Goal: Information Seeking & Learning: Learn about a topic

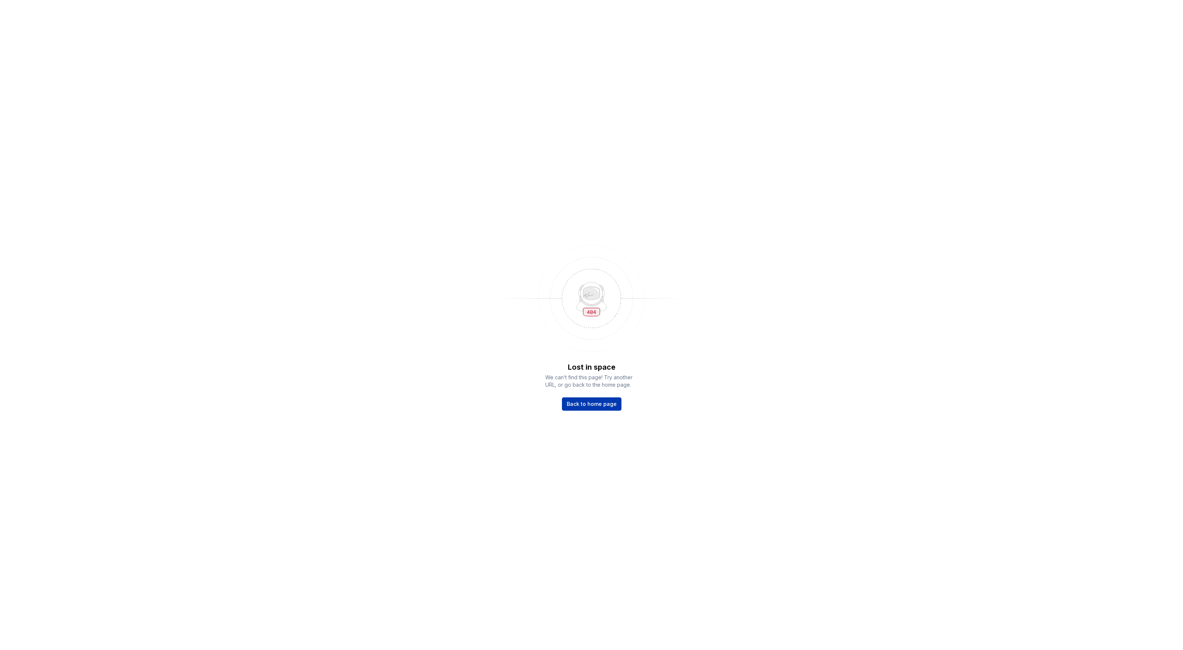
click at [593, 411] on link "Back to home page" at bounding box center [592, 404] width 60 height 13
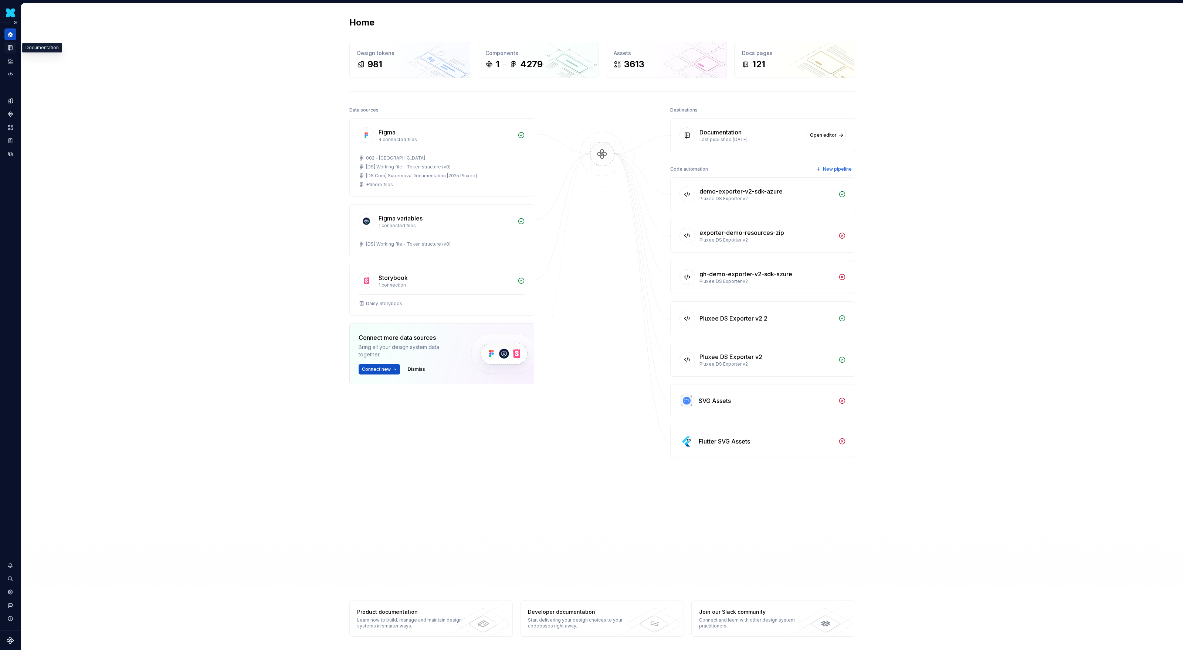
click at [12, 48] on icon "Documentation" at bounding box center [11, 48] width 3 height 4
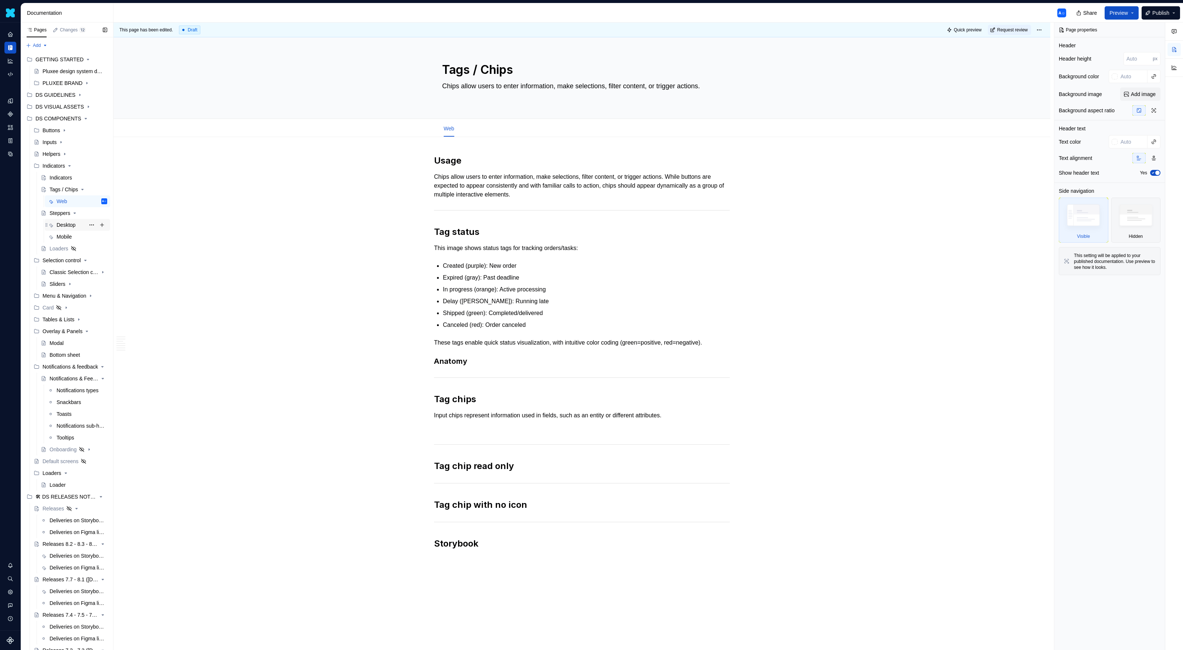
click at [68, 225] on div "Desktop" at bounding box center [66, 224] width 19 height 7
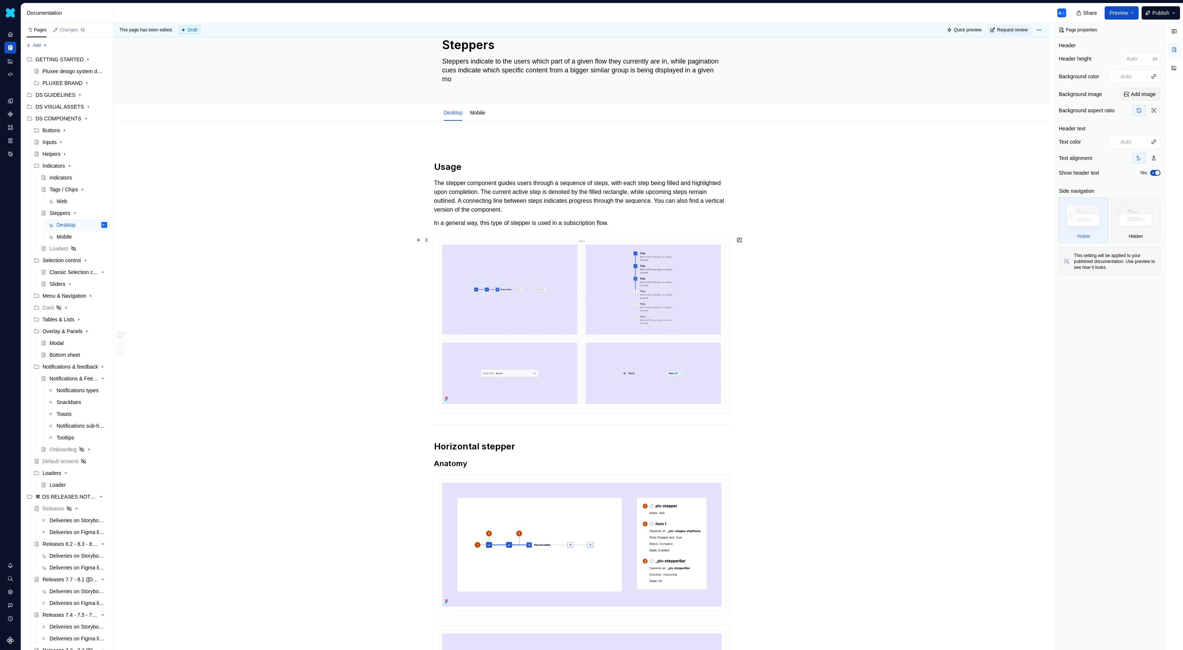
scroll to position [25, 0]
type textarea "*"
click at [533, 333] on img at bounding box center [581, 324] width 279 height 160
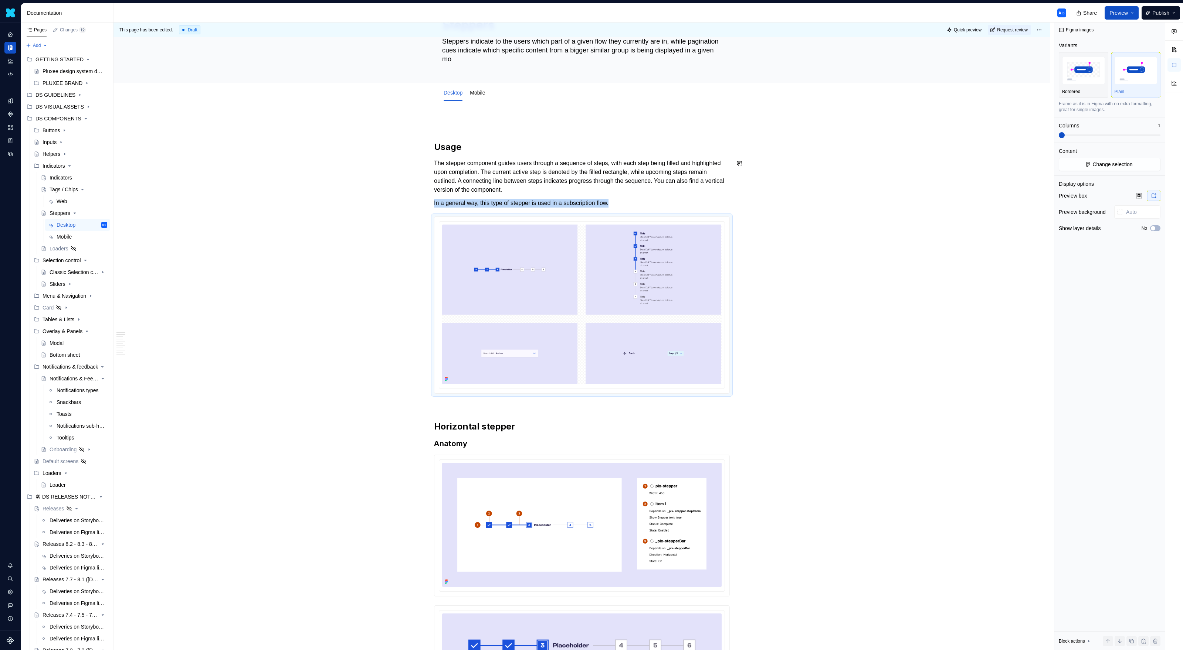
scroll to position [50, 0]
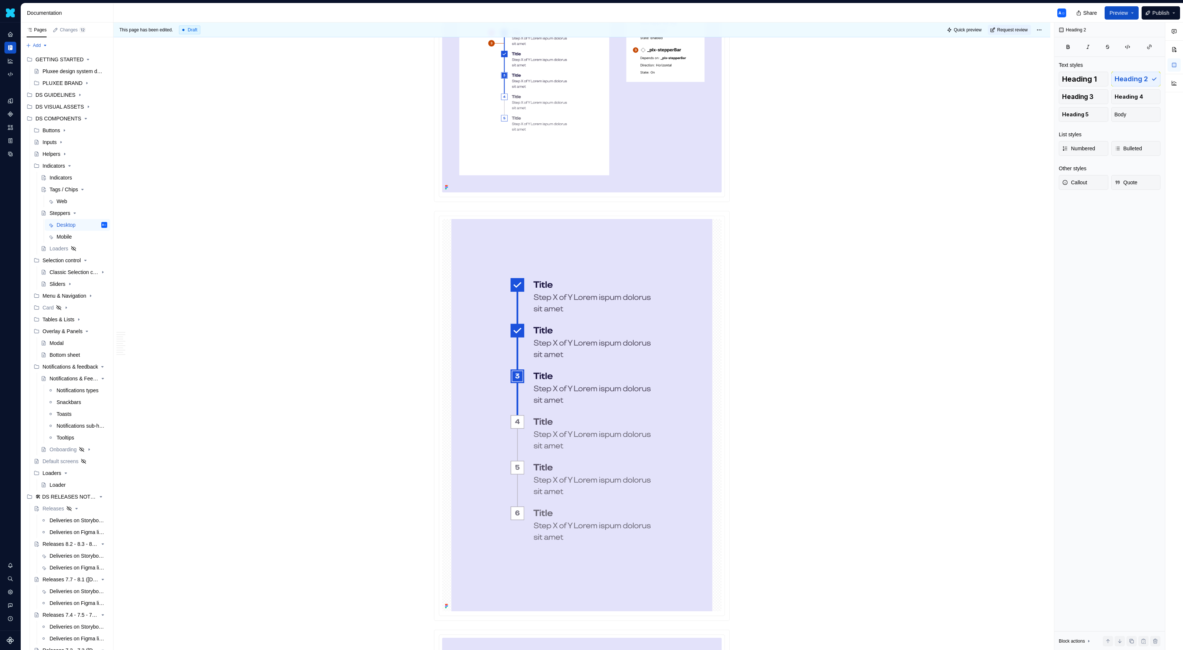
scroll to position [1080, 0]
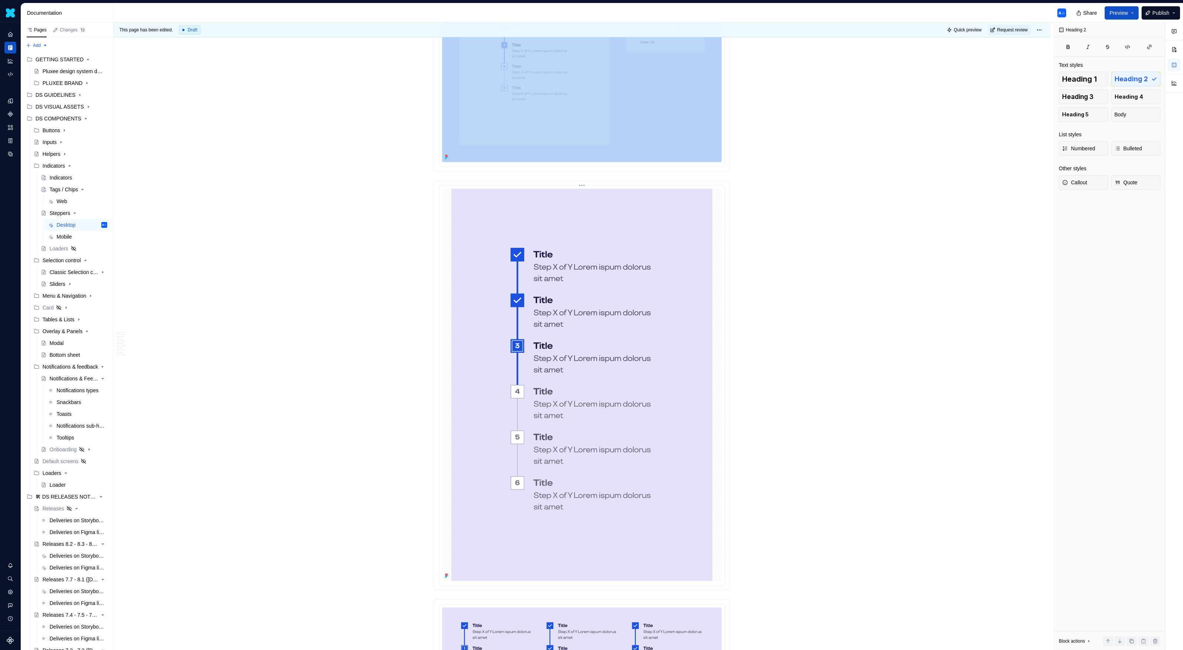
click at [640, 262] on img at bounding box center [581, 385] width 261 height 392
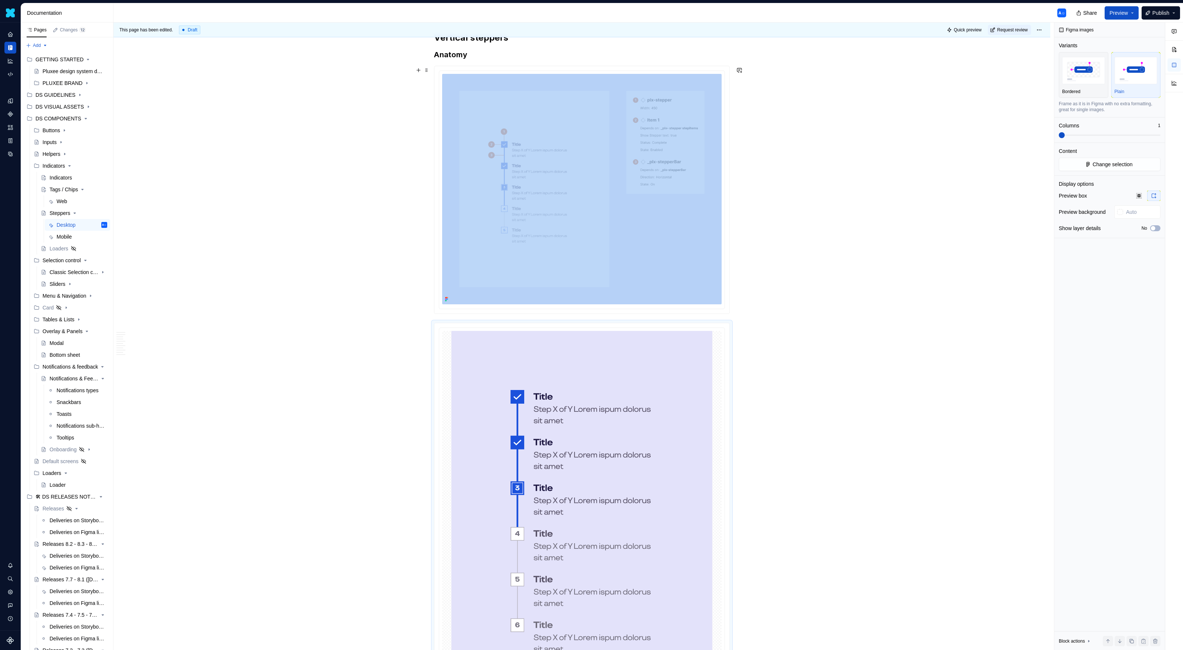
scroll to position [816, 0]
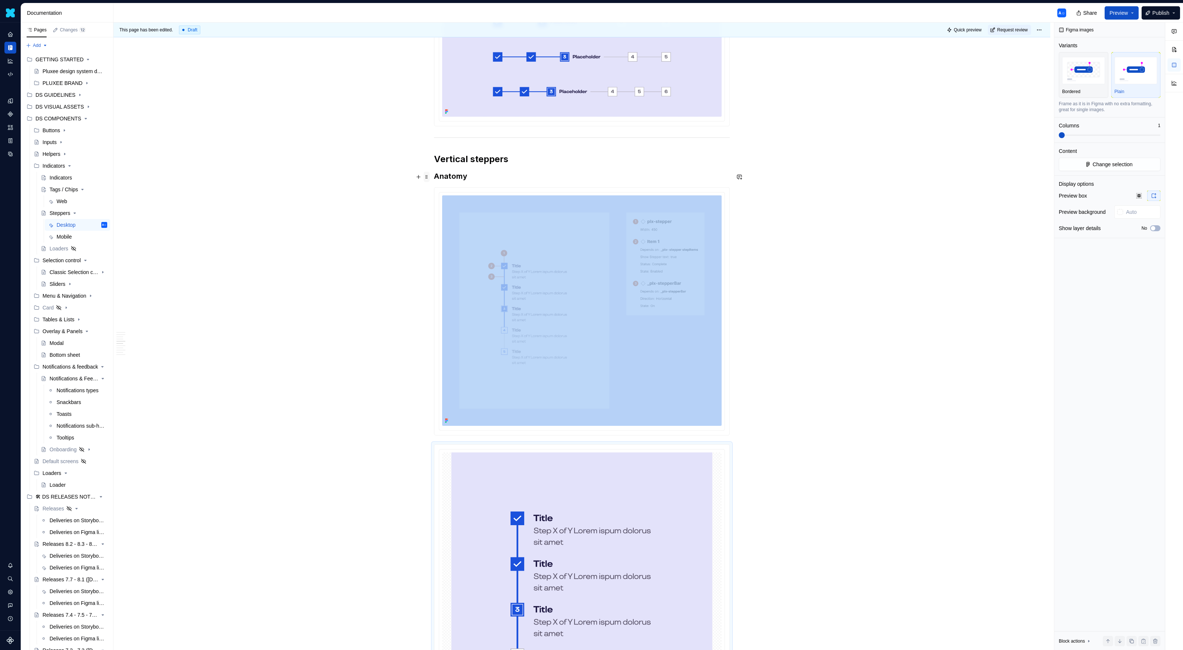
click at [428, 177] on span at bounding box center [427, 177] width 6 height 10
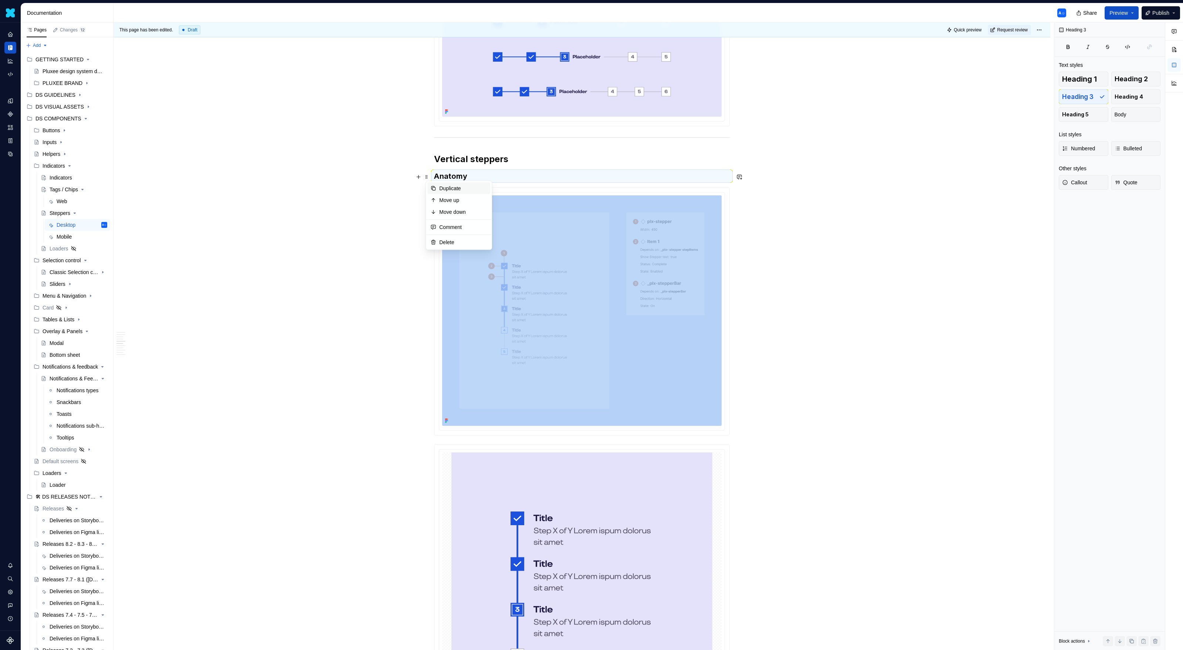
click at [442, 187] on div "Duplicate" at bounding box center [463, 188] width 48 height 7
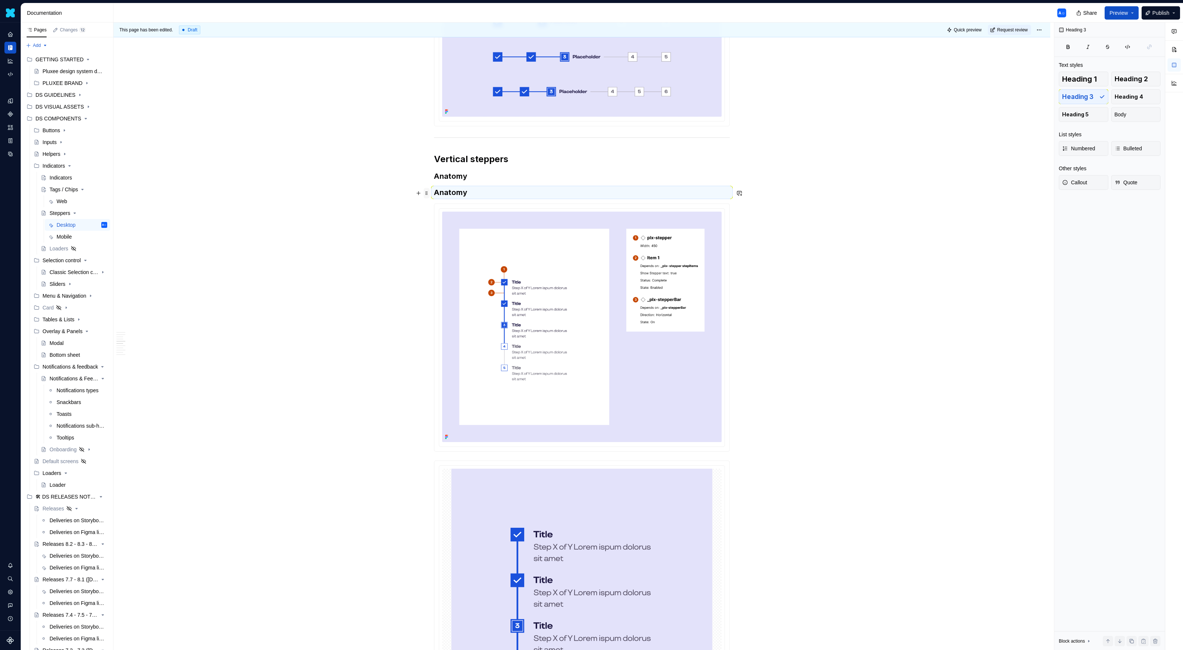
click at [428, 196] on span at bounding box center [427, 193] width 6 height 10
click at [442, 228] on div "Move down" at bounding box center [463, 228] width 48 height 7
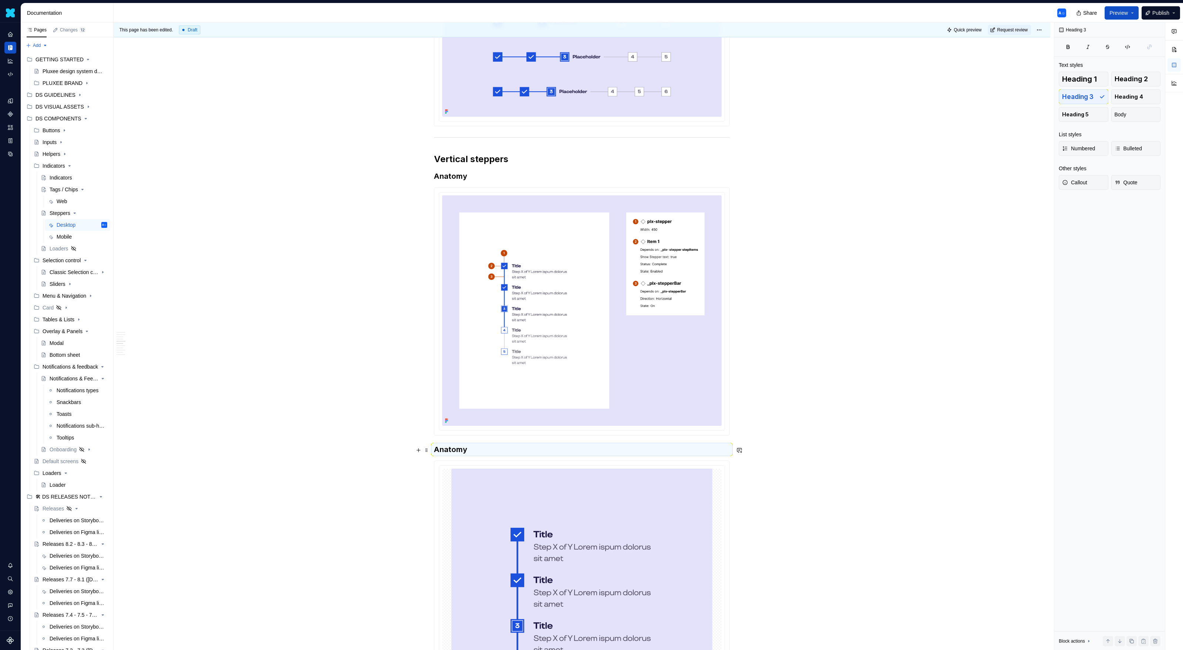
click at [458, 453] on h3 "Anatomy" at bounding box center [582, 450] width 296 height 10
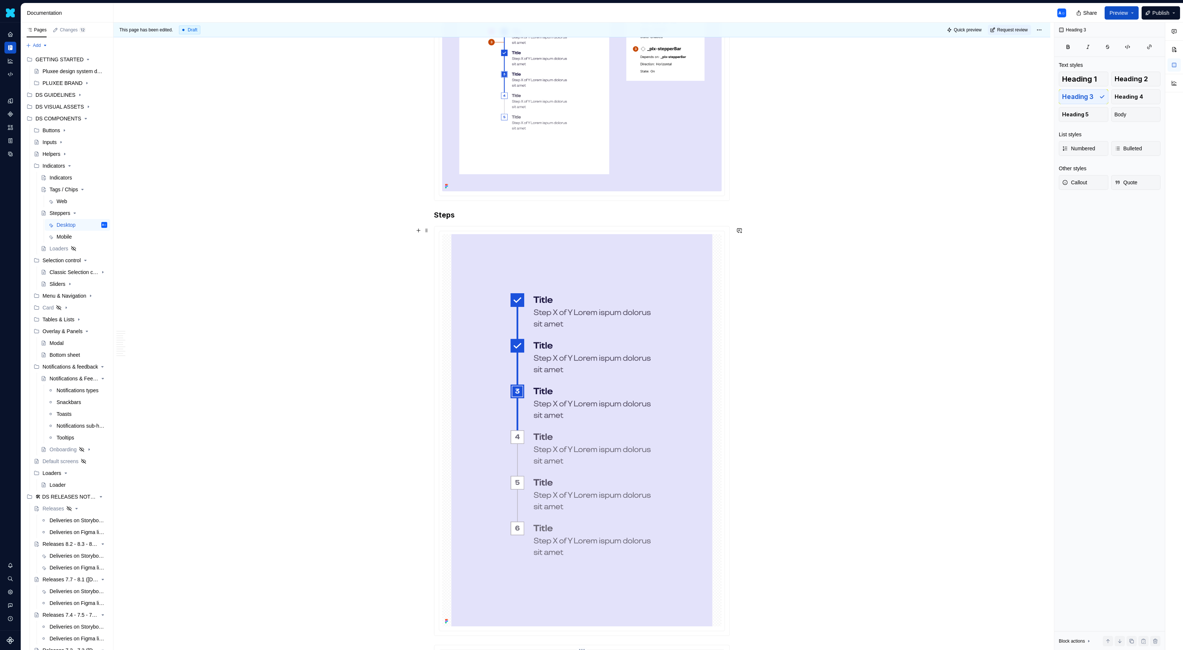
scroll to position [967, 0]
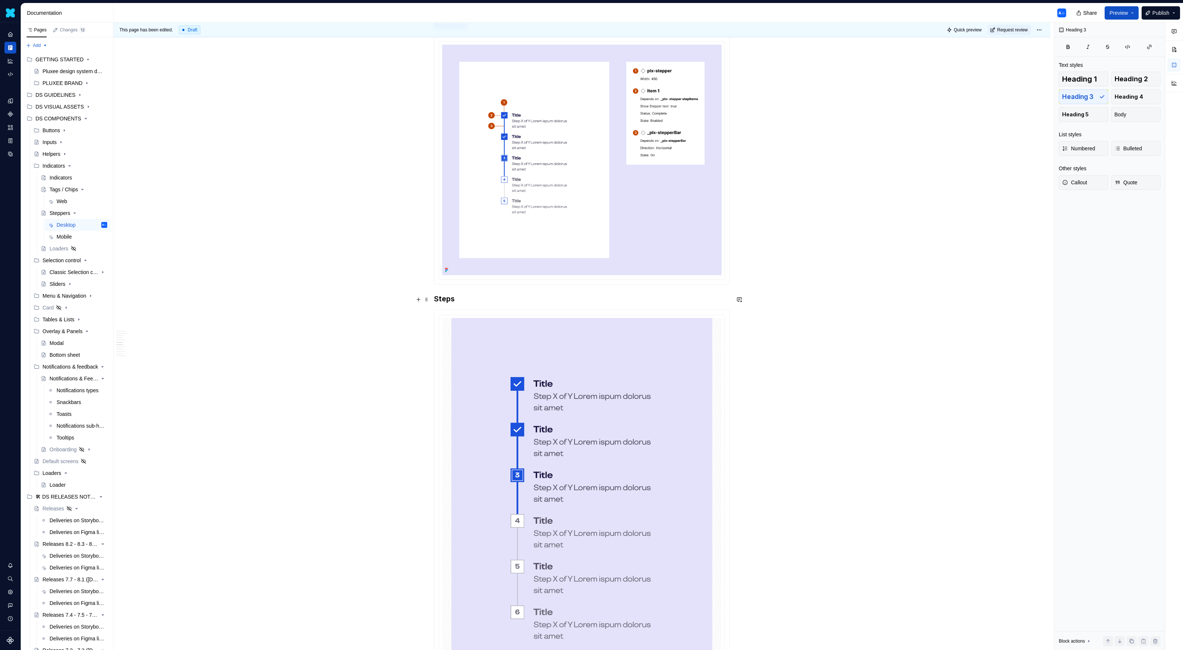
click at [431, 303] on div "Usage The stepper component guides users through a sequence of steps, with each…" at bounding box center [581, 623] width 936 height 2888
click at [428, 302] on span at bounding box center [427, 300] width 6 height 10
click at [448, 331] on div "Move down" at bounding box center [458, 335] width 63 height 12
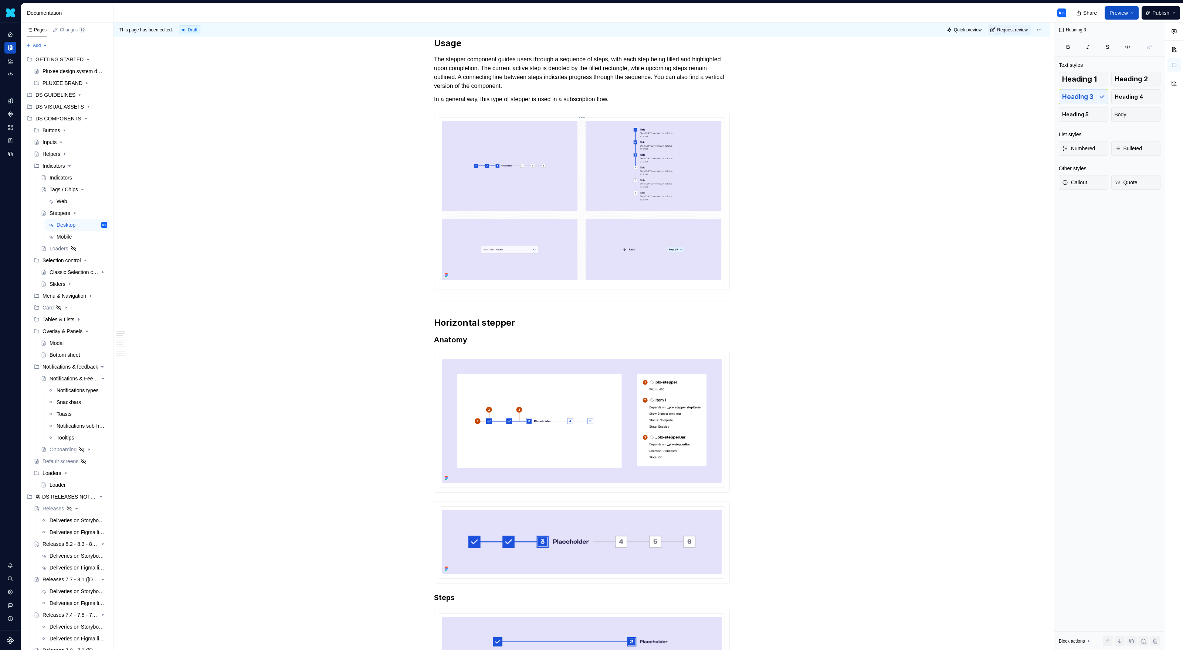
scroll to position [0, 0]
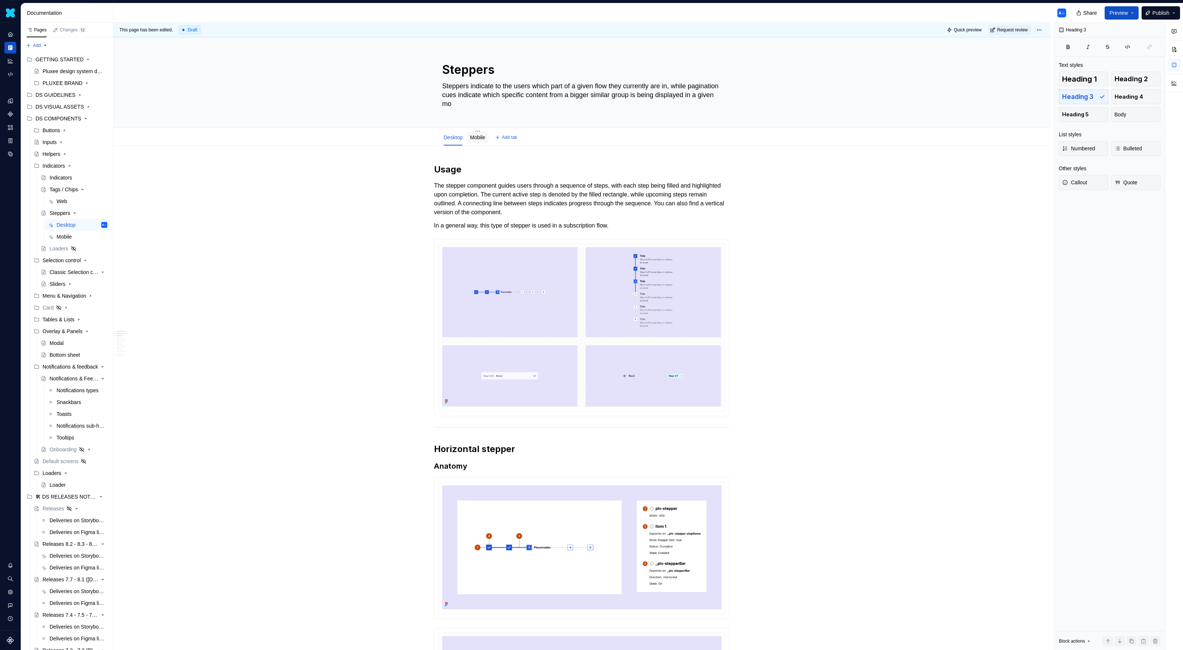
click at [479, 139] on link "Mobile" at bounding box center [477, 138] width 15 height 6
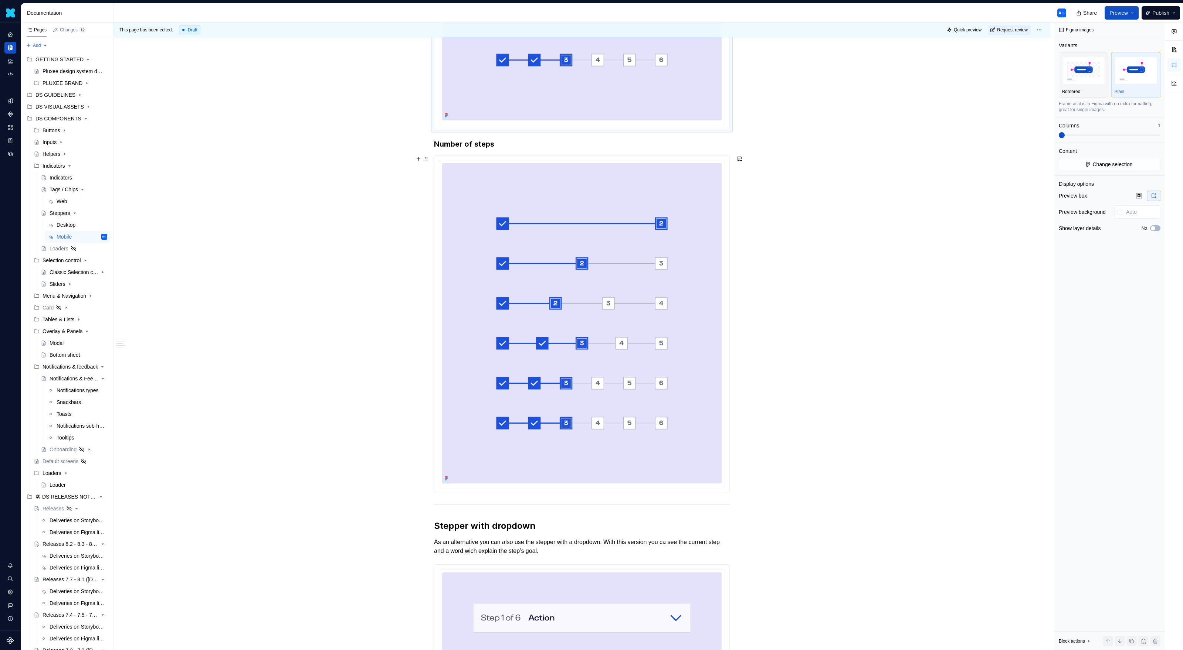
scroll to position [450, 0]
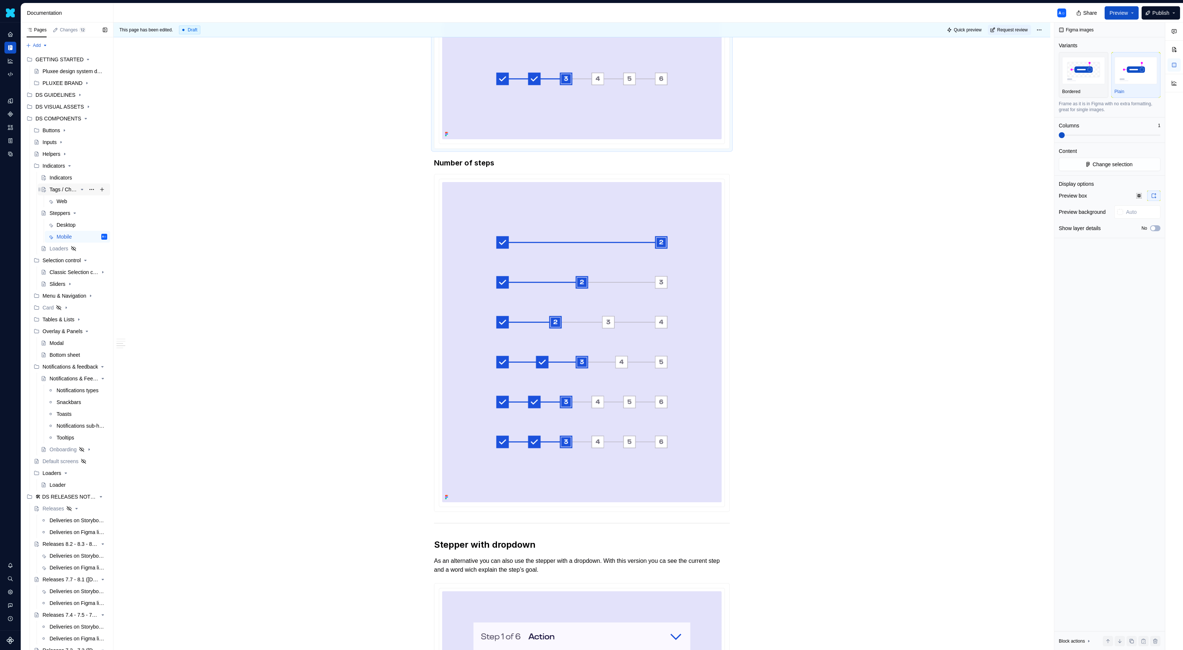
click at [54, 186] on div "Tags / Chips" at bounding box center [64, 189] width 28 height 7
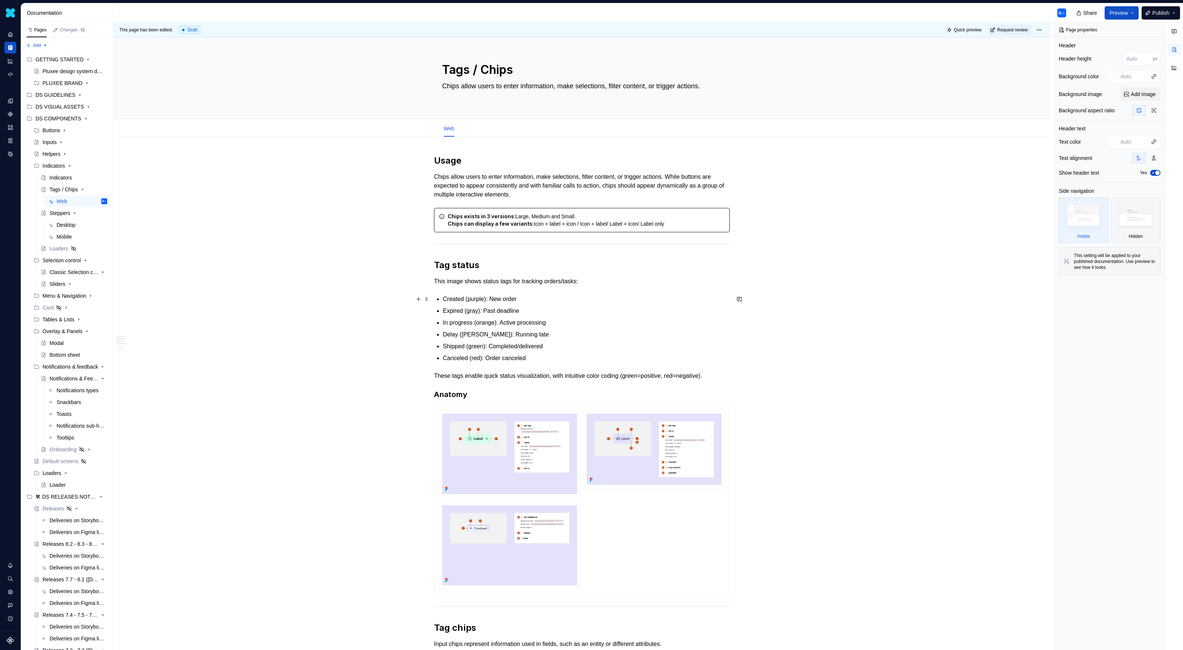
click at [543, 295] on p "Created (purple): New order" at bounding box center [586, 299] width 287 height 9
click at [474, 220] on strong "Chips exists in 3 versions:" at bounding box center [482, 216] width 68 height 6
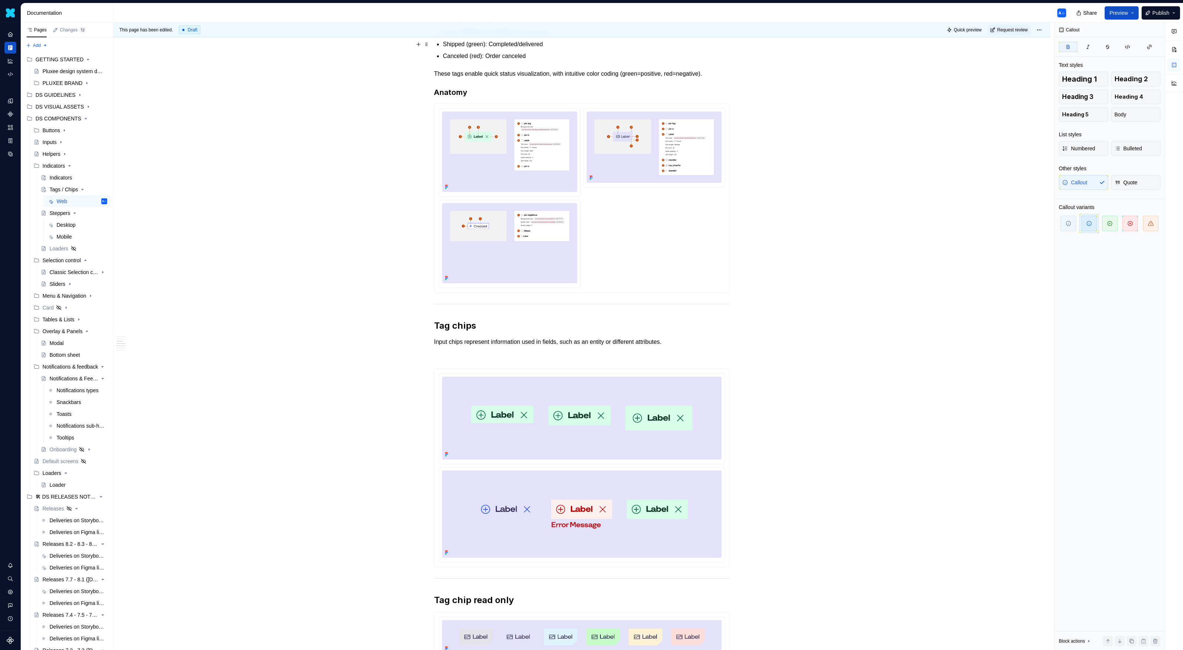
scroll to position [327, 0]
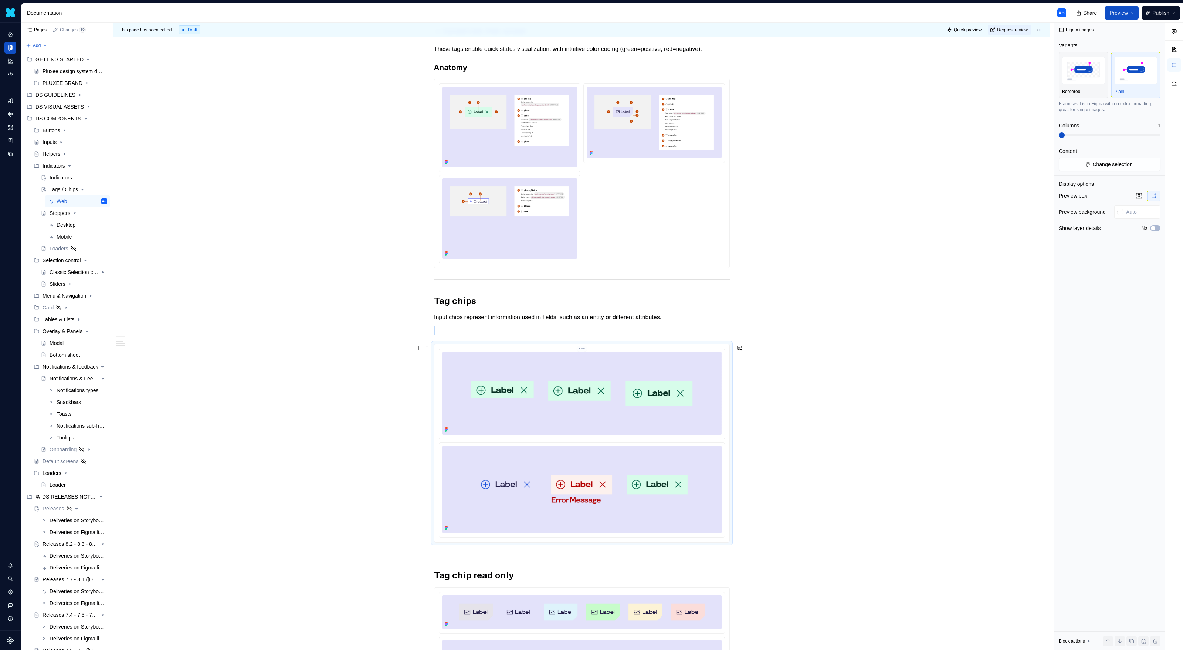
click at [609, 422] on img at bounding box center [581, 393] width 279 height 83
click at [476, 334] on p at bounding box center [582, 330] width 296 height 9
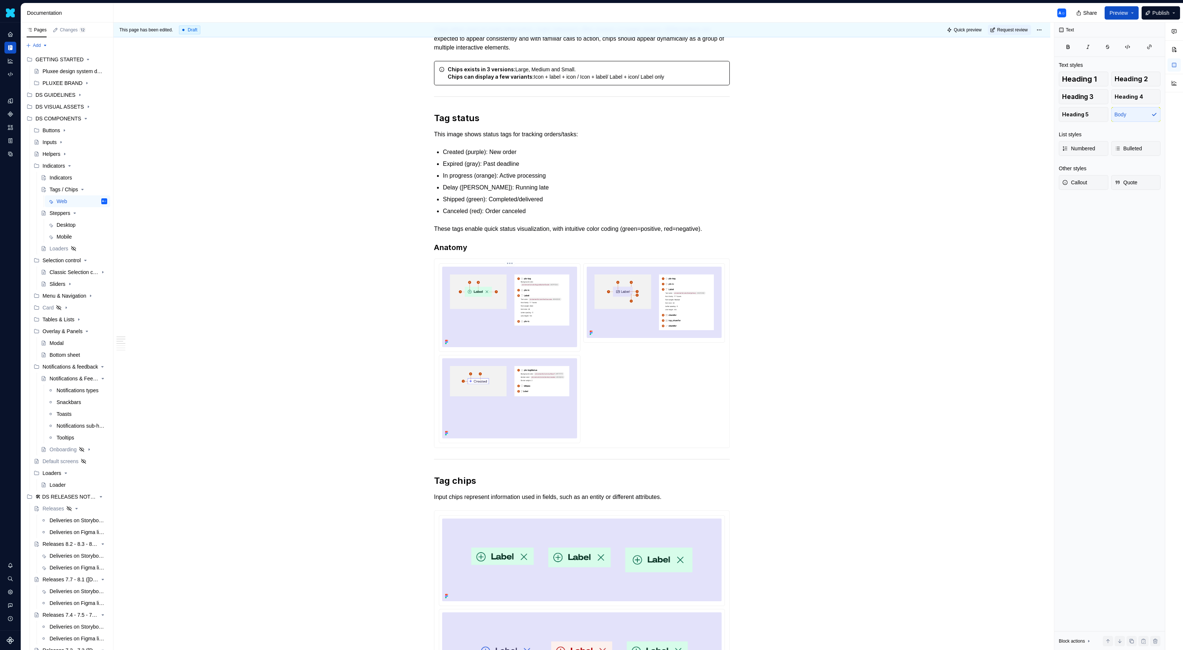
scroll to position [0, 0]
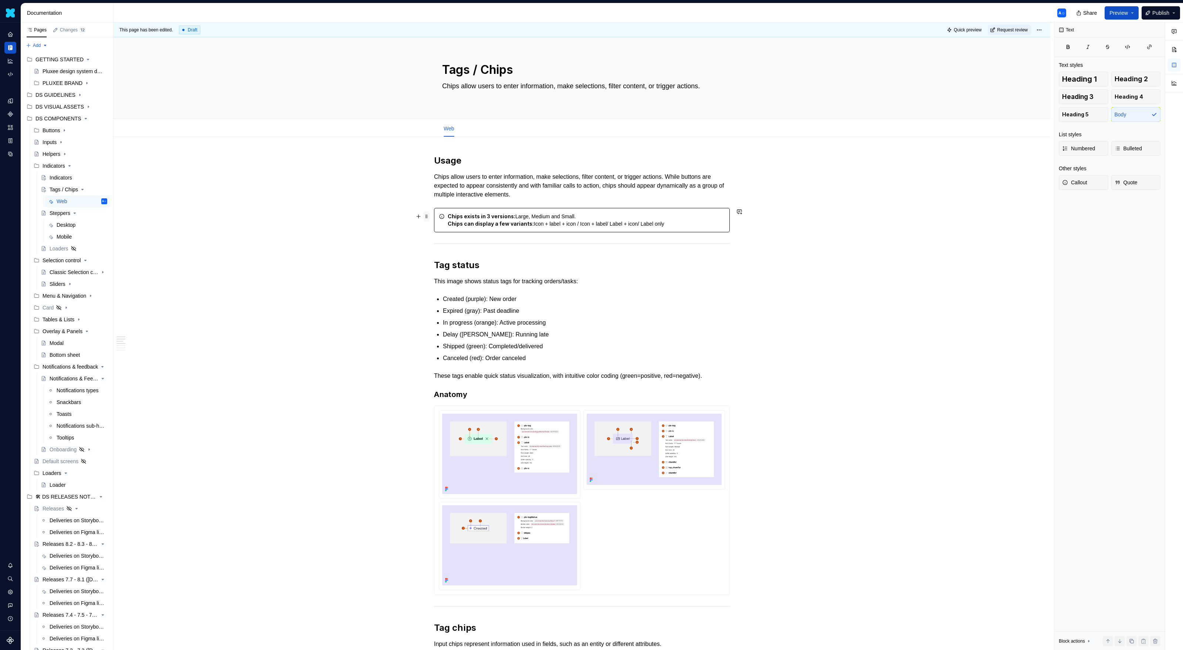
click at [429, 217] on span at bounding box center [427, 216] width 6 height 10
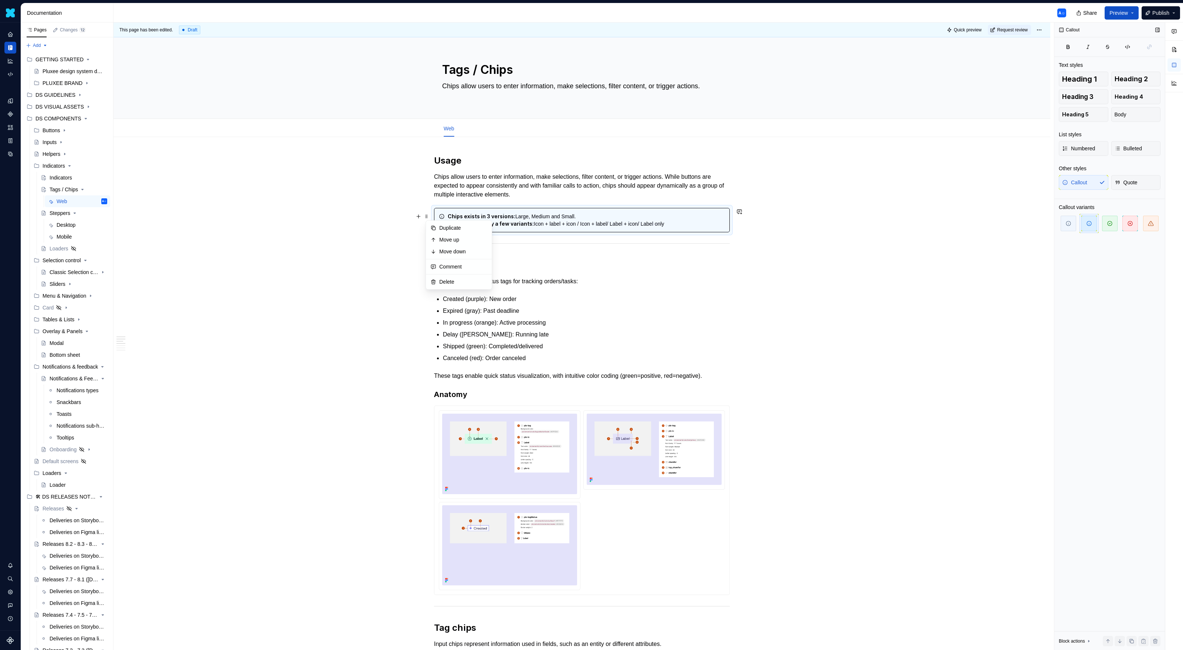
click at [1094, 226] on span "button" at bounding box center [1089, 224] width 16 height 16
click at [861, 295] on div "This page has been edited. Draft Quick preview Request review Tags / Chips Chip…" at bounding box center [583, 337] width 940 height 628
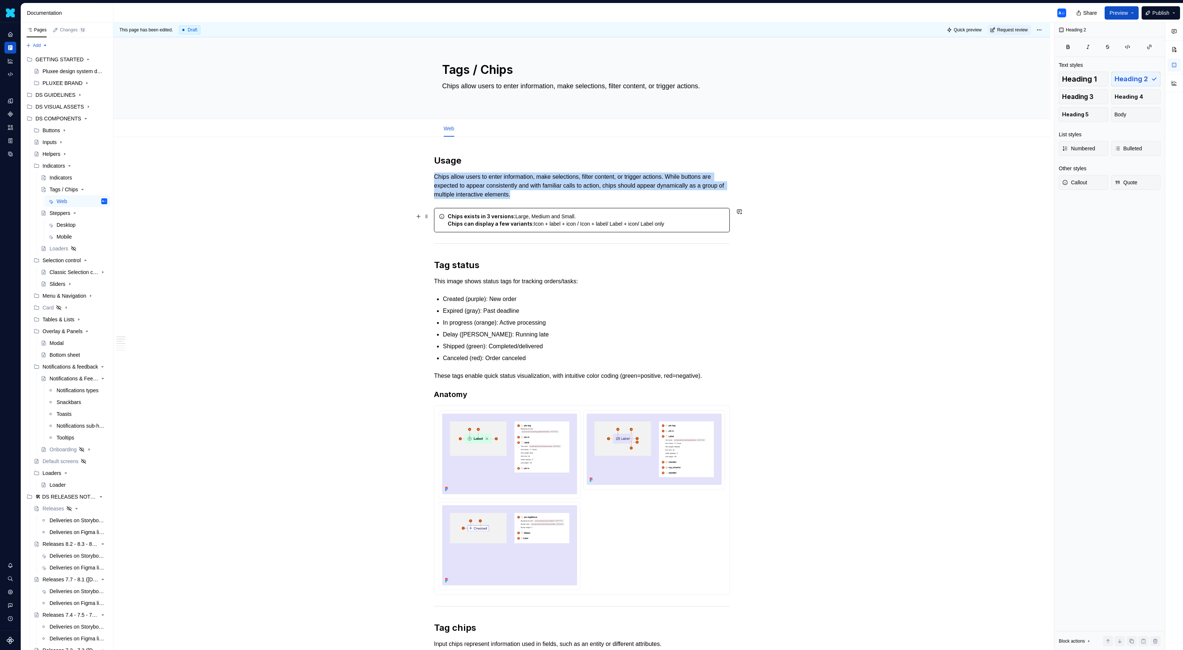
click at [563, 208] on div "Chips exists in 3 versions: Large, Medium and Small. Chips can display a few va…" at bounding box center [582, 220] width 296 height 24
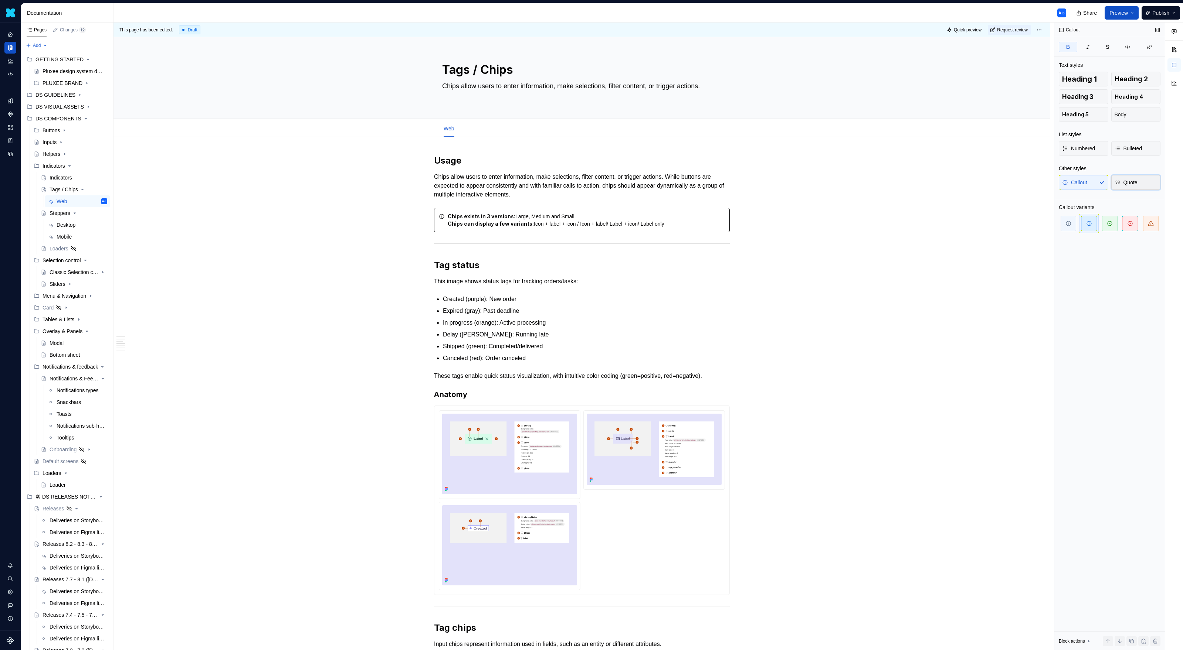
click at [1139, 182] on button "Quote" at bounding box center [1136, 182] width 50 height 15
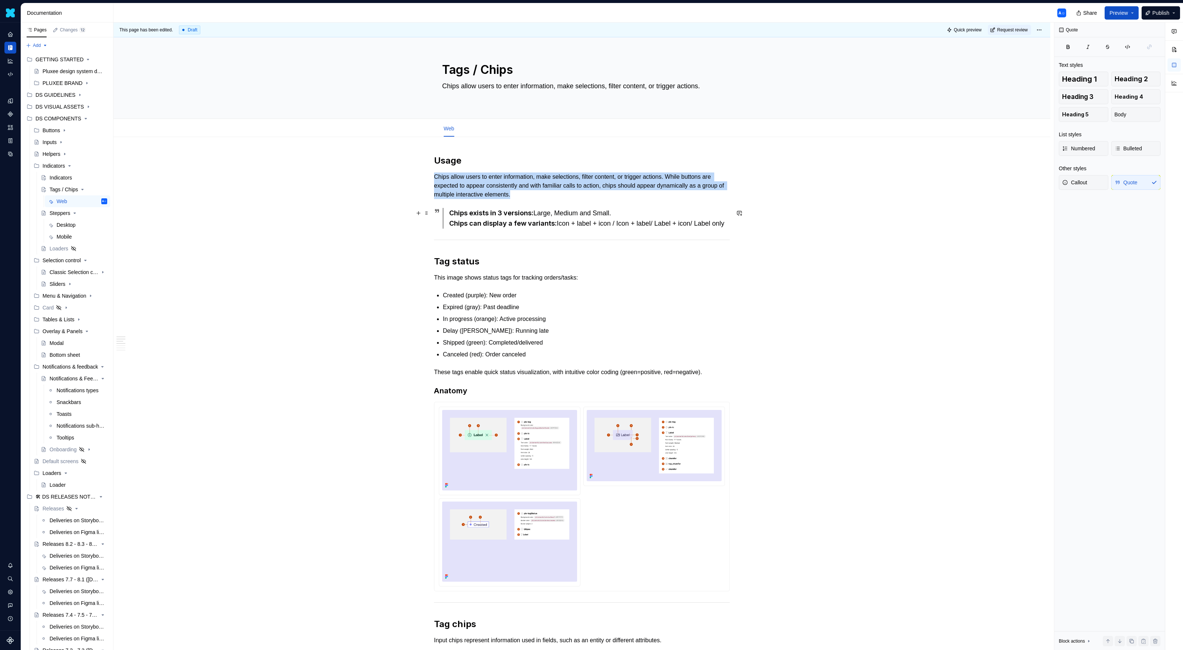
click at [477, 229] on div "Chips exists in 3 versions: Large, Medium and Small. Chips can display a few va…" at bounding box center [589, 218] width 281 height 21
drag, startPoint x: 436, startPoint y: 210, endPoint x: 553, endPoint y: 244, distance: 121.7
click at [1079, 182] on span "Callout" at bounding box center [1074, 182] width 25 height 7
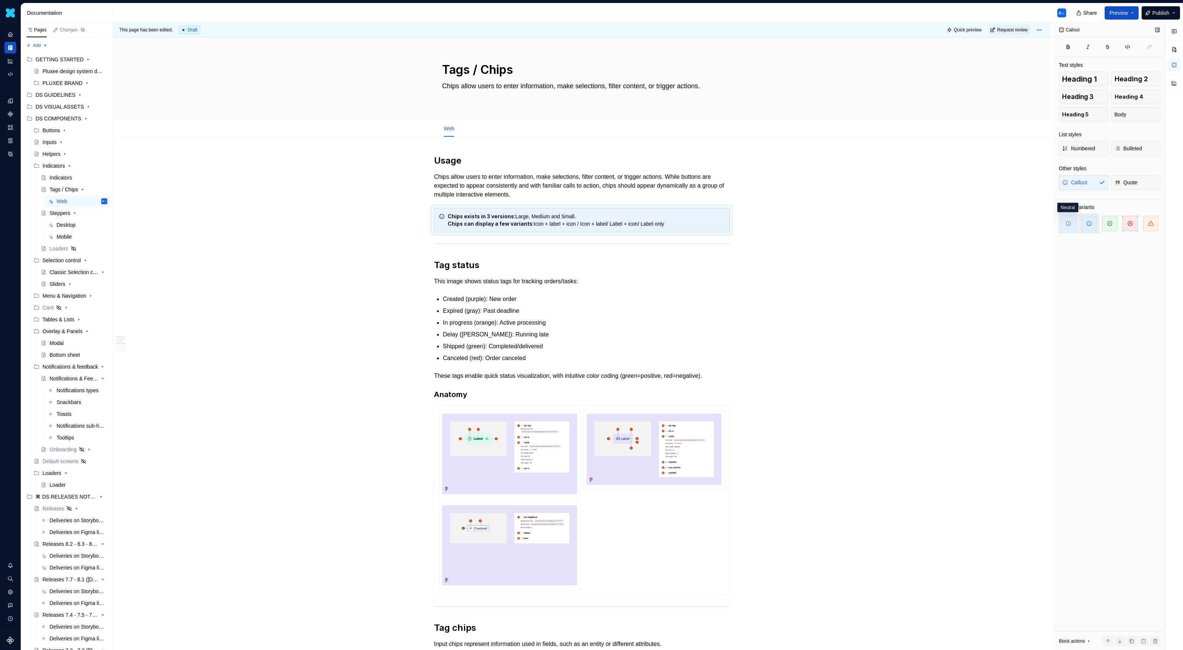
click at [1089, 222] on icon "button" at bounding box center [1089, 224] width 6 height 6
click at [1102, 222] on span "button" at bounding box center [1110, 224] width 16 height 16
click at [1093, 223] on span "button" at bounding box center [1089, 224] width 16 height 16
click at [695, 217] on div "Chips exists in 3 versions: Large, Medium and Small. Chips can display a few va…" at bounding box center [586, 220] width 277 height 15
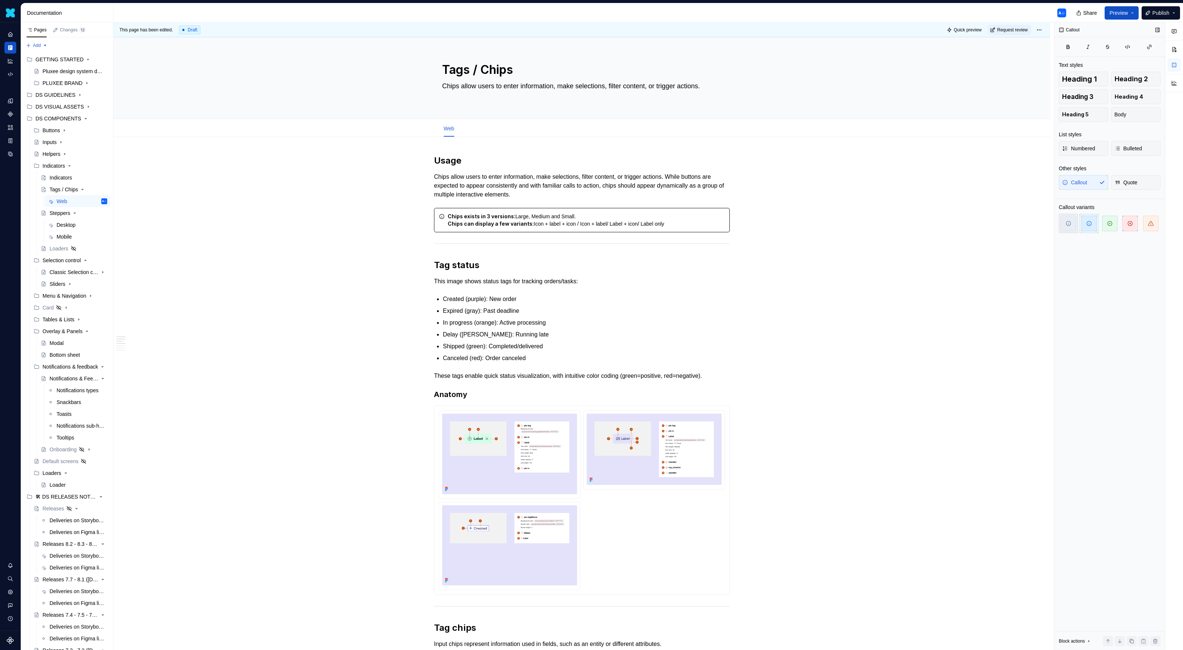
click at [1071, 222] on span "button" at bounding box center [1068, 224] width 16 height 16
click at [627, 222] on div "Chips exists in 3 versions: Large, Medium and Small. Chips can display a few va…" at bounding box center [586, 220] width 277 height 15
click at [1088, 218] on span "button" at bounding box center [1089, 224] width 16 height 16
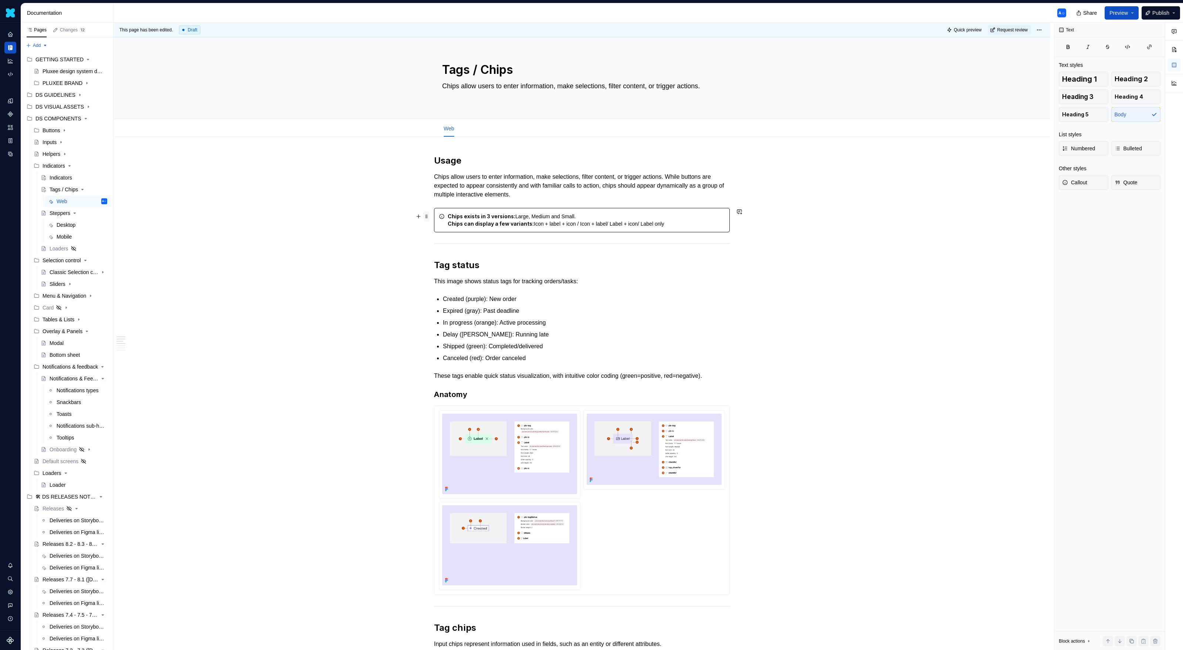
click at [429, 216] on span at bounding box center [427, 216] width 6 height 10
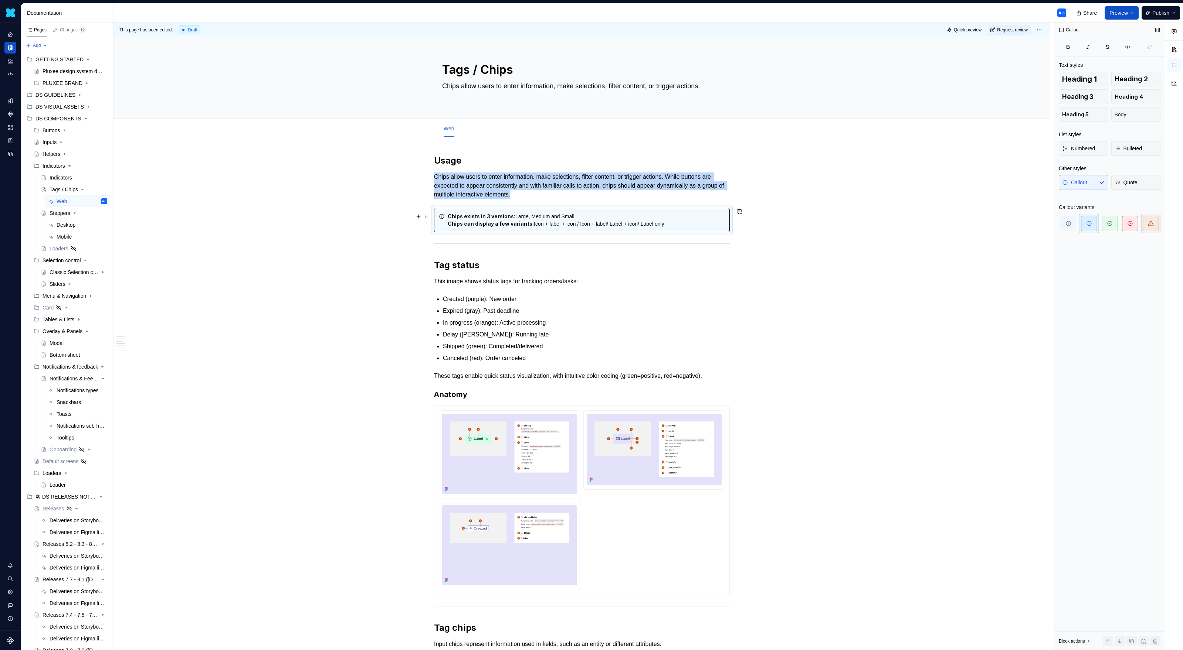
click at [1148, 219] on span "button" at bounding box center [1151, 224] width 16 height 16
click at [1112, 220] on span "button" at bounding box center [1110, 224] width 16 height 16
click at [1087, 222] on icon "button" at bounding box center [1089, 224] width 6 height 6
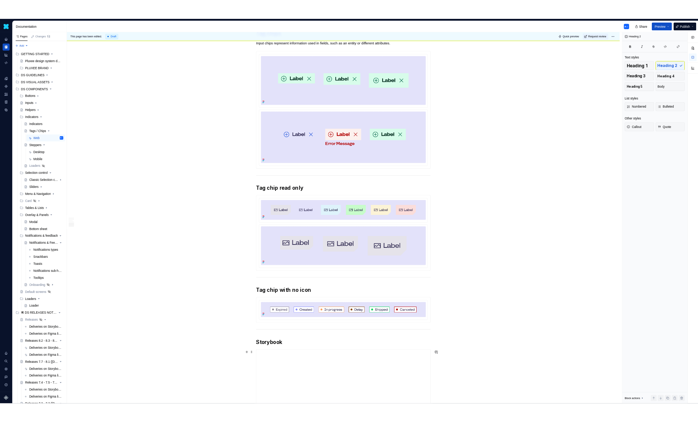
scroll to position [565, 0]
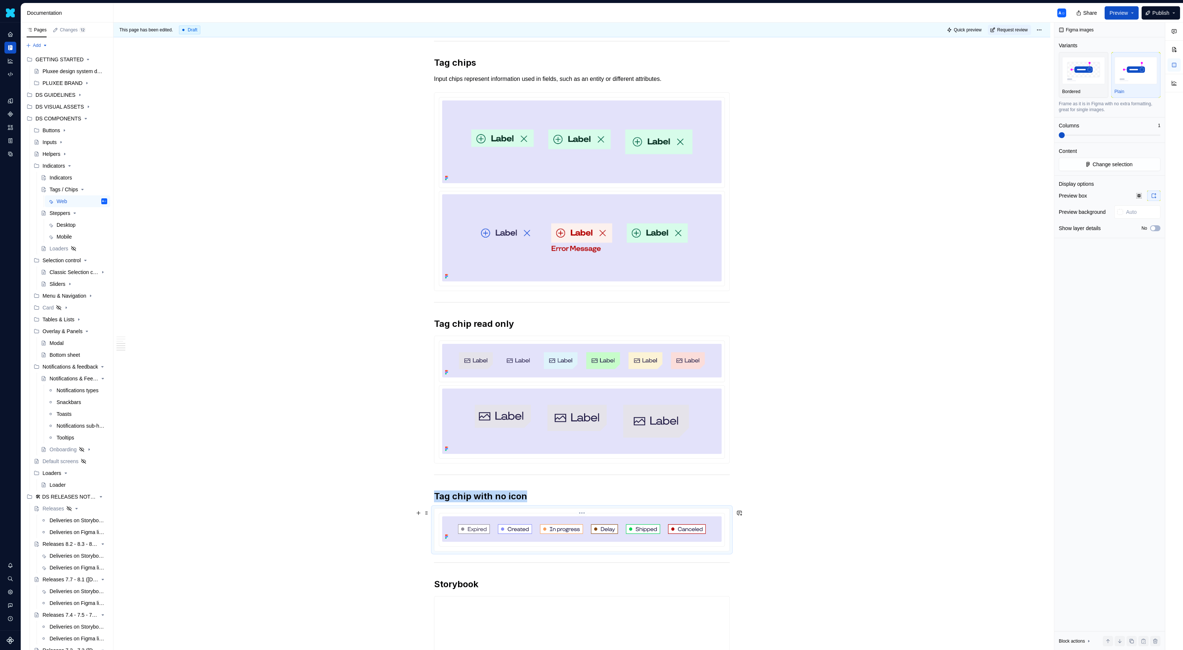
click at [633, 517] on div at bounding box center [581, 530] width 285 height 33
click at [1094, 165] on span "Change selection" at bounding box center [1112, 164] width 40 height 7
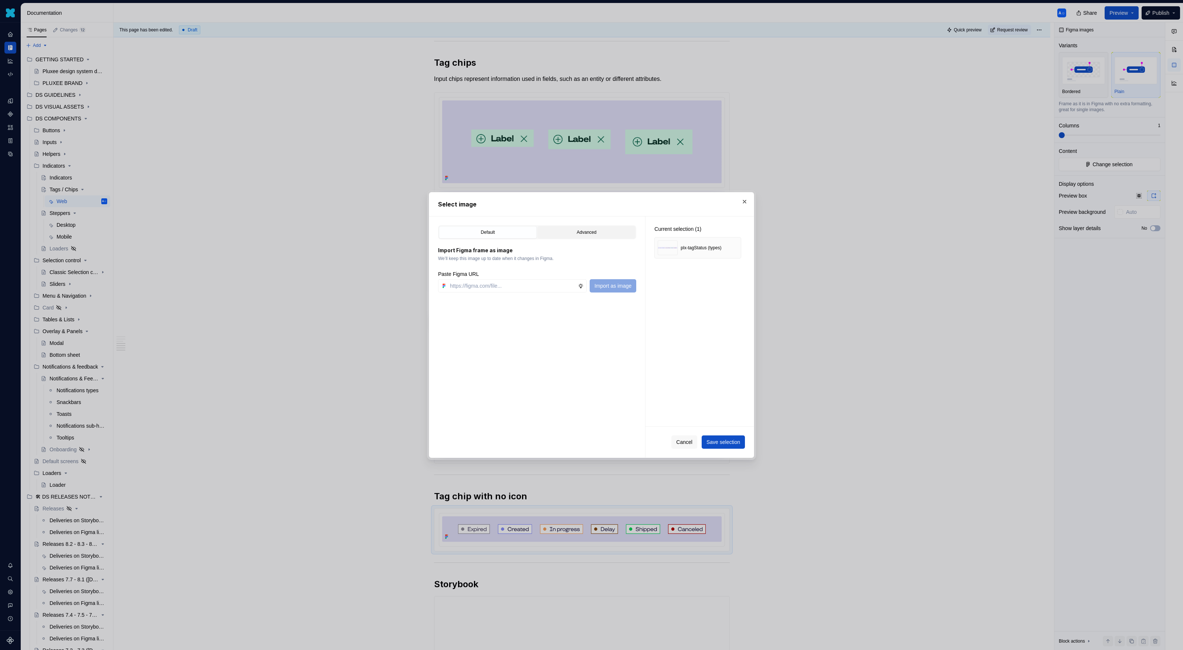
click at [581, 230] on div "Advanced" at bounding box center [586, 232] width 93 height 7
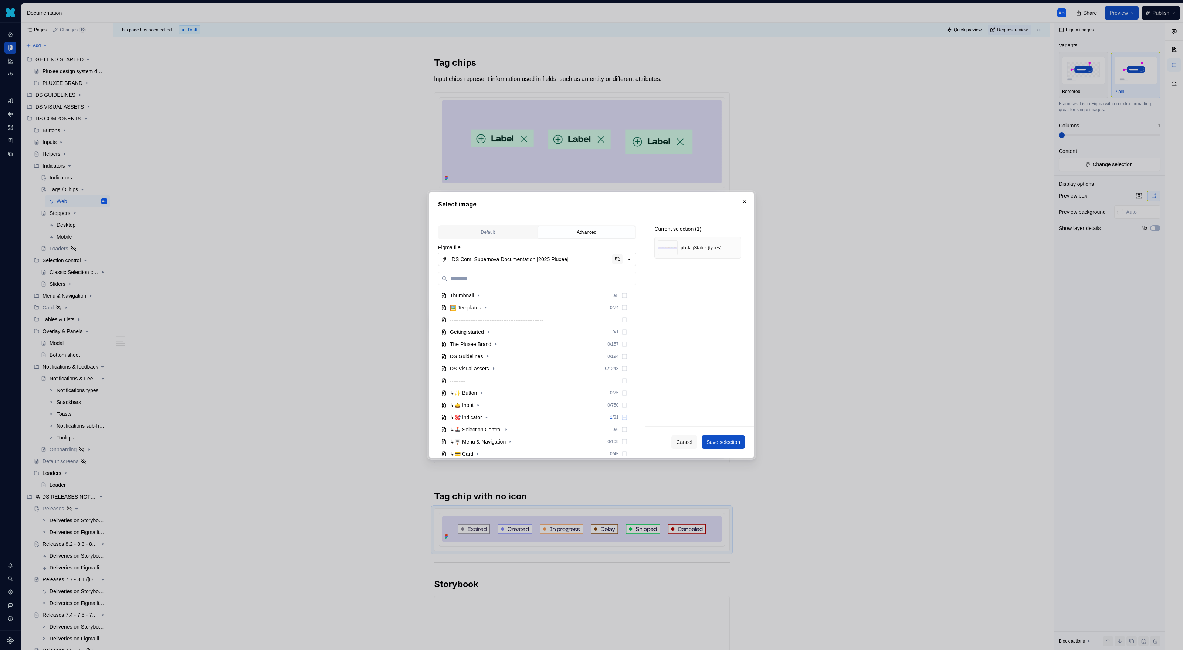
click at [618, 258] on div "button" at bounding box center [617, 259] width 10 height 10
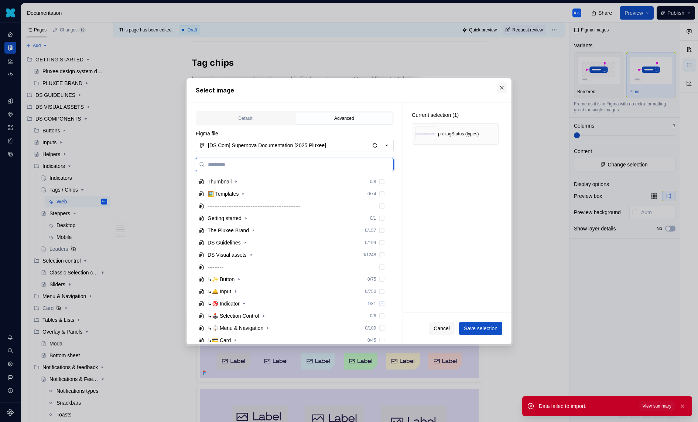
scroll to position [565, 0]
click at [374, 142] on div "button" at bounding box center [375, 145] width 10 height 10
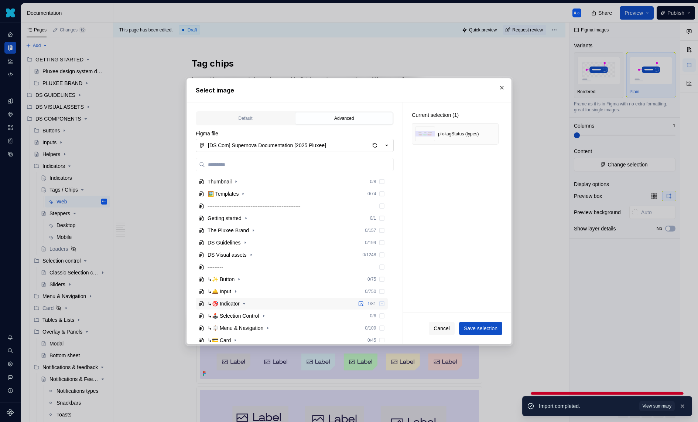
scroll to position [102, 0]
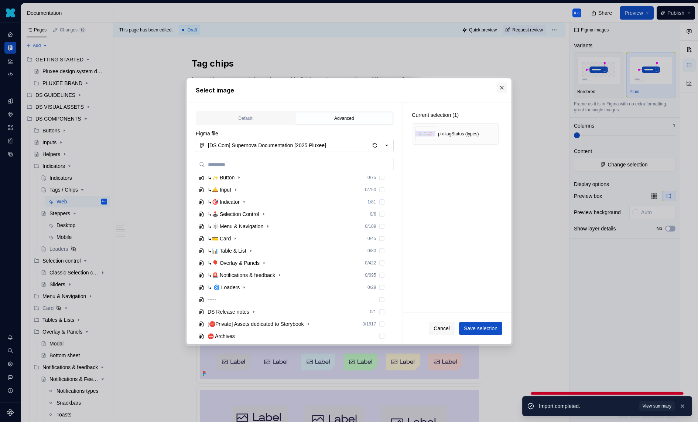
click at [500, 88] on button "button" at bounding box center [502, 87] width 10 height 10
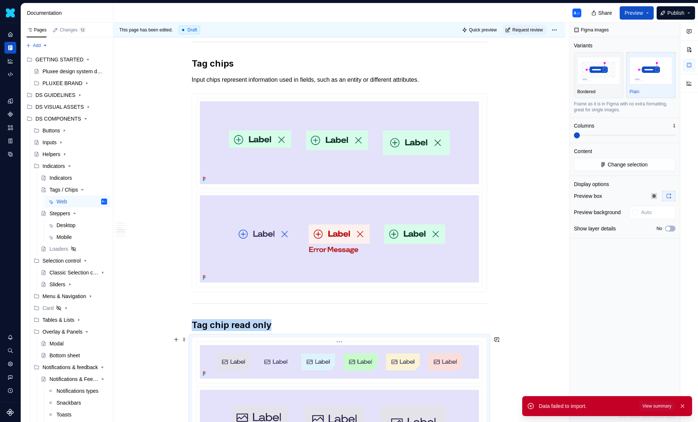
click at [315, 353] on img at bounding box center [339, 362] width 279 height 34
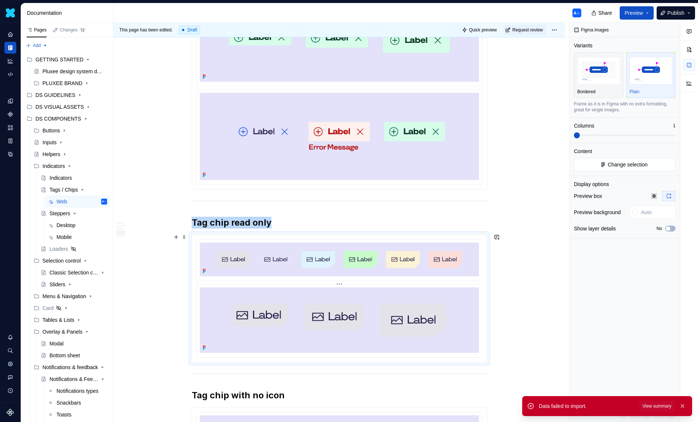
scroll to position [684, 0]
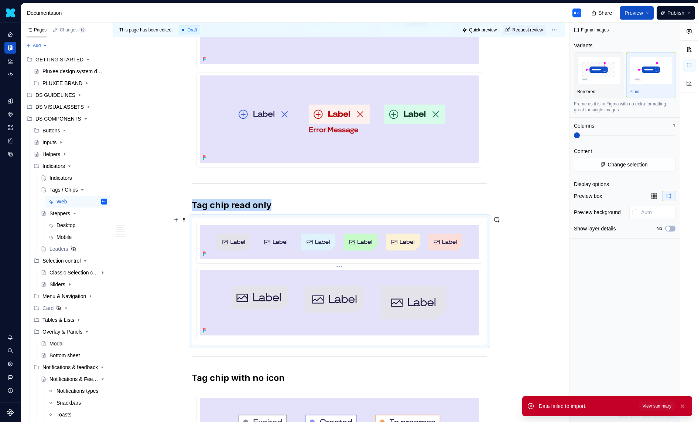
click at [356, 275] on img at bounding box center [339, 302] width 279 height 65
click at [609, 163] on span "Change selection" at bounding box center [628, 164] width 40 height 7
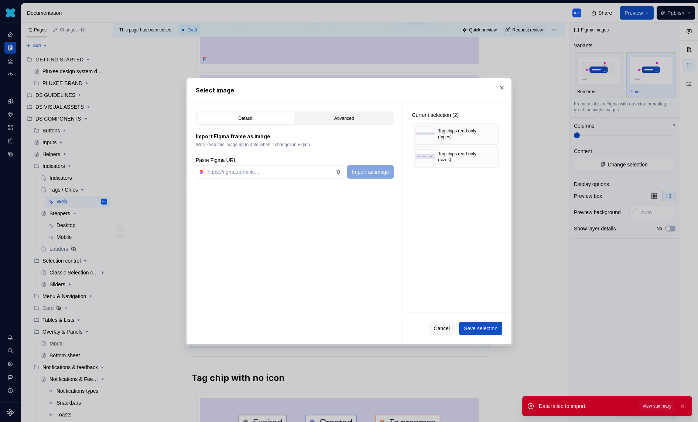
click at [332, 123] on button "Advanced" at bounding box center [344, 118] width 98 height 13
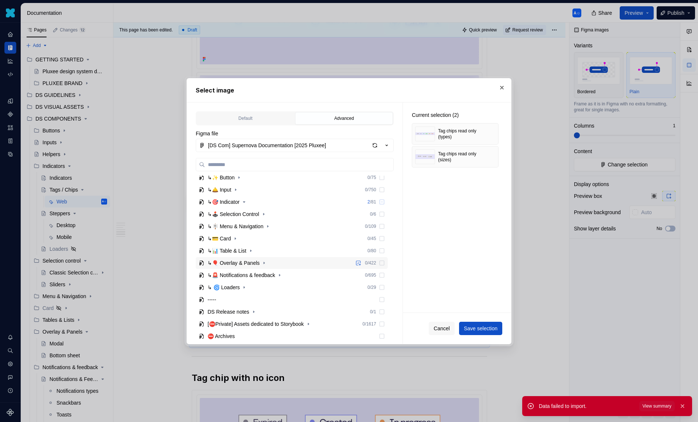
scroll to position [0, 0]
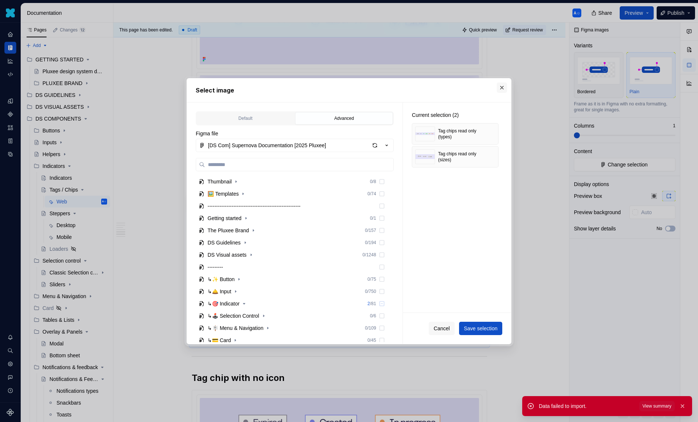
click at [501, 84] on button "button" at bounding box center [502, 87] width 10 height 10
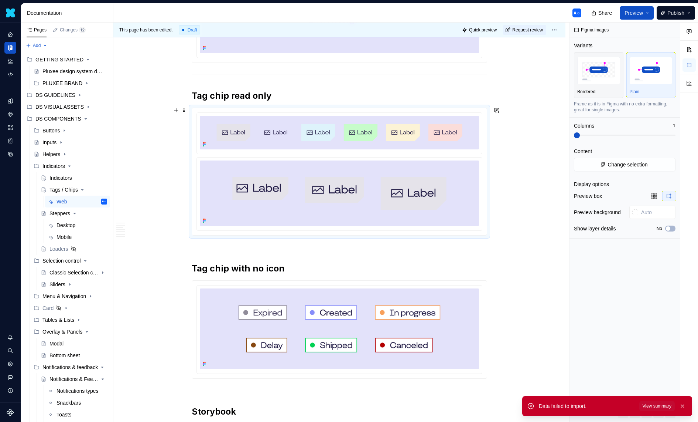
scroll to position [862, 0]
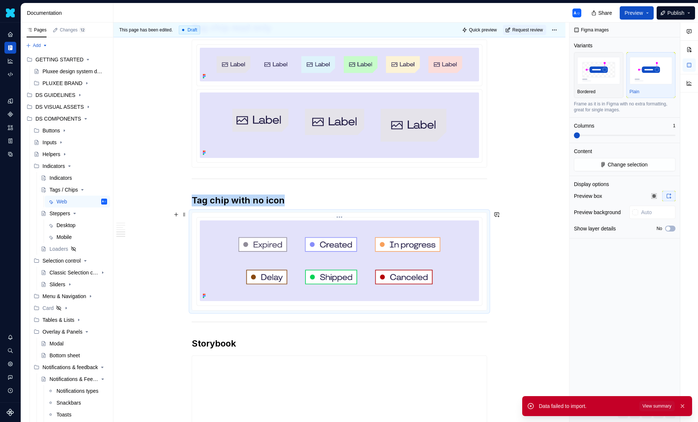
click at [404, 277] on img at bounding box center [339, 260] width 279 height 81
click at [604, 172] on div "Figma images Variants Bordered Plain Frame as it is in Figma with no extra form…" at bounding box center [625, 223] width 111 height 400
click at [604, 170] on button "Change selection" at bounding box center [625, 164] width 102 height 13
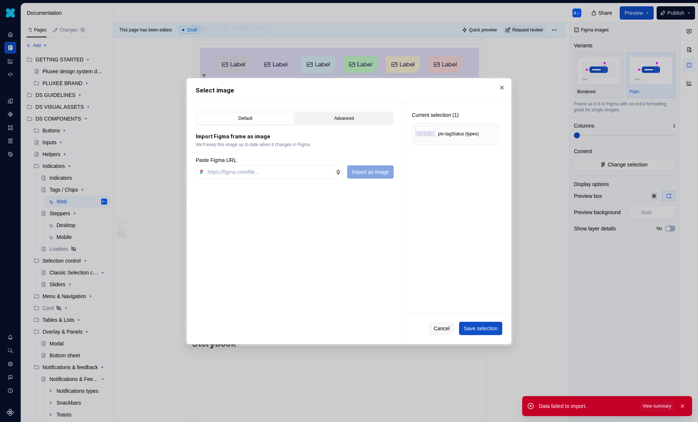
click at [334, 122] on button "Advanced" at bounding box center [344, 118] width 98 height 13
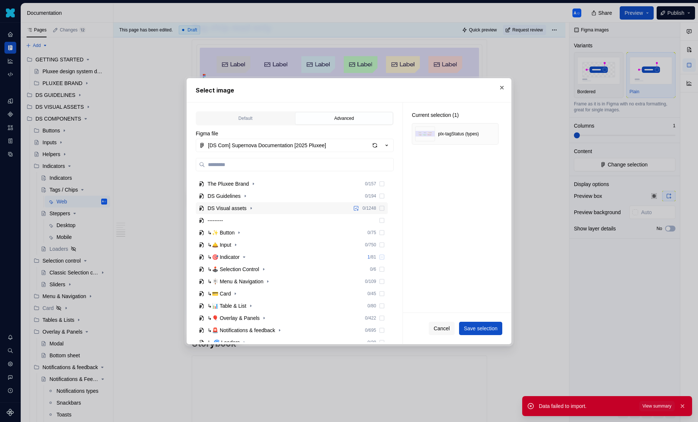
scroll to position [102, 0]
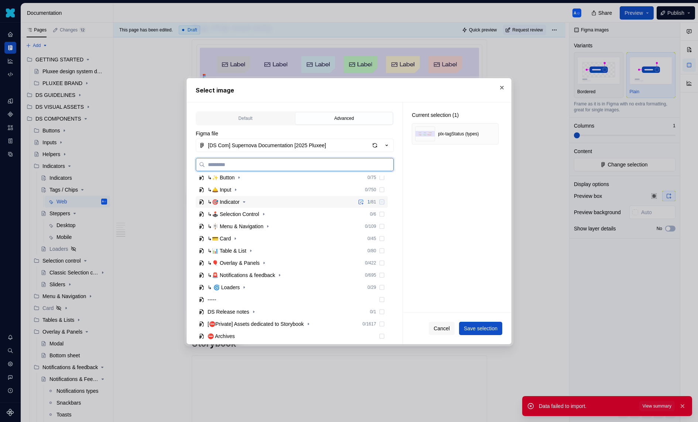
click at [239, 202] on div "↳🎯 Indicator" at bounding box center [224, 201] width 32 height 7
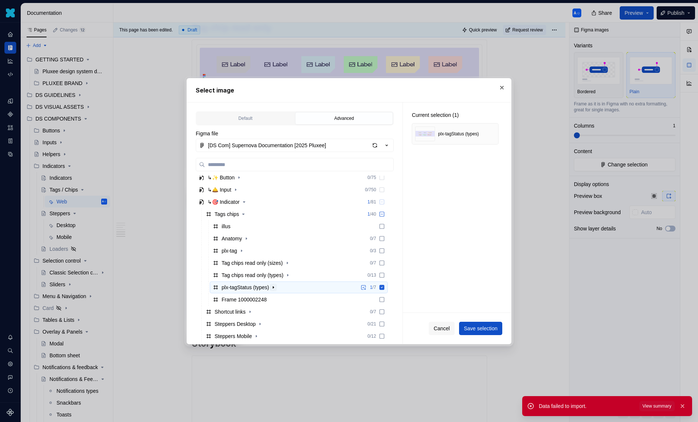
click at [276, 284] on icon "button" at bounding box center [274, 287] width 6 height 6
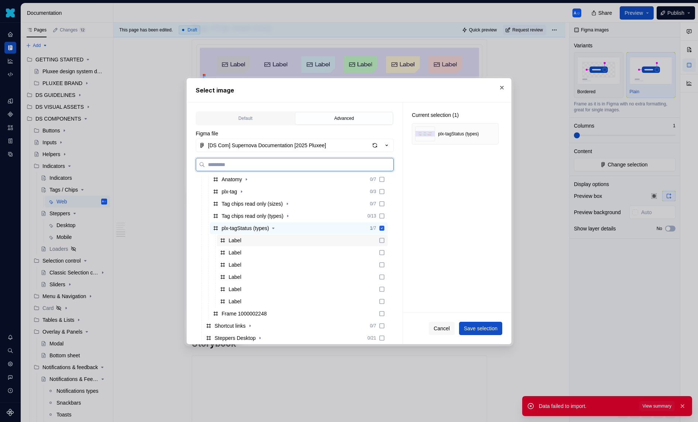
scroll to position [163, 0]
click at [385, 224] on icon at bounding box center [382, 226] width 5 height 5
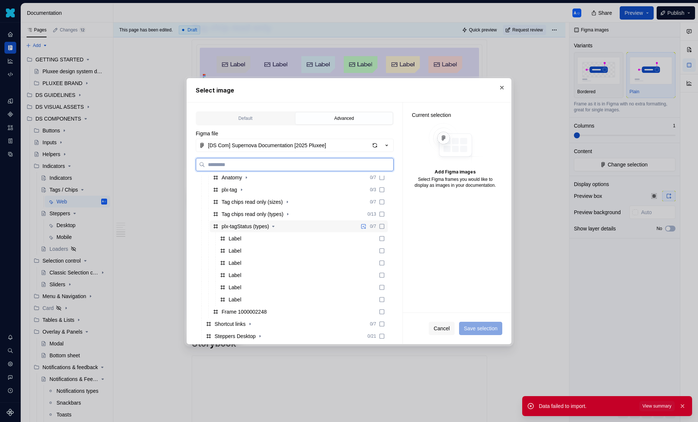
click at [385, 224] on icon at bounding box center [382, 226] width 6 height 6
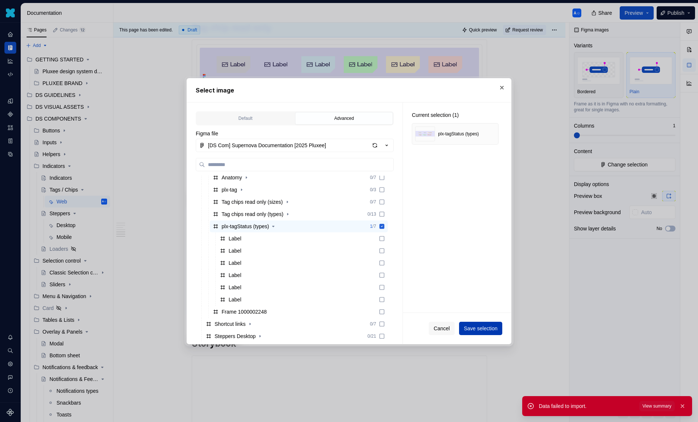
click at [485, 331] on span "Save selection" at bounding box center [481, 327] width 34 height 7
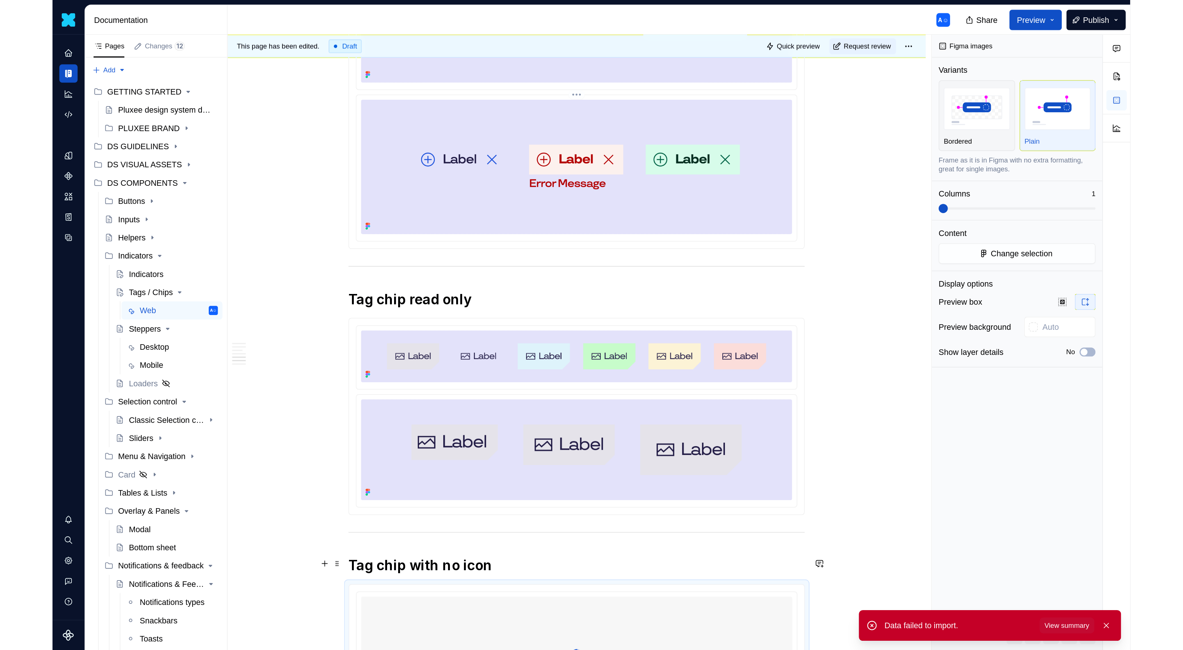
scroll to position [697, 0]
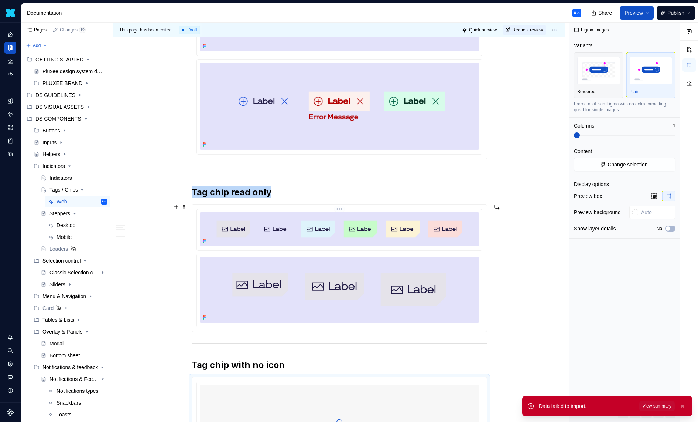
click at [450, 221] on img at bounding box center [339, 229] width 279 height 34
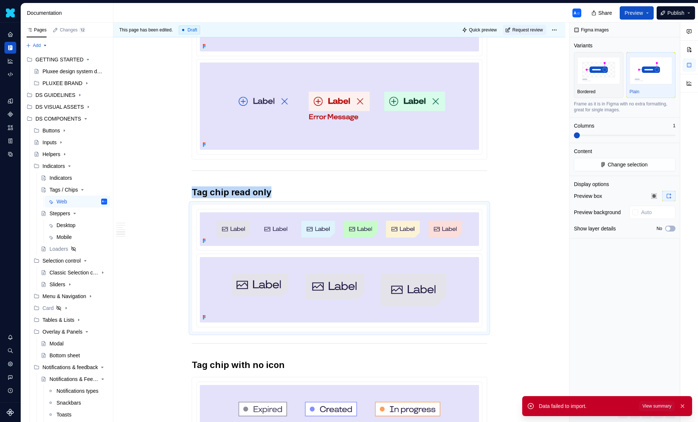
click at [332, 236] on img at bounding box center [339, 229] width 279 height 34
click at [617, 161] on span "Change selection" at bounding box center [628, 164] width 40 height 7
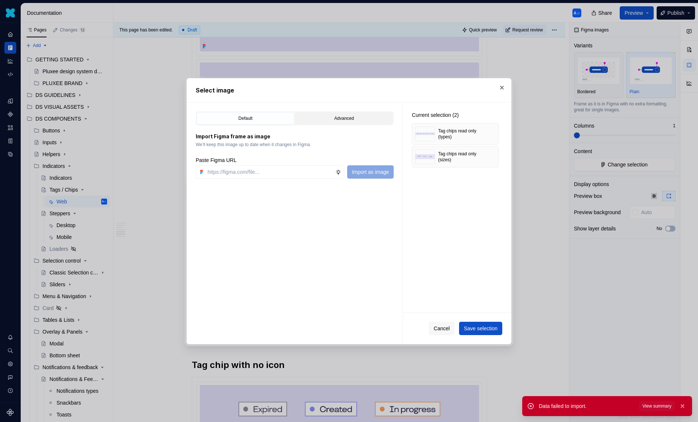
click at [351, 122] on button "Advanced" at bounding box center [344, 118] width 98 height 13
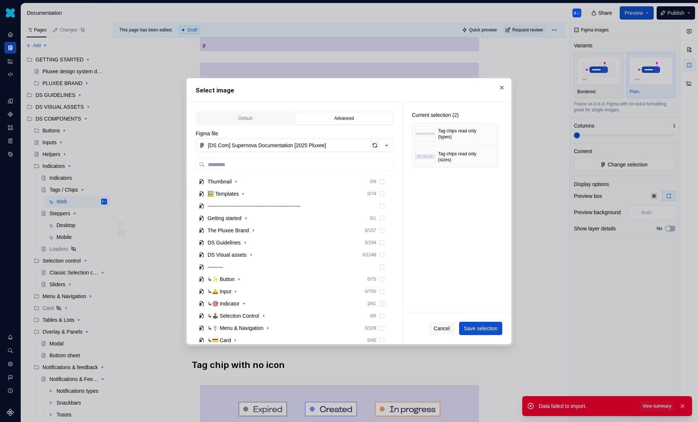
click at [373, 145] on div "button" at bounding box center [375, 145] width 10 height 10
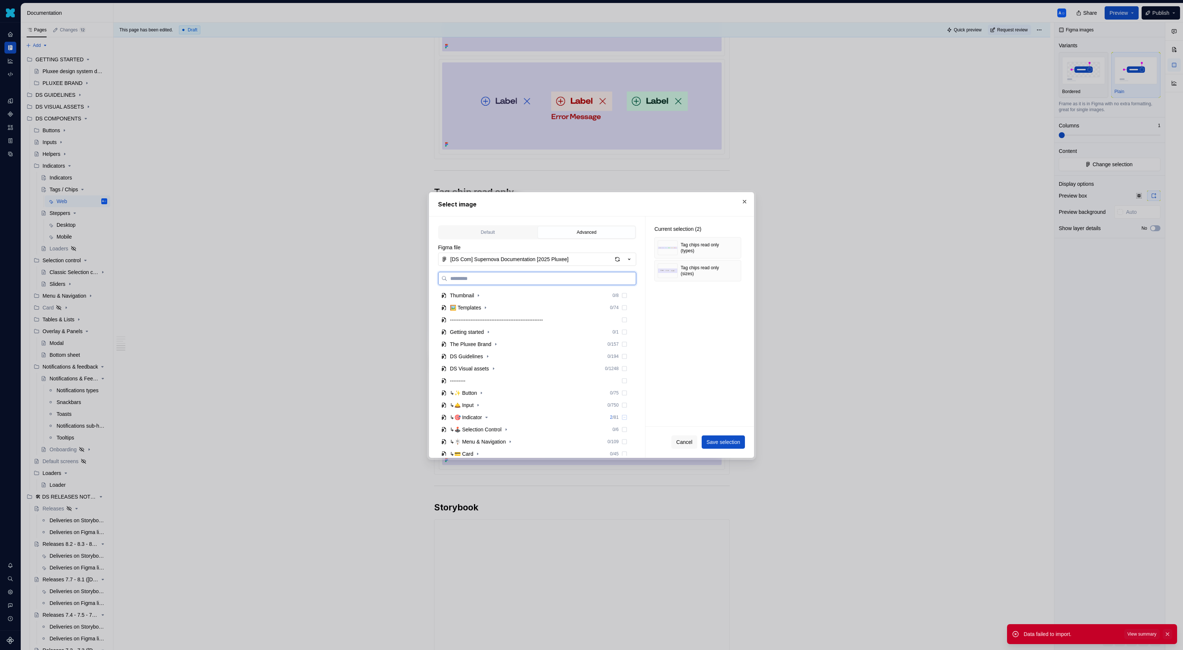
click at [1167, 631] on button "button" at bounding box center [1167, 634] width 10 height 10
click at [747, 201] on button "button" at bounding box center [744, 202] width 10 height 10
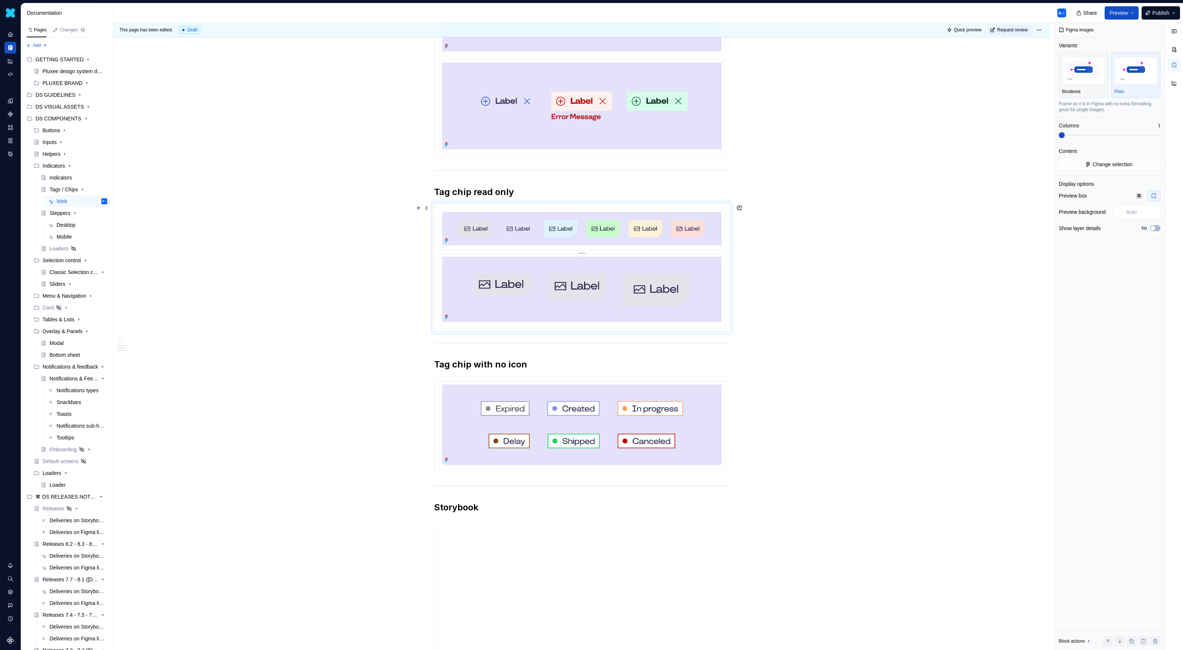
scroll to position [694, 0]
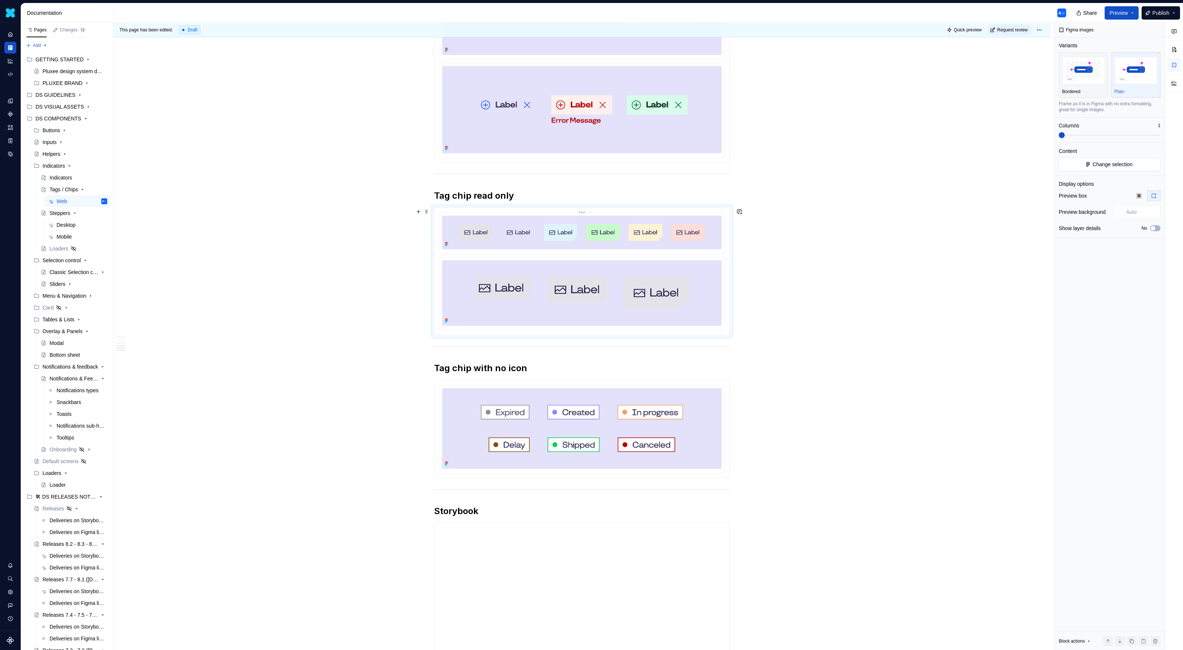
click at [691, 236] on img at bounding box center [581, 233] width 279 height 34
click at [1097, 163] on span "Change selection" at bounding box center [1112, 164] width 40 height 7
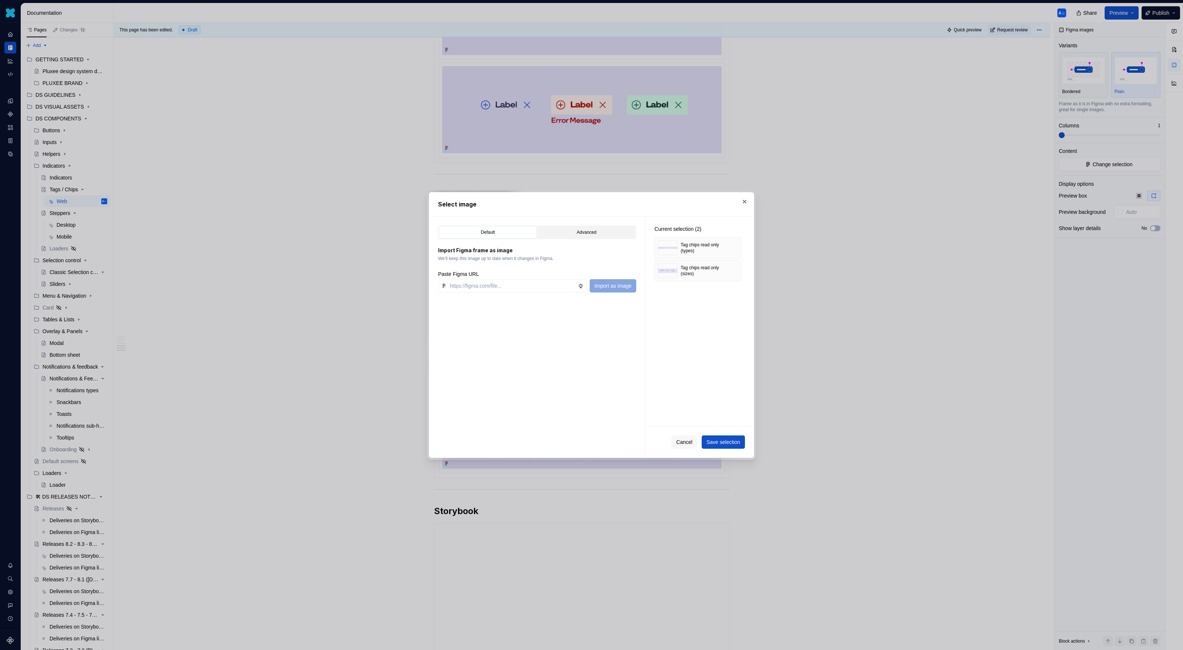
click at [567, 228] on button "Advanced" at bounding box center [586, 232] width 98 height 13
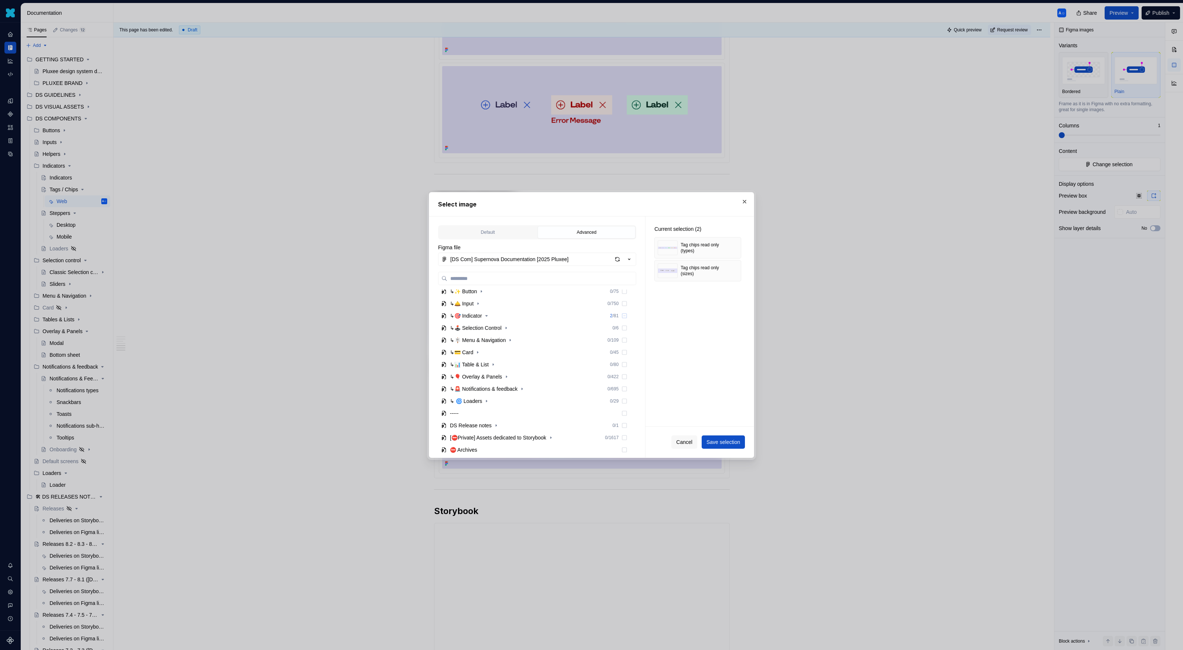
scroll to position [72, 0]
click at [487, 344] on icon "button" at bounding box center [486, 346] width 6 height 6
click at [627, 407] on icon at bounding box center [624, 406] width 5 height 5
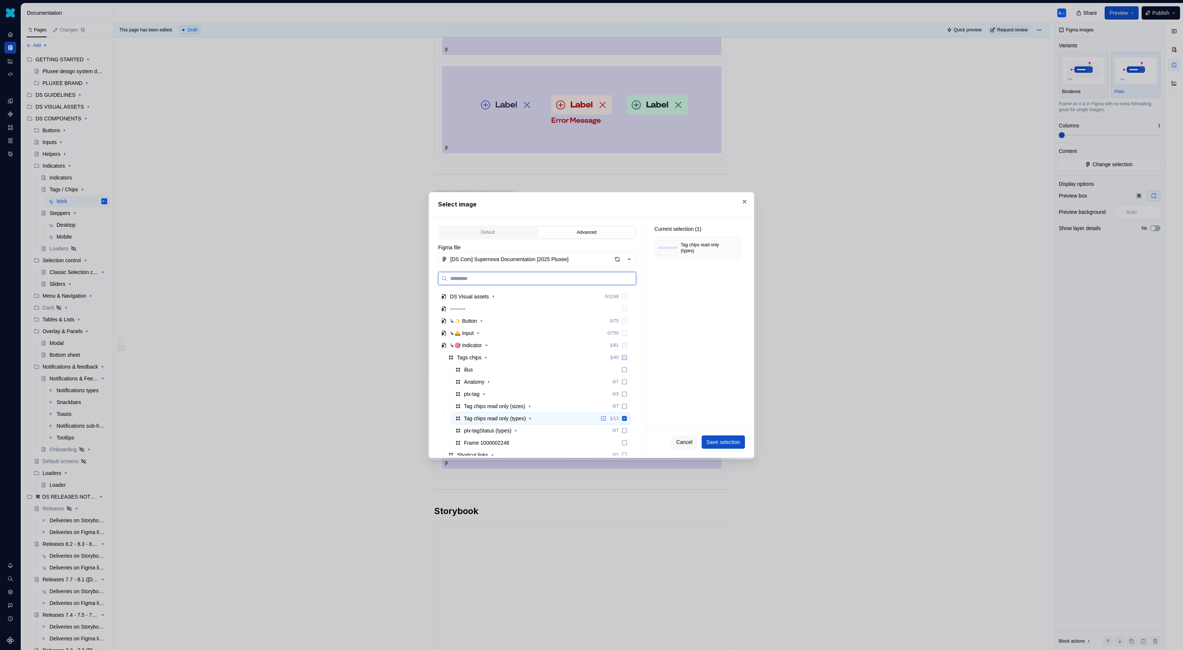
click at [627, 417] on icon at bounding box center [624, 418] width 5 height 5
click at [627, 394] on icon at bounding box center [624, 394] width 6 height 6
click at [627, 405] on icon at bounding box center [624, 407] width 6 height 6
click at [630, 415] on div "Tag chips read only (types) 0 / 13" at bounding box center [541, 419] width 178 height 12
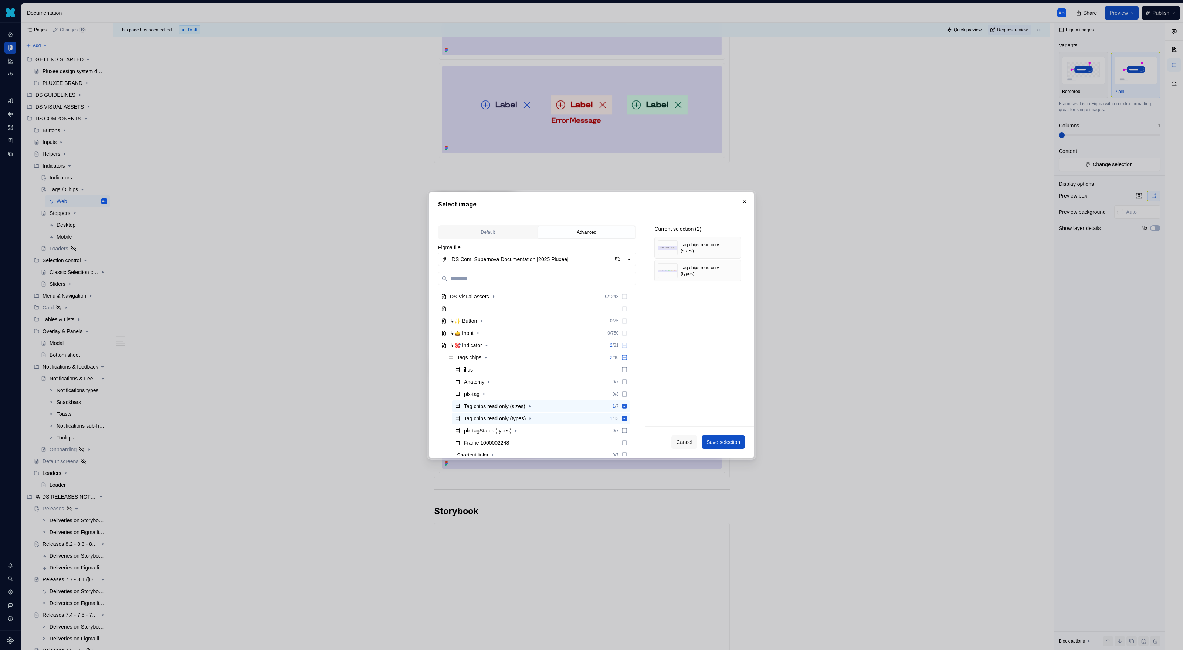
click at [703, 433] on div "Cancel Save selection" at bounding box center [699, 442] width 108 height 31
click at [717, 450] on div "Cancel Save selection" at bounding box center [699, 442] width 108 height 31
click at [719, 449] on div "Cancel Save selection" at bounding box center [699, 442] width 108 height 31
click at [733, 439] on span "Save selection" at bounding box center [723, 442] width 34 height 7
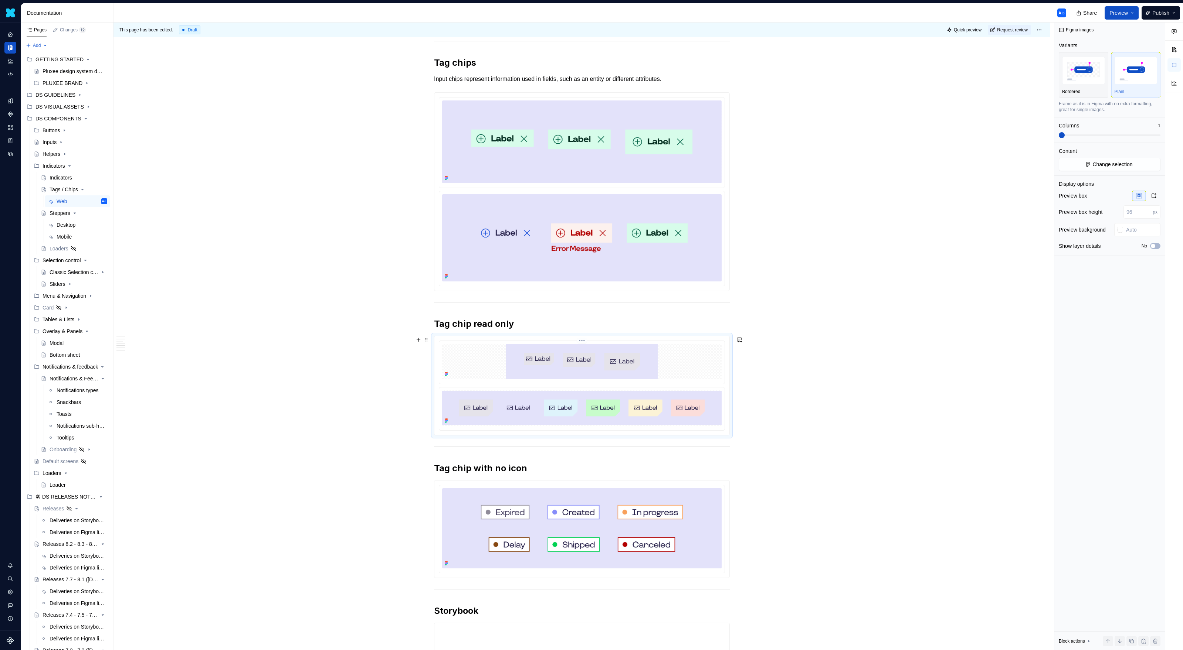
scroll to position [650, 0]
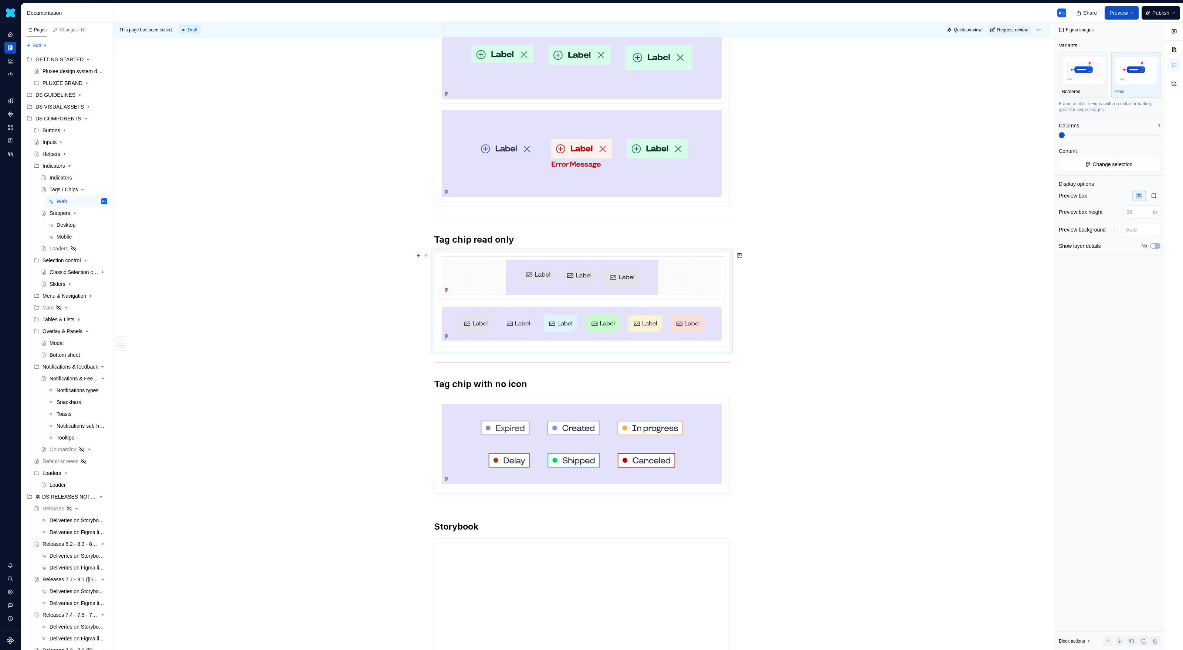
click at [572, 252] on div at bounding box center [582, 302] width 296 height 100
click at [568, 273] on img at bounding box center [581, 277] width 279 height 35
click at [687, 310] on img at bounding box center [581, 324] width 279 height 34
click at [1157, 197] on button "button" at bounding box center [1153, 196] width 13 height 10
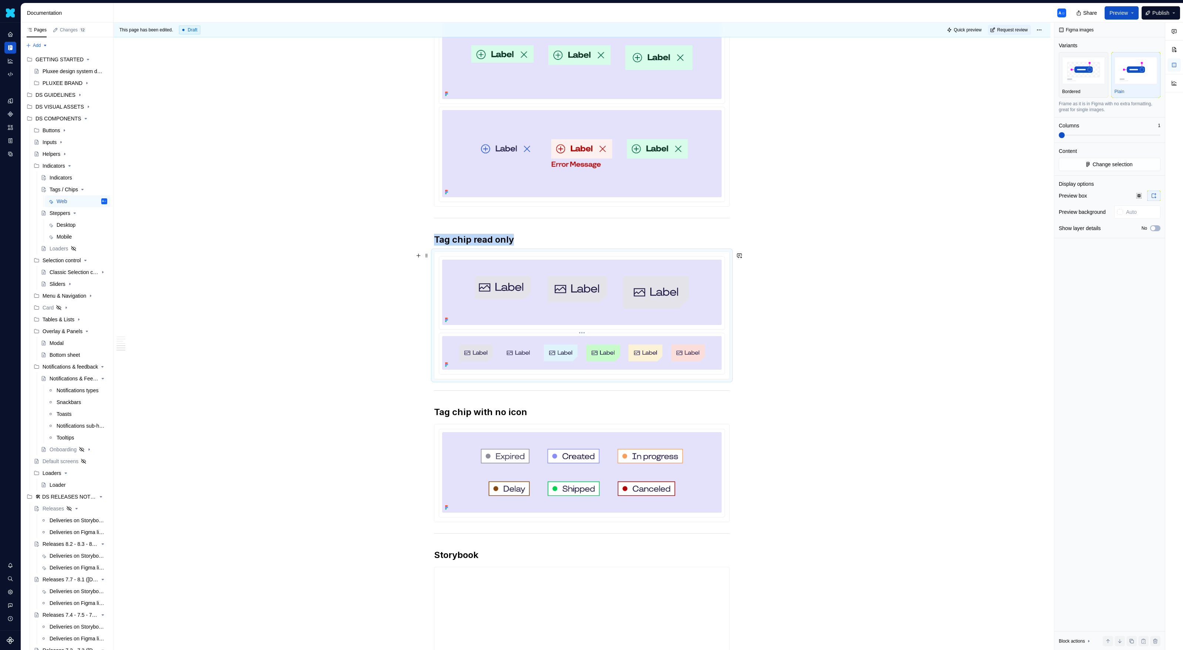
click at [675, 345] on img at bounding box center [581, 353] width 279 height 34
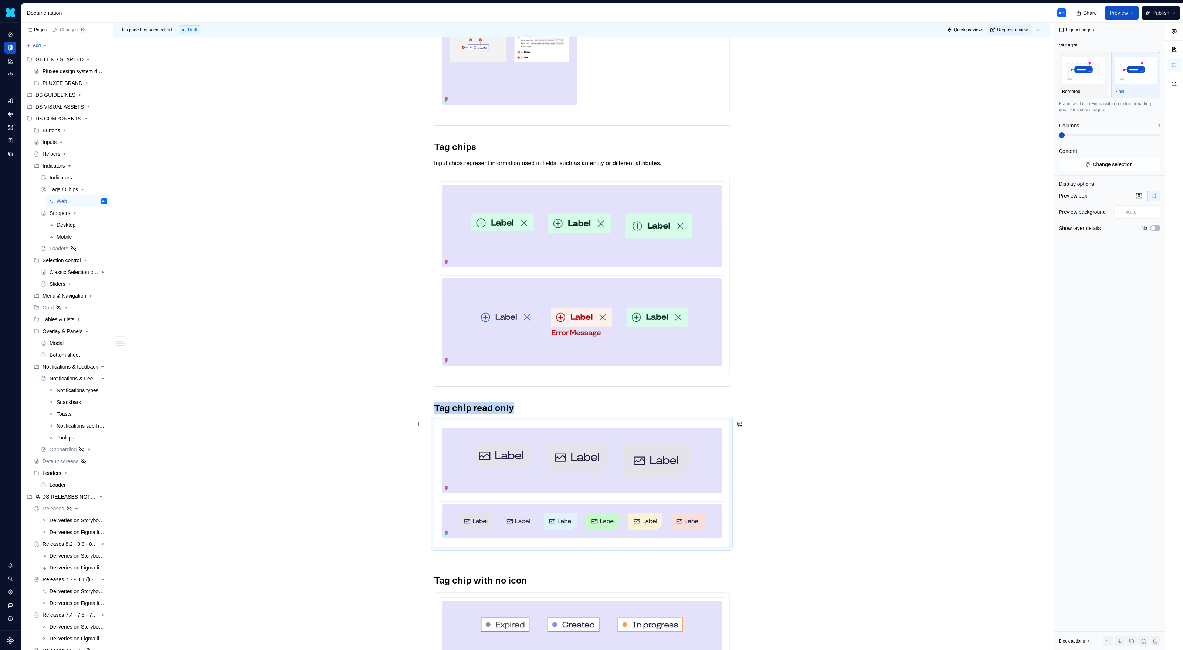
scroll to position [568, 0]
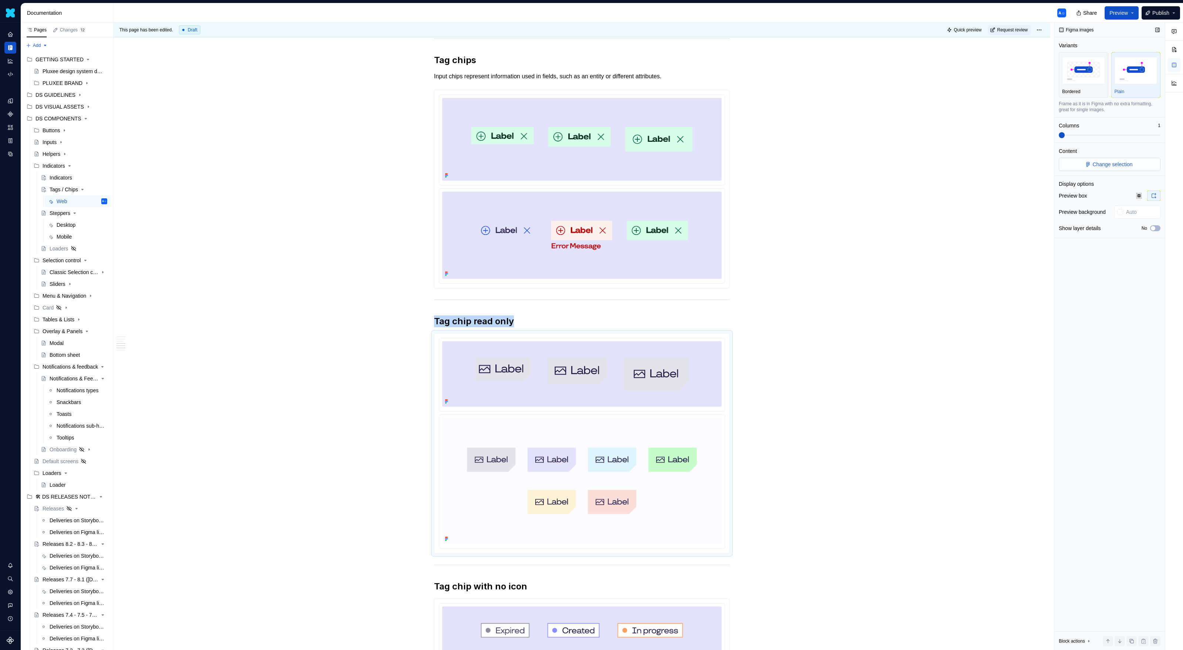
click at [1115, 165] on span "Change selection" at bounding box center [1112, 164] width 40 height 7
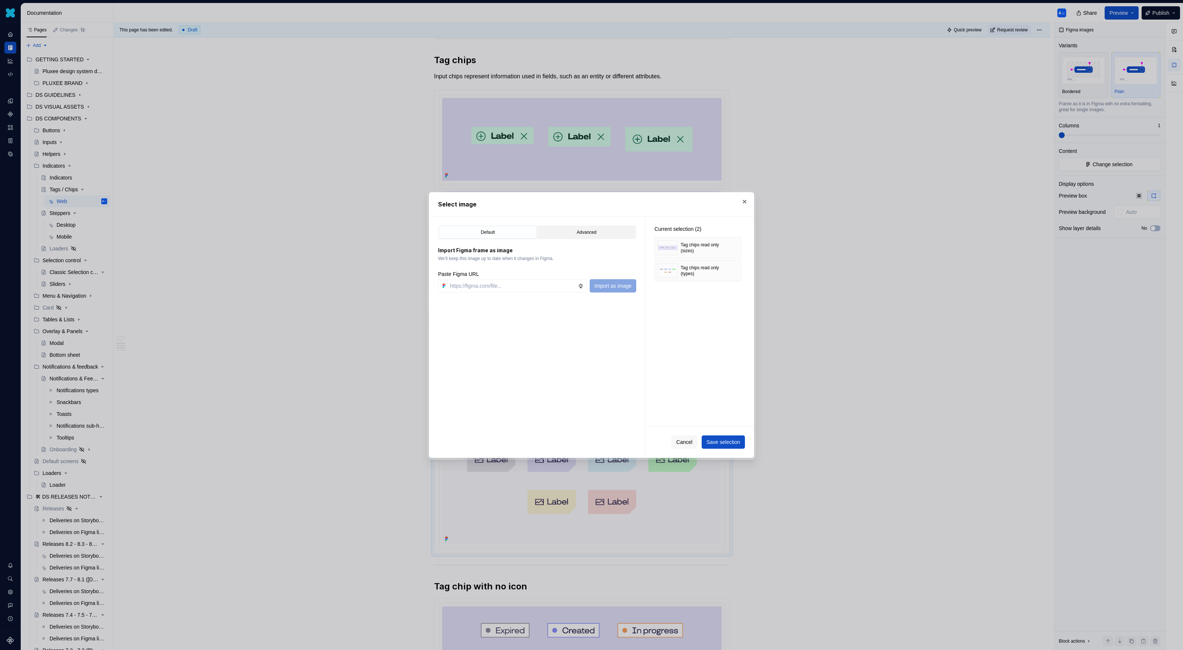
click at [586, 233] on div "Advanced" at bounding box center [586, 232] width 93 height 7
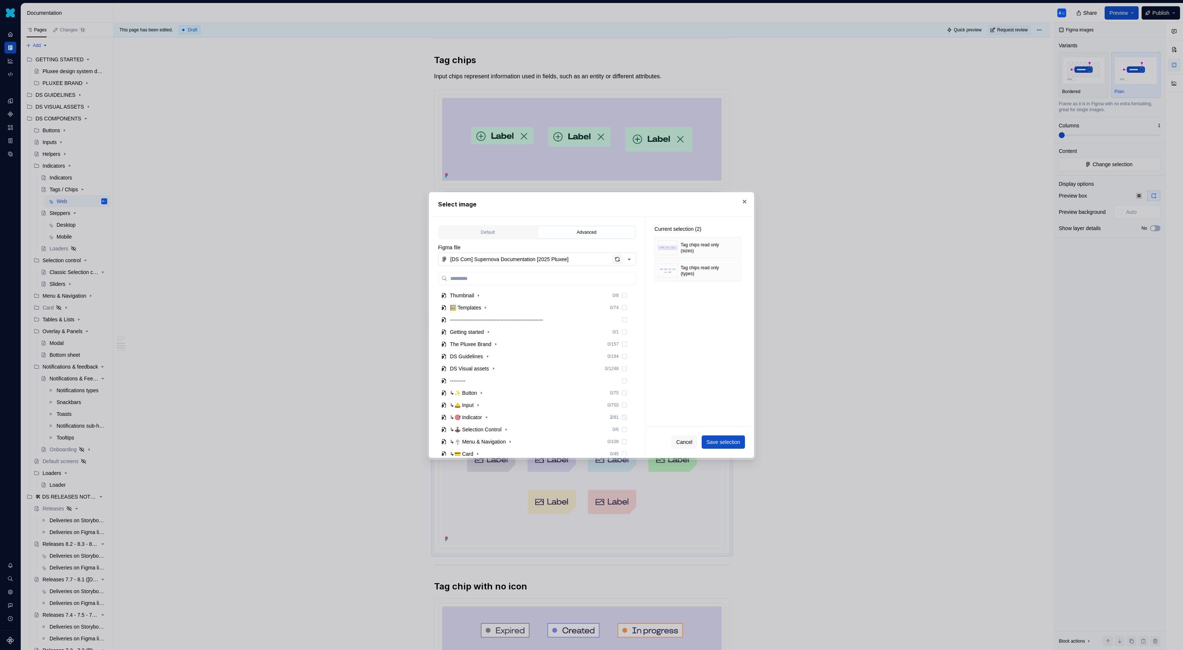
click at [619, 258] on div "button" at bounding box center [617, 259] width 10 height 10
click at [737, 211] on div "Select image" at bounding box center [591, 205] width 324 height 24
click at [741, 203] on button "button" at bounding box center [744, 202] width 10 height 10
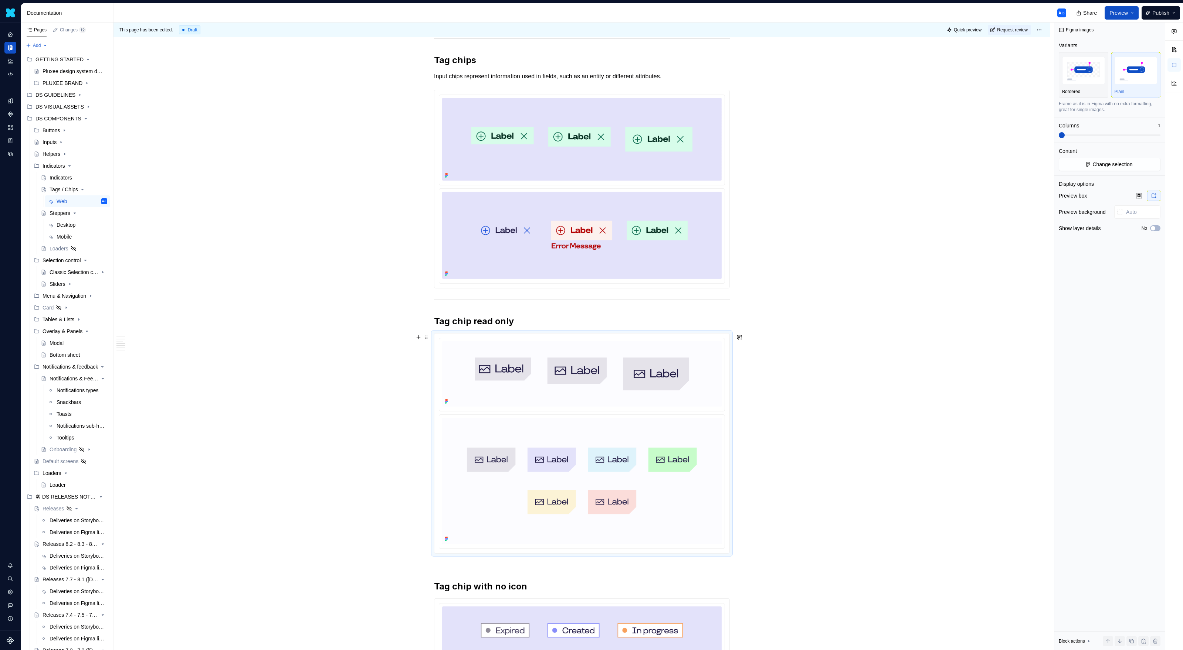
click at [344, 415] on div "Usage Chips allow users to enter information, make selections, filter content, …" at bounding box center [581, 424] width 936 height 1711
click at [0, 374] on div "Design system data" at bounding box center [10, 327] width 21 height 608
click at [723, 279] on div at bounding box center [581, 236] width 285 height 95
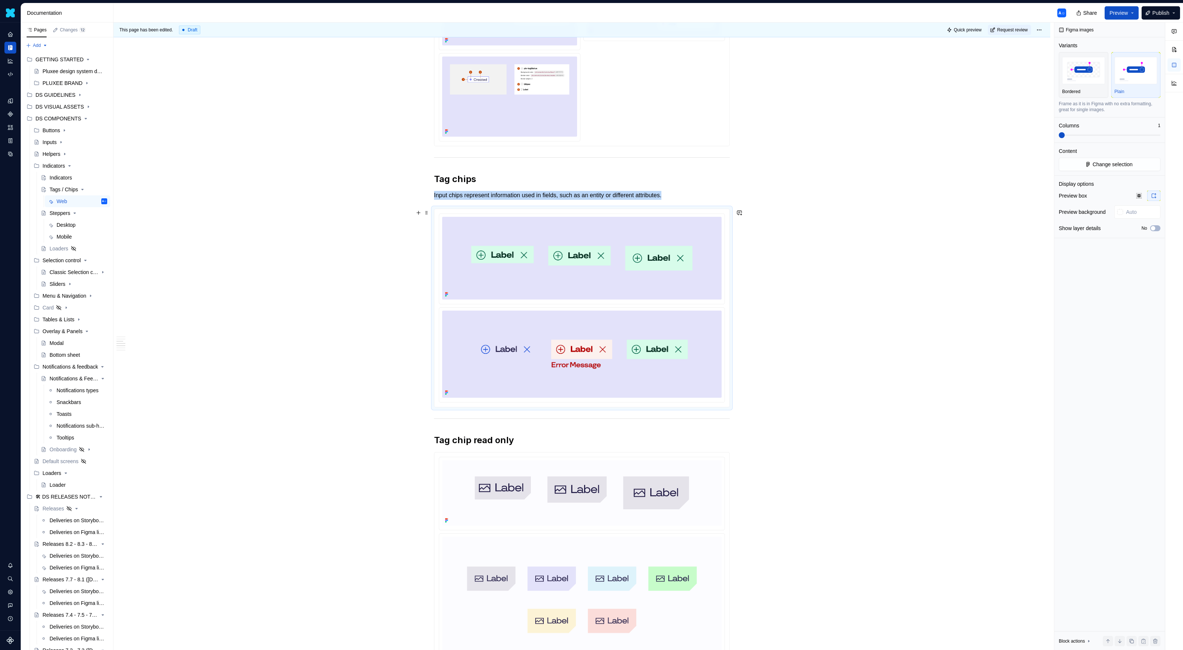
scroll to position [555, 0]
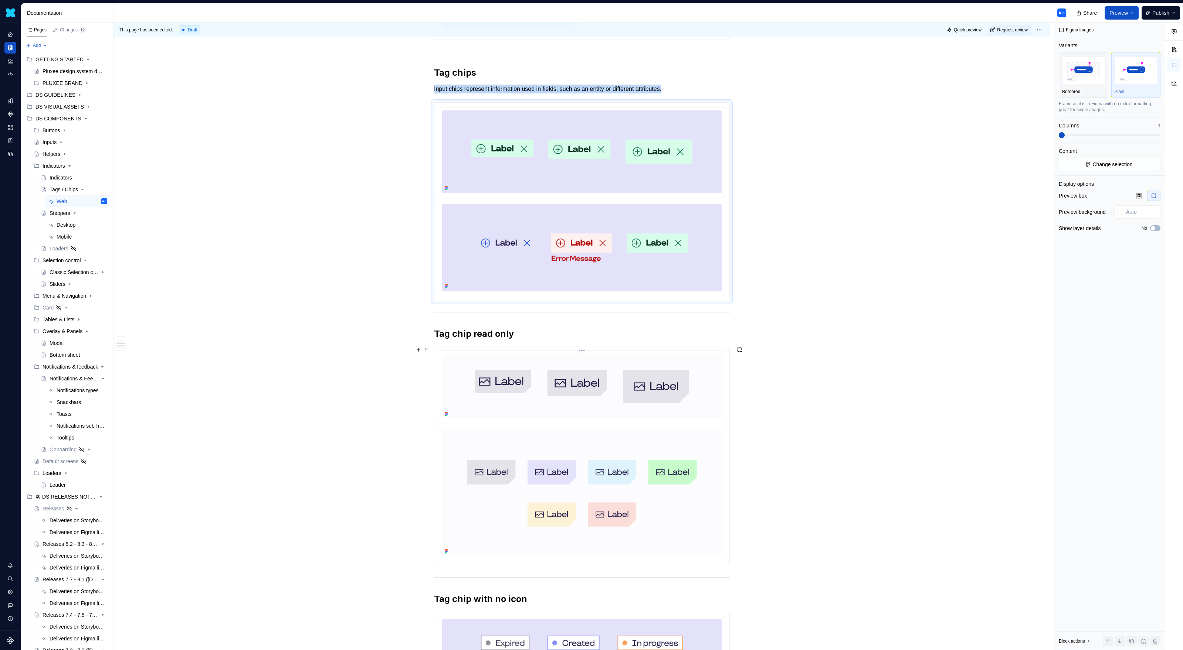
click at [685, 388] on img at bounding box center [581, 386] width 279 height 65
click at [1099, 167] on span "Change selection" at bounding box center [1112, 164] width 40 height 7
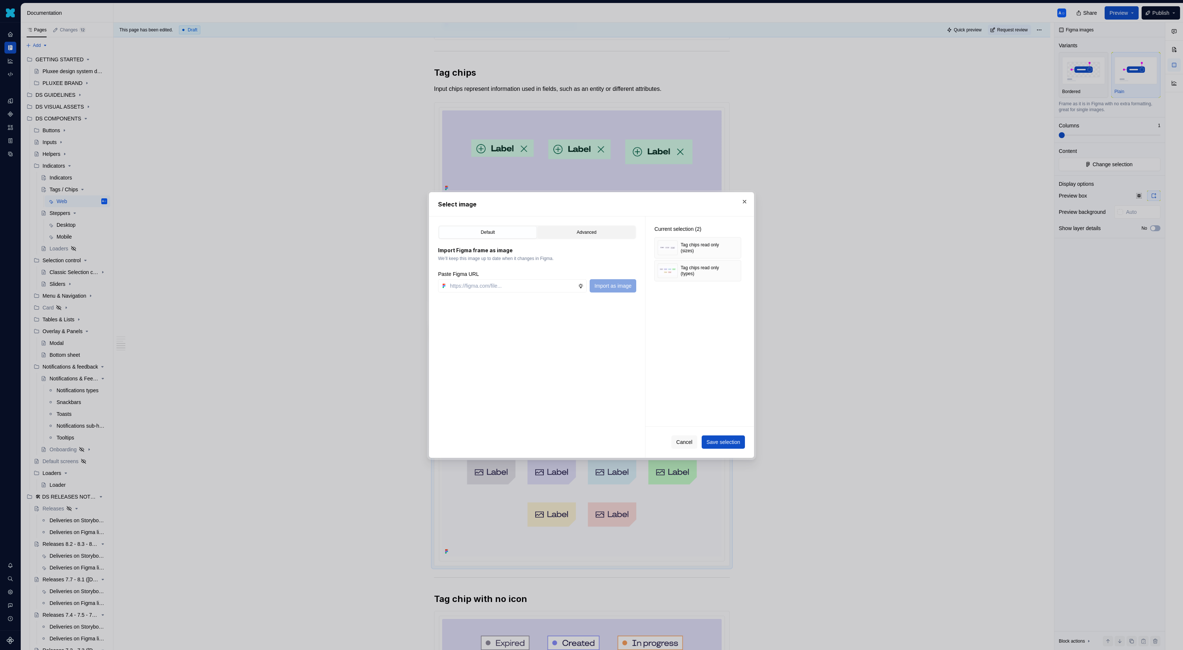
click at [616, 231] on div "Advanced" at bounding box center [586, 232] width 93 height 7
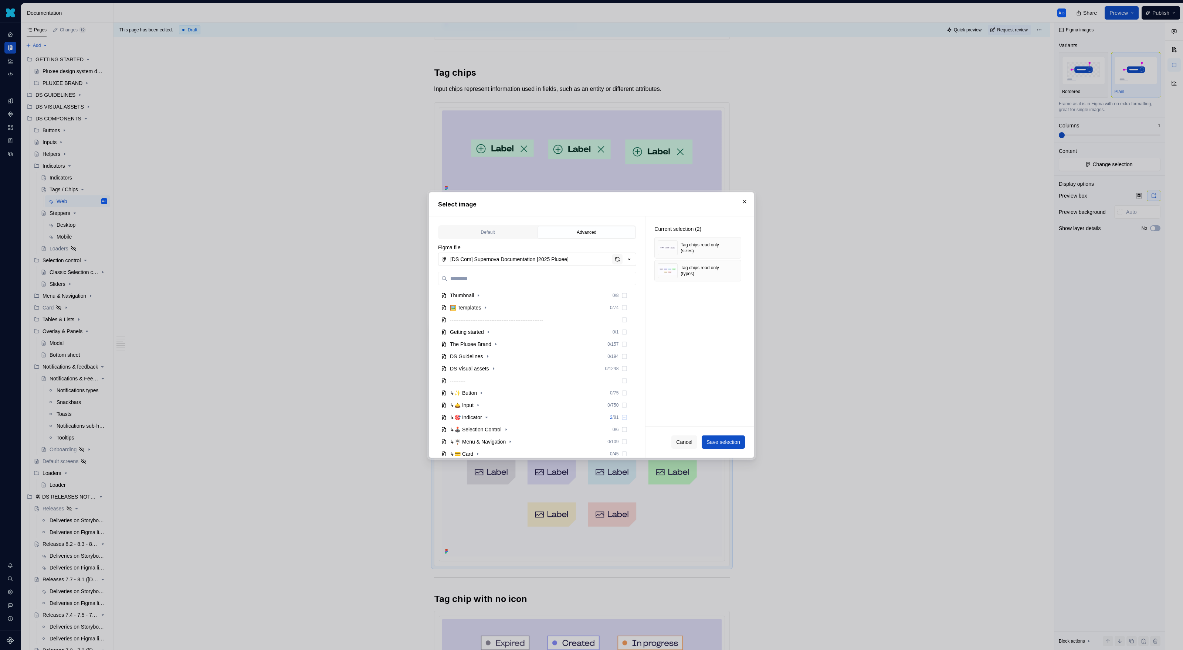
click at [617, 257] on div "button" at bounding box center [617, 259] width 10 height 10
click at [744, 198] on button "button" at bounding box center [744, 202] width 10 height 10
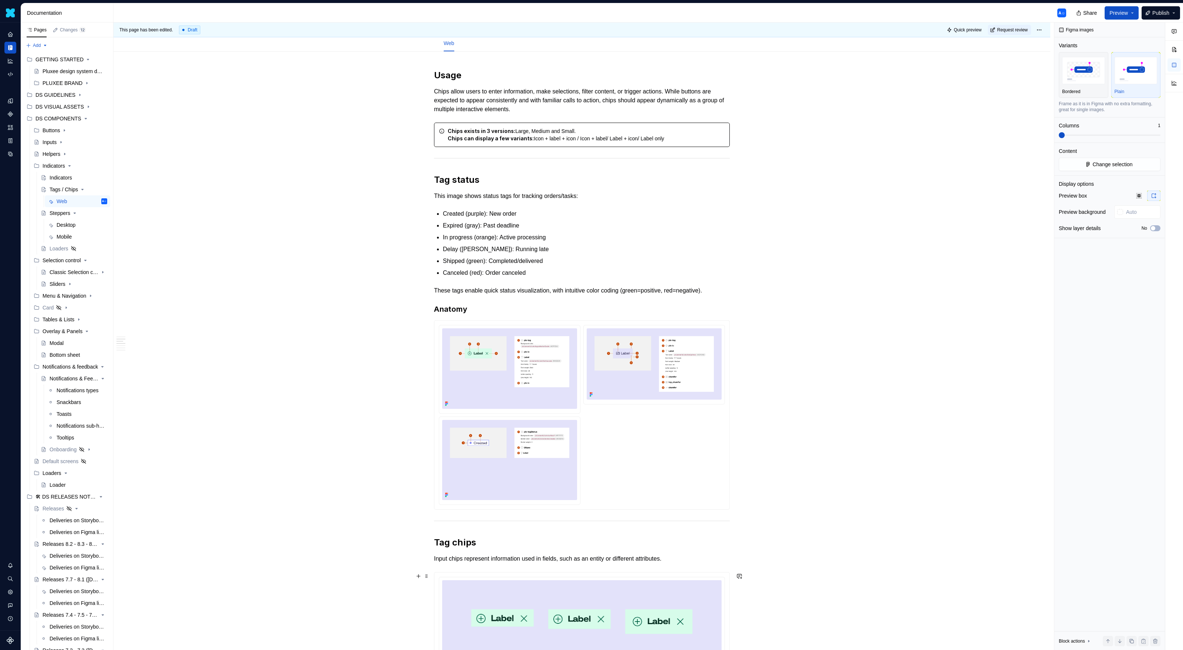
scroll to position [0, 0]
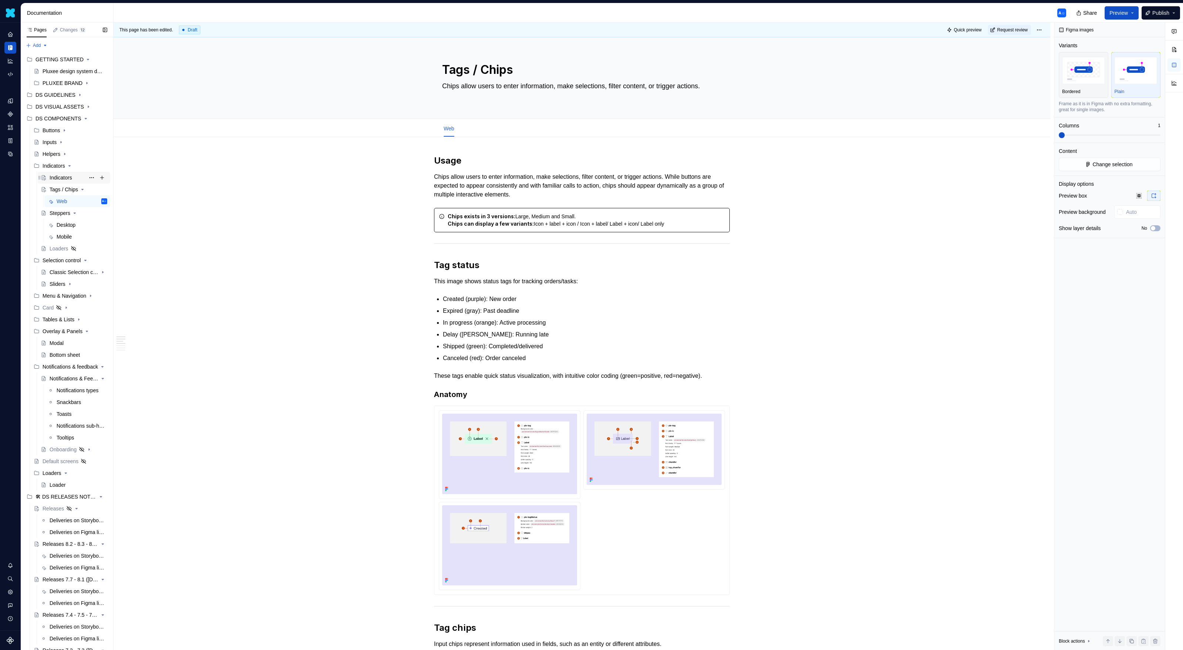
click at [65, 177] on div "Indicators" at bounding box center [61, 177] width 23 height 7
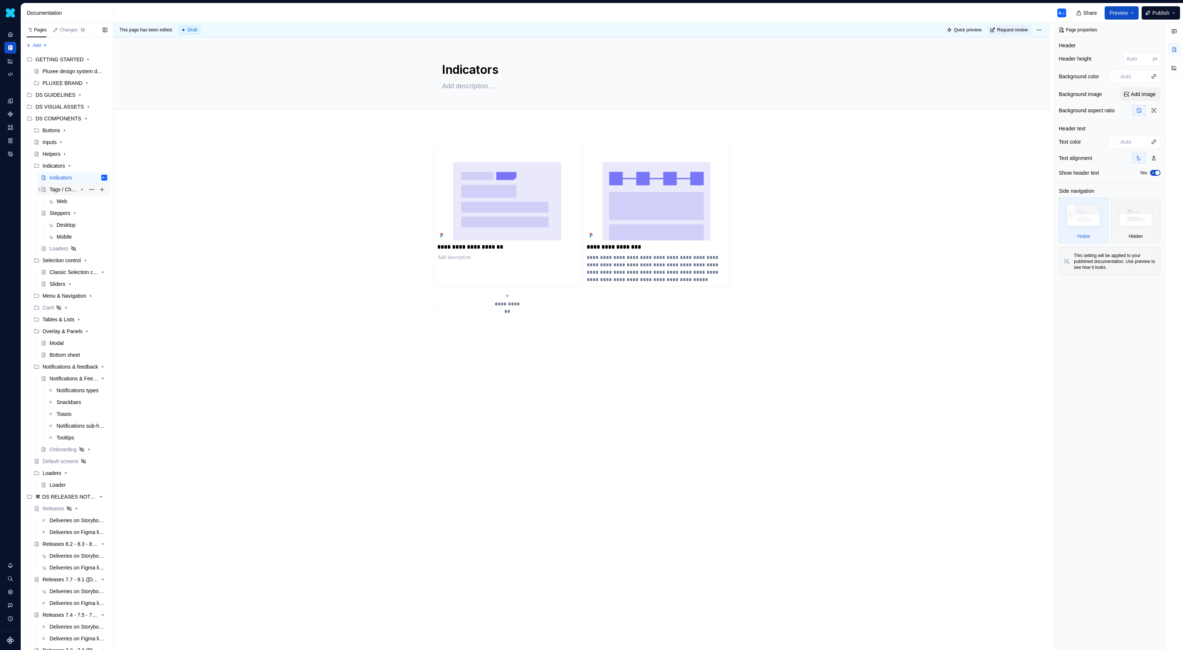
click at [62, 190] on div "Tags / Chips" at bounding box center [64, 189] width 28 height 7
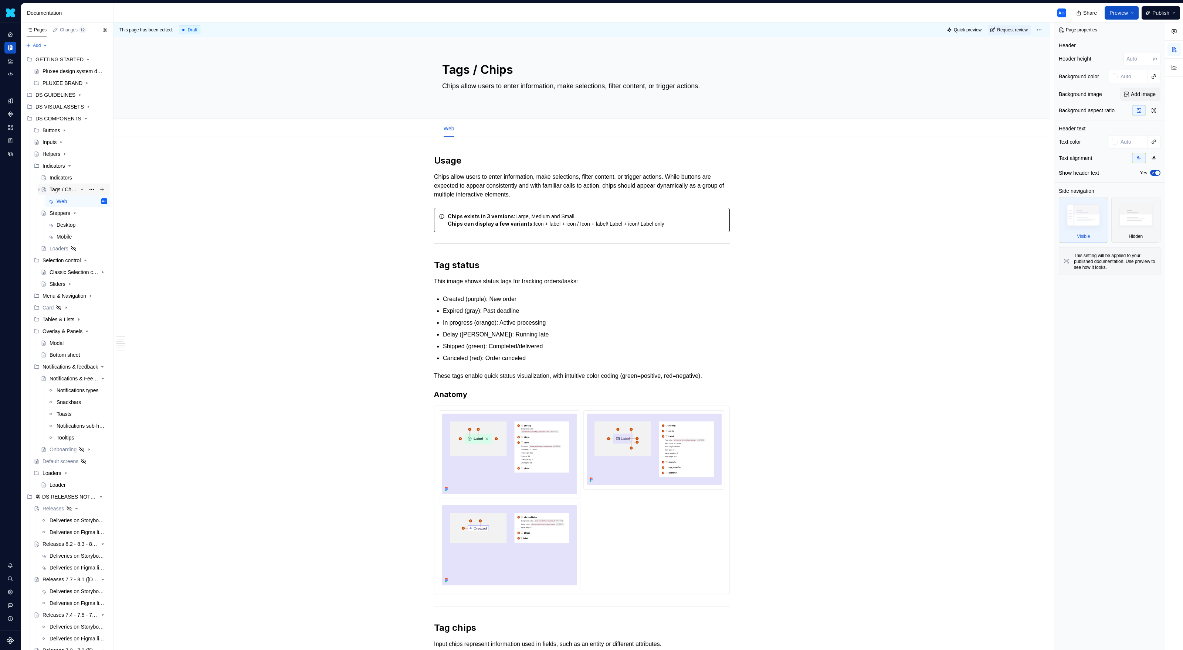
click at [57, 188] on div "Tags / Chips" at bounding box center [64, 189] width 28 height 7
click at [62, 214] on div "Steppers" at bounding box center [60, 213] width 21 height 7
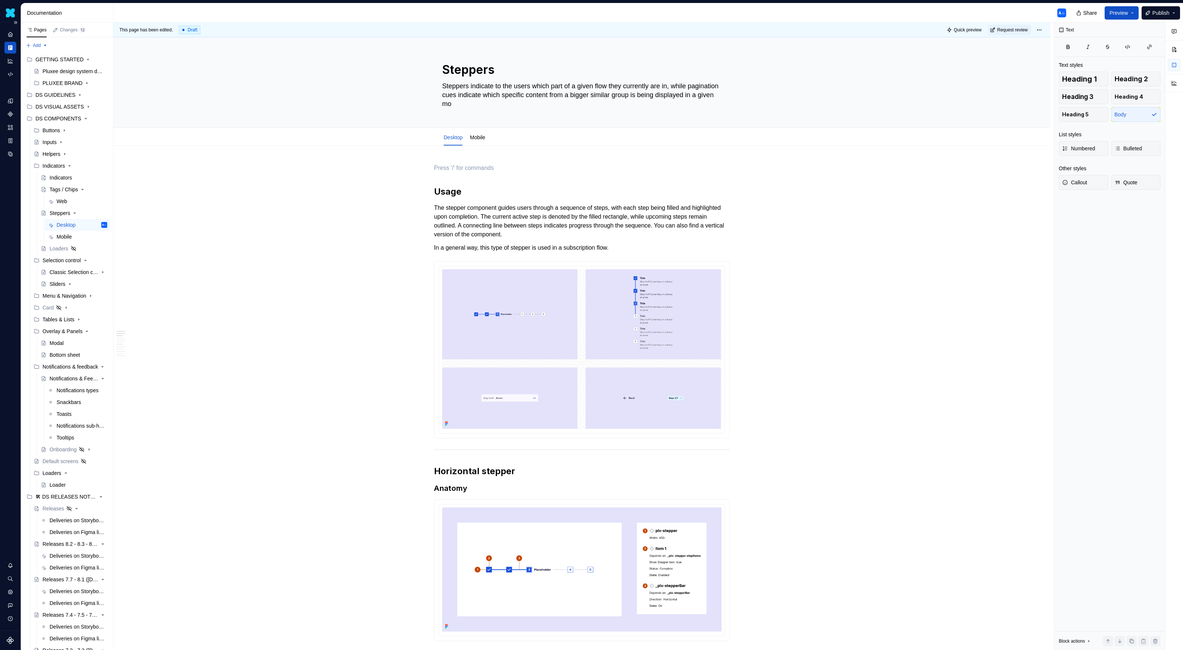
click at [20, 40] on div "Design system data" at bounding box center [10, 327] width 21 height 608
click at [10, 31] on icon "Home" at bounding box center [10, 34] width 7 height 7
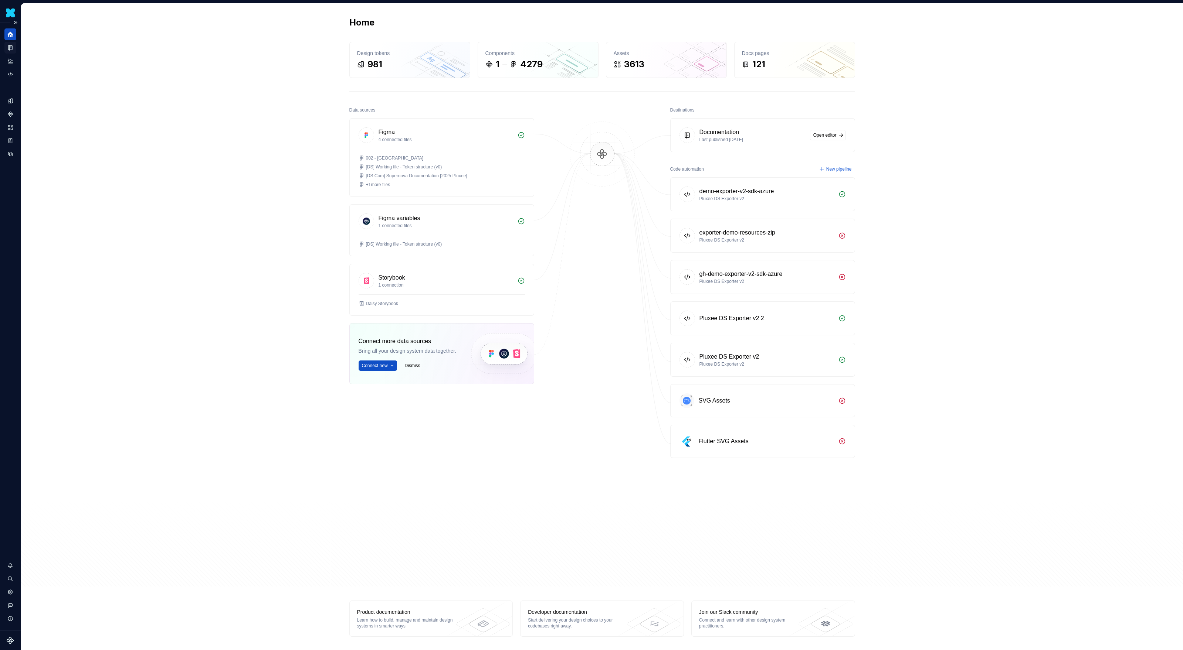
click at [13, 48] on icon "Documentation" at bounding box center [10, 47] width 7 height 7
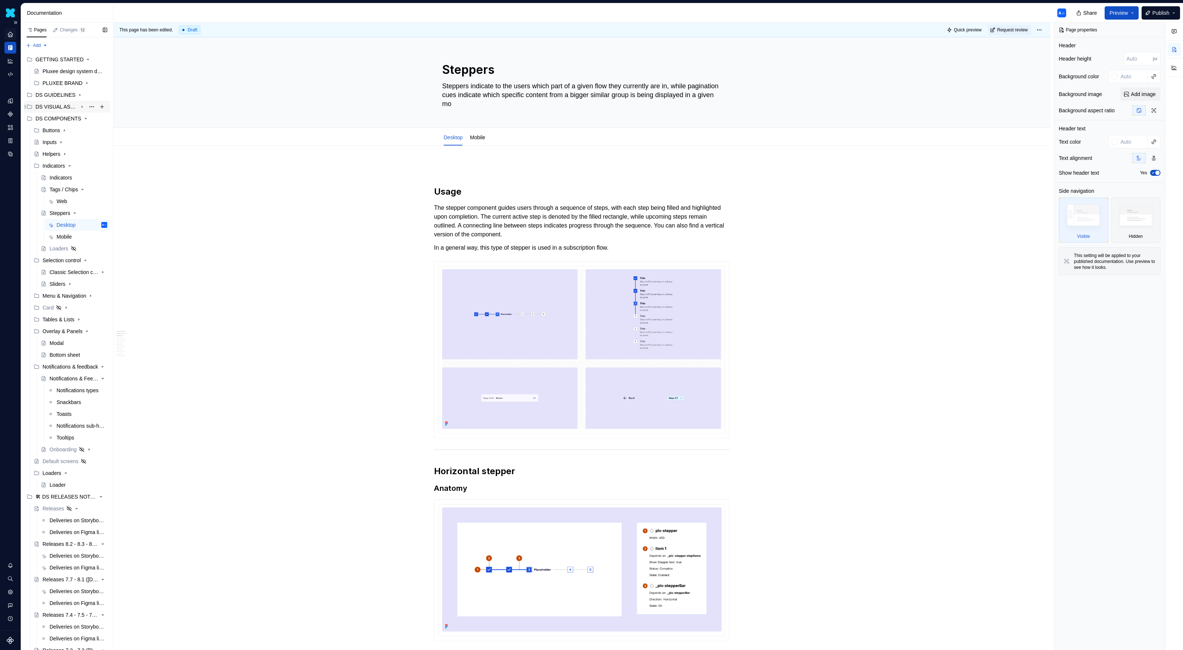
click at [78, 106] on div "DS VISUAL ASSETS" at bounding box center [71, 107] width 72 height 10
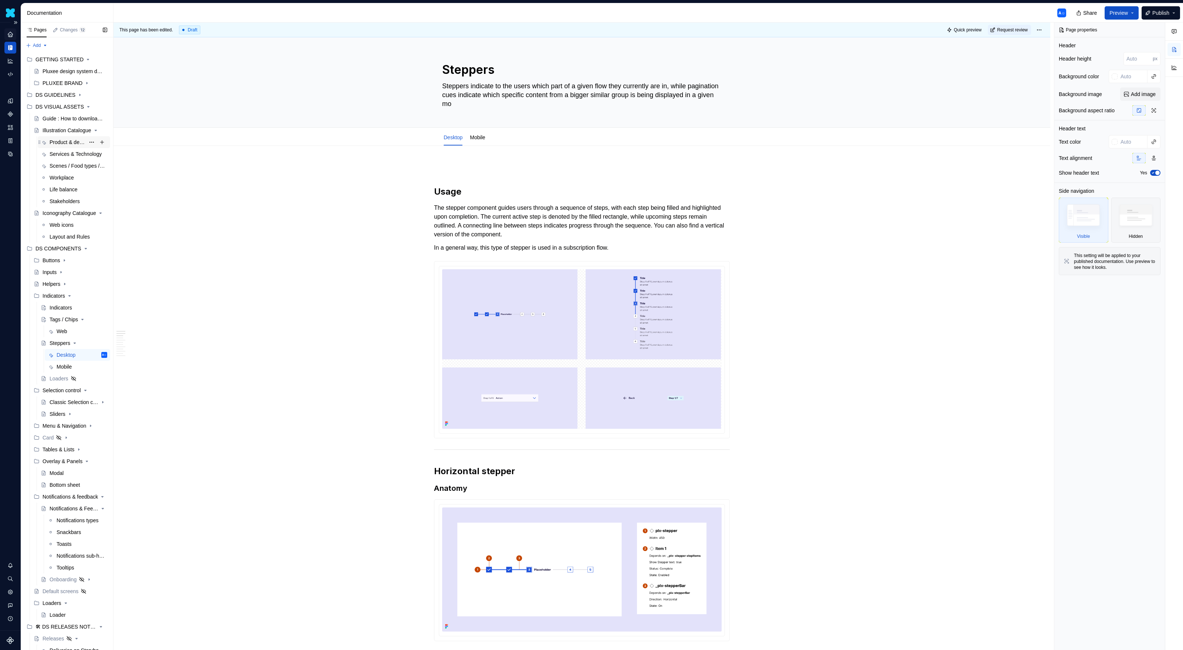
click at [64, 146] on div "Product & devices" at bounding box center [67, 142] width 35 height 7
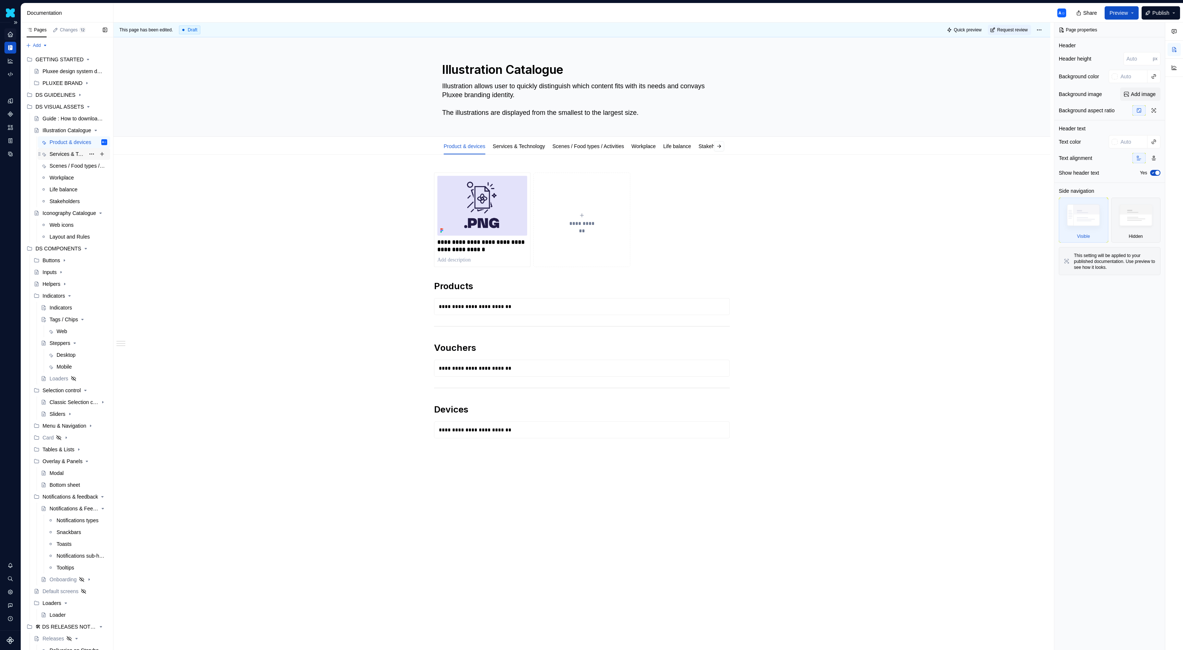
click at [61, 155] on div "Services & Technology" at bounding box center [67, 153] width 35 height 7
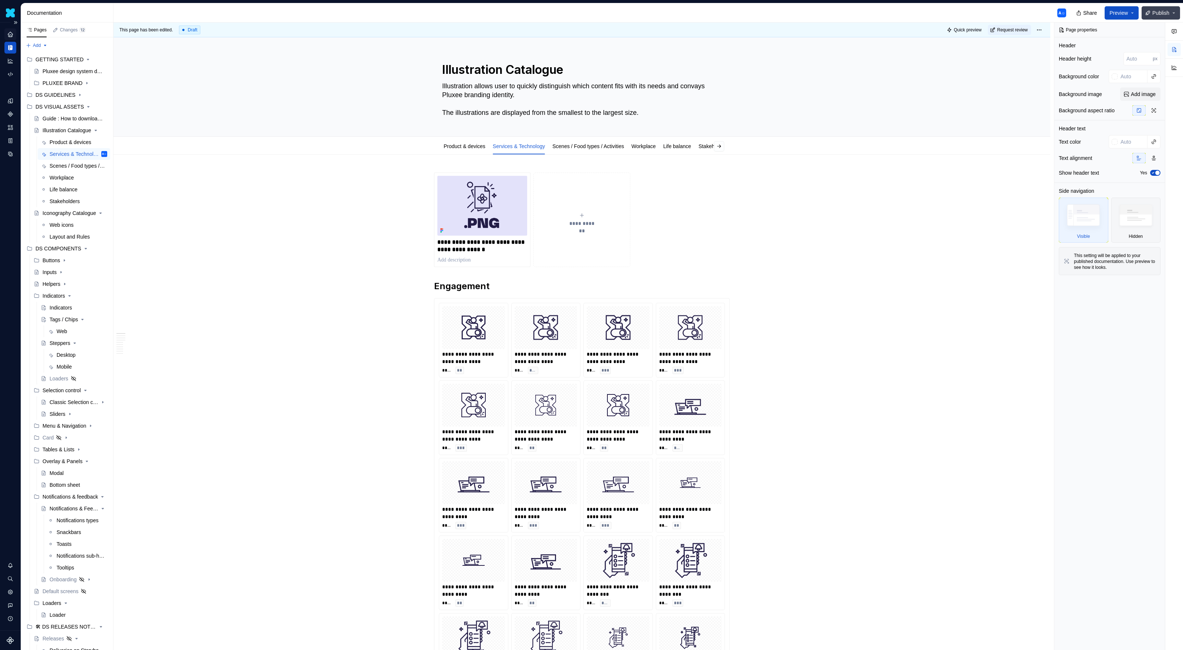
click at [1173, 17] on button "Publish" at bounding box center [1160, 12] width 38 height 13
click at [1130, 17] on button "Preview" at bounding box center [1121, 12] width 34 height 13
click at [1170, 16] on button "Publish" at bounding box center [1160, 12] width 38 height 13
click at [1118, 13] on span "Preview" at bounding box center [1118, 12] width 18 height 7
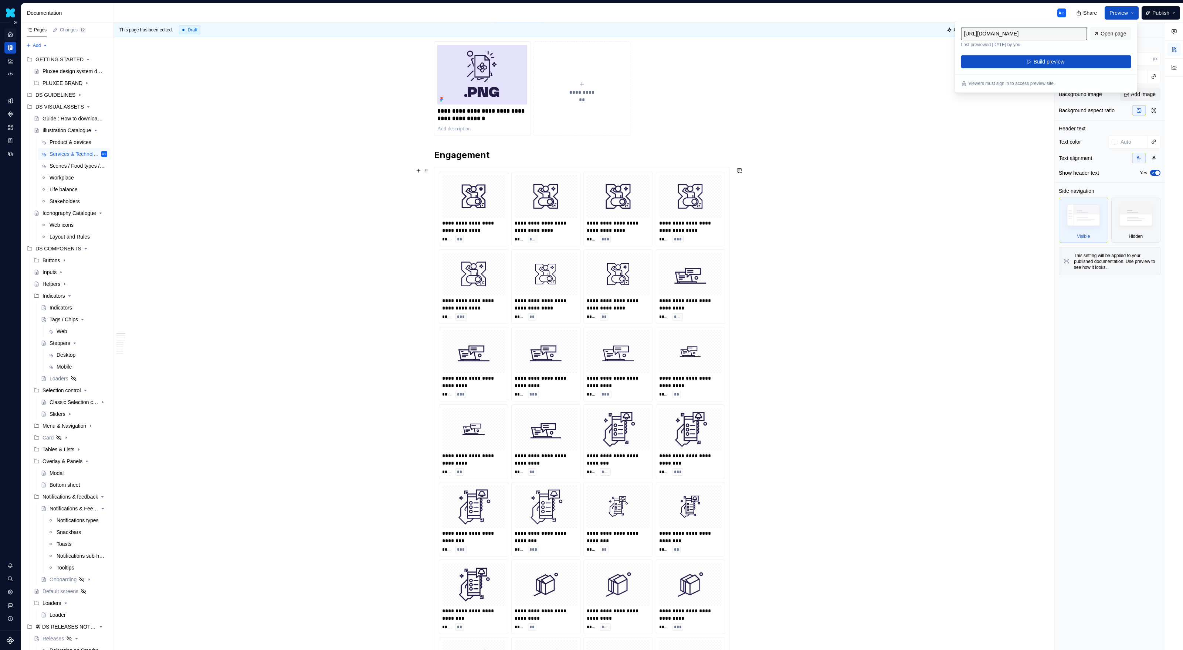
scroll to position [86, 0]
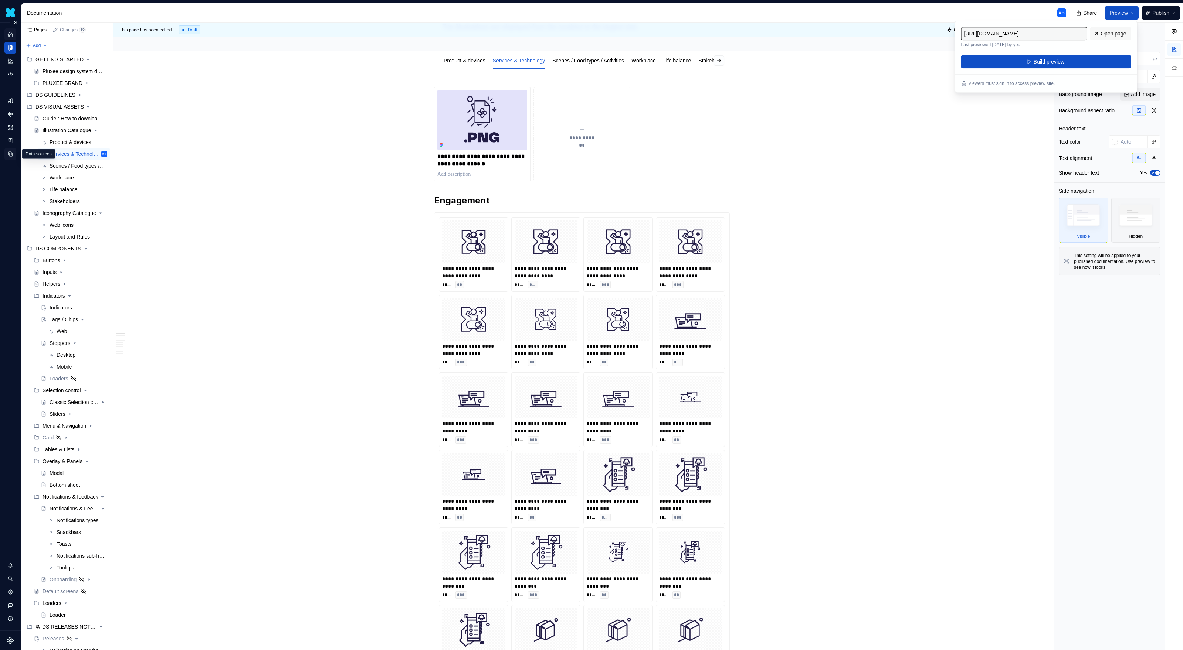
click at [7, 151] on icon "Data sources" at bounding box center [10, 154] width 7 height 7
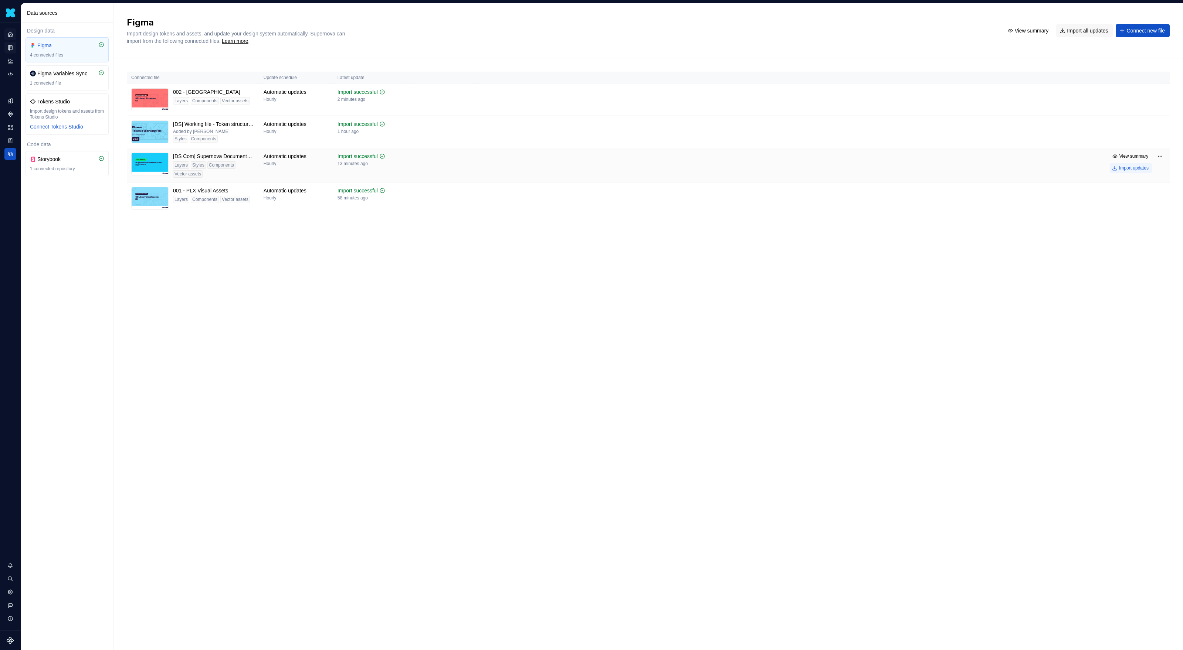
click at [1128, 172] on button "Import updates" at bounding box center [1130, 168] width 42 height 10
click at [1122, 169] on div "Import updates" at bounding box center [1134, 168] width 30 height 6
click at [1157, 157] on html "Daisy A☺ Design system data Data sources Design data Figma 4 connected files Fi…" at bounding box center [591, 325] width 1183 height 650
click at [13, 45] on icon "Documentation" at bounding box center [10, 47] width 7 height 7
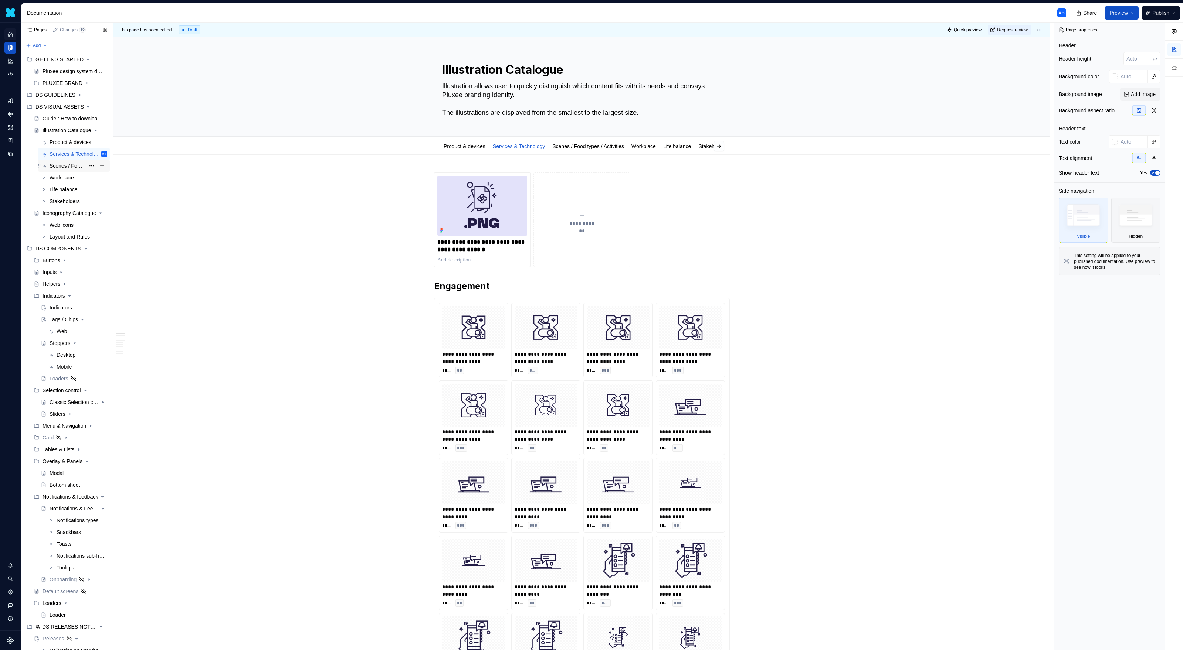
click at [74, 166] on div "Scenes / Food types / Activities" at bounding box center [67, 165] width 35 height 7
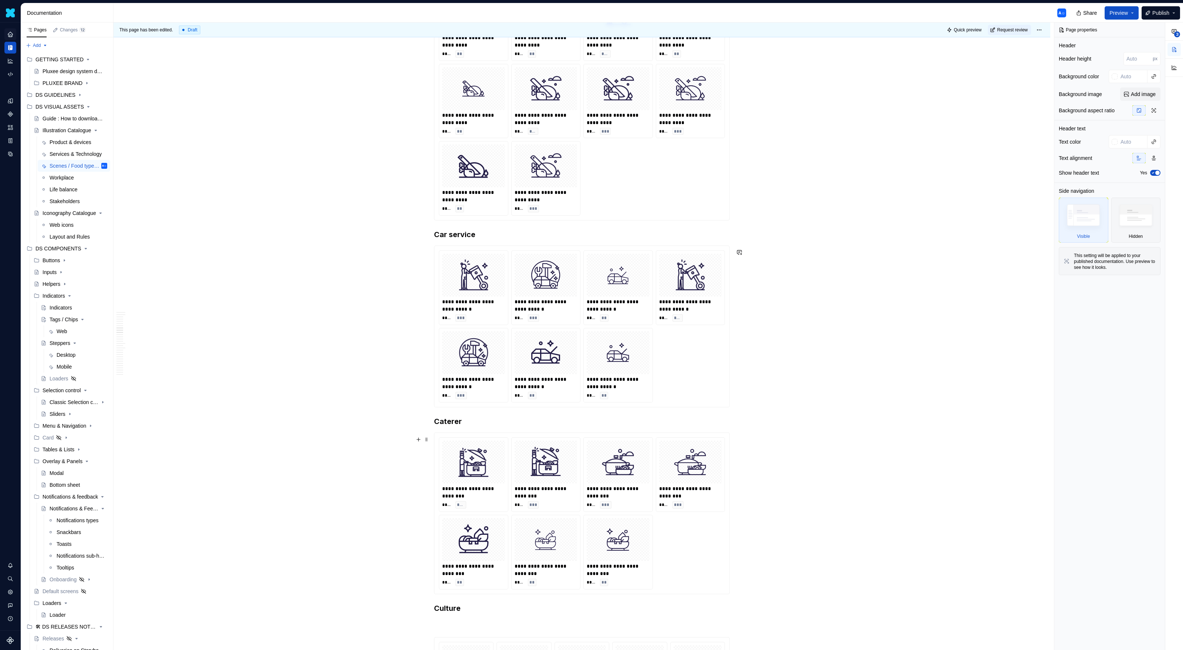
scroll to position [1906, 0]
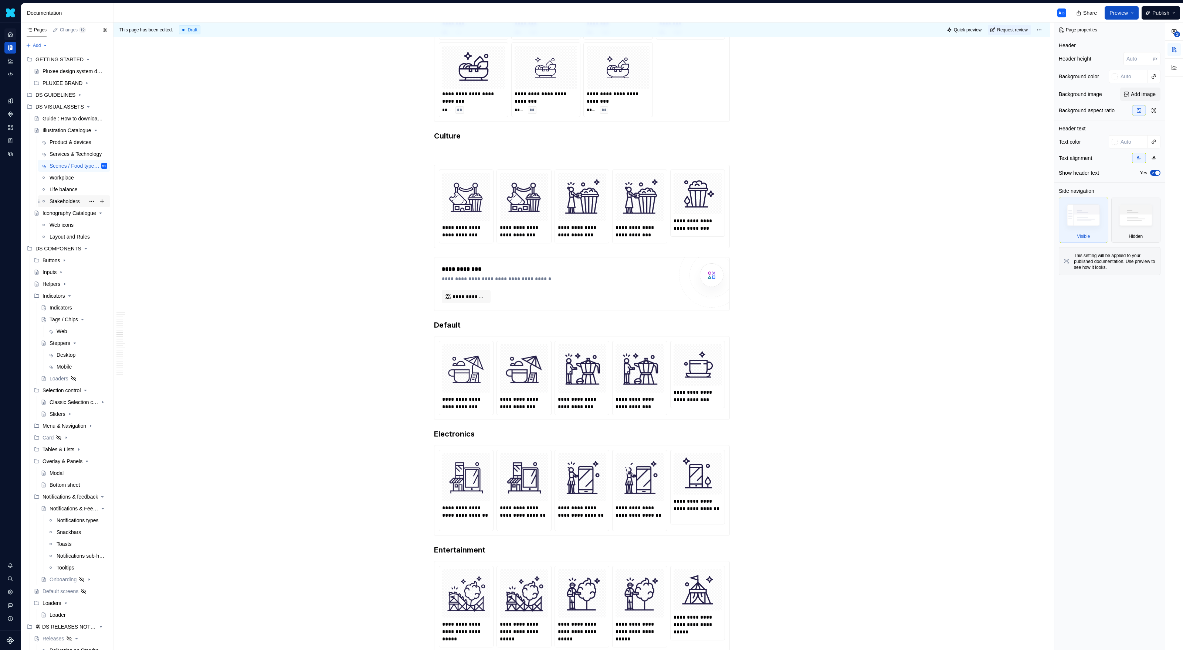
click at [59, 200] on div "Stakeholders" at bounding box center [65, 201] width 30 height 7
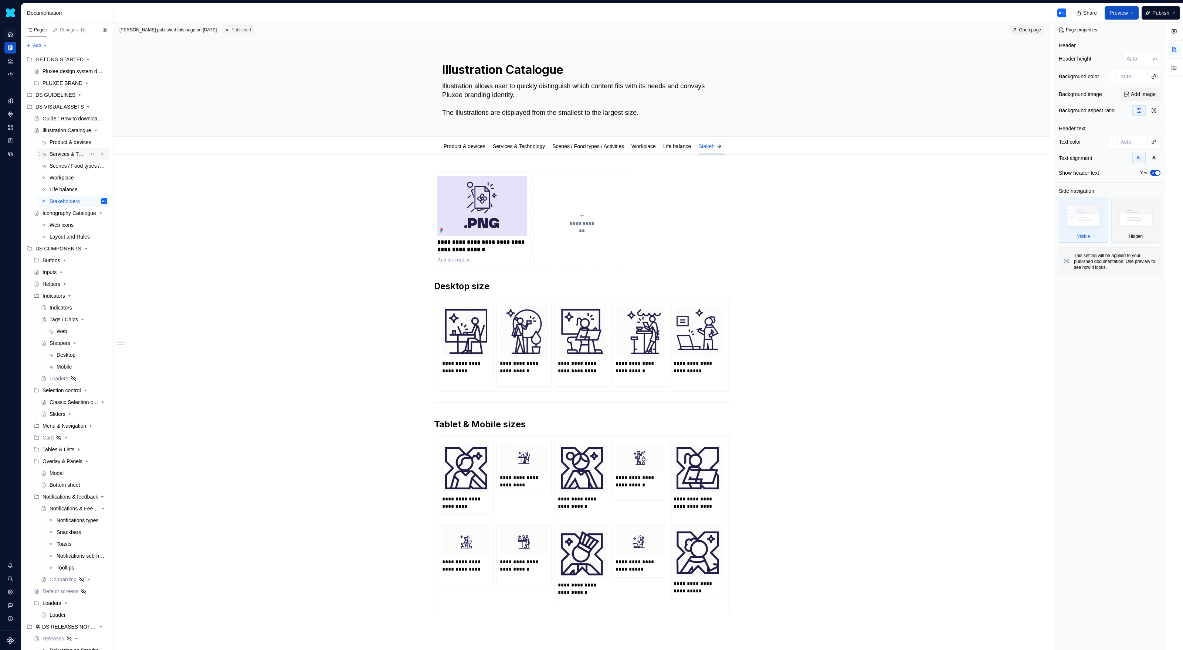
click at [71, 155] on div "Services & Technology" at bounding box center [67, 153] width 35 height 7
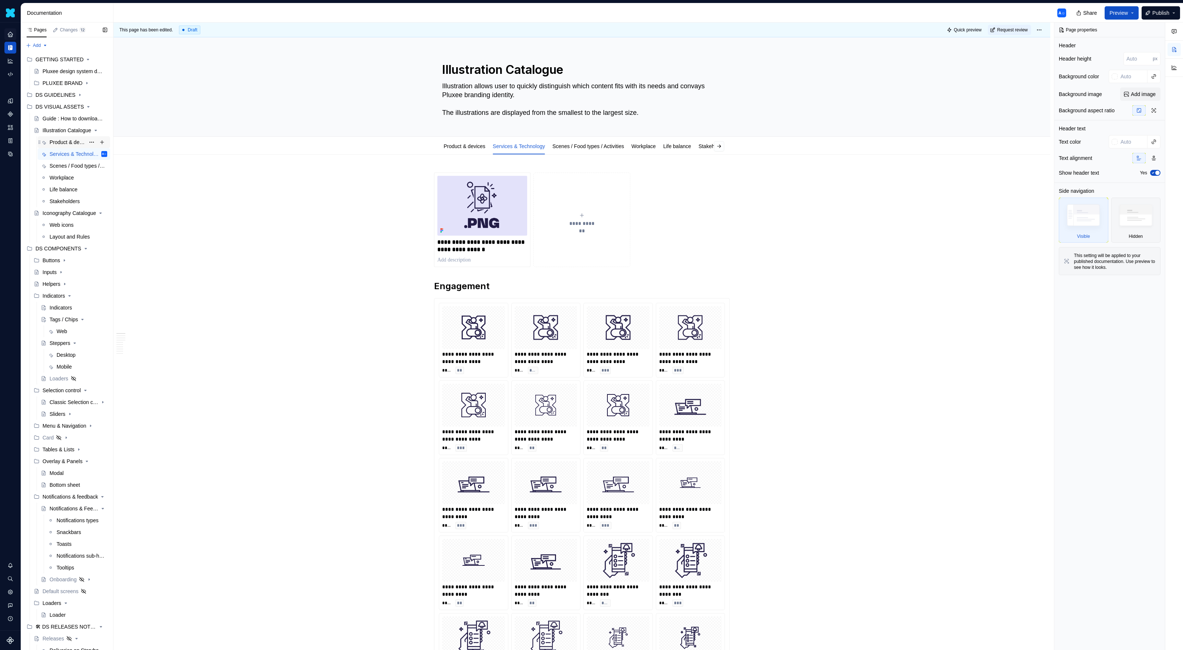
click at [73, 145] on div "Product & devices" at bounding box center [67, 142] width 35 height 7
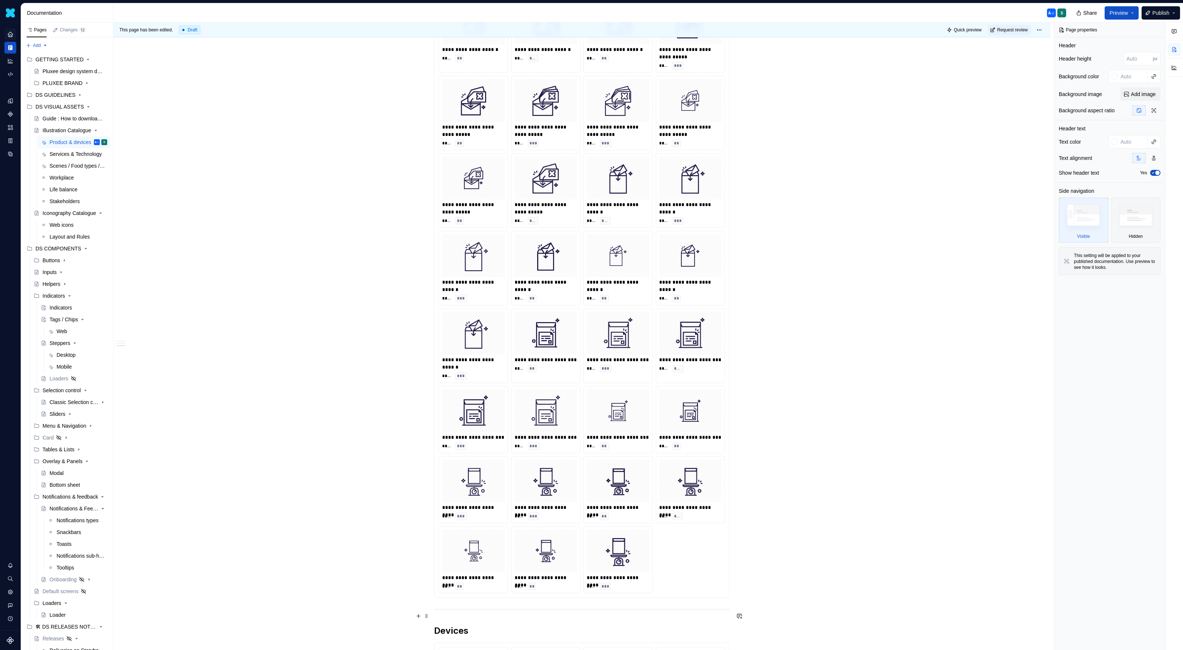
scroll to position [1590, 0]
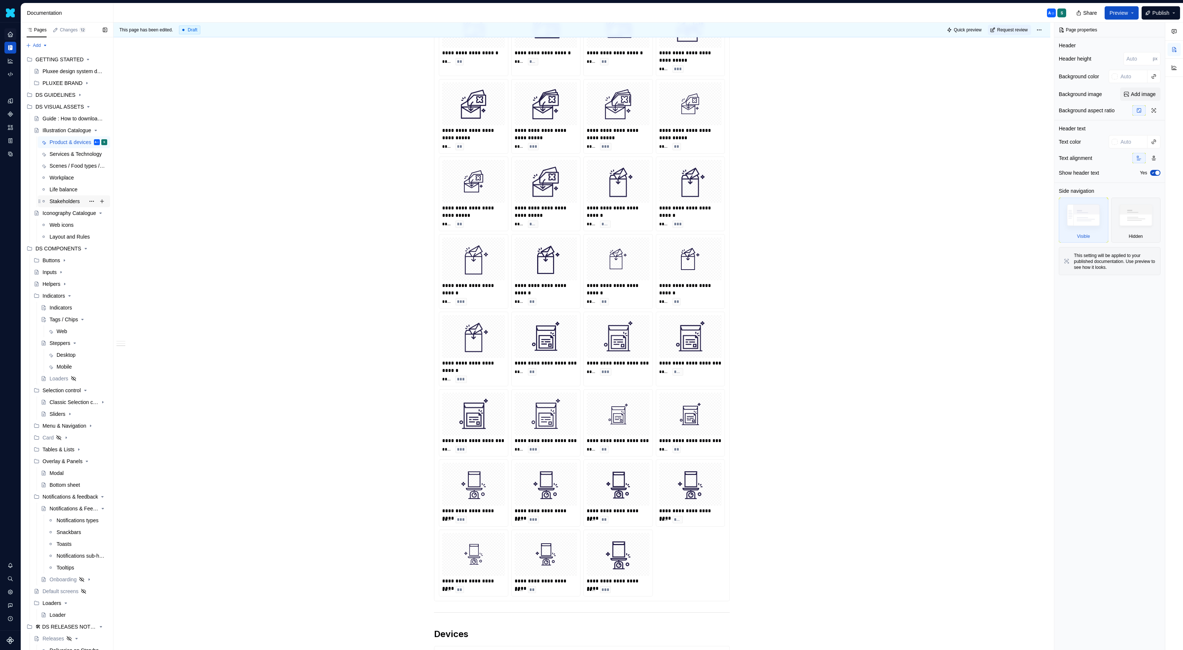
click at [81, 205] on div "Stakeholders" at bounding box center [79, 201] width 58 height 10
click at [80, 198] on div "Stakeholders" at bounding box center [65, 201] width 30 height 7
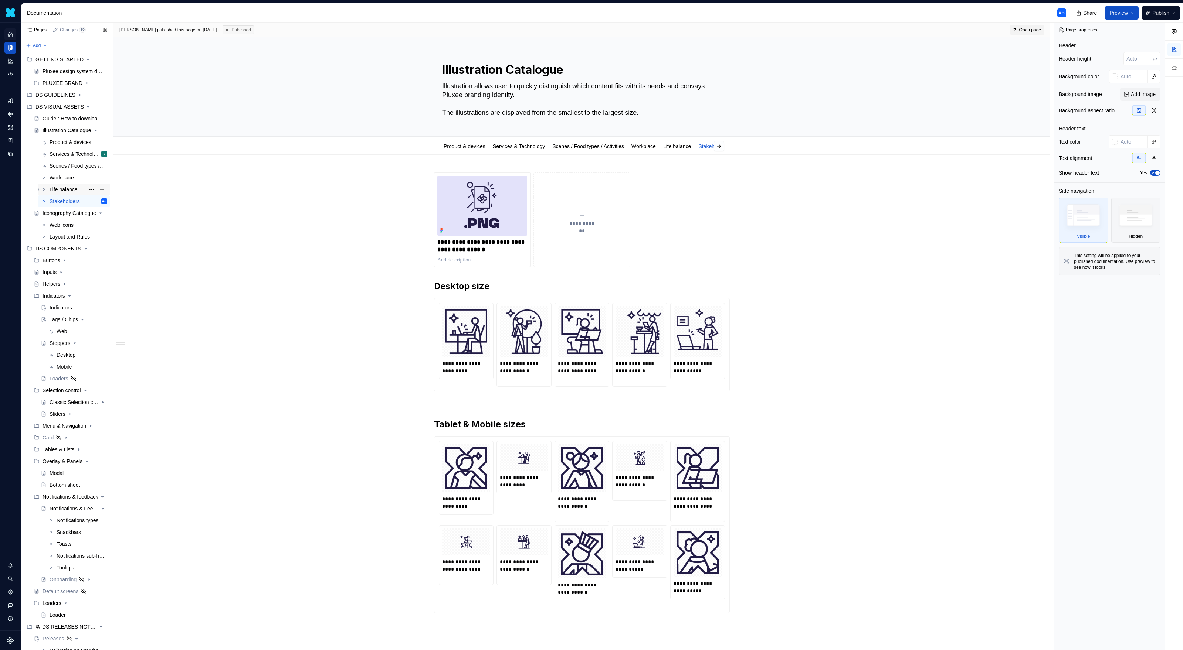
click at [69, 190] on div "Life balance" at bounding box center [64, 189] width 28 height 7
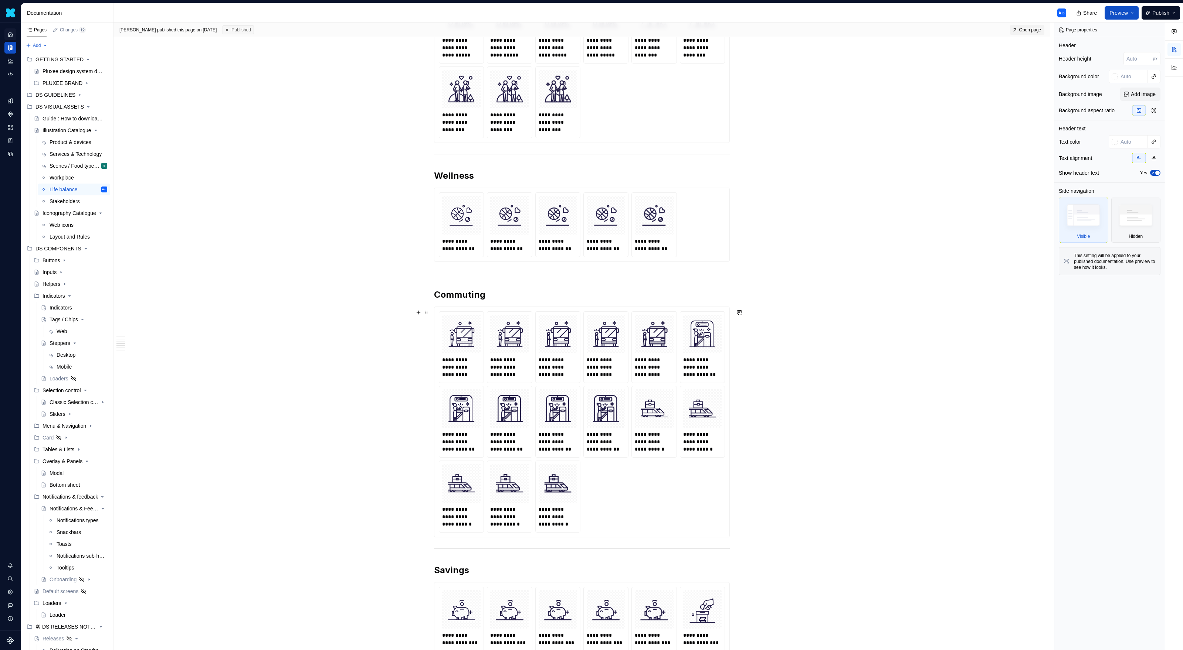
scroll to position [1067, 0]
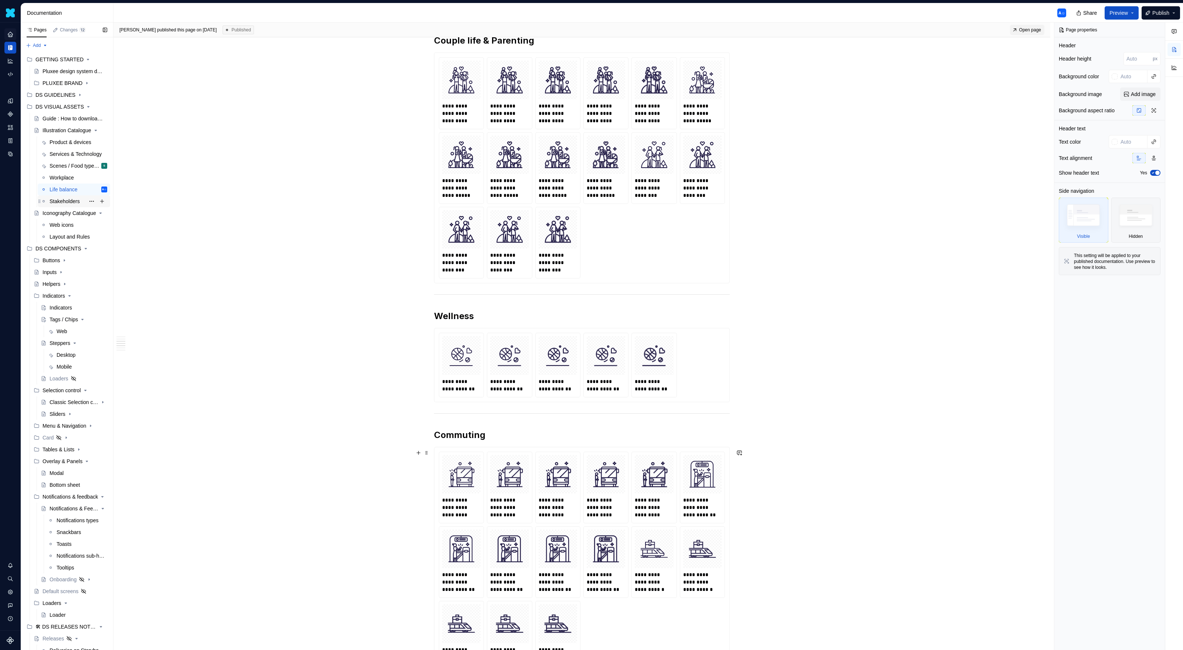
click at [68, 198] on div "Stakeholders" at bounding box center [65, 201] width 30 height 7
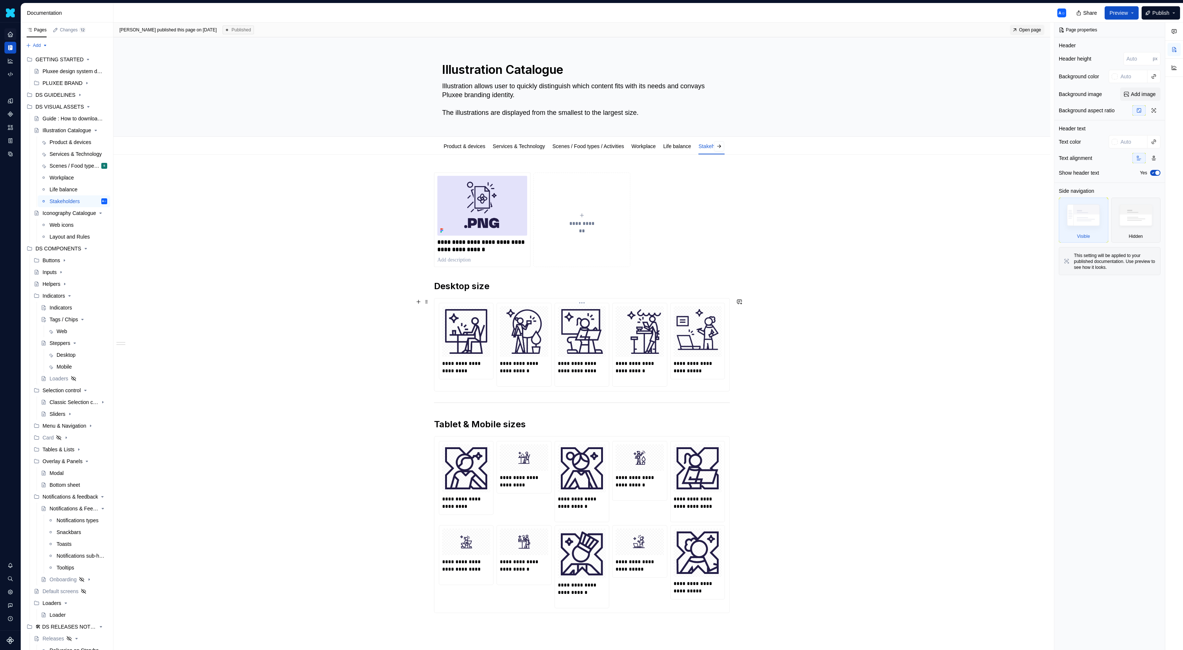
click at [606, 324] on div at bounding box center [582, 331] width 48 height 51
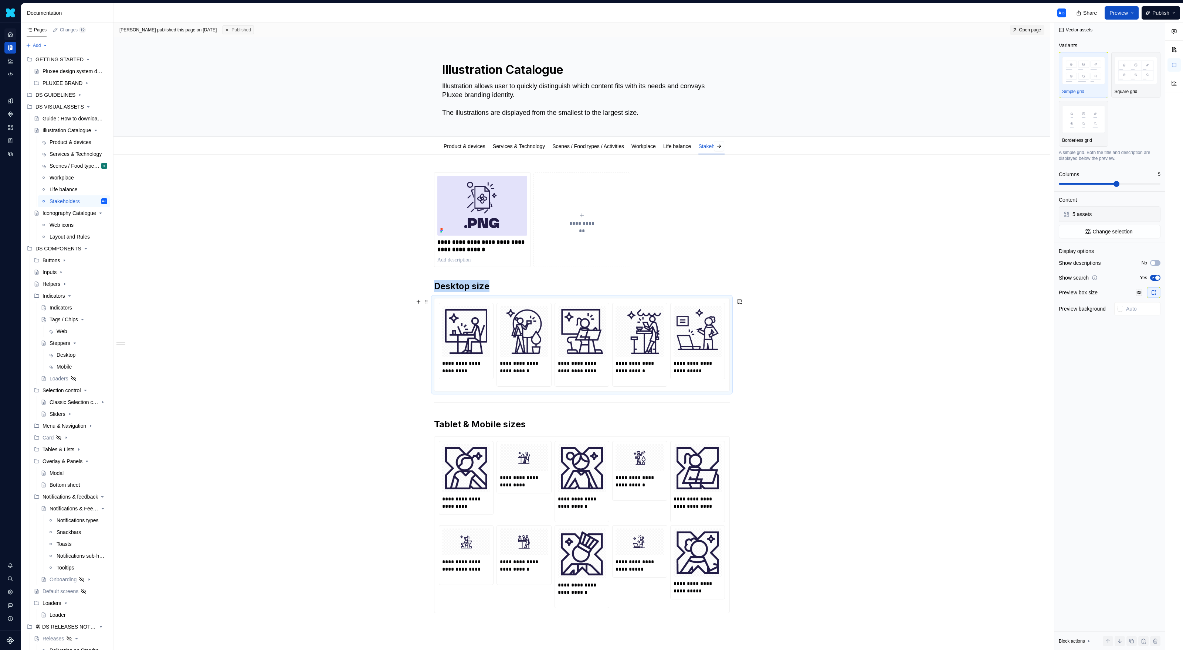
click at [748, 388] on div "**********" at bounding box center [581, 486] width 936 height 663
click at [548, 288] on h2 "Desktop size" at bounding box center [582, 287] width 296 height 12
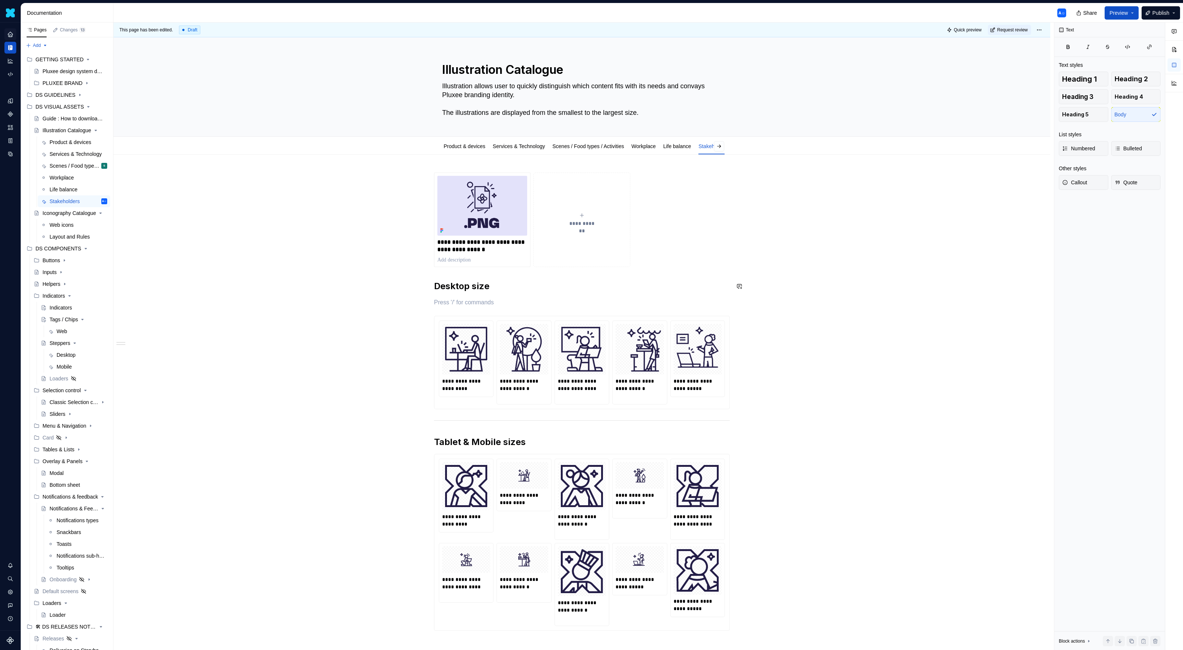
type textarea "*"
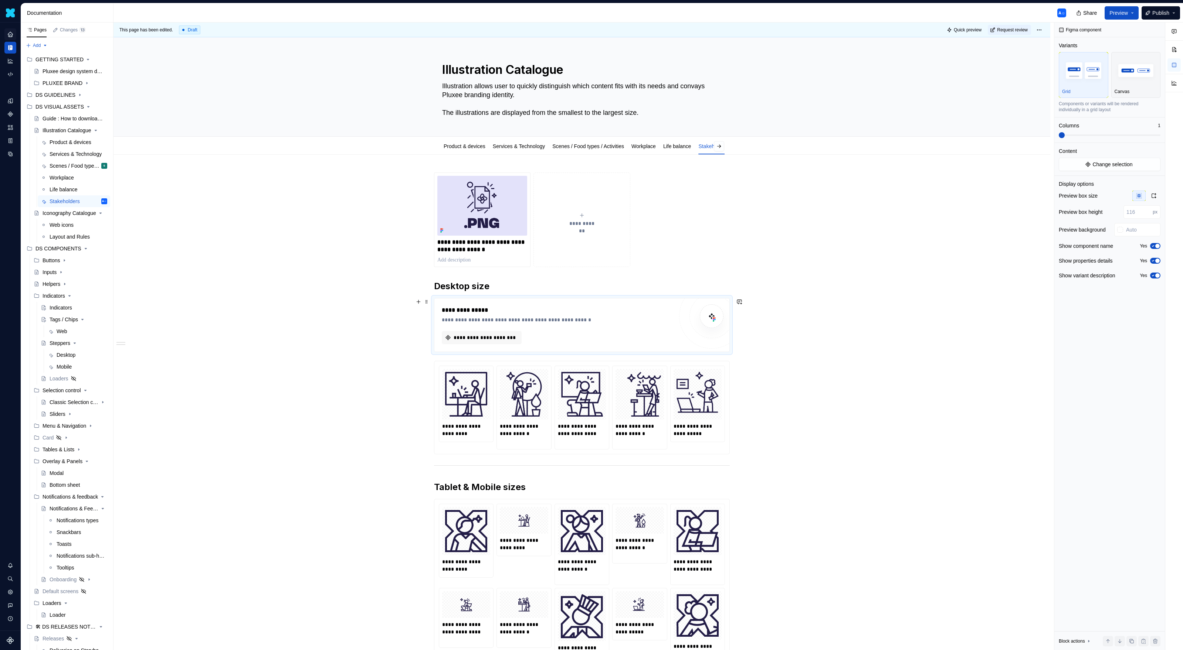
click at [510, 346] on div "**********" at bounding box center [581, 325] width 295 height 53
click at [511, 336] on span "**********" at bounding box center [484, 337] width 64 height 7
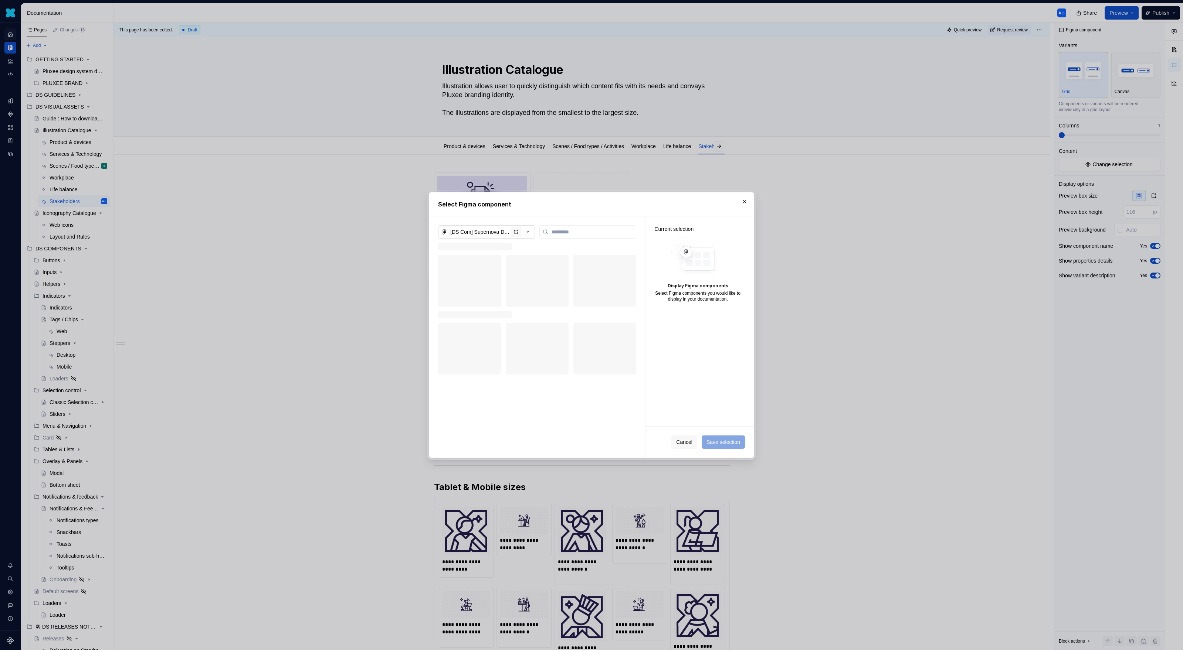
click at [513, 232] on div "button" at bounding box center [516, 232] width 10 height 10
click at [529, 237] on button "[DS Com] Supernova Documentation [2025 Pluxee]" at bounding box center [486, 231] width 97 height 13
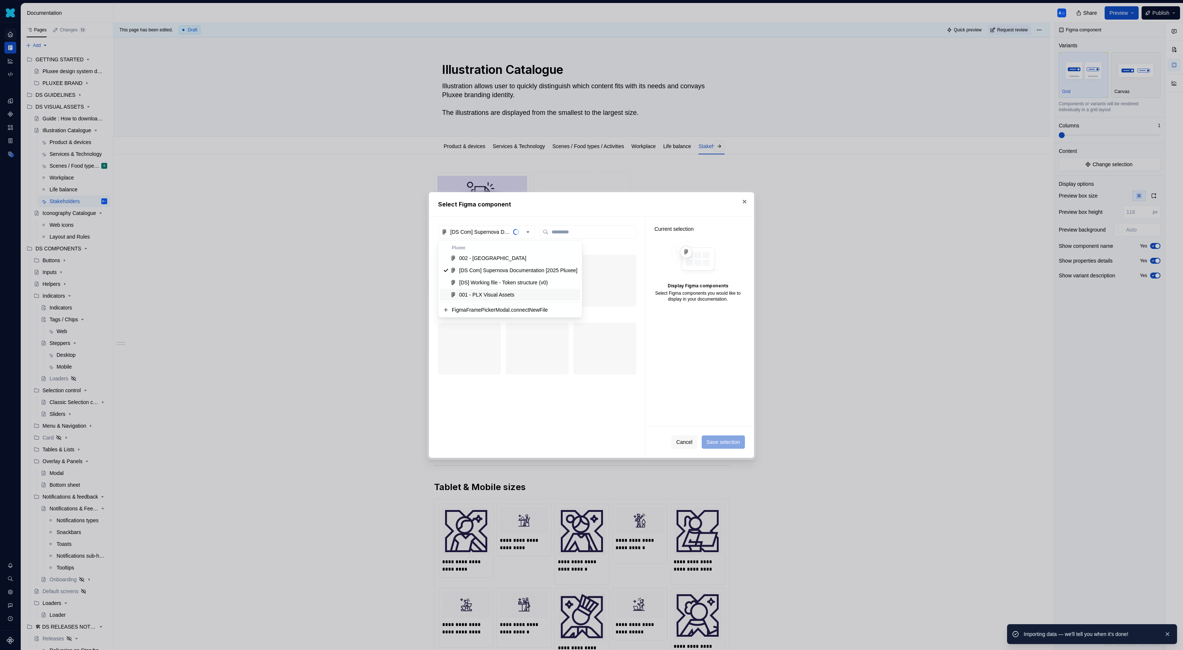
click at [509, 296] on div "001 - PLX Visual Assets" at bounding box center [486, 294] width 55 height 7
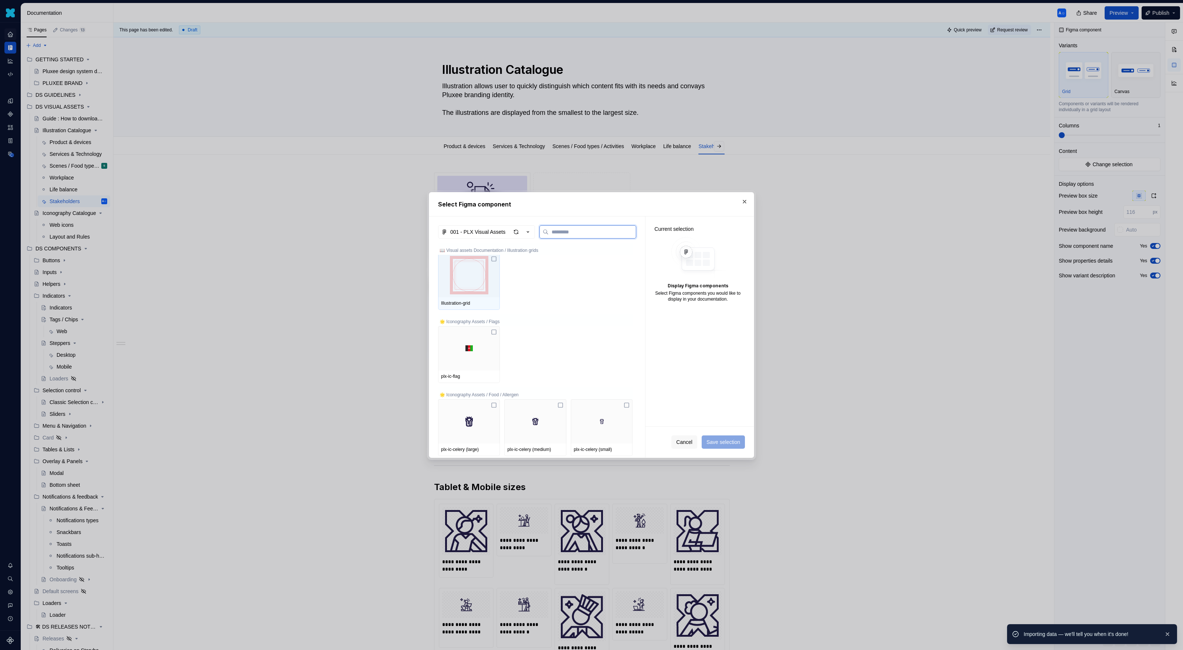
scroll to position [74, 0]
type textarea "*"
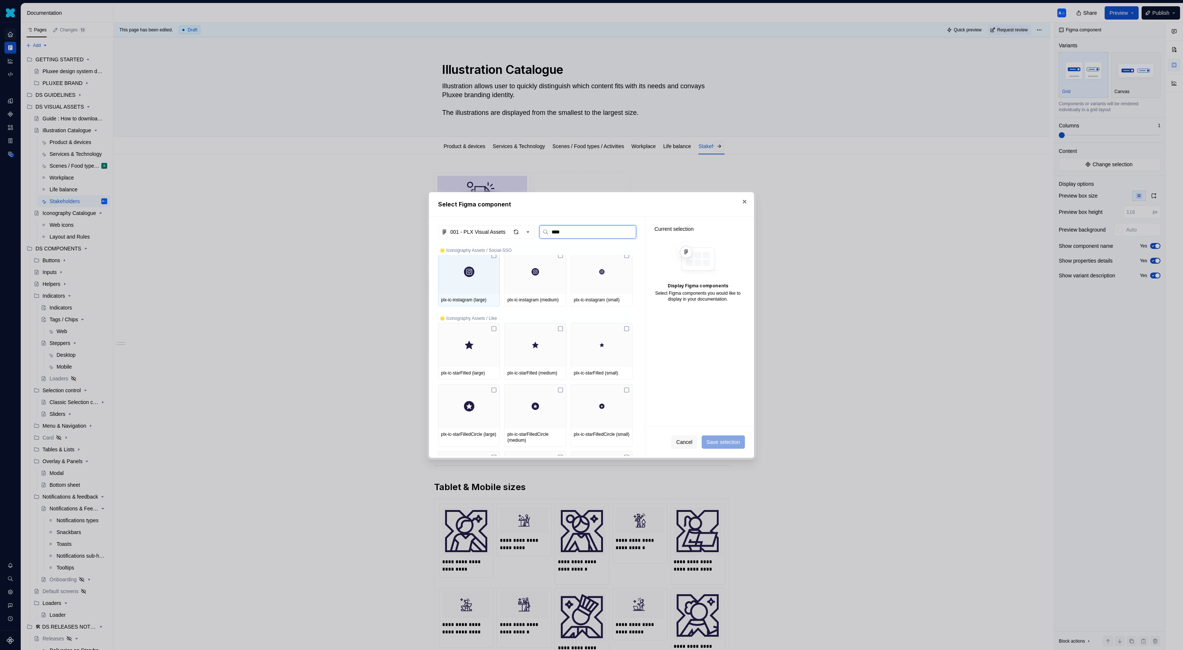
scroll to position [0, 0]
type input "*"
type input "****"
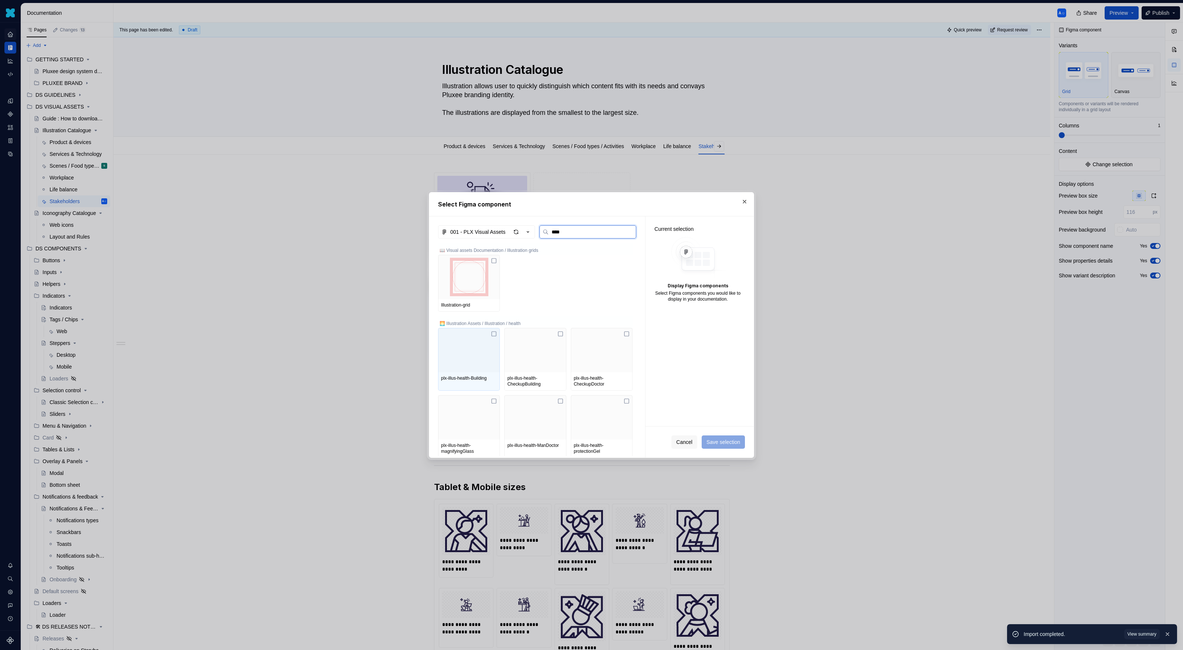
scroll to position [34, 0]
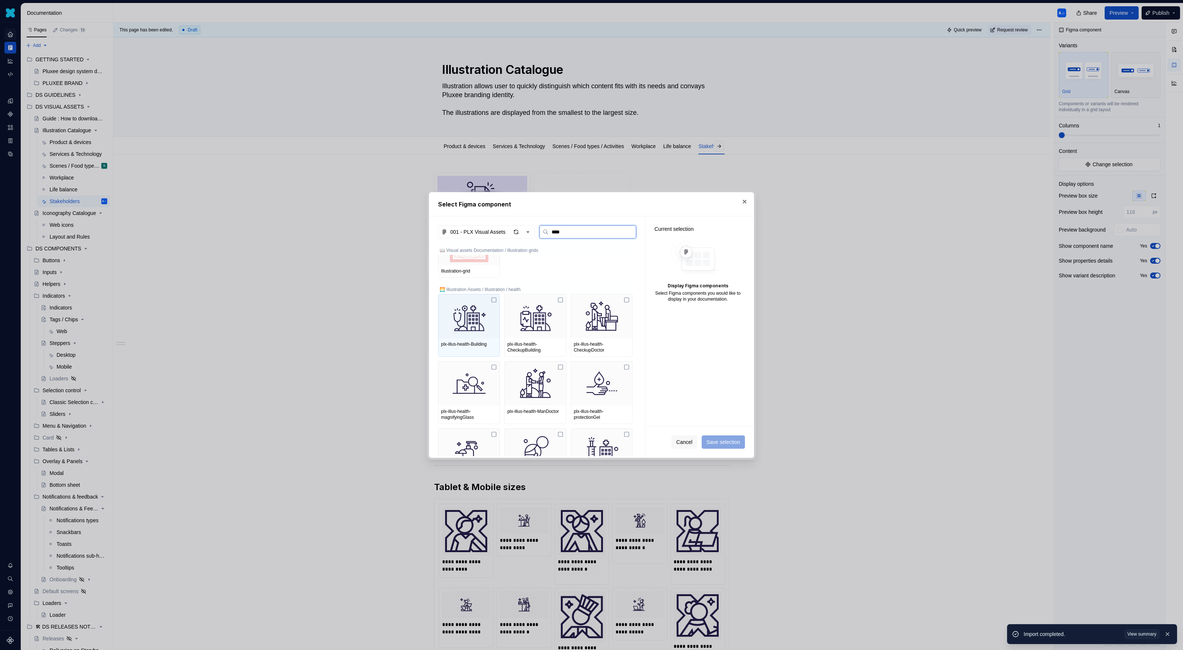
click at [483, 306] on img at bounding box center [469, 316] width 56 height 38
click at [556, 306] on img at bounding box center [535, 316] width 56 height 38
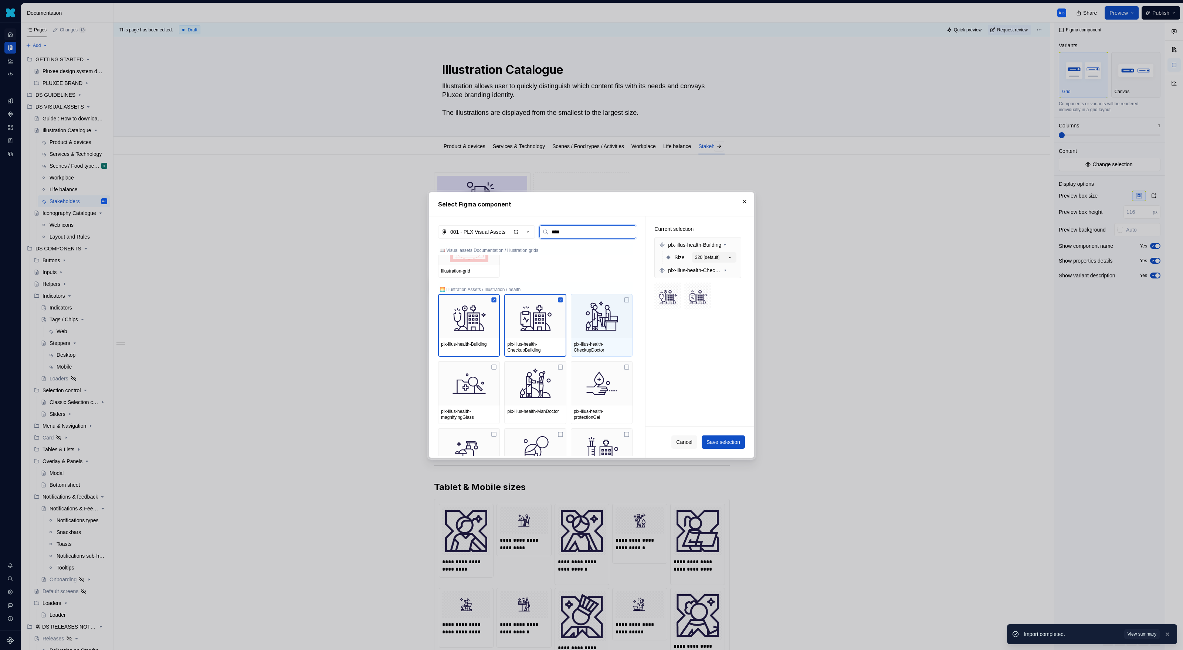
click at [620, 312] on img at bounding box center [602, 316] width 56 height 38
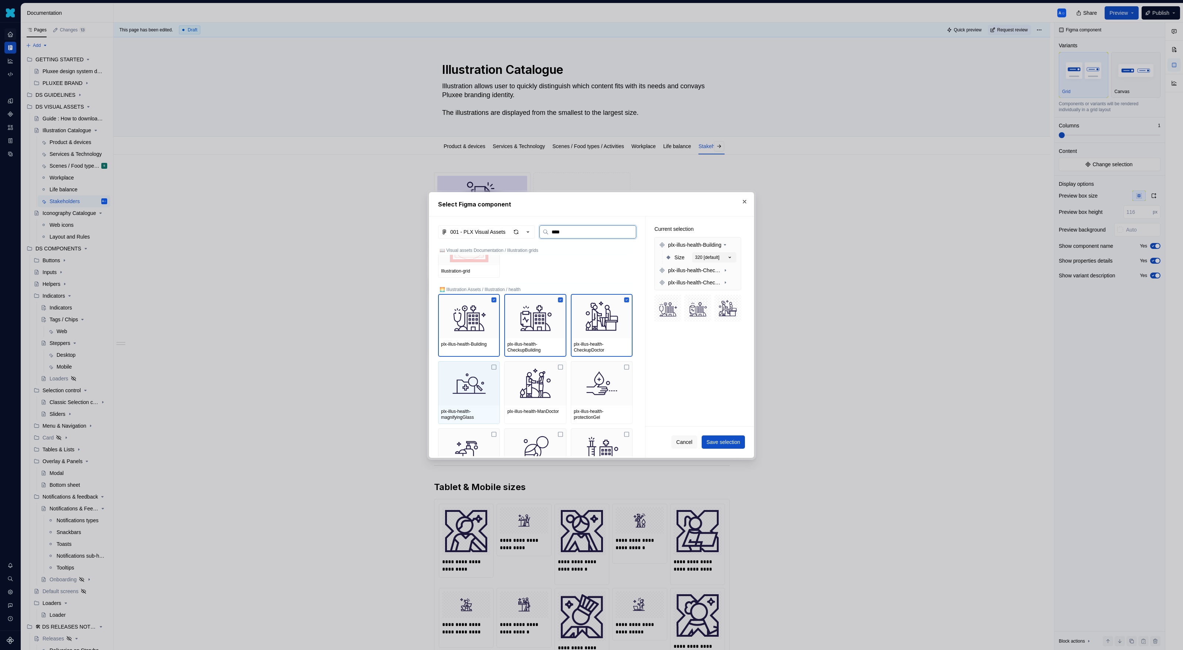
click at [465, 381] on img at bounding box center [469, 383] width 56 height 38
click at [535, 387] on img at bounding box center [535, 383] width 56 height 38
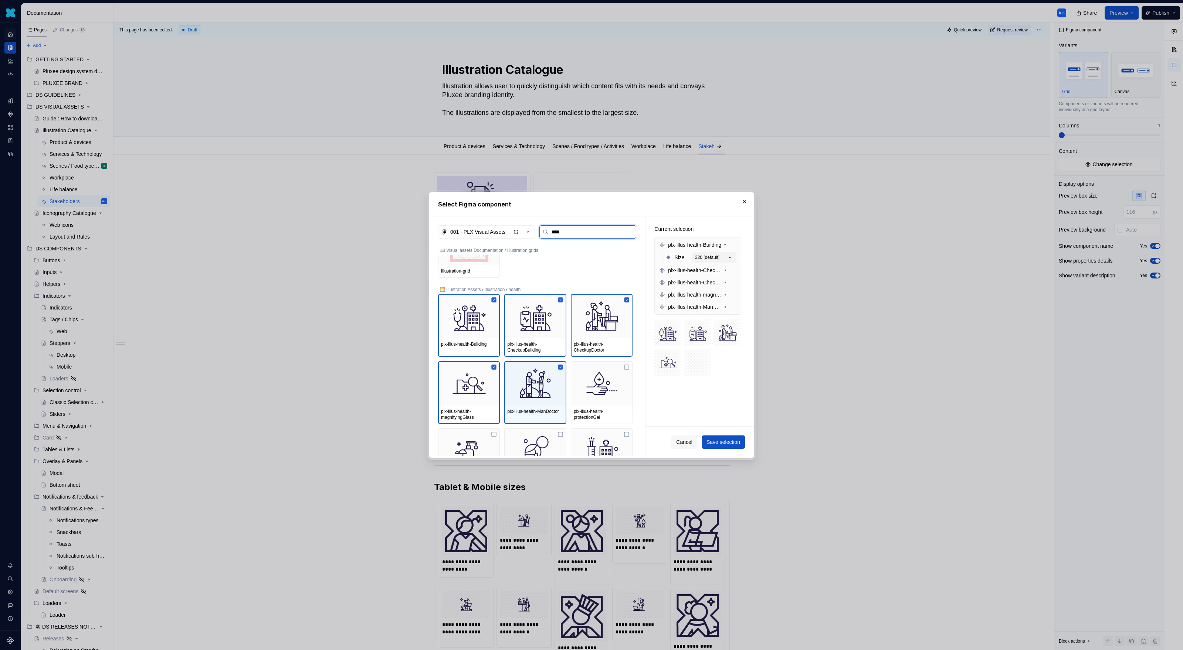
scroll to position [101, 0]
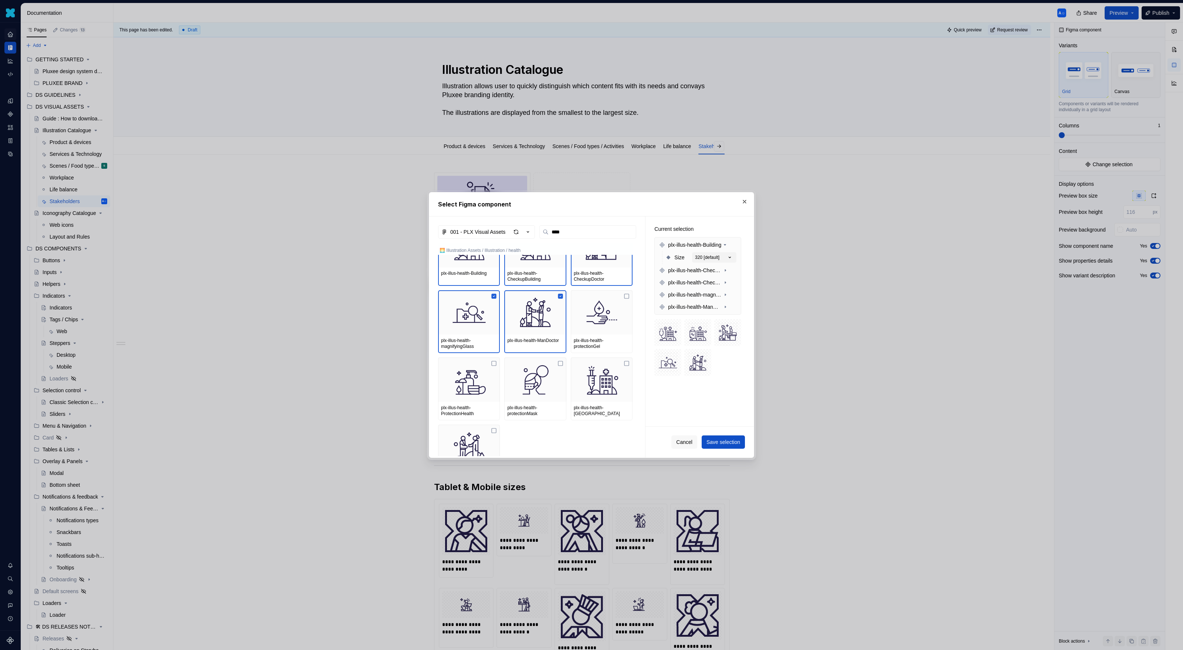
click at [639, 328] on div "001 - PLX Visual Assets **** 🌅 Illustration Assets / Illustration / health plx-…" at bounding box center [537, 337] width 216 height 241
click at [607, 325] on img at bounding box center [602, 312] width 56 height 38
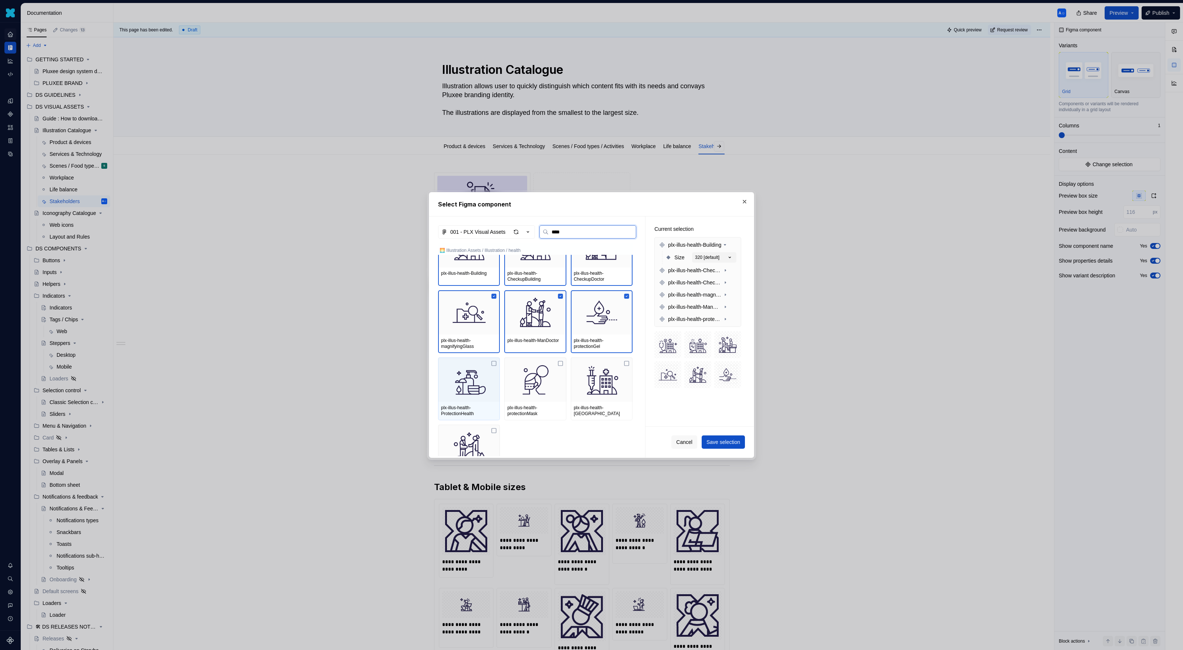
click at [479, 375] on img at bounding box center [469, 380] width 56 height 38
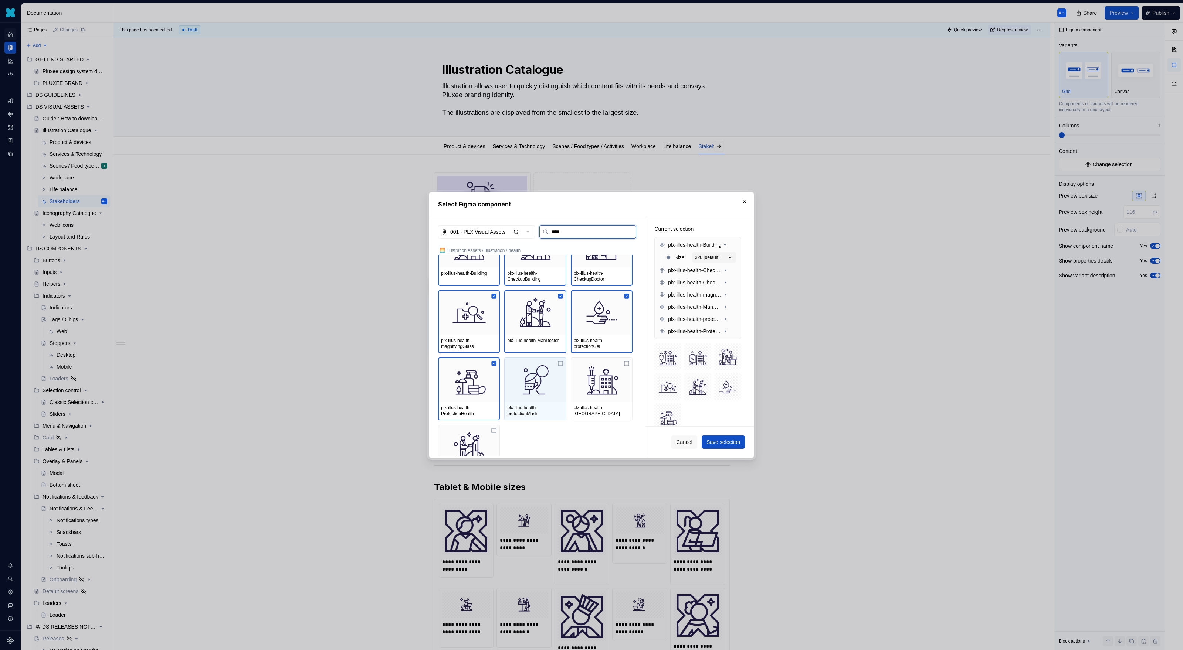
click at [553, 376] on img at bounding box center [535, 380] width 56 height 38
click at [600, 376] on img at bounding box center [602, 380] width 56 height 38
click at [478, 445] on img at bounding box center [469, 447] width 56 height 38
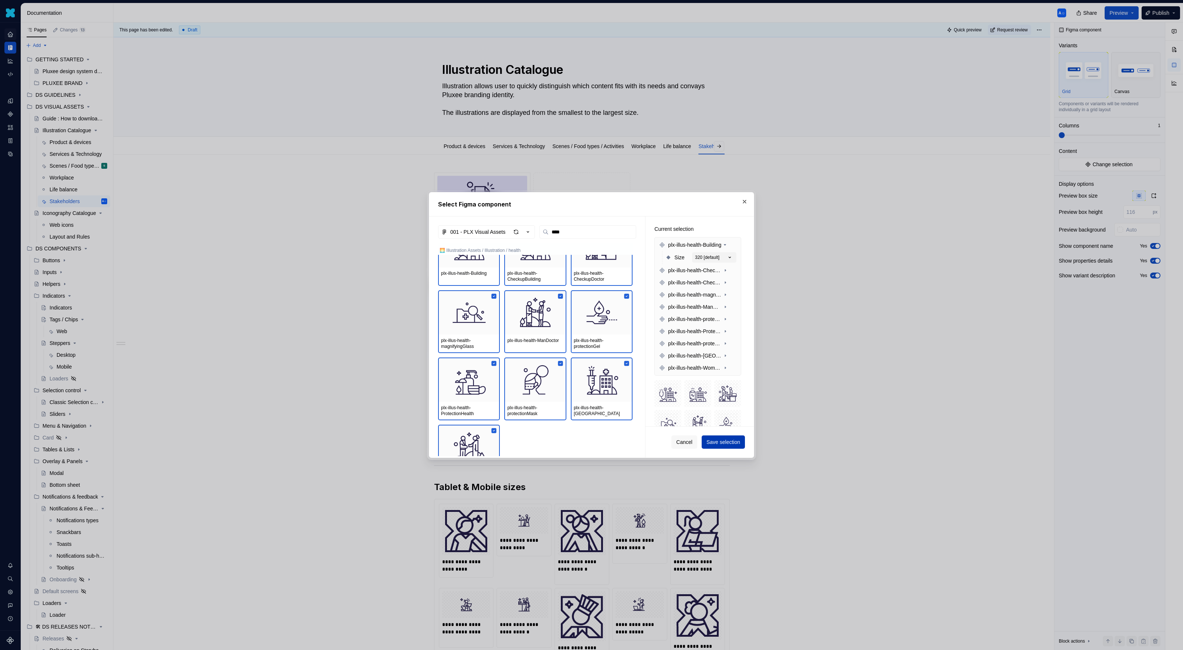
click at [728, 439] on span "Save selection" at bounding box center [723, 442] width 34 height 7
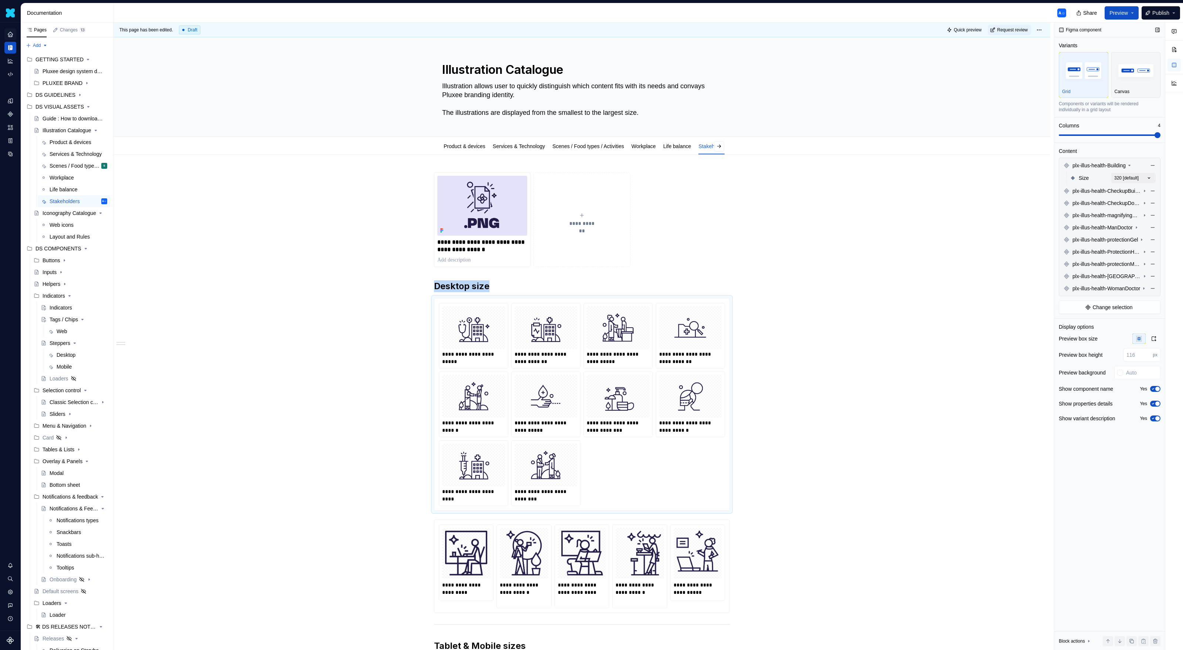
click at [1156, 136] on span at bounding box center [1109, 135] width 102 height 1
click at [1149, 178] on div "Comments Open comments No comments yet Select ‘Comment’ from the block context …" at bounding box center [1118, 337] width 129 height 628
click at [1144, 192] on span "button" at bounding box center [1142, 191] width 4 height 4
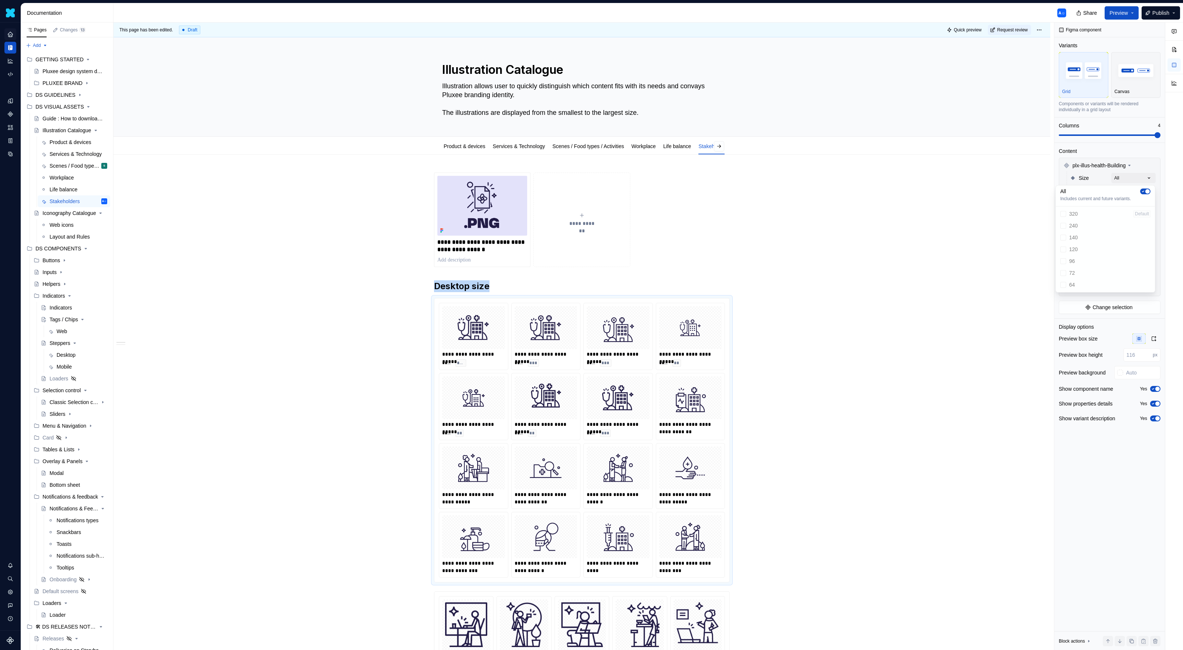
click at [605, 551] on html "Daisy A☺ Design system data Documentation A☺ Share Preview Publish Pages Change…" at bounding box center [591, 325] width 1183 height 650
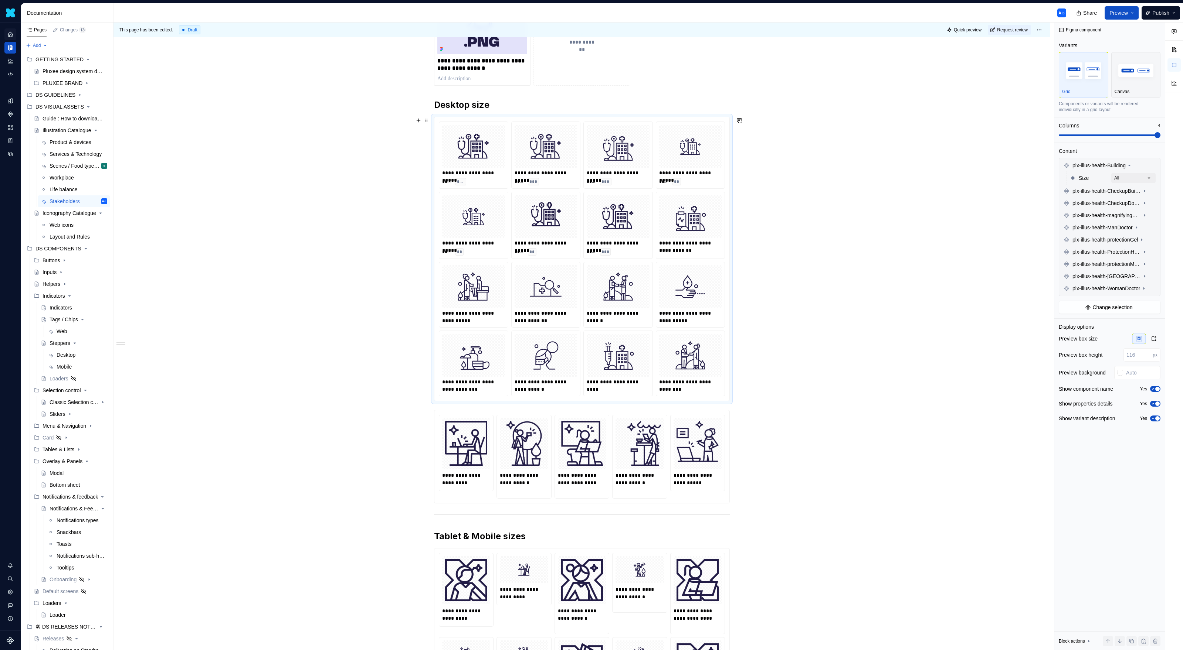
scroll to position [172, 0]
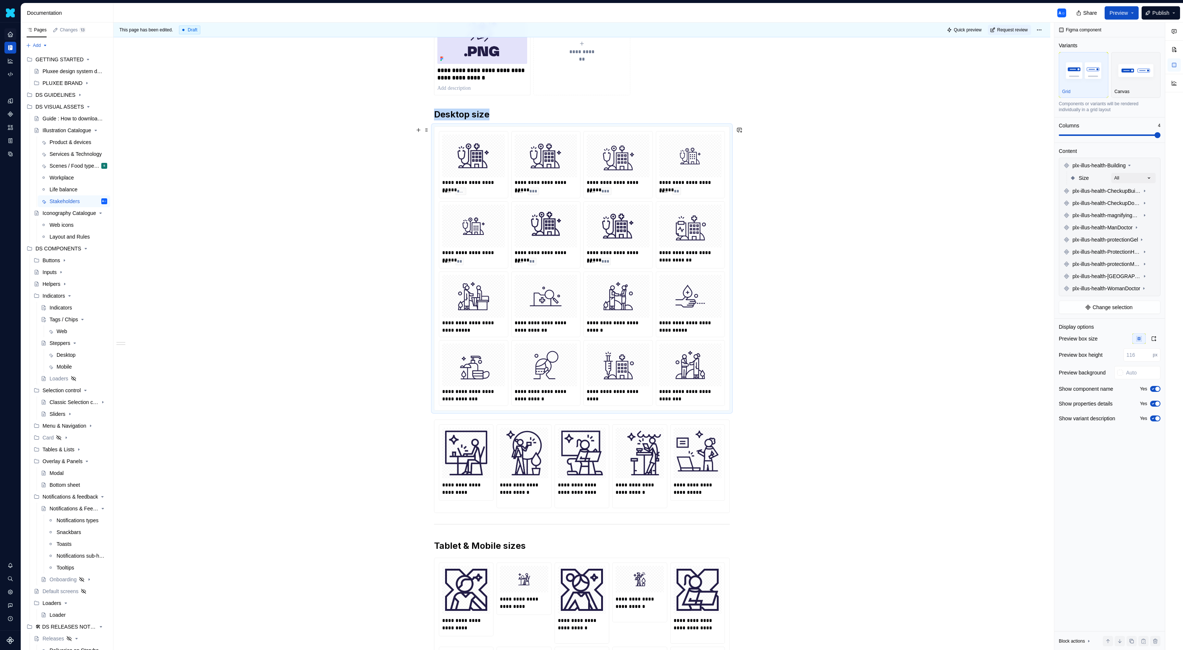
click at [615, 185] on div "**********" at bounding box center [618, 182] width 62 height 7
click at [523, 130] on div "**********" at bounding box center [581, 269] width 295 height 284
click at [1147, 65] on img "button" at bounding box center [1135, 70] width 43 height 27
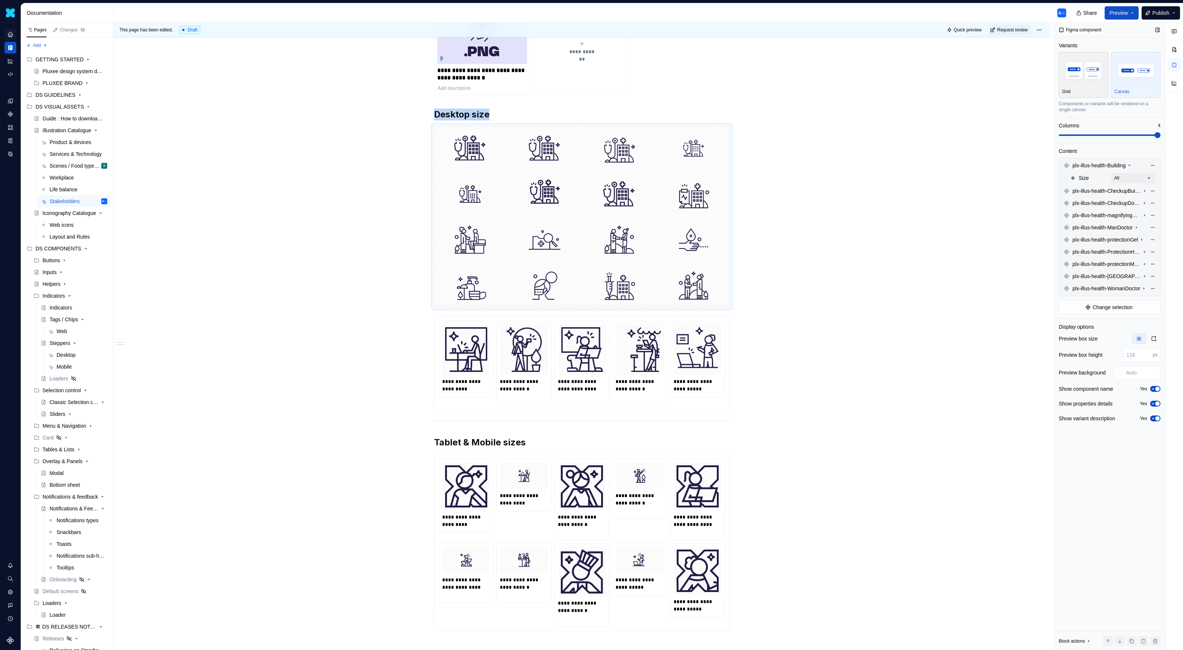
click at [1095, 70] on img "button" at bounding box center [1083, 70] width 43 height 27
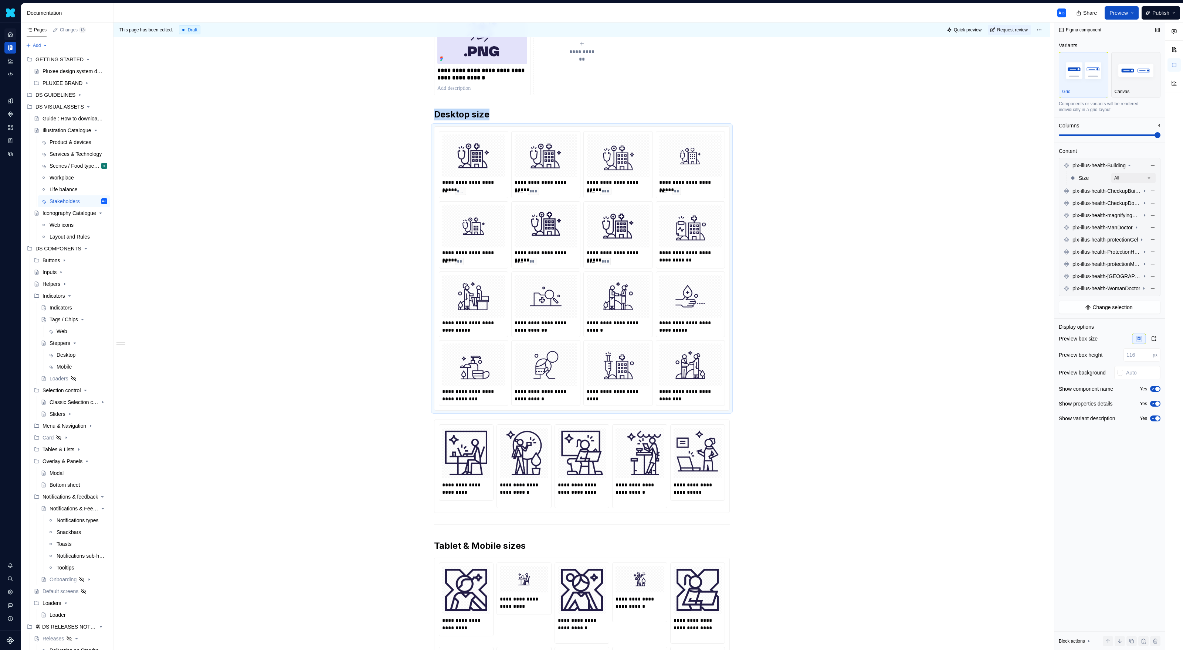
scroll to position [276, 0]
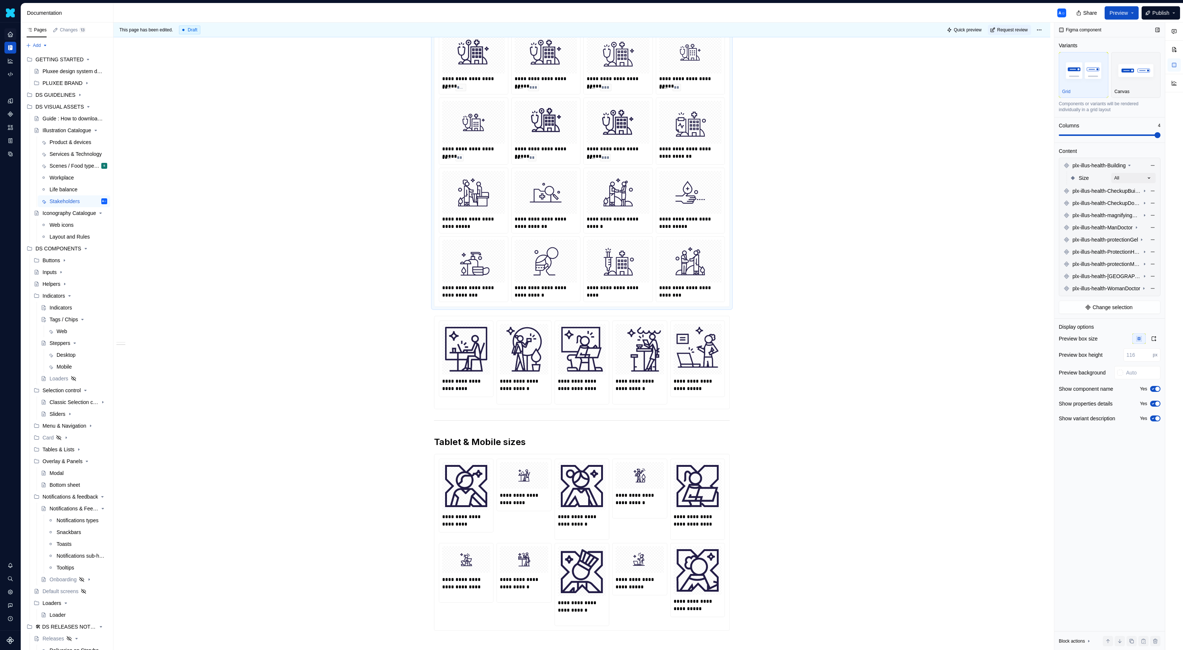
click at [1160, 135] on span at bounding box center [1157, 135] width 6 height 6
click at [1160, 133] on span at bounding box center [1109, 135] width 102 height 6
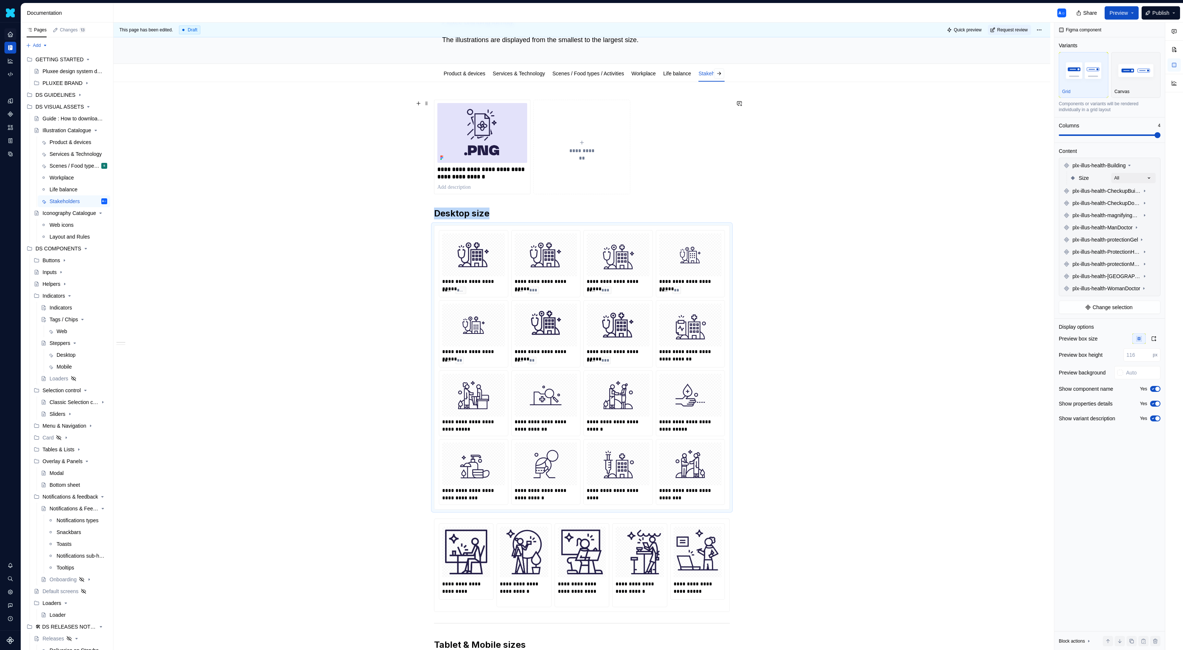
scroll to position [41, 0]
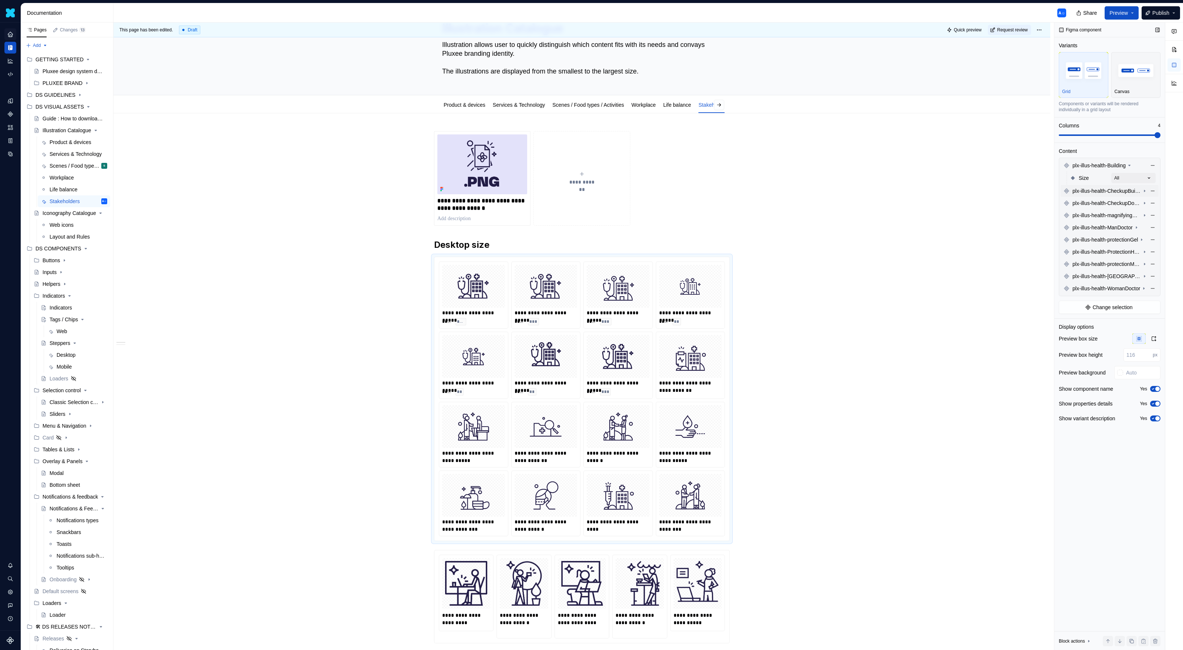
click at [1143, 192] on icon at bounding box center [1144, 191] width 6 height 6
click at [1143, 205] on div "Comments Open comments No comments yet Select ‘Comment’ from the block context …" at bounding box center [1118, 337] width 129 height 628
click at [1146, 215] on button "button" at bounding box center [1145, 217] width 10 height 6
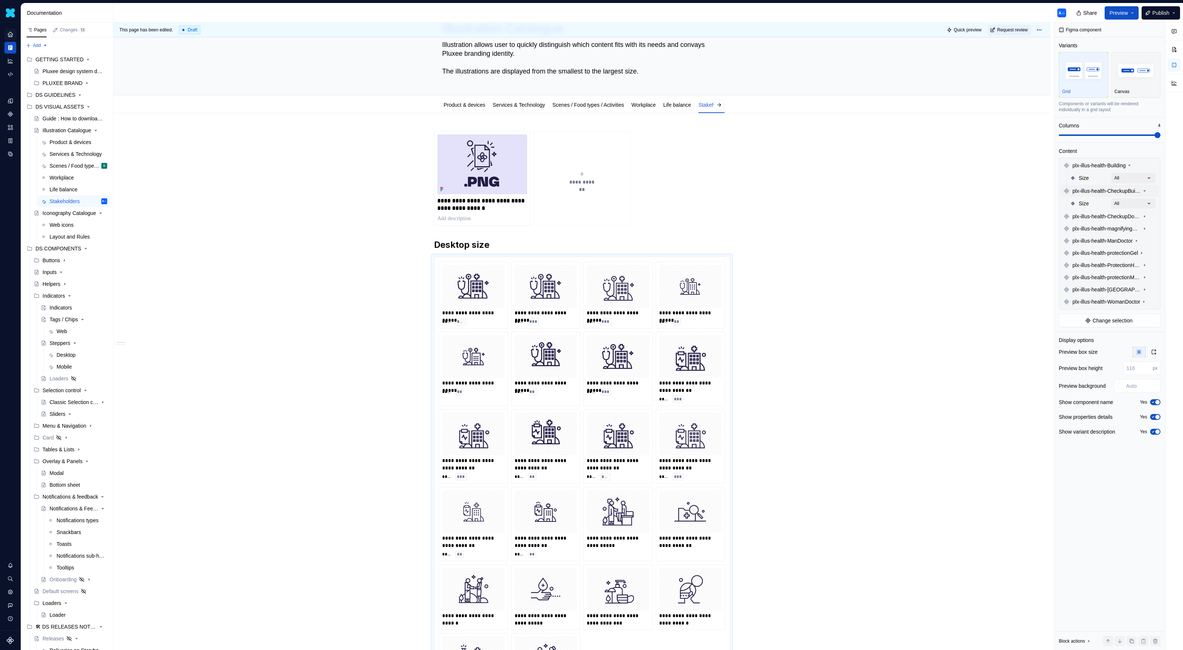
click at [1145, 198] on div "Comments Open comments No comments yet Select ‘Comment’ from the block context …" at bounding box center [1118, 337] width 129 height 628
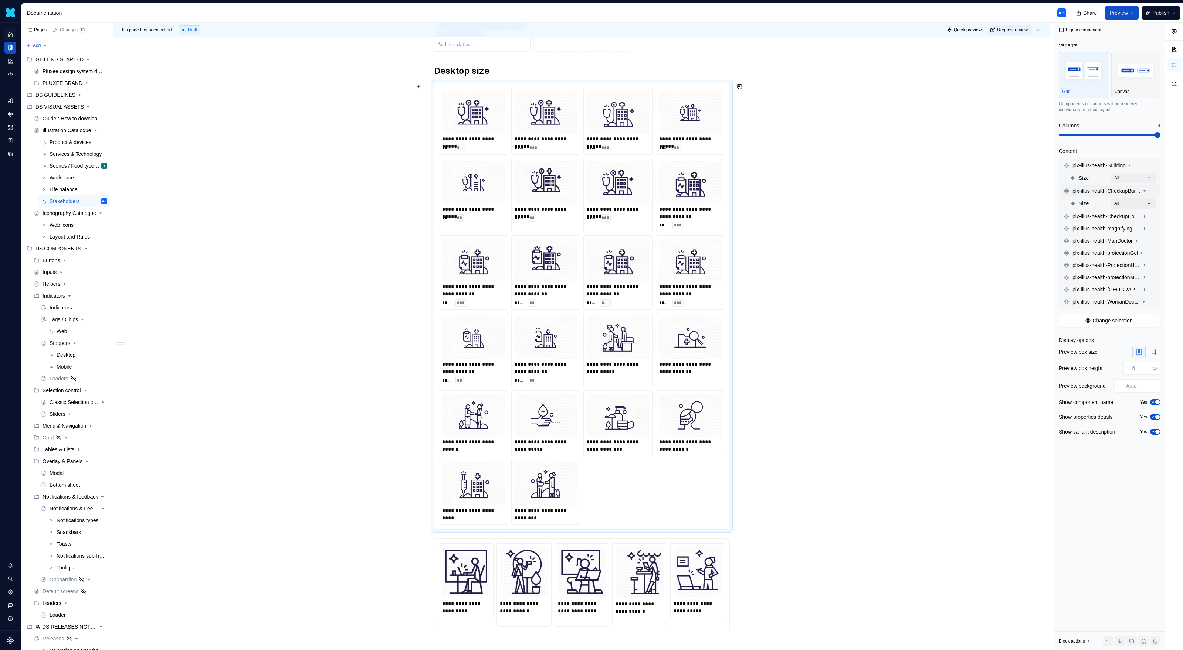
scroll to position [127, 0]
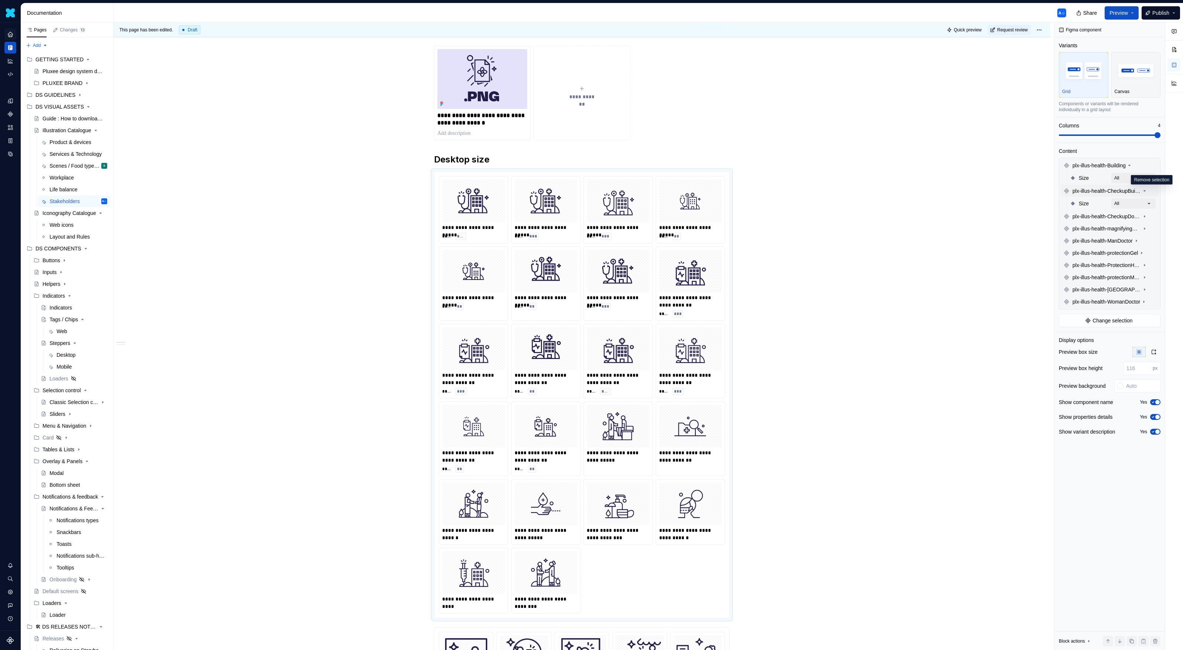
click at [1151, 192] on button "button" at bounding box center [1152, 191] width 10 height 10
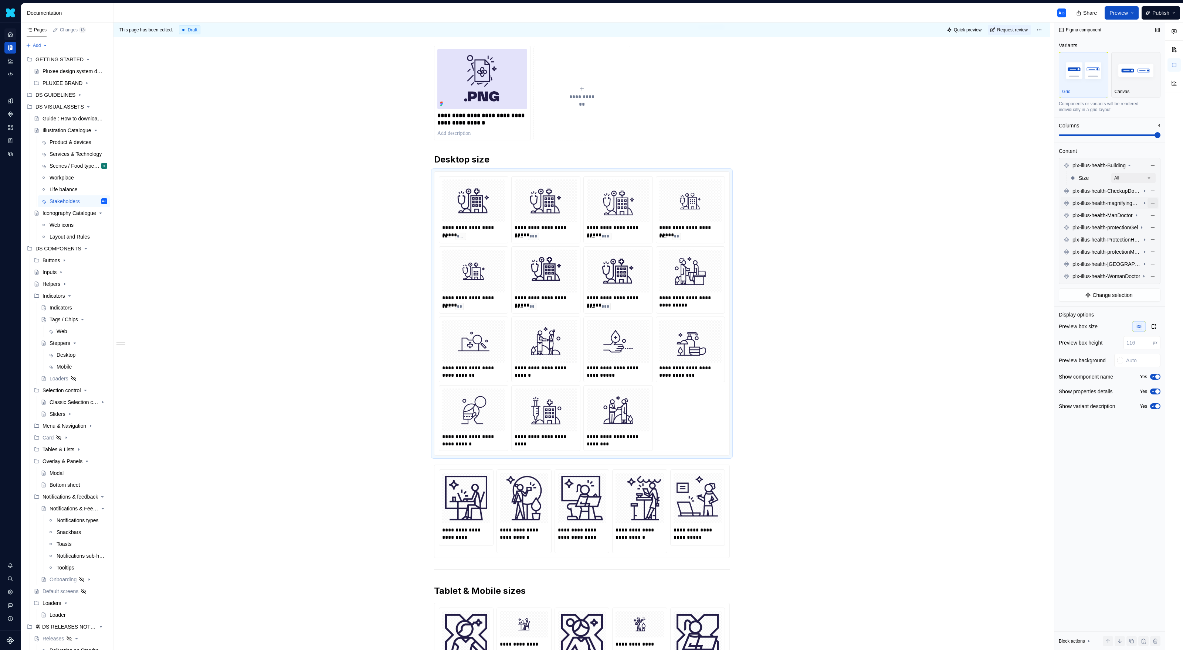
click at [1151, 205] on button "button" at bounding box center [1152, 203] width 10 height 10
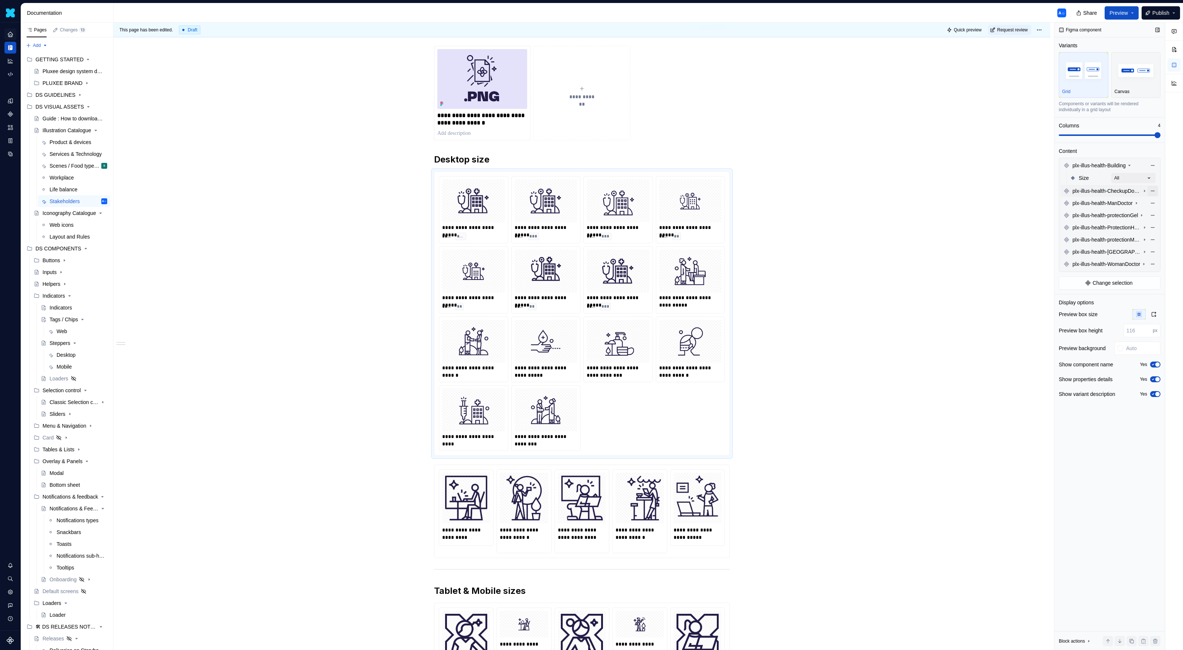
click at [1151, 194] on button "button" at bounding box center [1152, 191] width 10 height 10
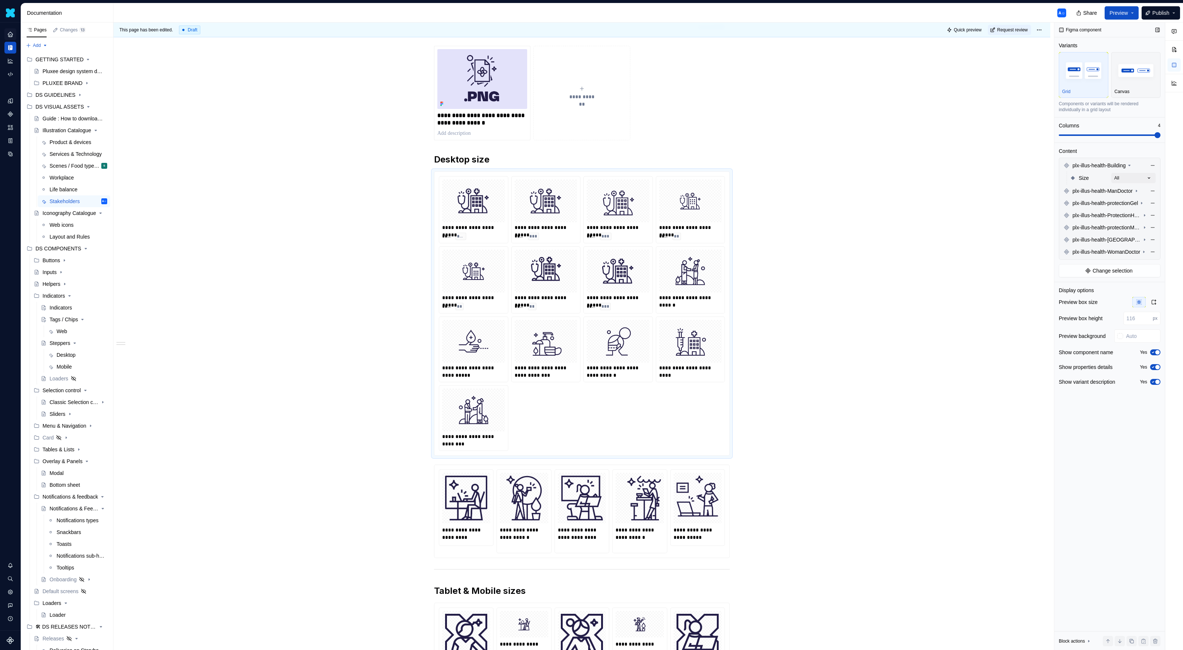
click at [1151, 194] on button "button" at bounding box center [1152, 191] width 10 height 10
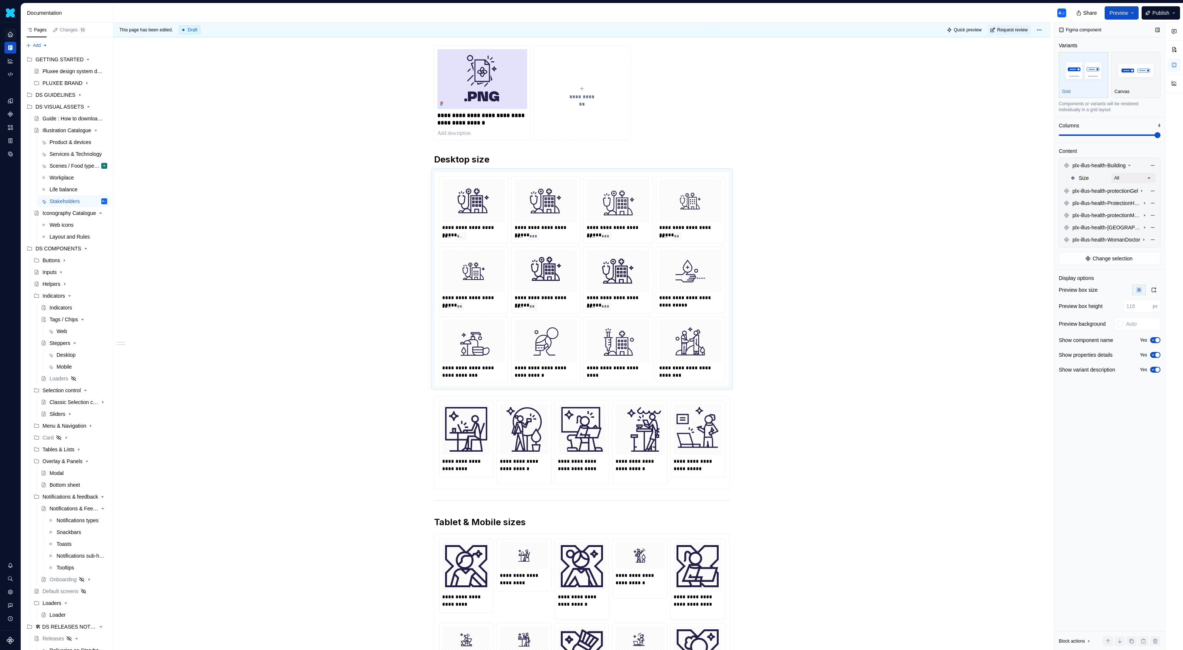
click at [1151, 194] on button "button" at bounding box center [1152, 191] width 10 height 10
click at [1151, 198] on button "button" at bounding box center [1152, 203] width 10 height 10
click at [1151, 210] on button "button" at bounding box center [1152, 215] width 10 height 10
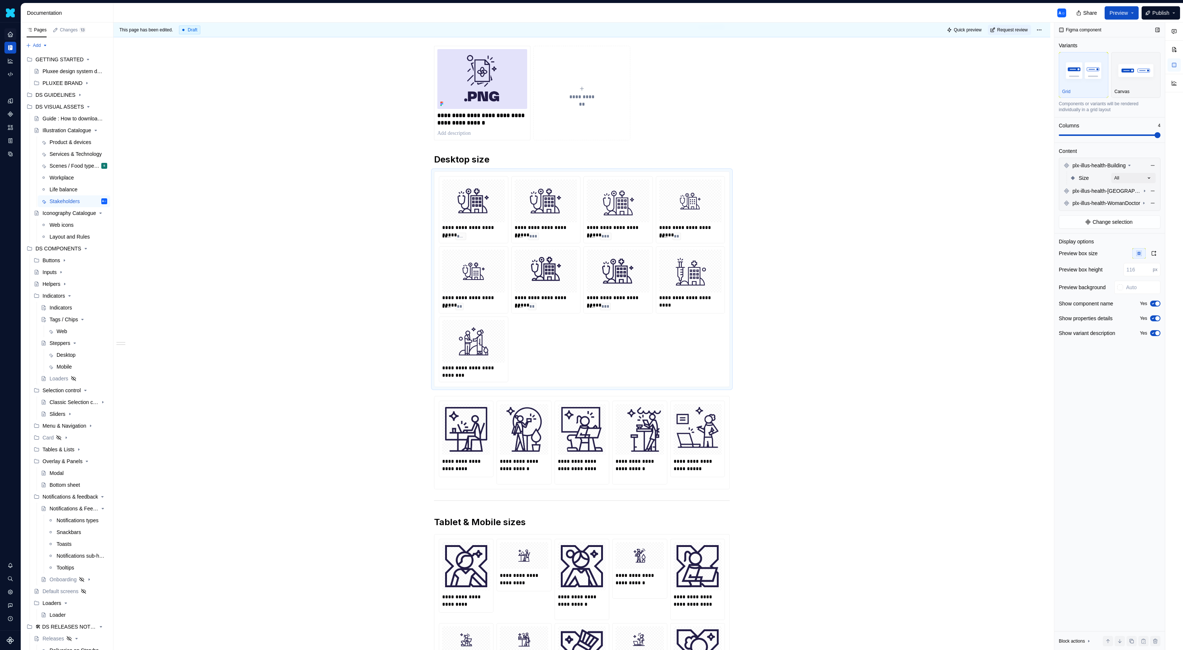
click at [1151, 194] on button "button" at bounding box center [1152, 191] width 10 height 10
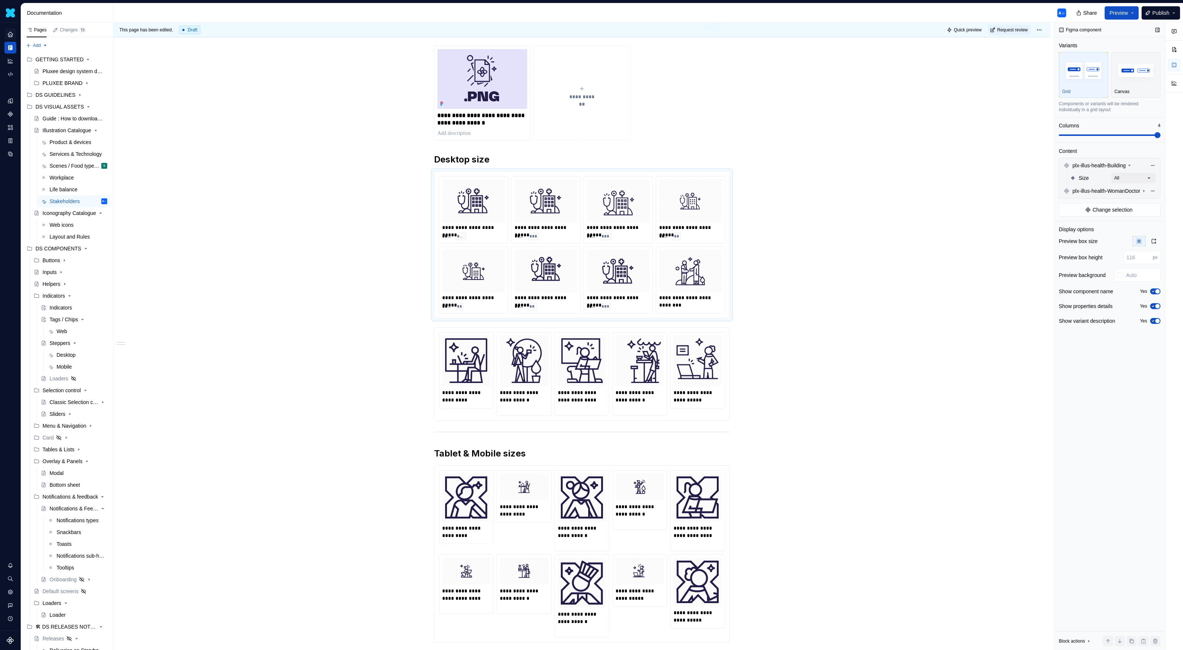
click at [1151, 194] on button "button" at bounding box center [1152, 191] width 10 height 10
click at [717, 286] on div "**********" at bounding box center [582, 244] width 286 height 137
click at [429, 178] on span at bounding box center [427, 175] width 6 height 10
click at [452, 243] on div "Delete" at bounding box center [463, 240] width 48 height 7
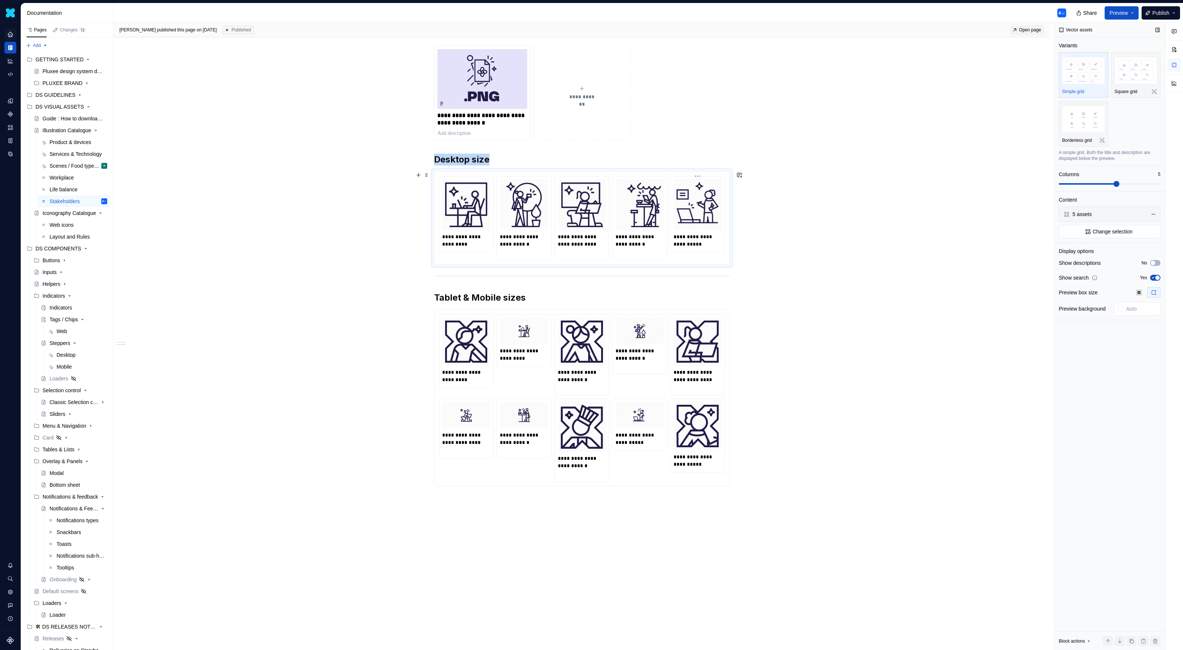
click at [676, 215] on div at bounding box center [697, 205] width 48 height 51
click at [1081, 228] on button "Change selection" at bounding box center [1109, 231] width 102 height 13
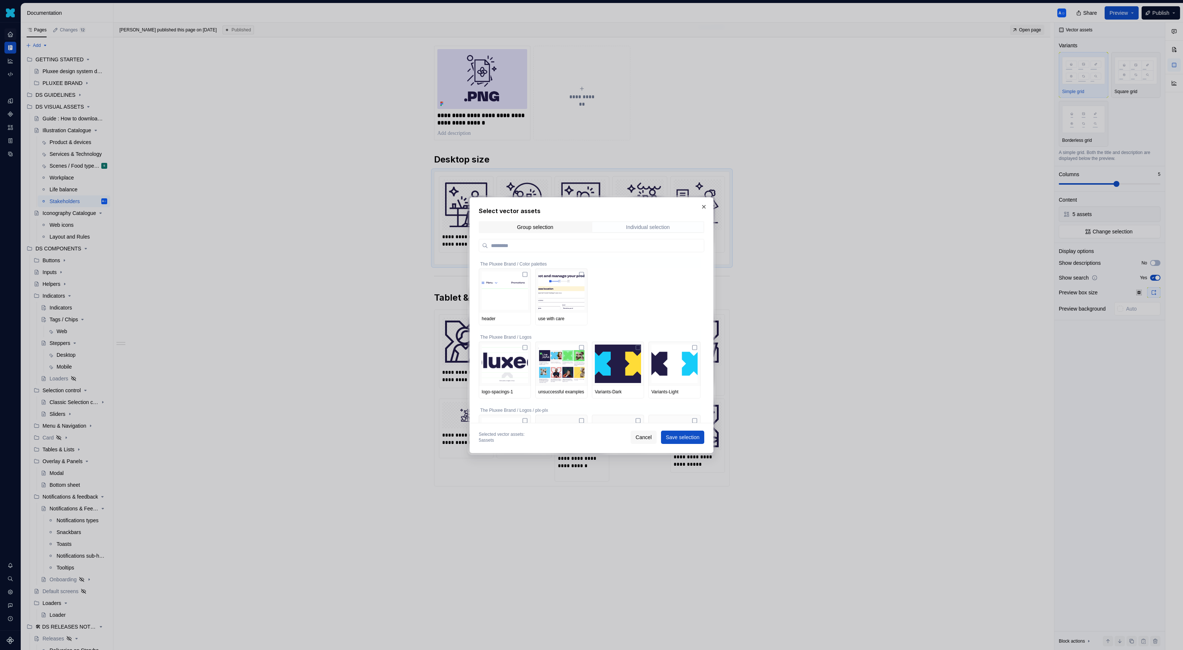
click at [656, 229] on div "Individual selection" at bounding box center [648, 227] width 44 height 6
click at [652, 223] on span "Individual selection" at bounding box center [647, 227] width 111 height 10
click at [546, 222] on span "Group selection" at bounding box center [534, 227] width 111 height 10
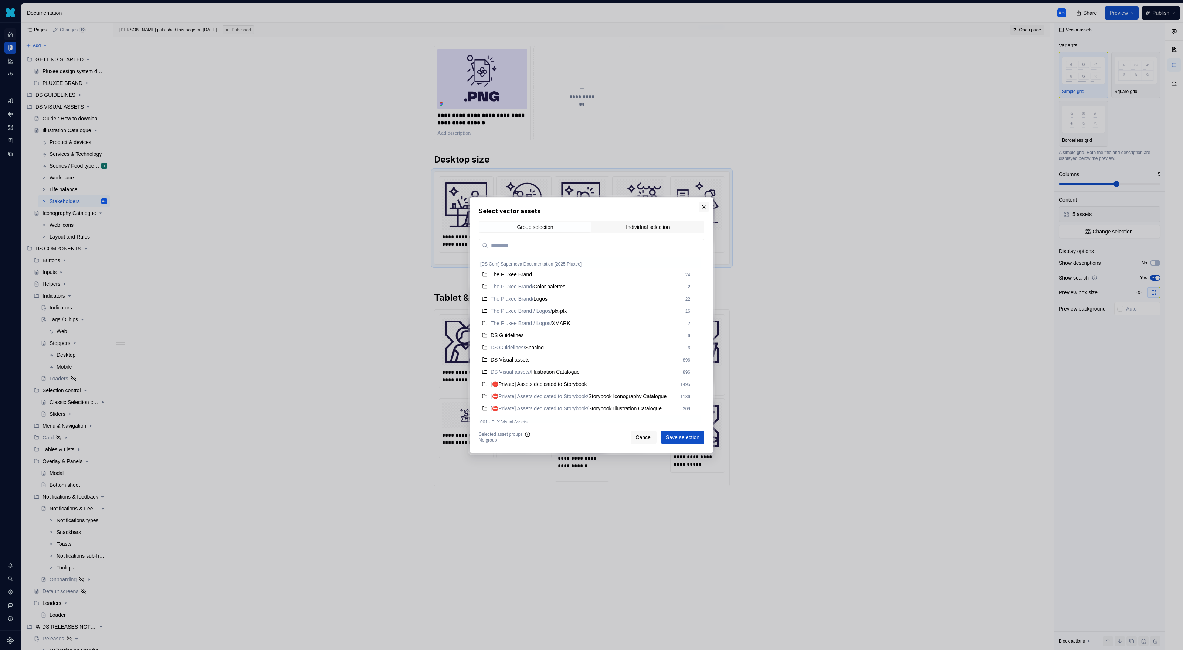
click at [703, 206] on button "button" at bounding box center [703, 207] width 10 height 10
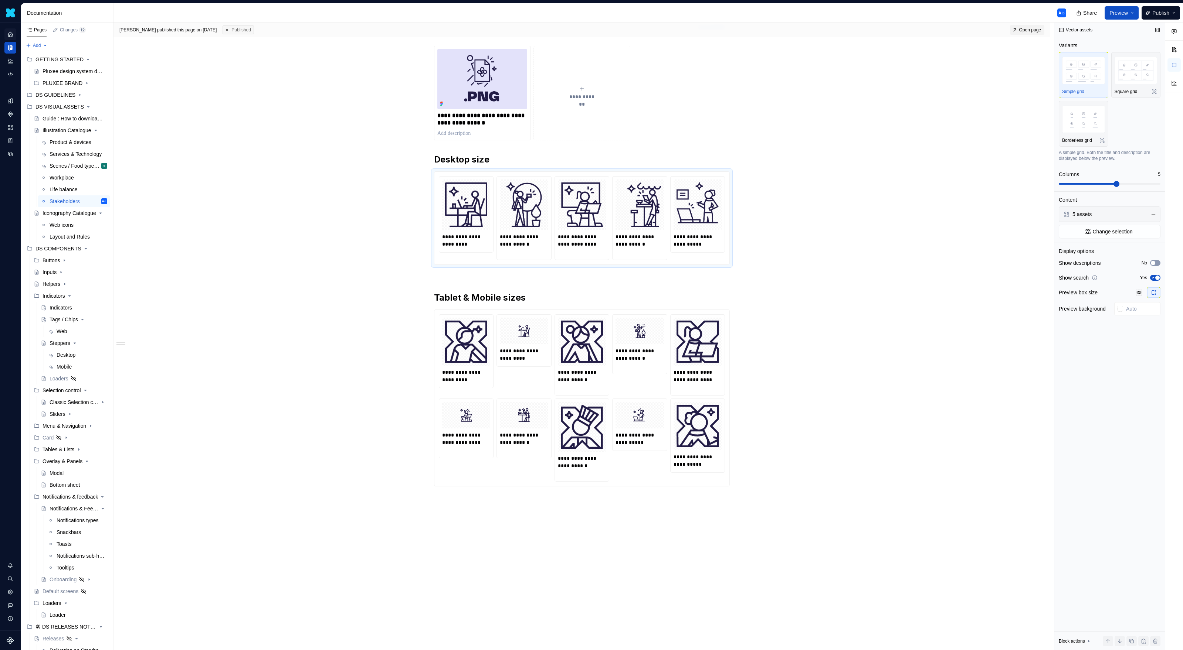
click at [1155, 264] on icon "button" at bounding box center [1153, 263] width 6 height 4
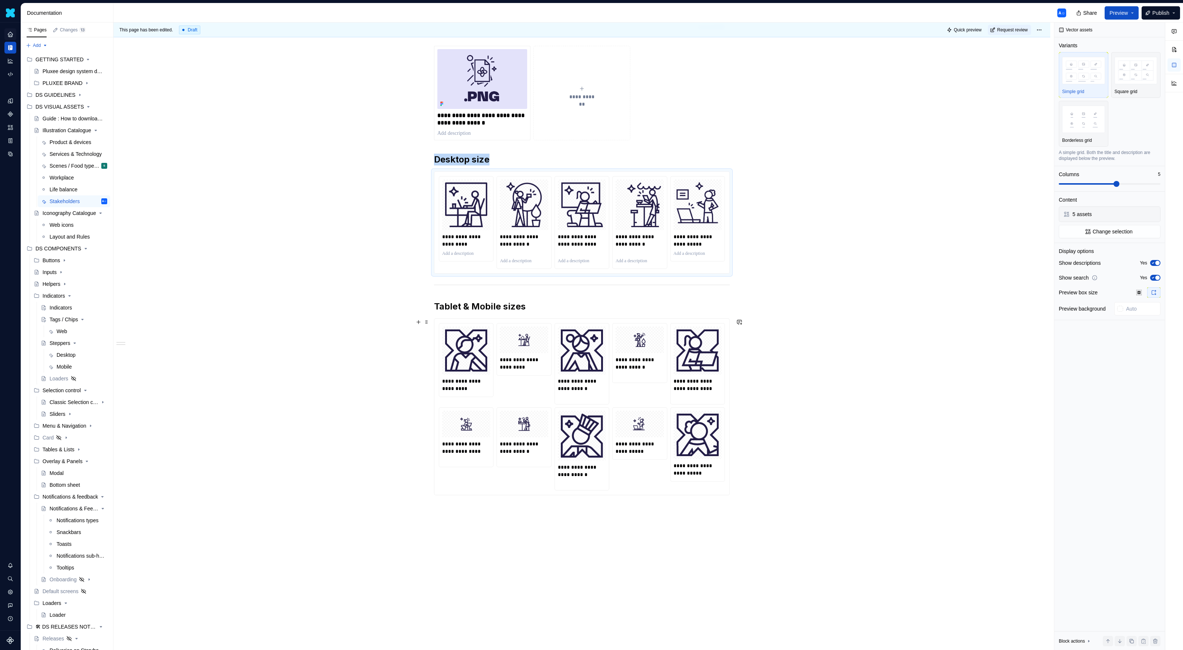
click at [843, 337] on div "**********" at bounding box center [583, 337] width 940 height 628
click at [700, 374] on div at bounding box center [697, 351] width 48 height 48
click at [1153, 278] on icon "button" at bounding box center [1153, 278] width 2 height 1
click at [1153, 278] on span "button" at bounding box center [1152, 278] width 4 height 4
click at [1137, 290] on icon "button" at bounding box center [1138, 292] width 5 height 5
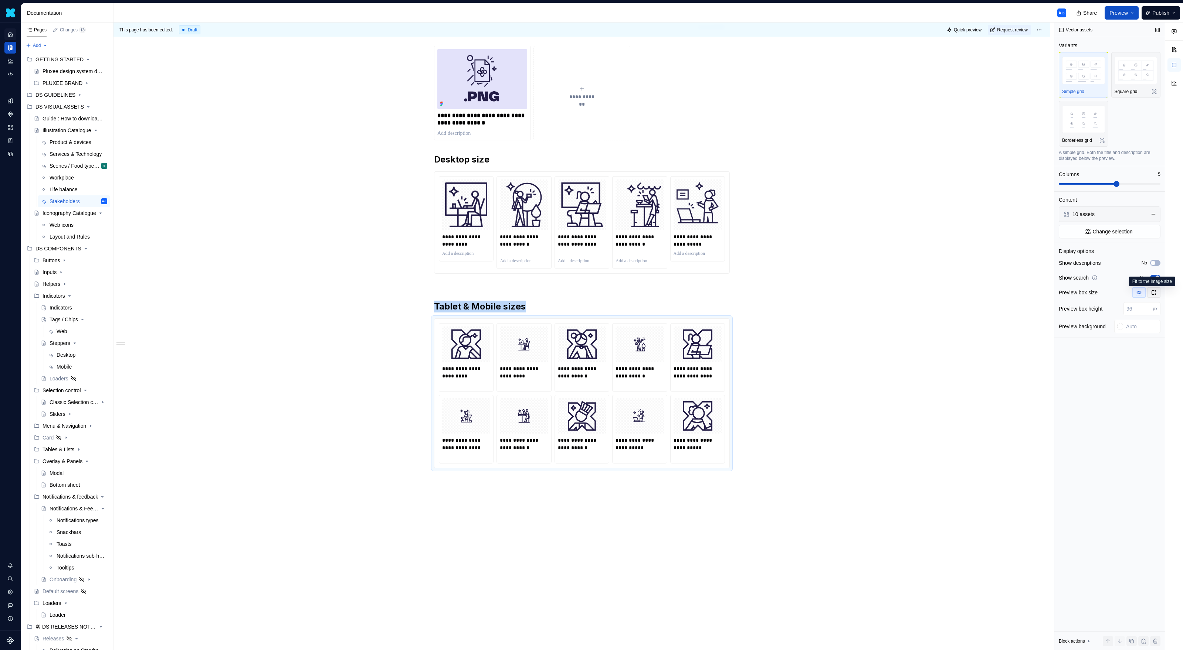
click at [1153, 292] on icon "button" at bounding box center [1153, 293] width 6 height 6
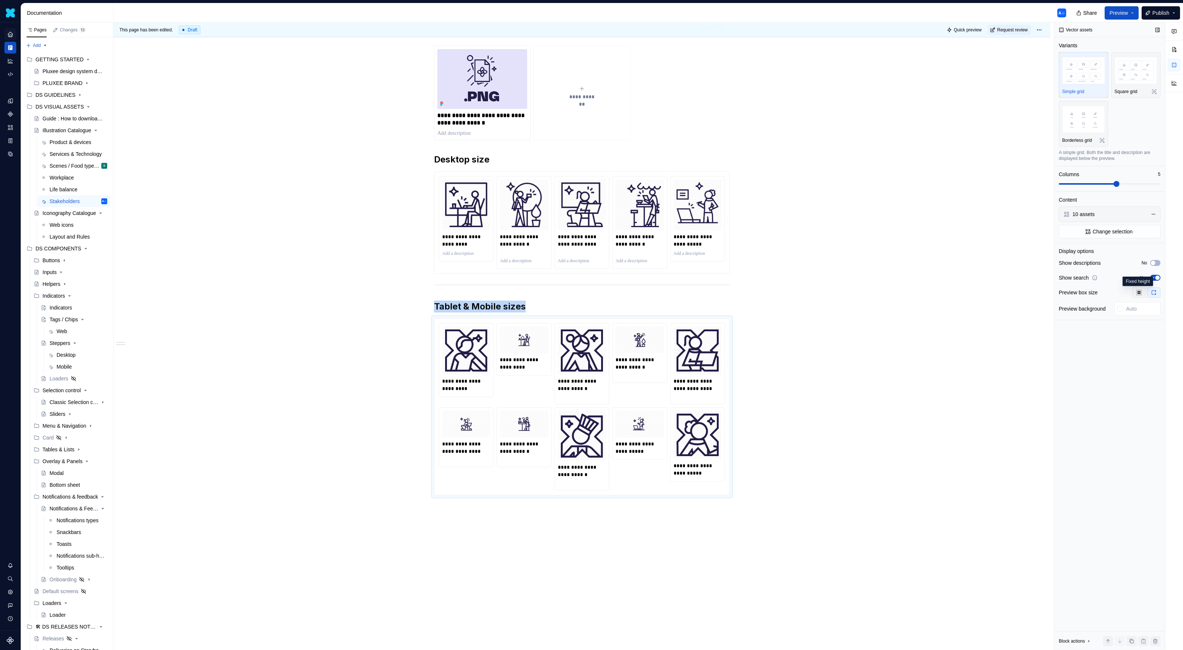
click at [1142, 293] on button "button" at bounding box center [1138, 293] width 13 height 10
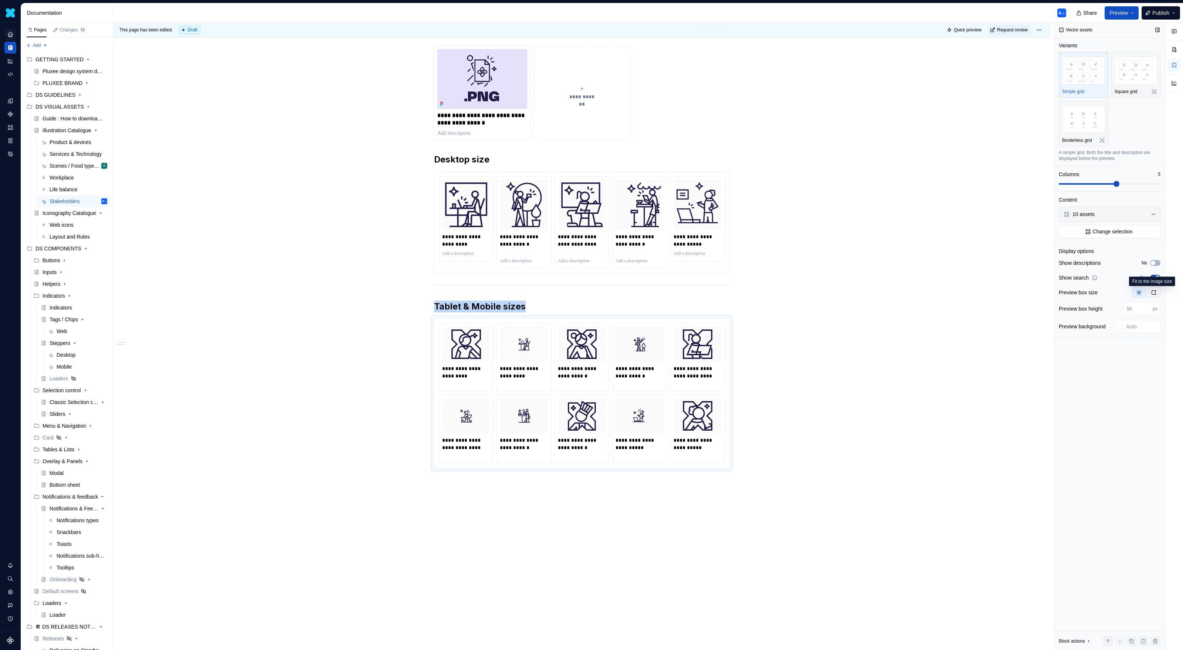
click at [1155, 293] on icon "button" at bounding box center [1153, 293] width 6 height 6
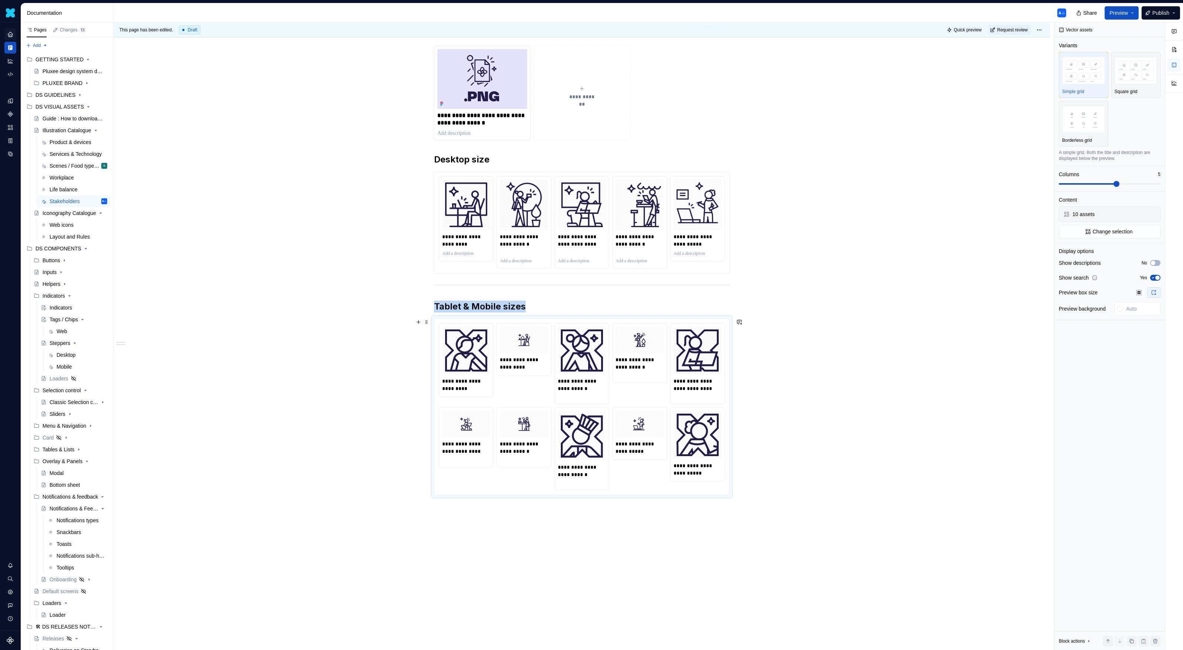
click at [898, 329] on div "**********" at bounding box center [581, 364] width 936 height 672
click at [603, 319] on div "**********" at bounding box center [582, 407] width 296 height 177
click at [749, 517] on div "**********" at bounding box center [581, 364] width 936 height 672
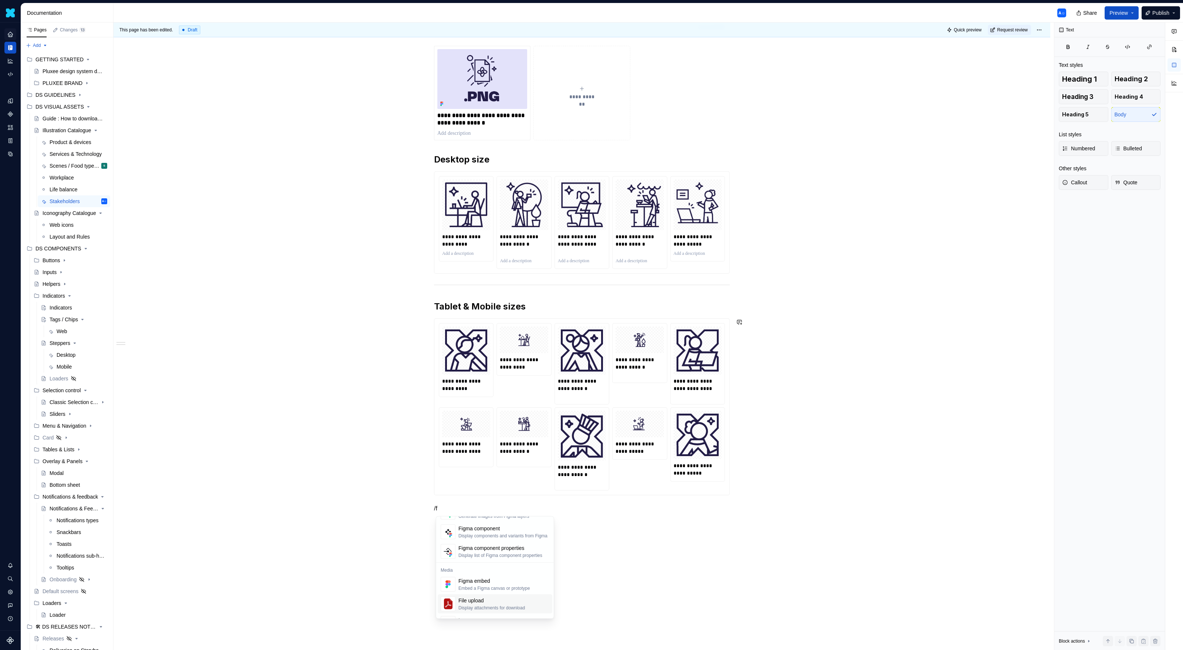
scroll to position [27, 0]
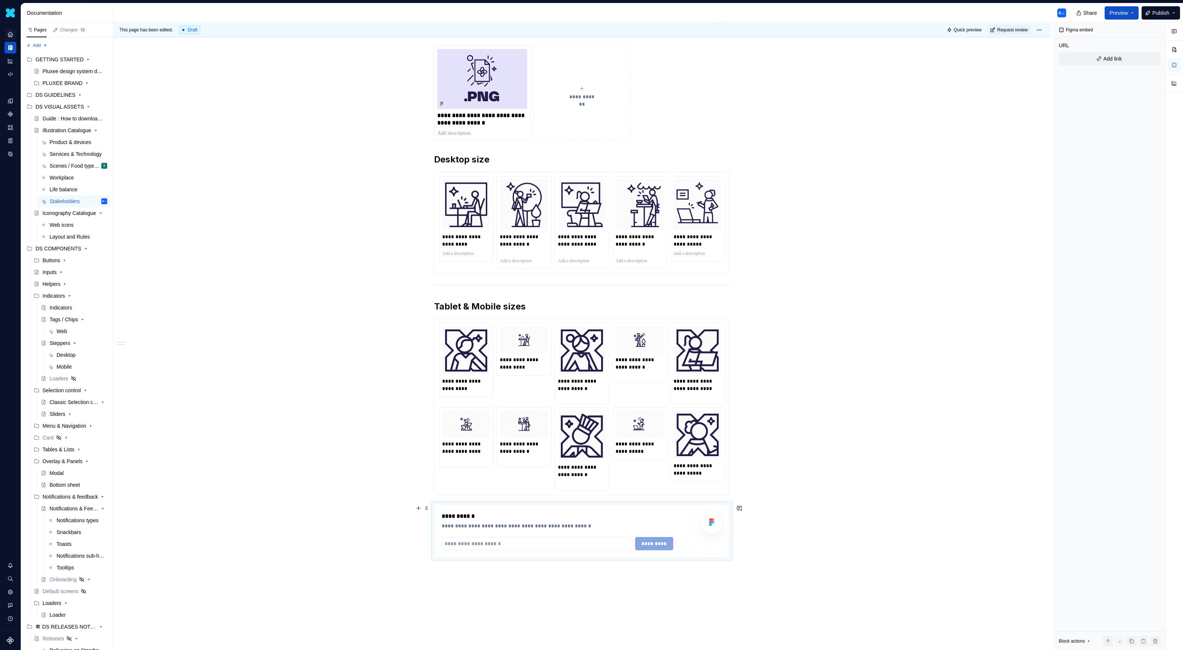
click at [555, 519] on div "**********" at bounding box center [557, 516] width 231 height 9
click at [500, 584] on div "**********" at bounding box center [583, 337] width 940 height 628
click at [500, 584] on div "**********" at bounding box center [581, 395] width 936 height 734
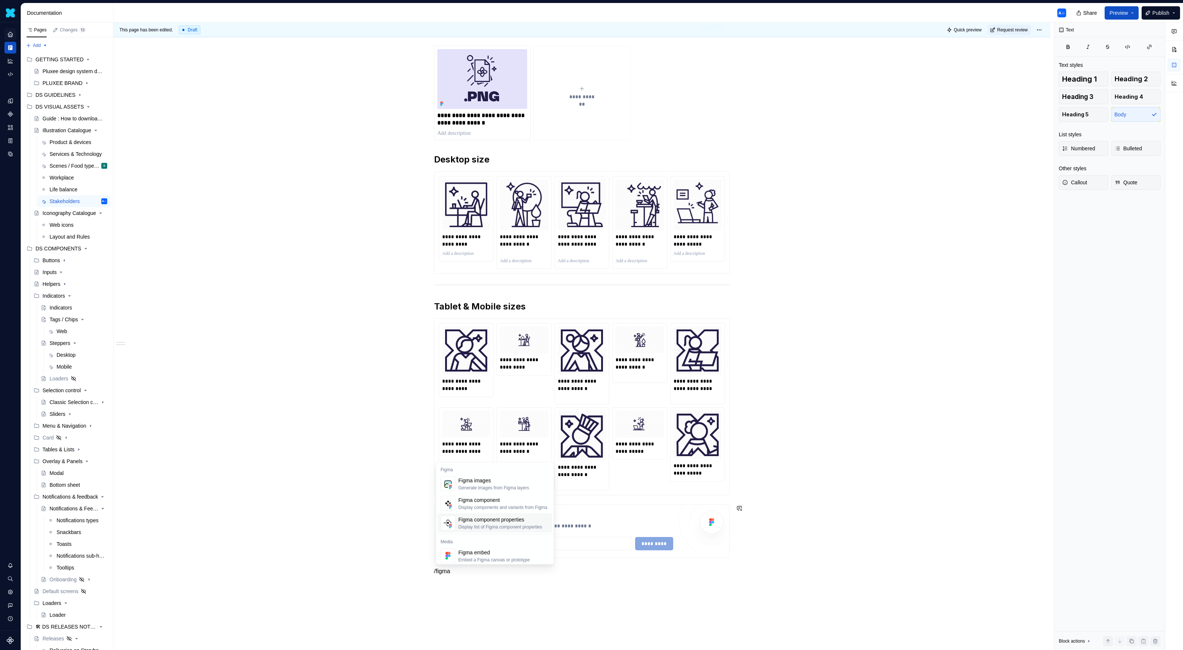
scroll to position [22, 0]
click at [499, 555] on div "Display an image or Figma image" at bounding box center [491, 558] width 66 height 6
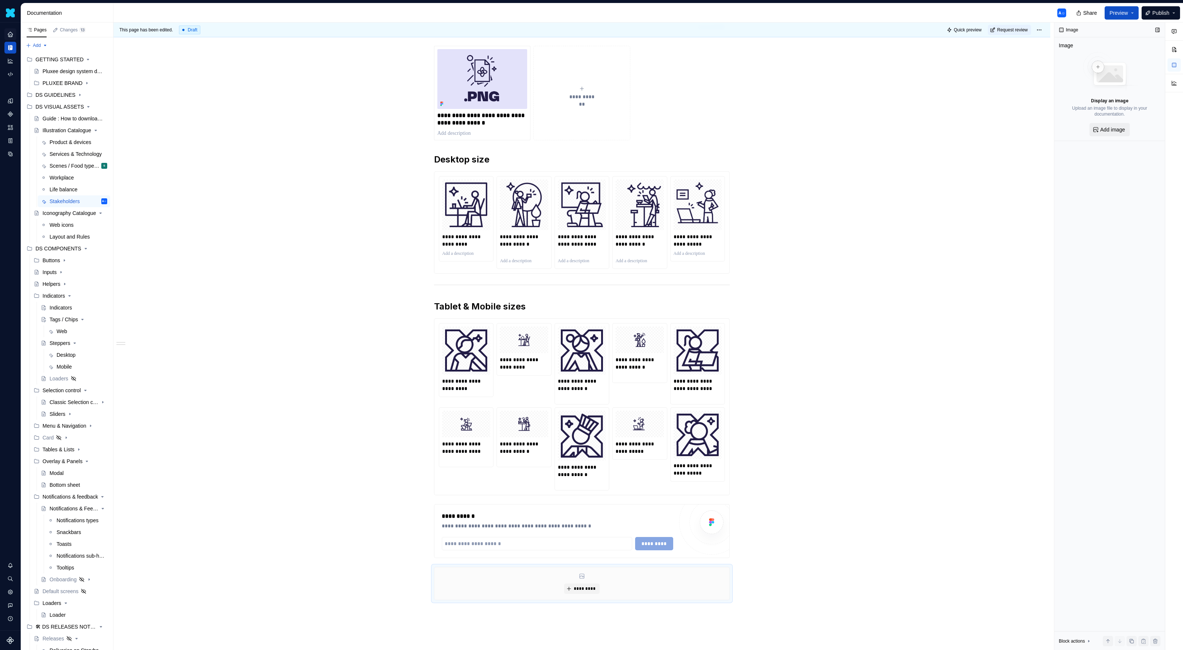
click at [1112, 129] on span "Add image" at bounding box center [1112, 129] width 25 height 7
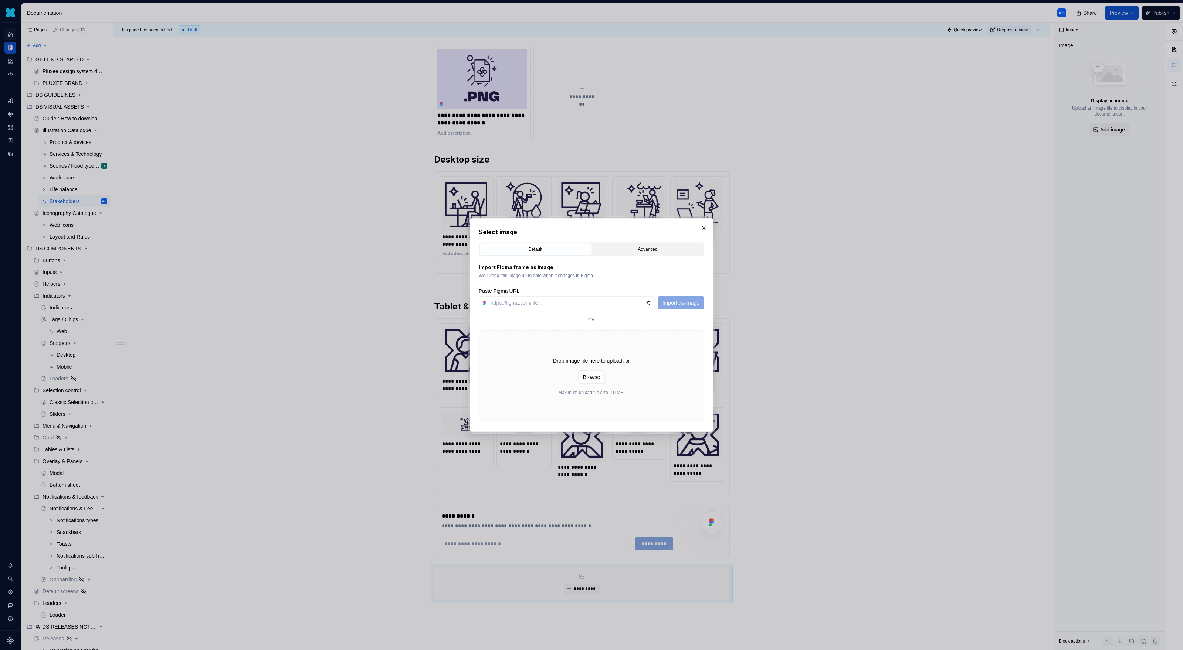
click at [620, 245] on button "Advanced" at bounding box center [648, 249] width 112 height 13
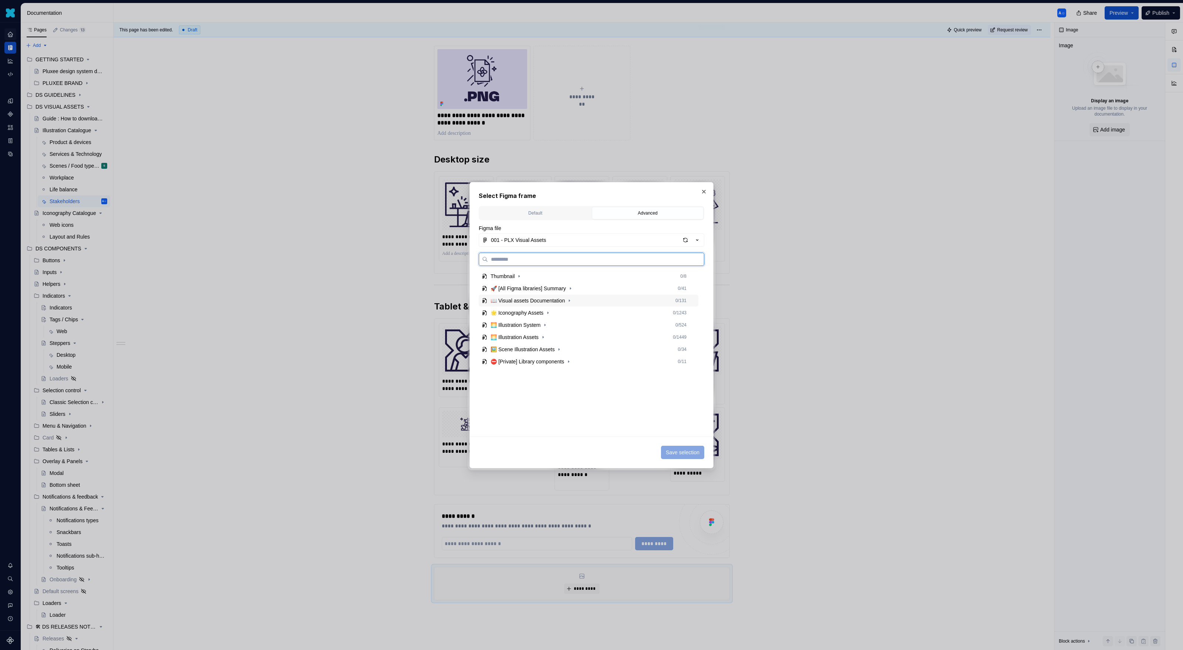
click at [549, 303] on div "📖 Visual assets Documentation" at bounding box center [527, 300] width 74 height 7
click at [546, 241] on div "001 - PLX Visual Assets" at bounding box center [518, 240] width 55 height 7
click at [546, 241] on div "Select Figma frame Default Advanced Import Figma frame as image We’ll keep this…" at bounding box center [591, 325] width 1183 height 650
click at [570, 302] on button "button" at bounding box center [568, 300] width 7 height 7
click at [548, 313] on icon "button" at bounding box center [547, 313] width 1 height 2
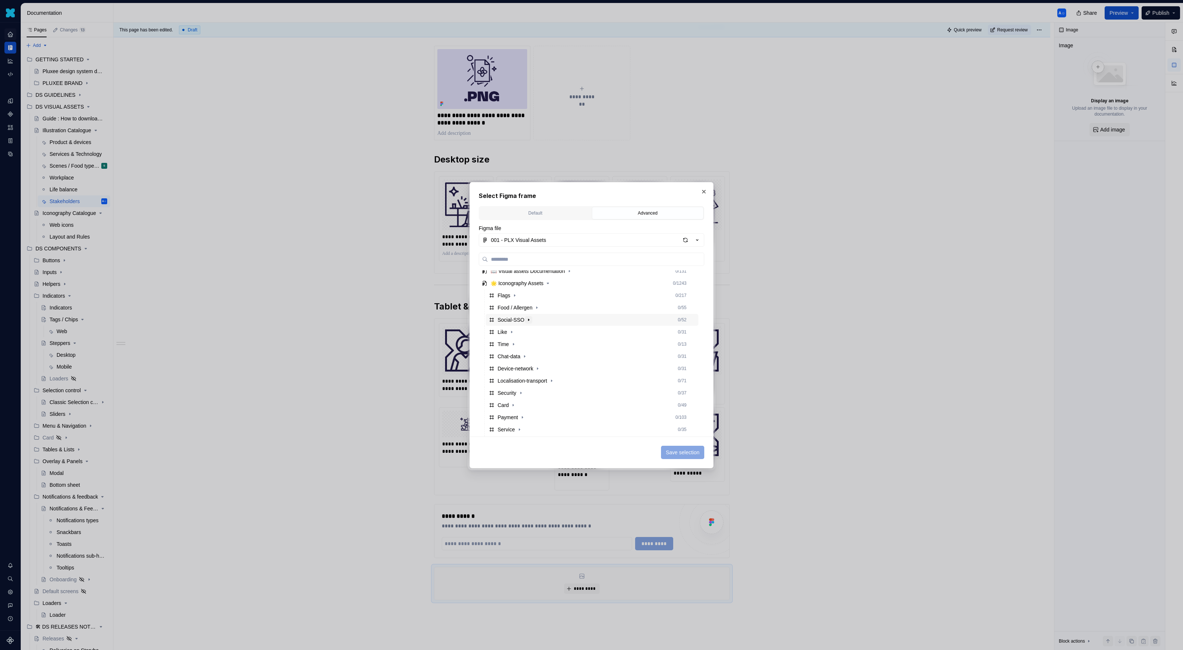
scroll to position [27, 0]
click at [705, 187] on button "button" at bounding box center [703, 192] width 10 height 10
click at [705, 187] on img at bounding box center [697, 205] width 42 height 45
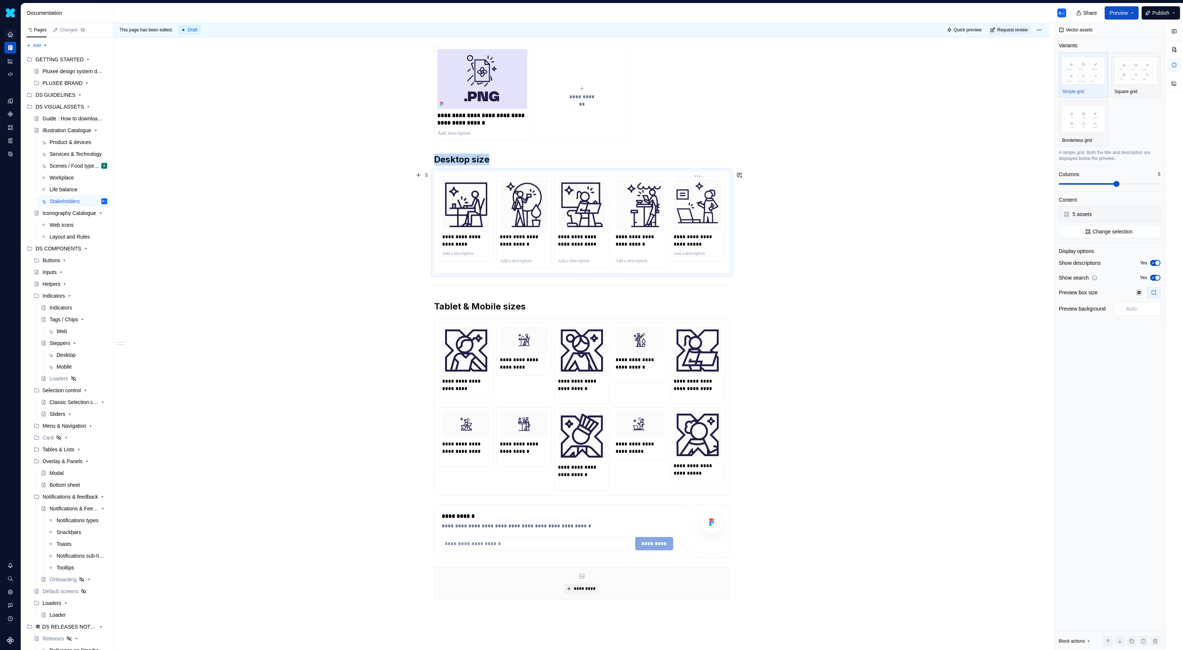
scroll to position [281, 0]
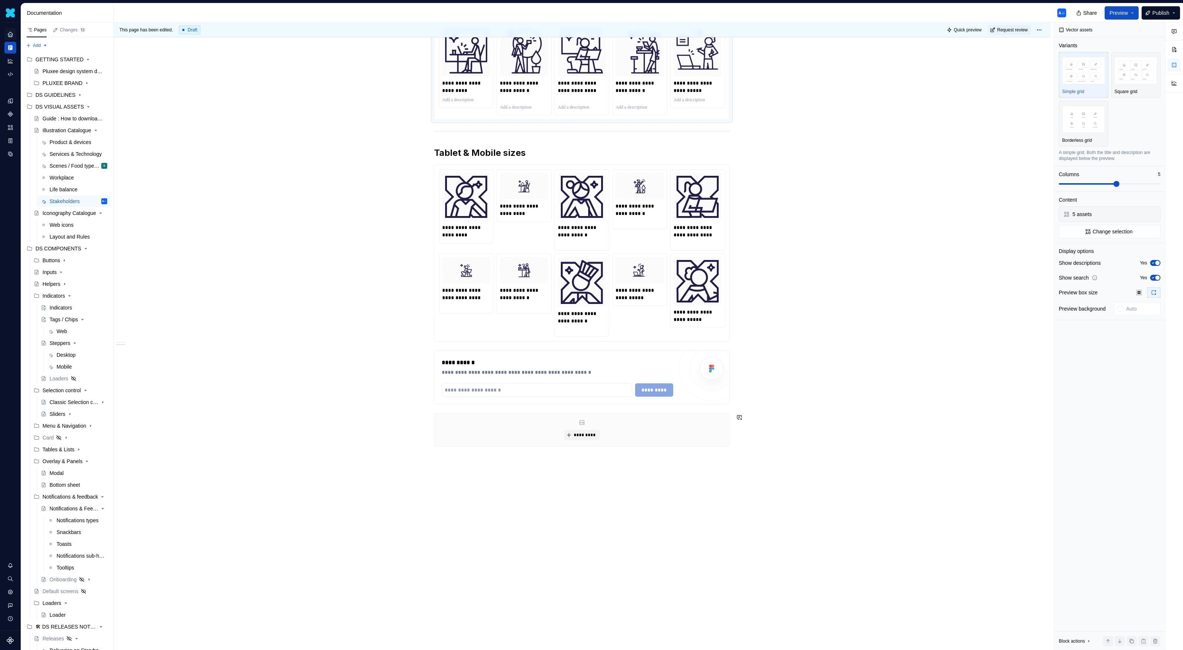
click at [541, 470] on div "**********" at bounding box center [581, 262] width 936 height 776
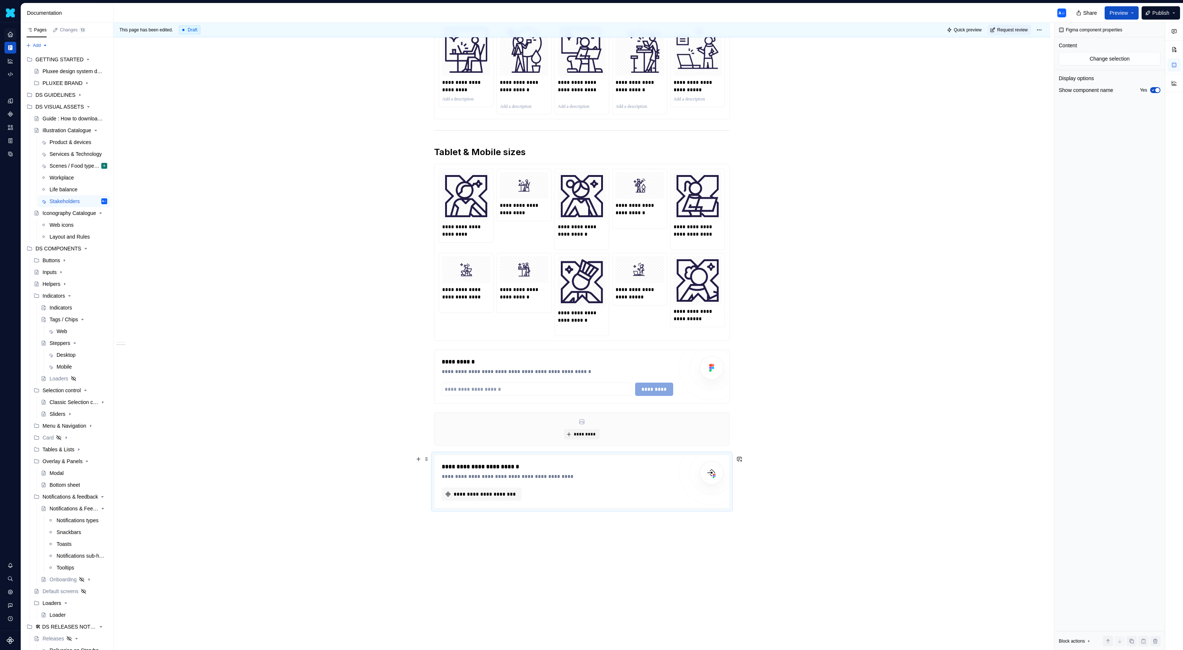
click at [488, 502] on div "**********" at bounding box center [581, 481] width 295 height 53
click at [496, 490] on button "**********" at bounding box center [482, 494] width 80 height 13
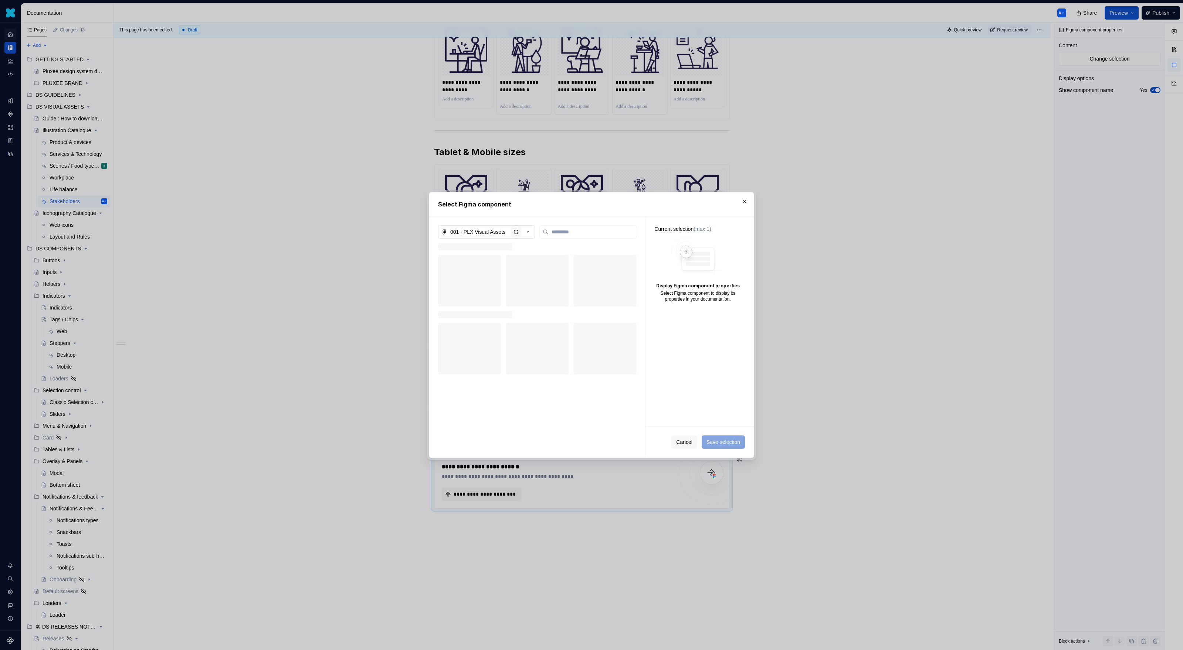
click at [517, 231] on div "button" at bounding box center [516, 232] width 10 height 10
type textarea "*"
click at [556, 233] on input "search" at bounding box center [591, 231] width 87 height 7
type input "***"
type textarea "*"
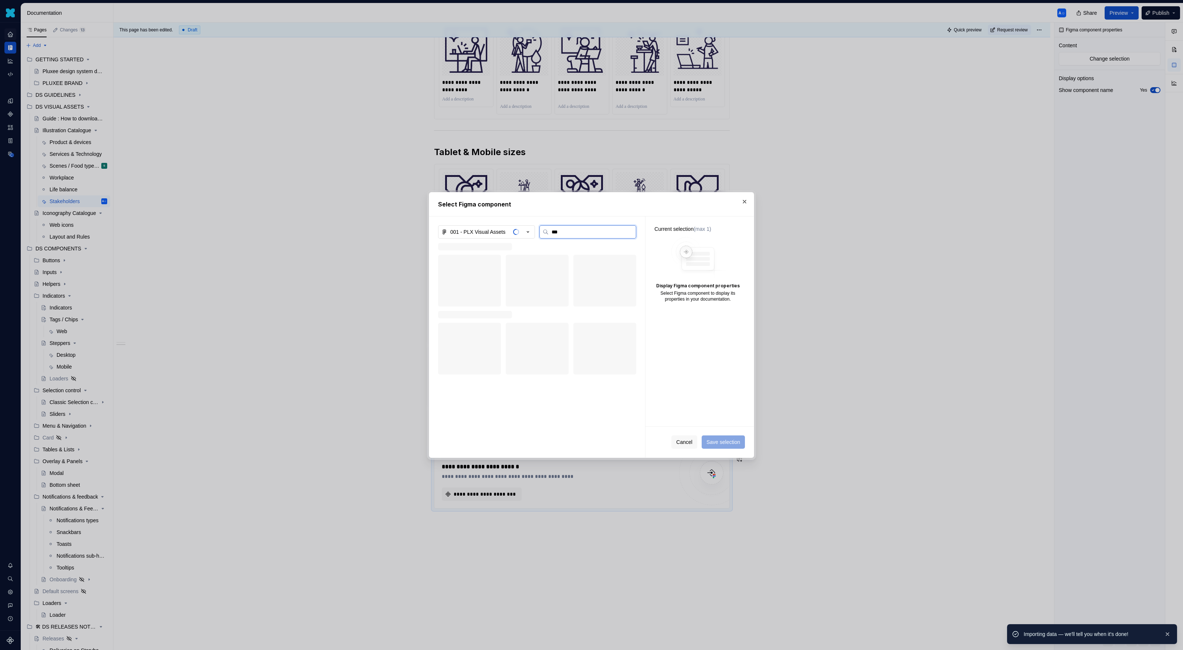
type input "****"
type textarea "*"
type input "**********"
type textarea "*"
type input "**********"
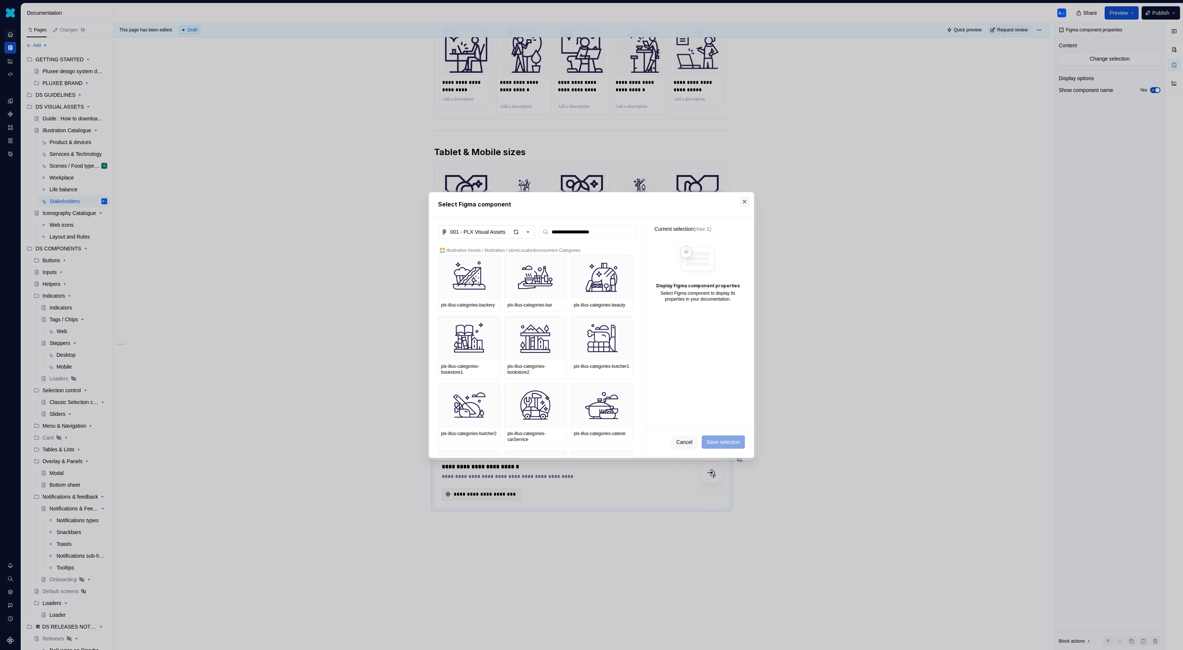
click at [745, 197] on button "button" at bounding box center [744, 202] width 10 height 10
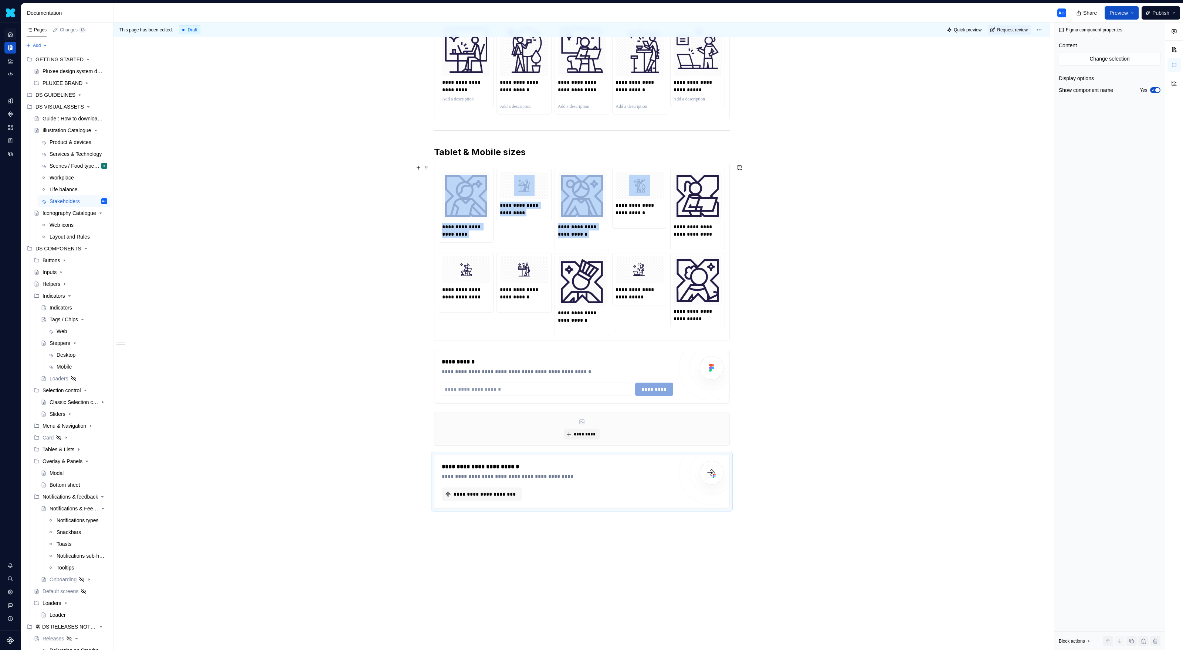
click at [649, 164] on div "**********" at bounding box center [582, 252] width 296 height 177
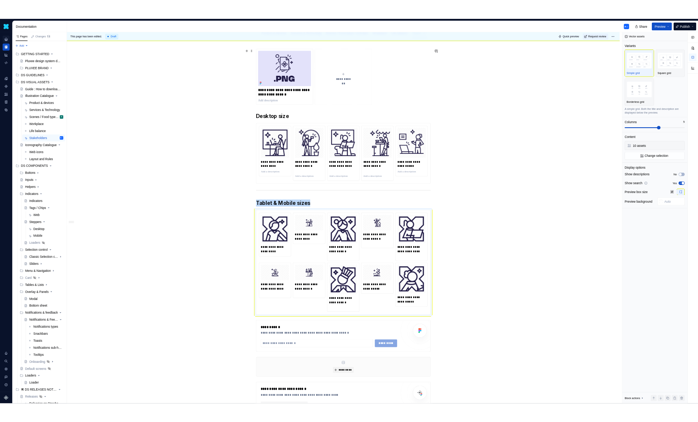
scroll to position [0, 0]
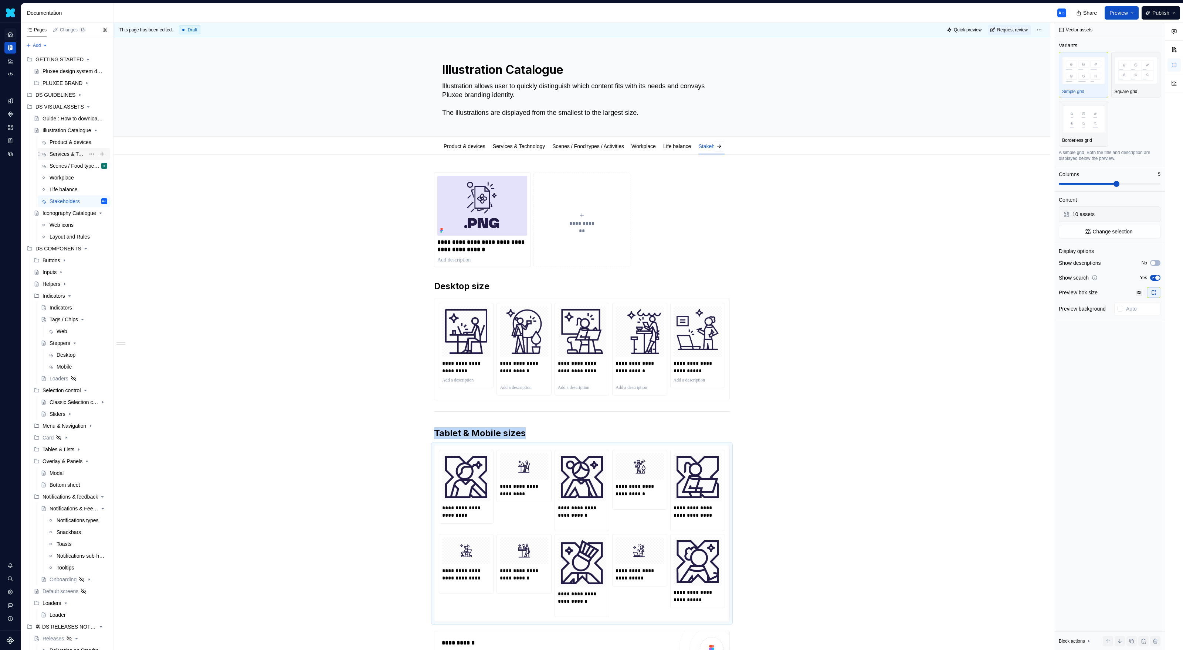
click at [57, 150] on div "Services & Technology" at bounding box center [67, 153] width 35 height 7
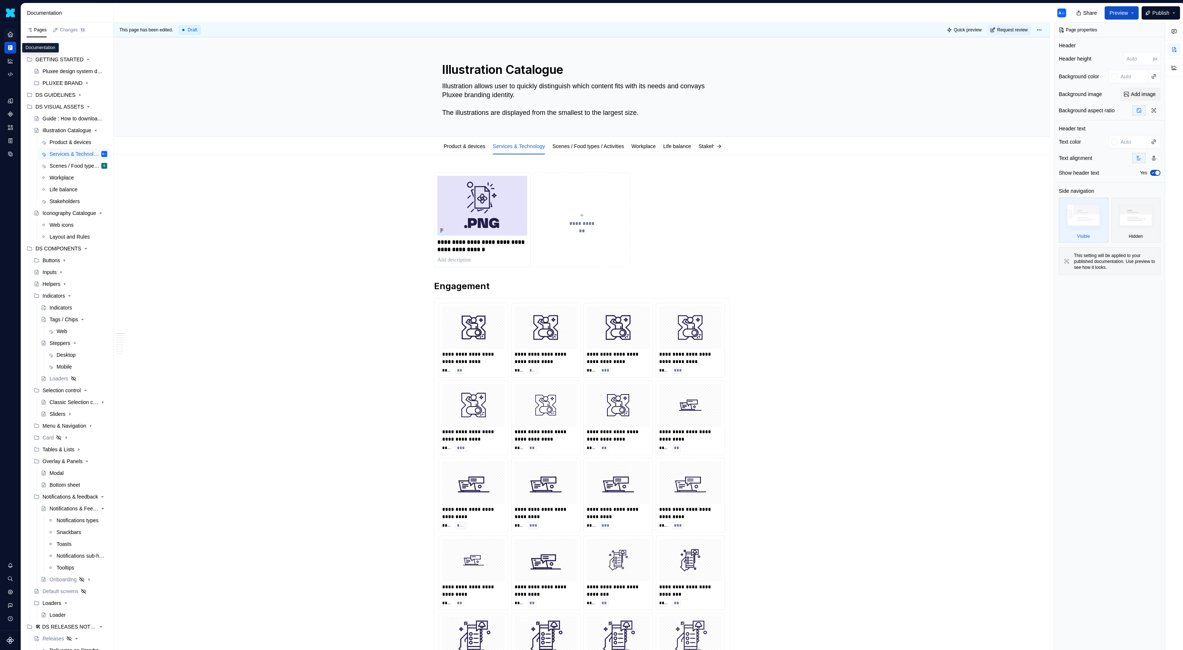
click at [12, 48] on icon "Documentation" at bounding box center [11, 47] width 3 height 5
click at [70, 170] on div "Scenes / Food types / Activities S" at bounding box center [79, 166] width 58 height 10
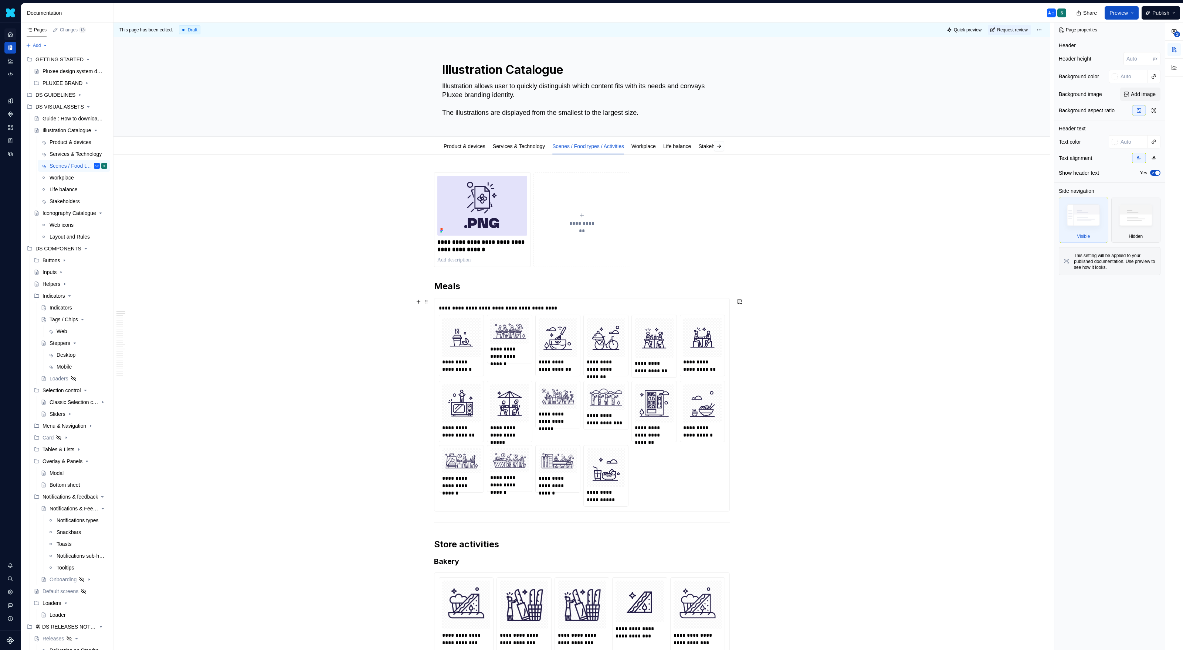
click at [694, 384] on div "**********" at bounding box center [702, 411] width 44 height 61
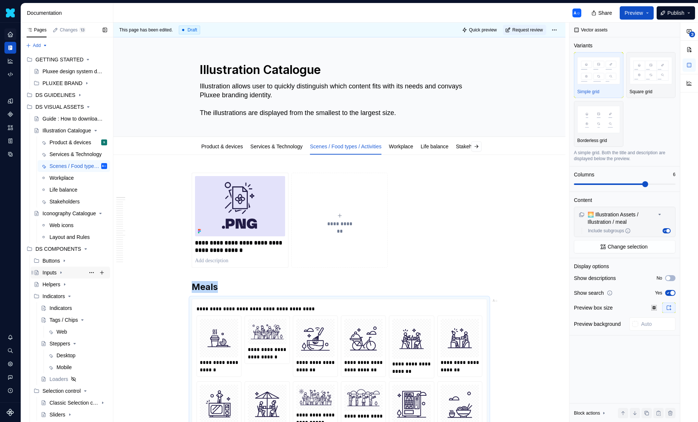
scroll to position [14, 0]
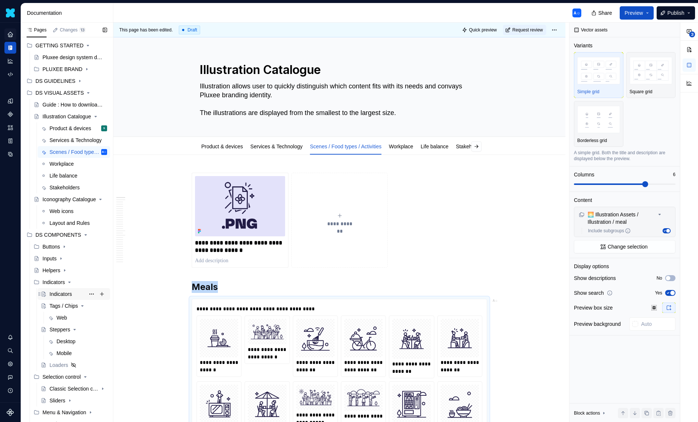
click at [54, 296] on div "Indicators" at bounding box center [61, 293] width 23 height 7
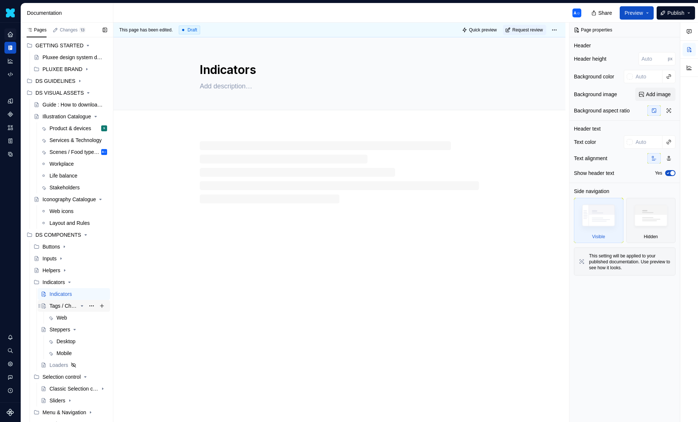
click at [58, 304] on div "Tags / Chips" at bounding box center [64, 305] width 28 height 7
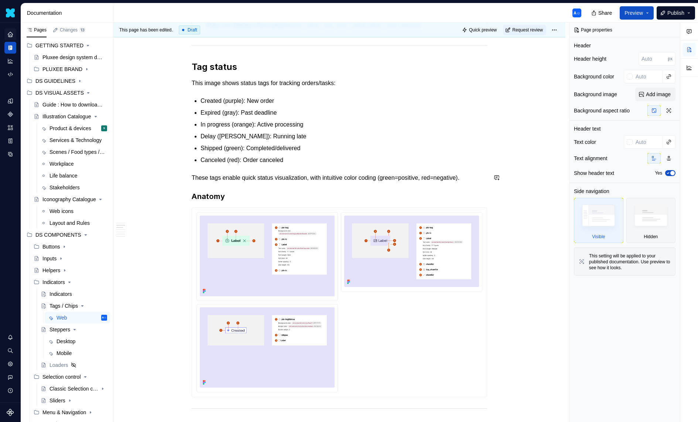
scroll to position [196, 0]
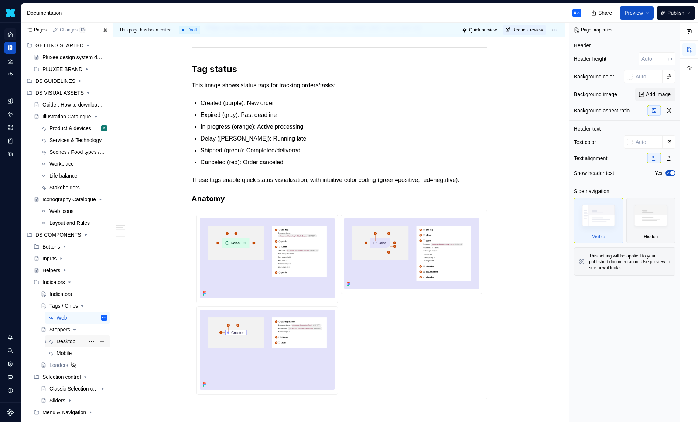
click at [64, 337] on div "Desktop" at bounding box center [66, 340] width 19 height 7
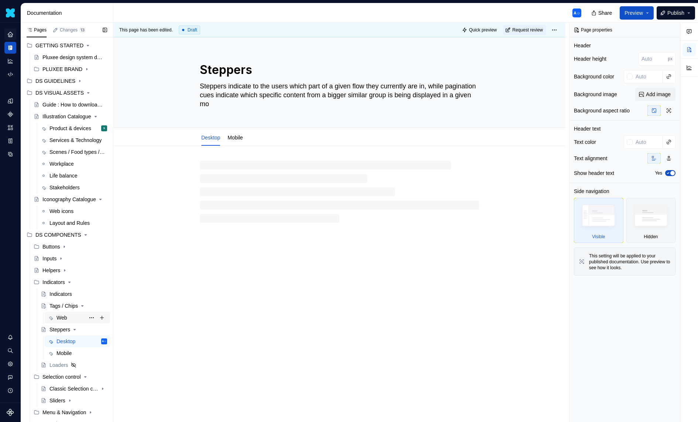
click at [64, 320] on div "Web" at bounding box center [62, 317] width 11 height 7
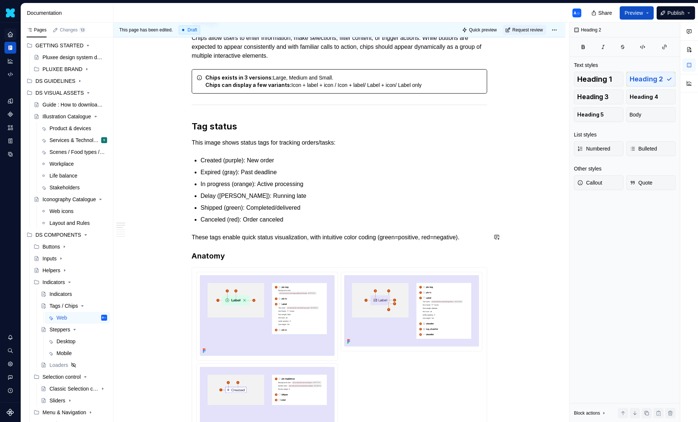
scroll to position [70, 0]
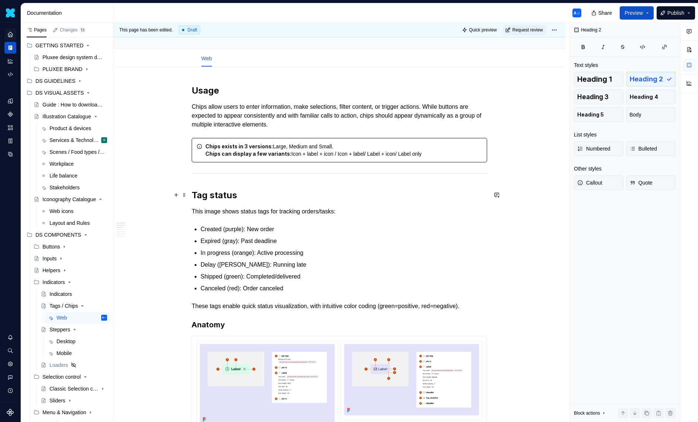
click at [195, 193] on h2 "Tag status" at bounding box center [340, 195] width 296 height 12
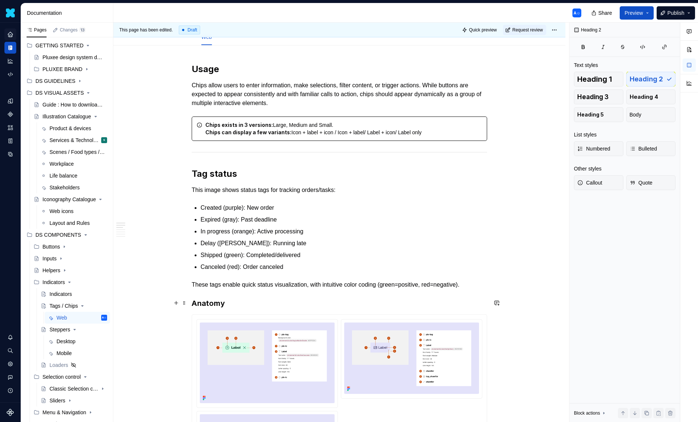
scroll to position [127, 0]
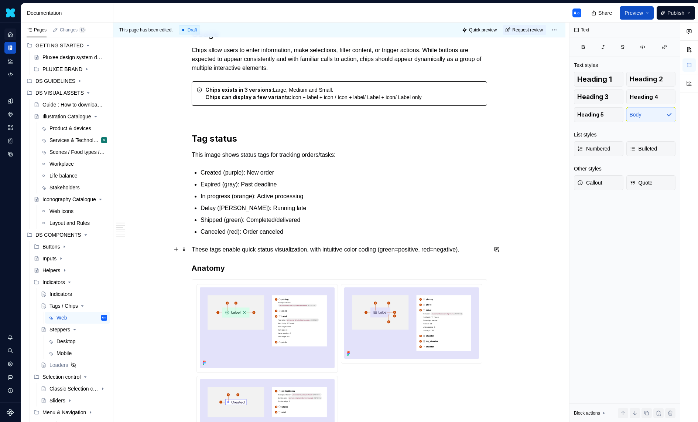
click at [486, 249] on p "These tags enable quick status visualization, with intuitive color coding (gree…" at bounding box center [340, 249] width 296 height 9
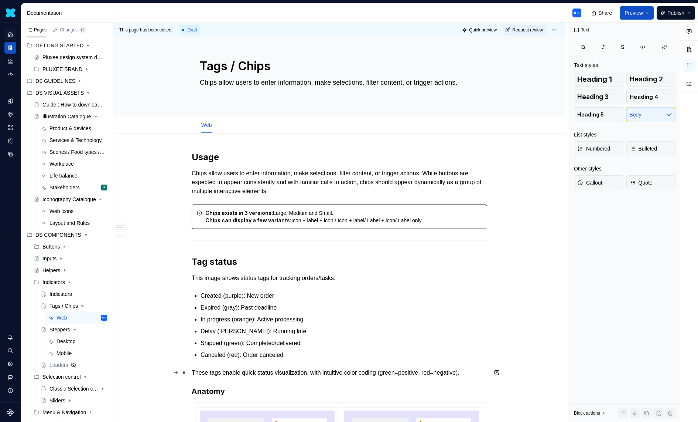
scroll to position [0, 0]
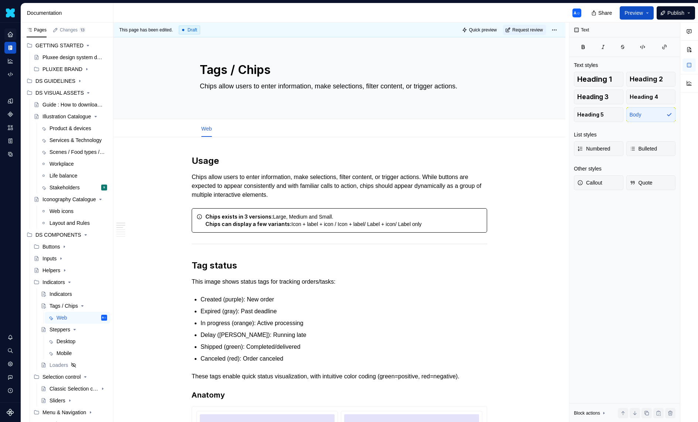
type textarea "*"
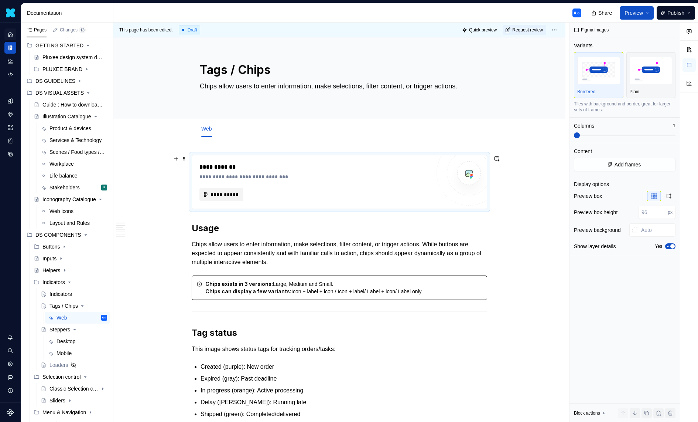
click at [233, 194] on span "**********" at bounding box center [224, 194] width 28 height 7
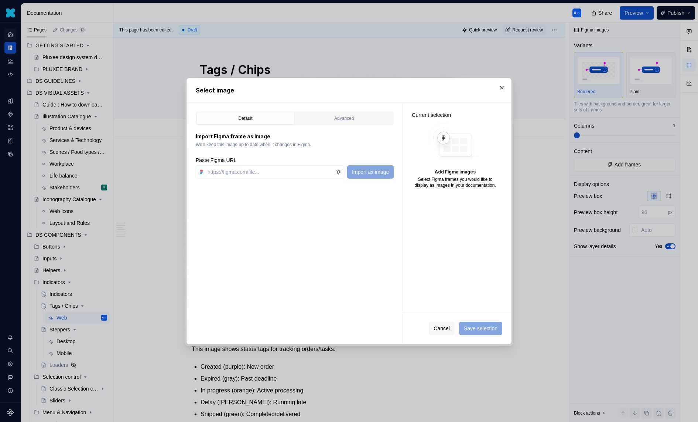
click at [362, 105] on div "Default Advanced Import Figma frame as image We’ll keep this image up to date w…" at bounding box center [295, 222] width 216 height 241
click at [342, 129] on div "Import Figma frame as image We’ll keep this image up to date when it changes in…" at bounding box center [295, 151] width 198 height 53
click at [350, 117] on div "Advanced" at bounding box center [344, 118] width 93 height 7
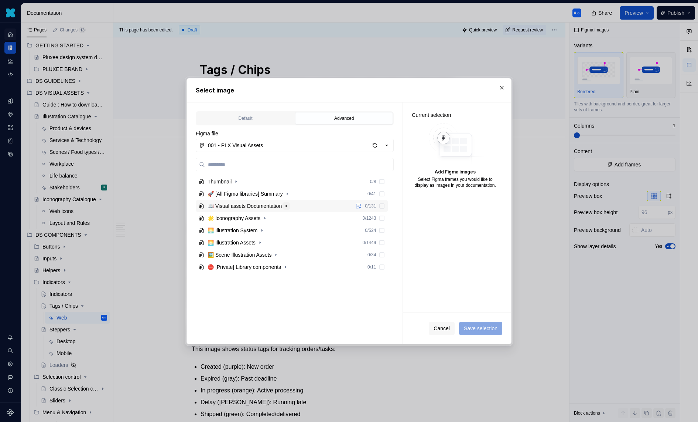
click at [287, 206] on icon "button" at bounding box center [286, 206] width 1 height 2
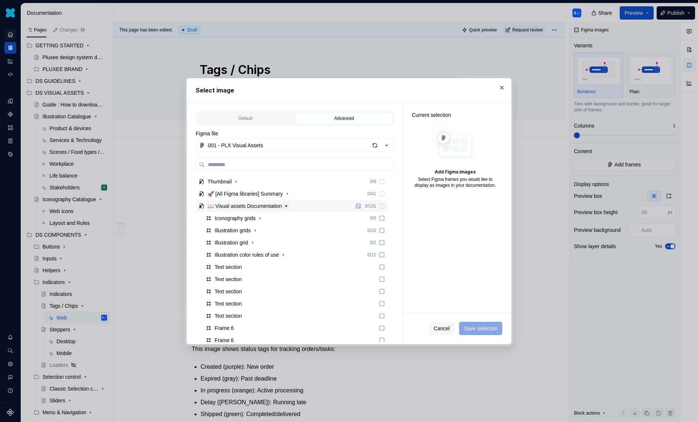
click at [288, 206] on icon "button" at bounding box center [287, 205] width 2 height 1
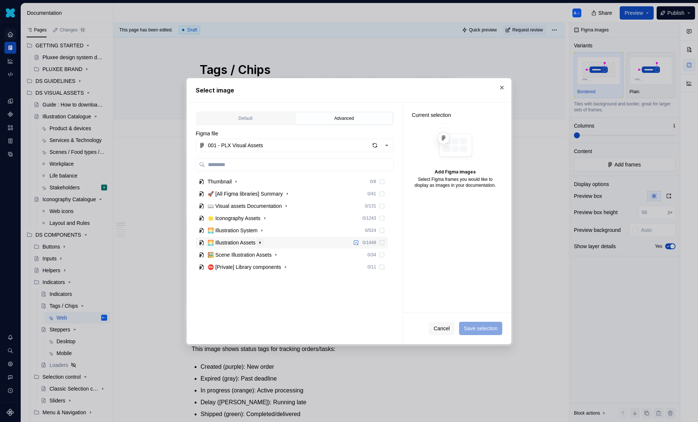
click at [261, 240] on icon "button" at bounding box center [260, 242] width 6 height 6
click at [262, 242] on icon "button" at bounding box center [260, 242] width 6 height 6
click at [265, 228] on icon "button" at bounding box center [262, 230] width 6 height 6
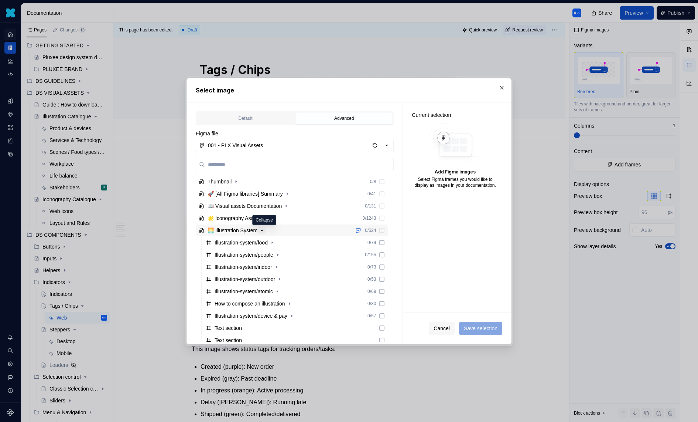
click at [265, 228] on icon "button" at bounding box center [262, 230] width 6 height 6
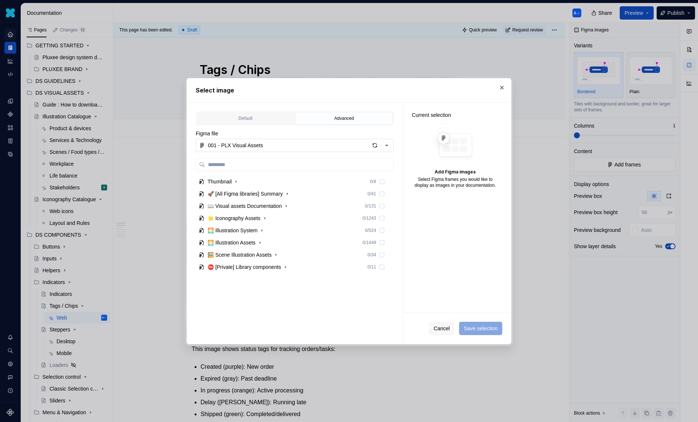
click at [263, 146] on div "001 - PLX Visual Assets" at bounding box center [235, 145] width 55 height 7
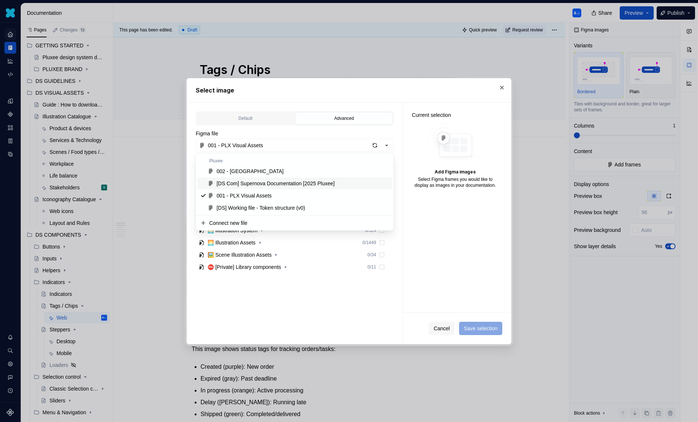
click at [267, 180] on div "[DS Com] Supernova Documentation [2025 Pluxee]" at bounding box center [276, 183] width 118 height 7
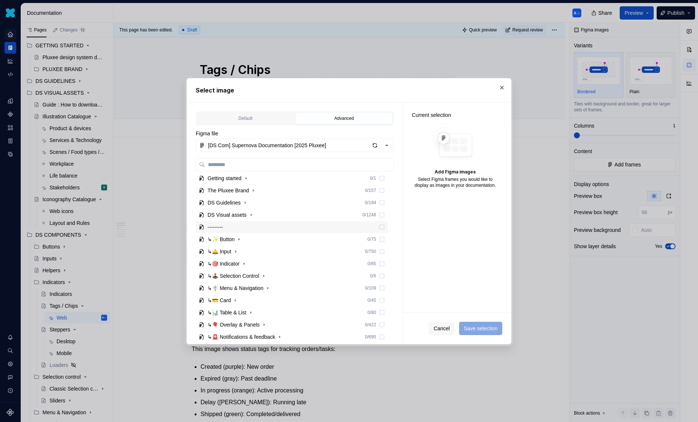
scroll to position [38, 0]
click at [245, 268] on div "↳🎯 Indicator 0 / 85" at bounding box center [292, 265] width 192 height 12
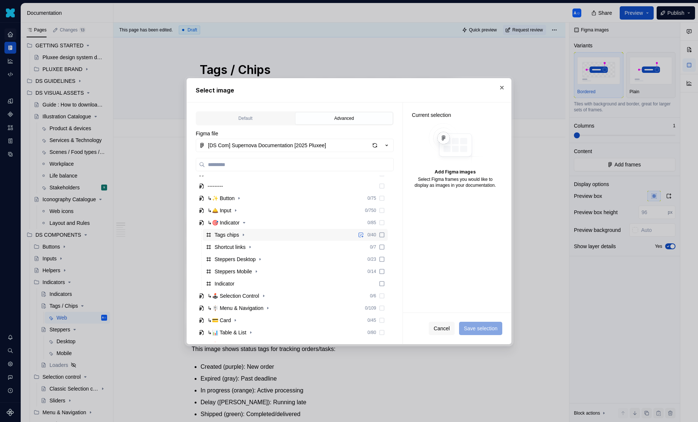
scroll to position [109, 0]
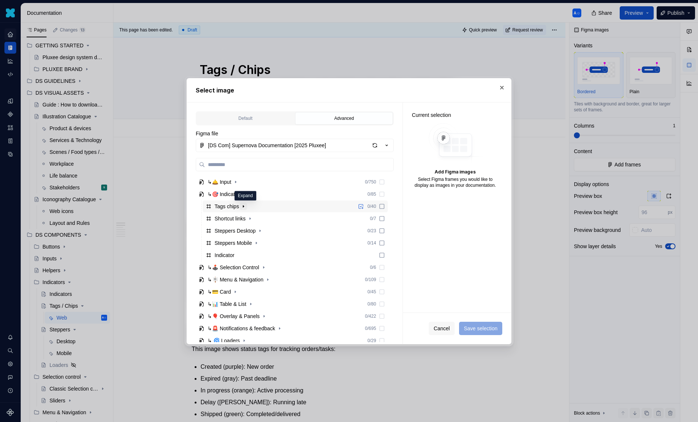
click at [244, 205] on icon "button" at bounding box center [243, 206] width 1 height 2
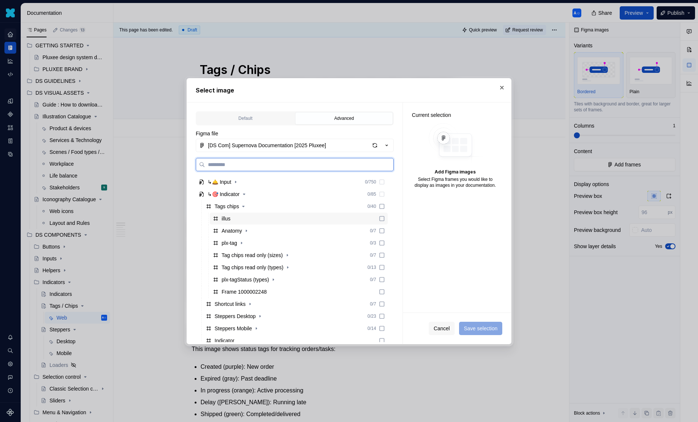
click at [231, 218] on div "illus" at bounding box center [226, 218] width 9 height 7
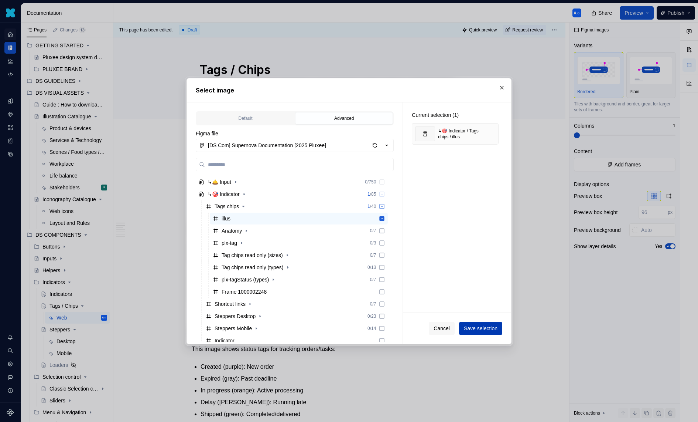
click at [476, 329] on span "Save selection" at bounding box center [481, 327] width 34 height 7
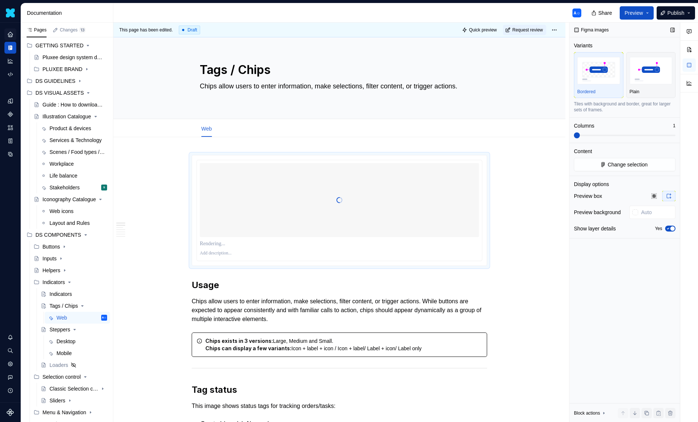
click at [672, 228] on span "button" at bounding box center [673, 228] width 4 height 4
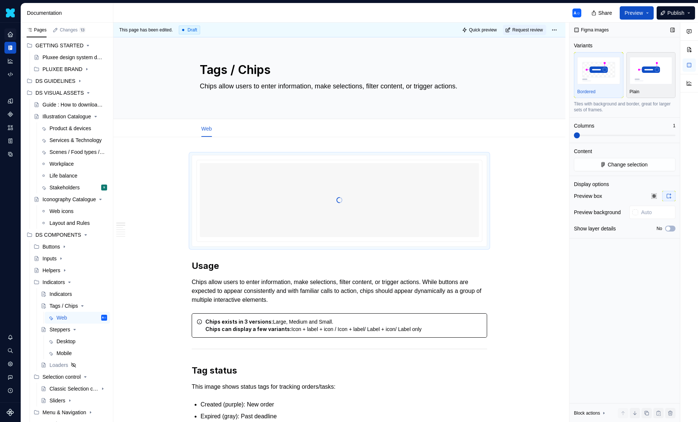
click at [642, 88] on div "Plain" at bounding box center [651, 74] width 43 height 39
click at [60, 339] on div "Desktop" at bounding box center [66, 340] width 19 height 7
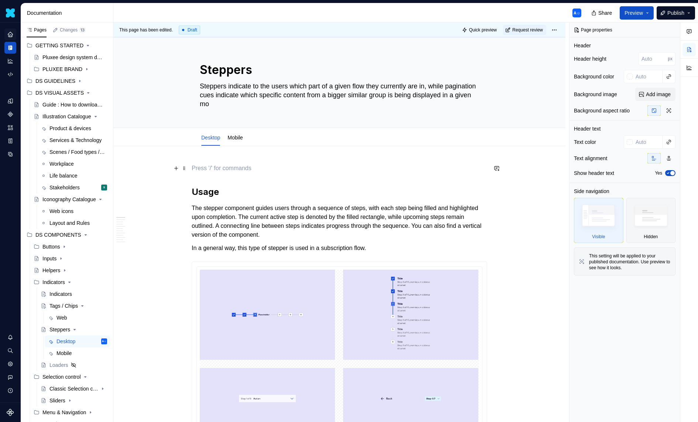
type textarea "*"
click at [258, 166] on p at bounding box center [340, 168] width 296 height 9
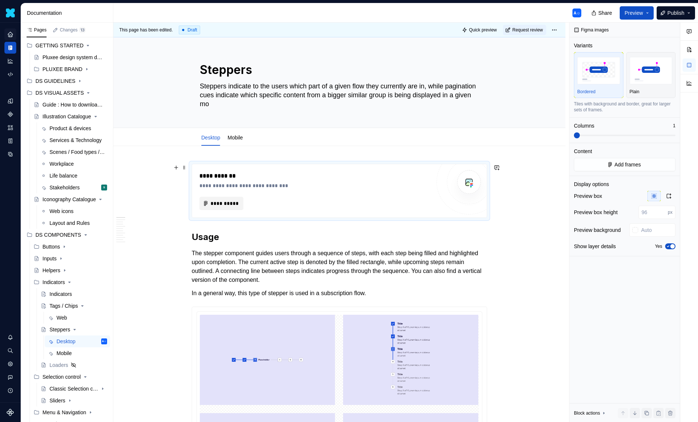
click at [234, 200] on span "**********" at bounding box center [224, 203] width 28 height 7
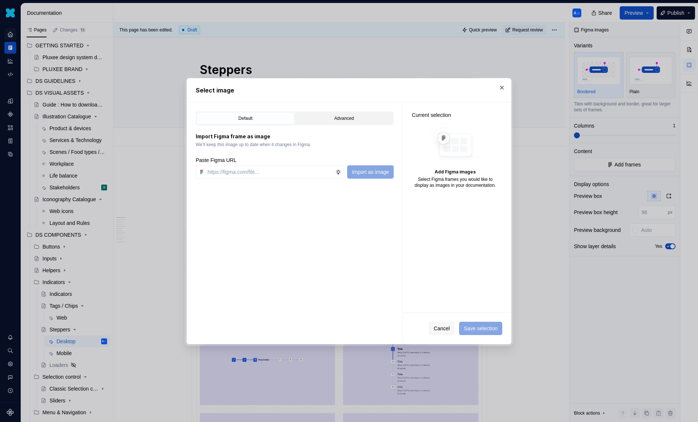
click at [311, 115] on div "Advanced" at bounding box center [344, 118] width 93 height 7
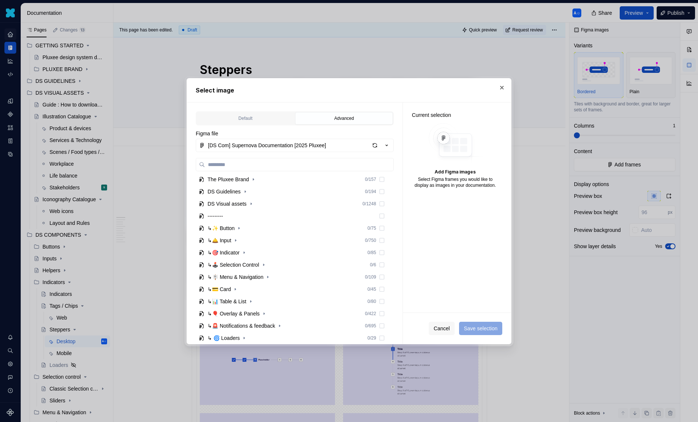
scroll to position [102, 0]
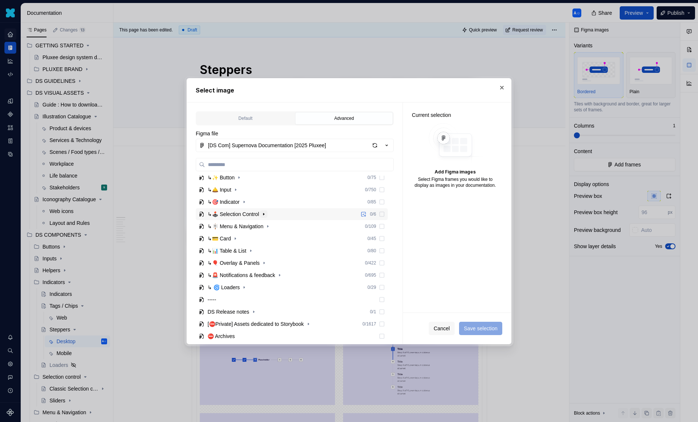
click at [266, 215] on icon "button" at bounding box center [264, 214] width 6 height 6
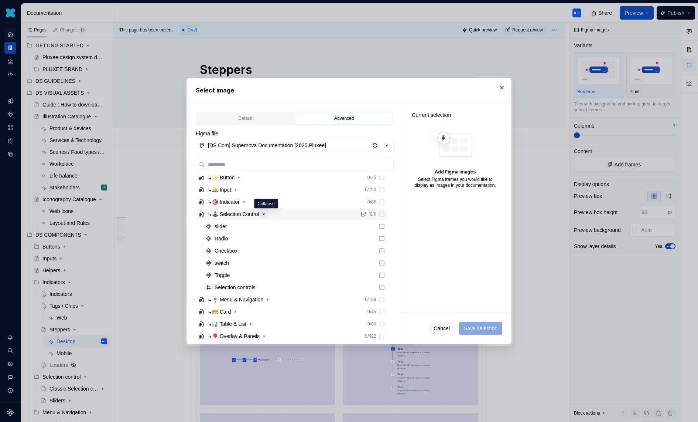
click at [266, 215] on icon "button" at bounding box center [264, 214] width 6 height 6
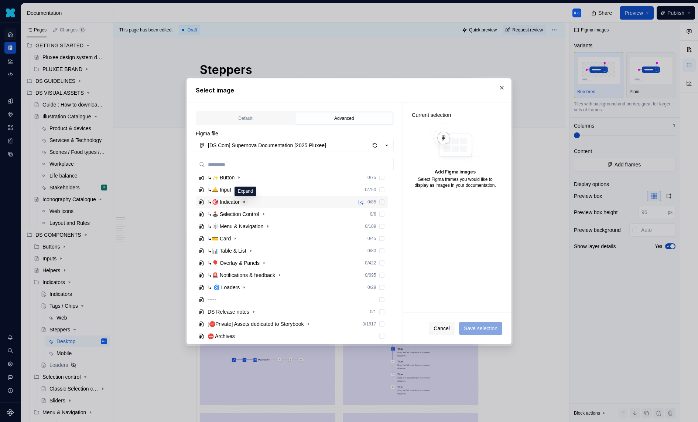
click at [245, 201] on icon "button" at bounding box center [244, 202] width 1 height 2
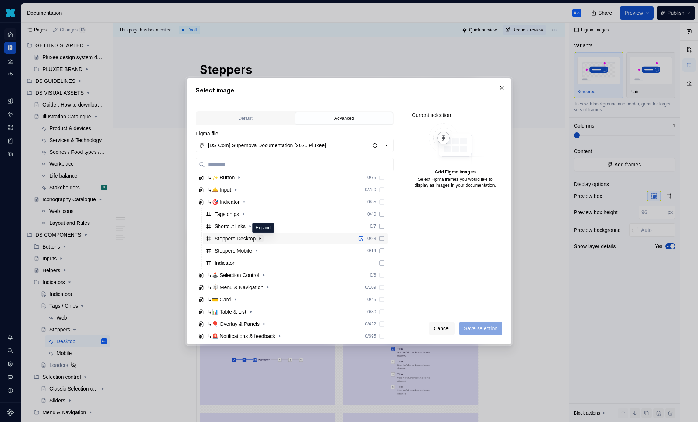
click at [263, 238] on icon "button" at bounding box center [260, 238] width 6 height 6
click at [247, 248] on icon "button" at bounding box center [244, 251] width 6 height 6
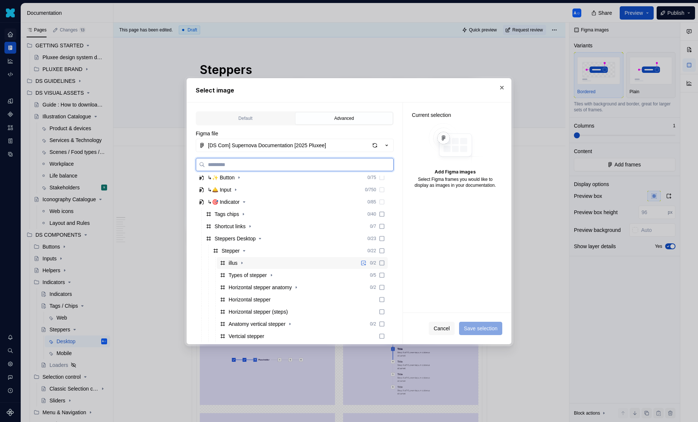
click at [239, 263] on div "illus" at bounding box center [237, 262] width 17 height 7
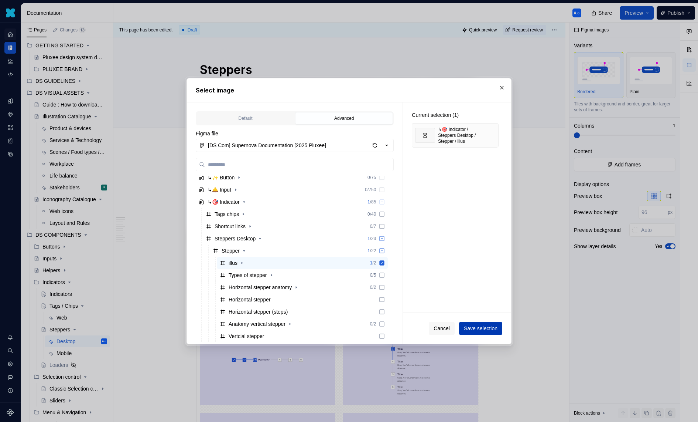
click at [490, 323] on button "Save selection" at bounding box center [480, 328] width 43 height 13
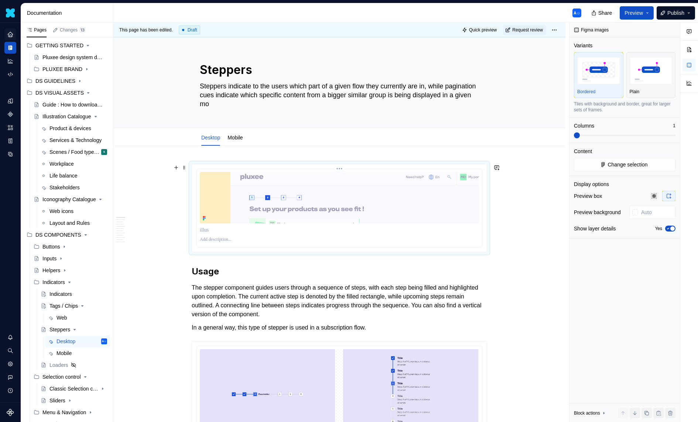
click at [330, 216] on img at bounding box center [339, 197] width 279 height 51
click at [667, 235] on div "Preview box Preview background Show layer details Yes" at bounding box center [625, 214] width 102 height 47
click at [668, 224] on div "Show layer details Yes" at bounding box center [625, 228] width 102 height 10
click at [667, 227] on icon "button" at bounding box center [669, 228] width 6 height 4
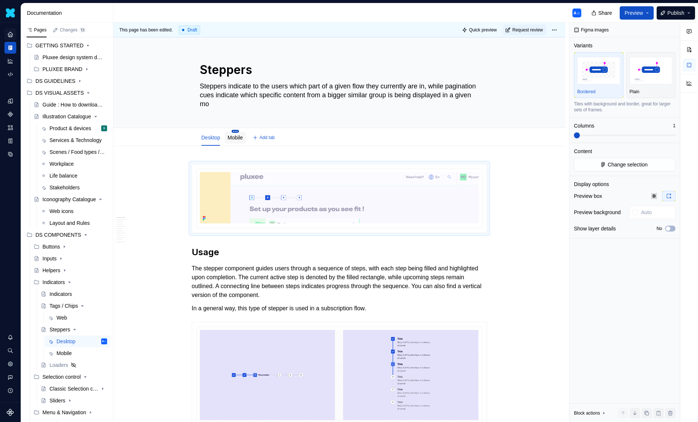
click at [238, 132] on html "Daisy A☺ Design system data Documentation A☺ Share Preview Publish Pages Change…" at bounding box center [349, 211] width 698 height 422
click at [228, 137] on html "Daisy A☺ Design system data Documentation A☺ Share Preview Publish Pages Change…" at bounding box center [349, 211] width 698 height 422
click at [235, 137] on link "Mobile" at bounding box center [235, 138] width 15 height 6
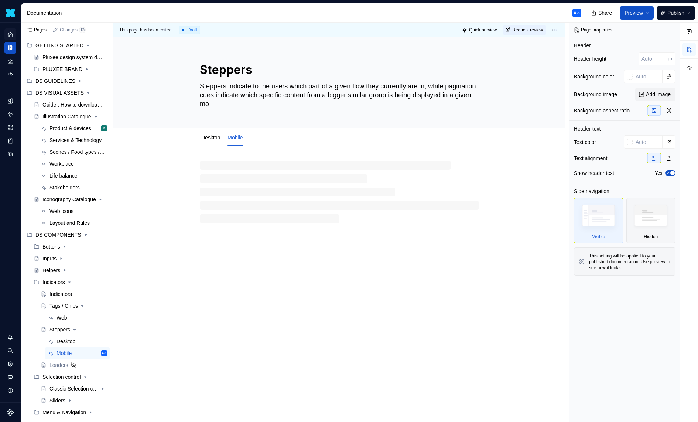
type textarea "*"
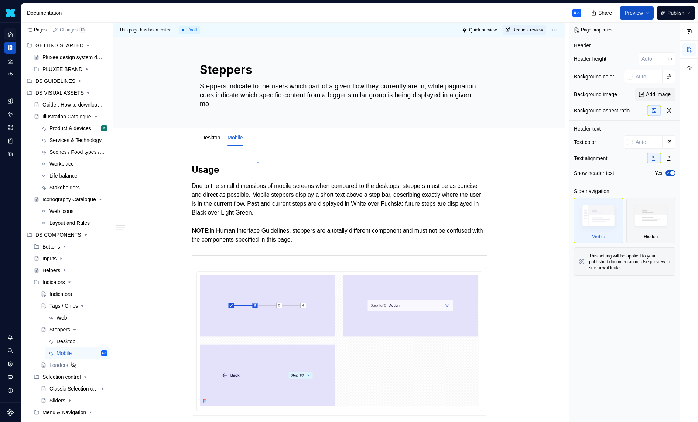
click at [258, 162] on div "This page has been edited. Draft Quick preview Request review Steppers Steppers…" at bounding box center [341, 223] width 456 height 400
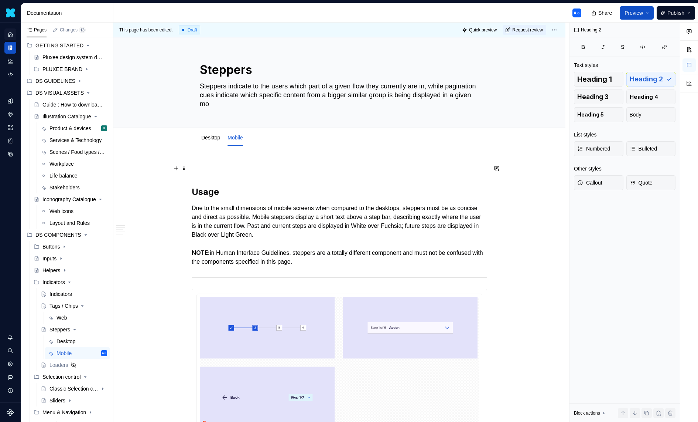
click at [203, 170] on p at bounding box center [340, 168] width 296 height 9
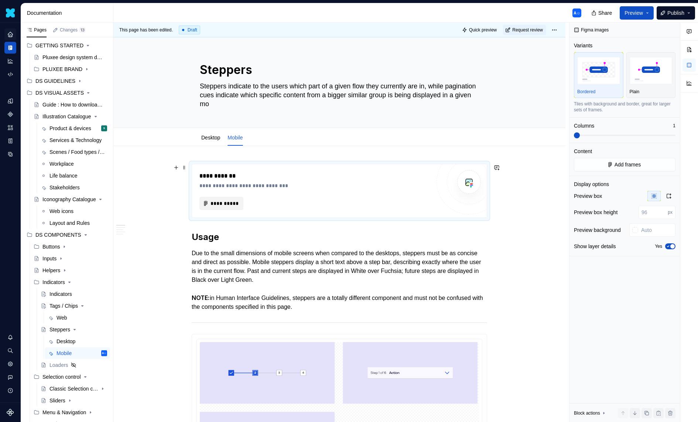
click at [219, 203] on span "**********" at bounding box center [224, 203] width 28 height 7
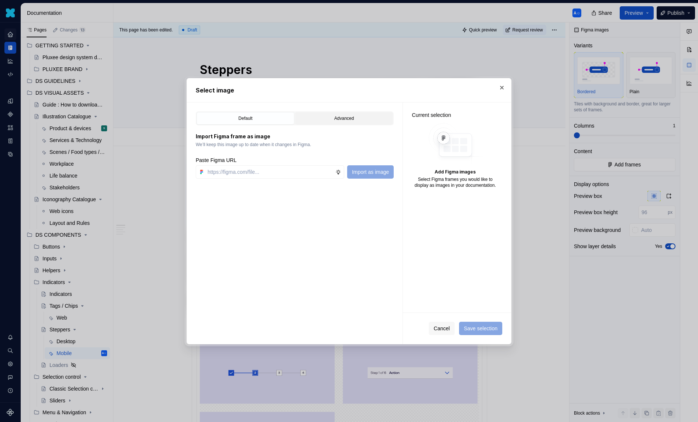
click at [324, 116] on div "Advanced" at bounding box center [344, 118] width 93 height 7
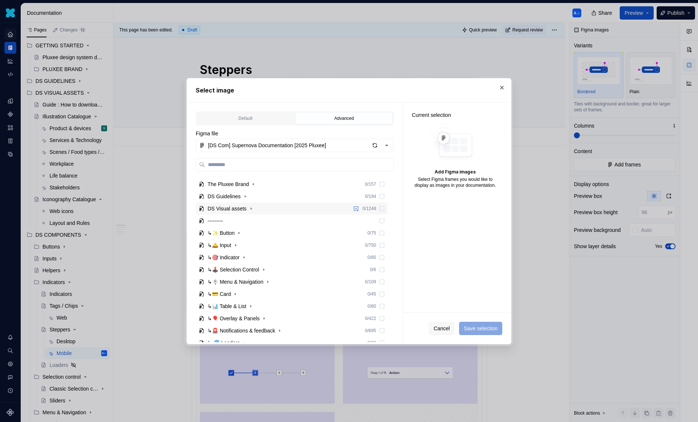
scroll to position [85, 0]
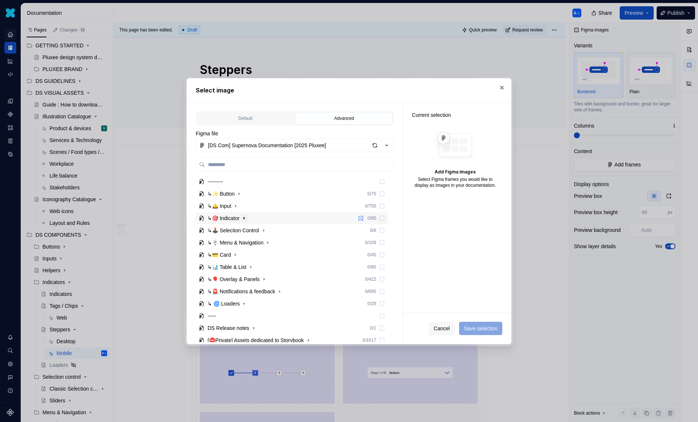
click at [246, 219] on icon "button" at bounding box center [244, 218] width 6 height 6
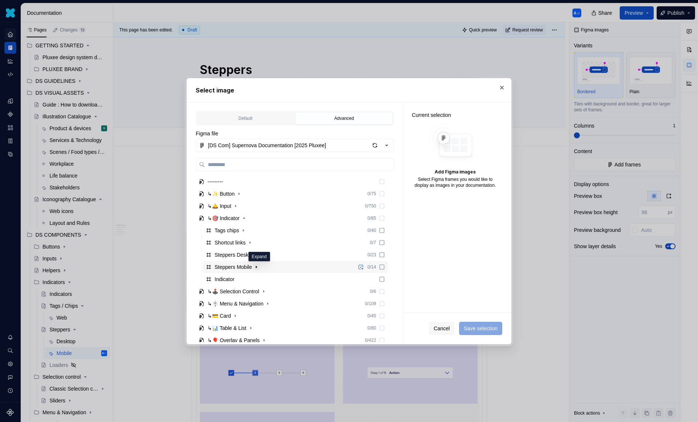
click at [258, 265] on icon "button" at bounding box center [257, 267] width 6 height 6
click at [245, 278] on icon "button" at bounding box center [244, 279] width 6 height 6
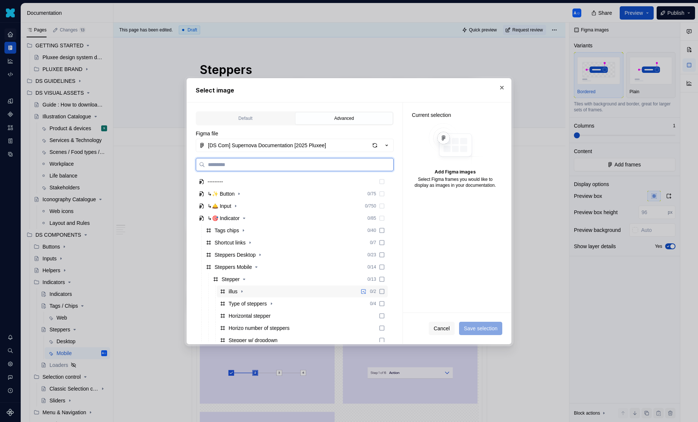
click at [252, 289] on div "illus 0 / 2" at bounding box center [302, 291] width 171 height 12
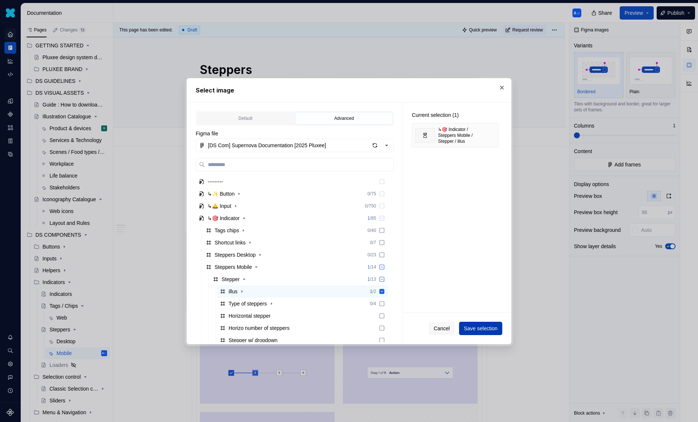
click at [471, 325] on span "Save selection" at bounding box center [481, 327] width 34 height 7
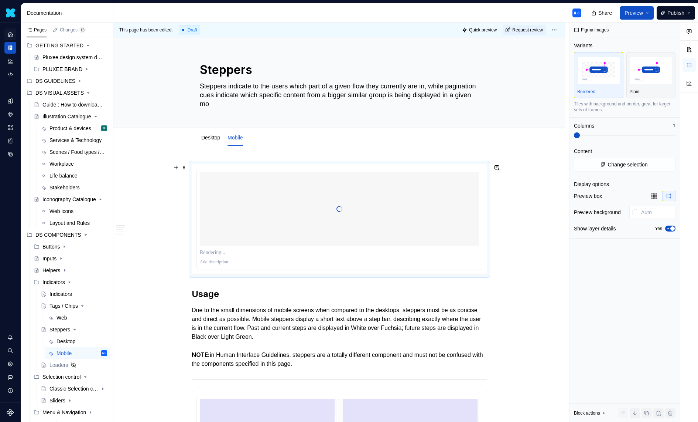
click at [472, 243] on div at bounding box center [339, 209] width 279 height 74
click at [662, 222] on div "Preview box Preview background Show layer details Yes" at bounding box center [625, 214] width 102 height 47
click at [665, 224] on div "Show layer details Yes" at bounding box center [625, 228] width 102 height 10
click at [667, 226] on icon "button" at bounding box center [669, 228] width 6 height 4
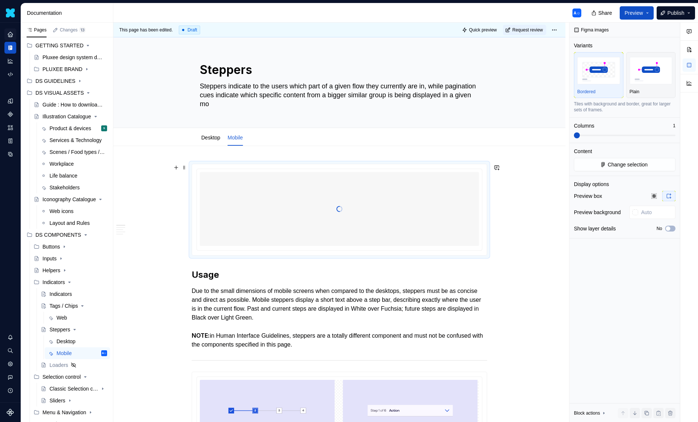
click at [353, 200] on div at bounding box center [339, 209] width 279 height 74
click at [656, 73] on img "button" at bounding box center [651, 70] width 43 height 27
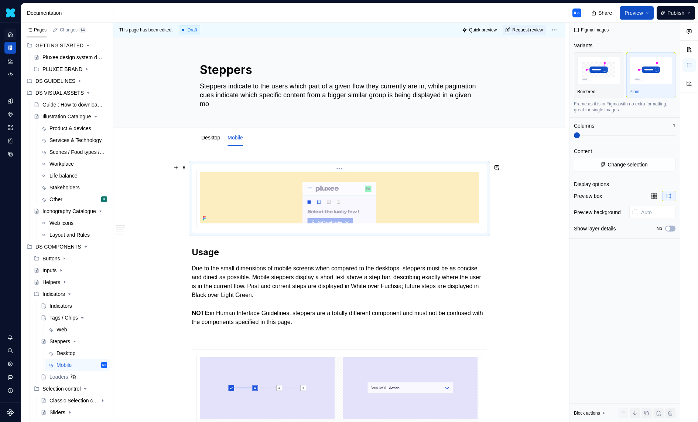
click at [426, 193] on img at bounding box center [339, 197] width 279 height 51
click at [78, 332] on div "Web" at bounding box center [82, 329] width 51 height 10
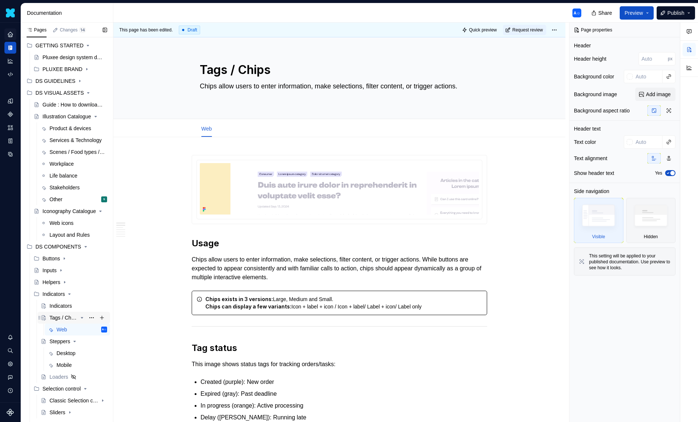
click at [70, 321] on div "Tags / Chips" at bounding box center [79, 317] width 58 height 10
click at [372, 179] on img at bounding box center [339, 188] width 279 height 51
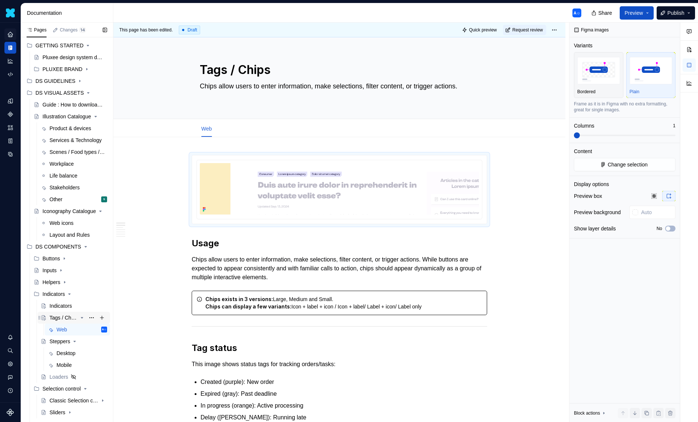
click at [78, 316] on div "Tags / Chips" at bounding box center [79, 317] width 58 height 10
click at [81, 316] on icon "Page tree" at bounding box center [82, 318] width 6 height 6
click at [75, 327] on icon "Page tree" at bounding box center [75, 329] width 6 height 6
click at [75, 328] on icon "Page tree" at bounding box center [75, 329] width 6 height 6
click at [63, 345] on div "Desktop" at bounding box center [82, 341] width 51 height 10
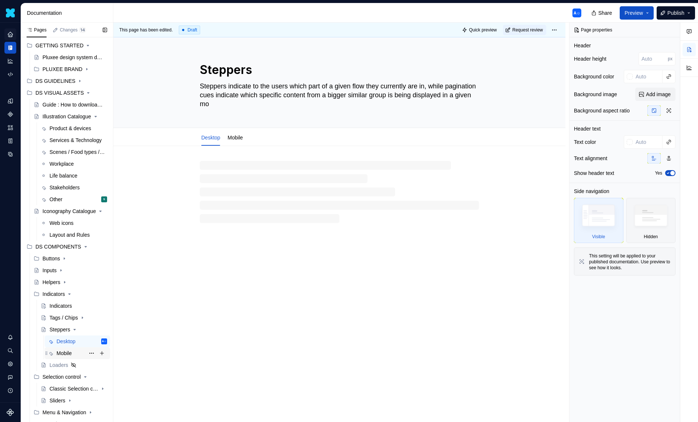
click at [61, 351] on div "Mobile" at bounding box center [64, 352] width 15 height 7
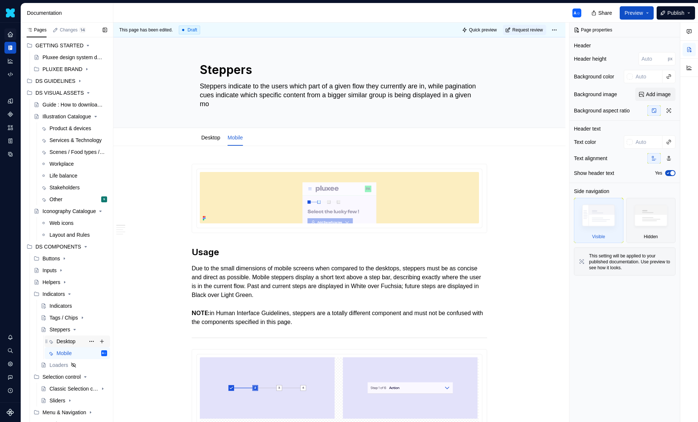
click at [66, 342] on div "Desktop" at bounding box center [66, 340] width 19 height 7
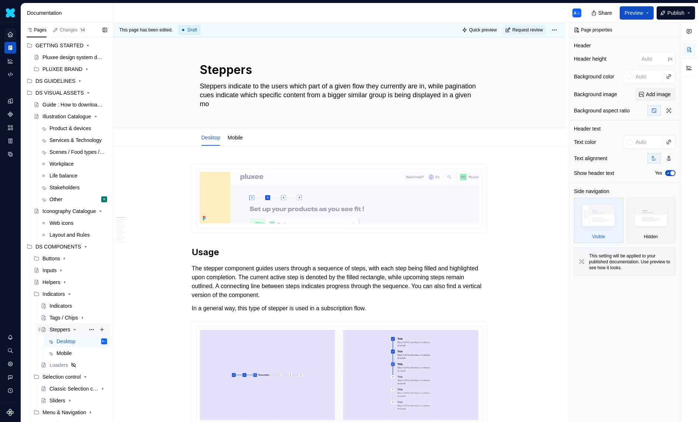
click at [78, 329] on icon "Page tree" at bounding box center [75, 329] width 6 height 6
click at [243, 136] on link "Mobile" at bounding box center [235, 138] width 15 height 6
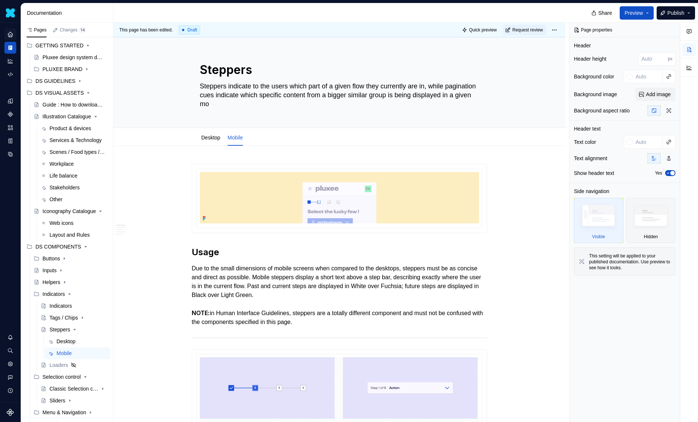
type textarea "*"
